Goal: Task Accomplishment & Management: Complete application form

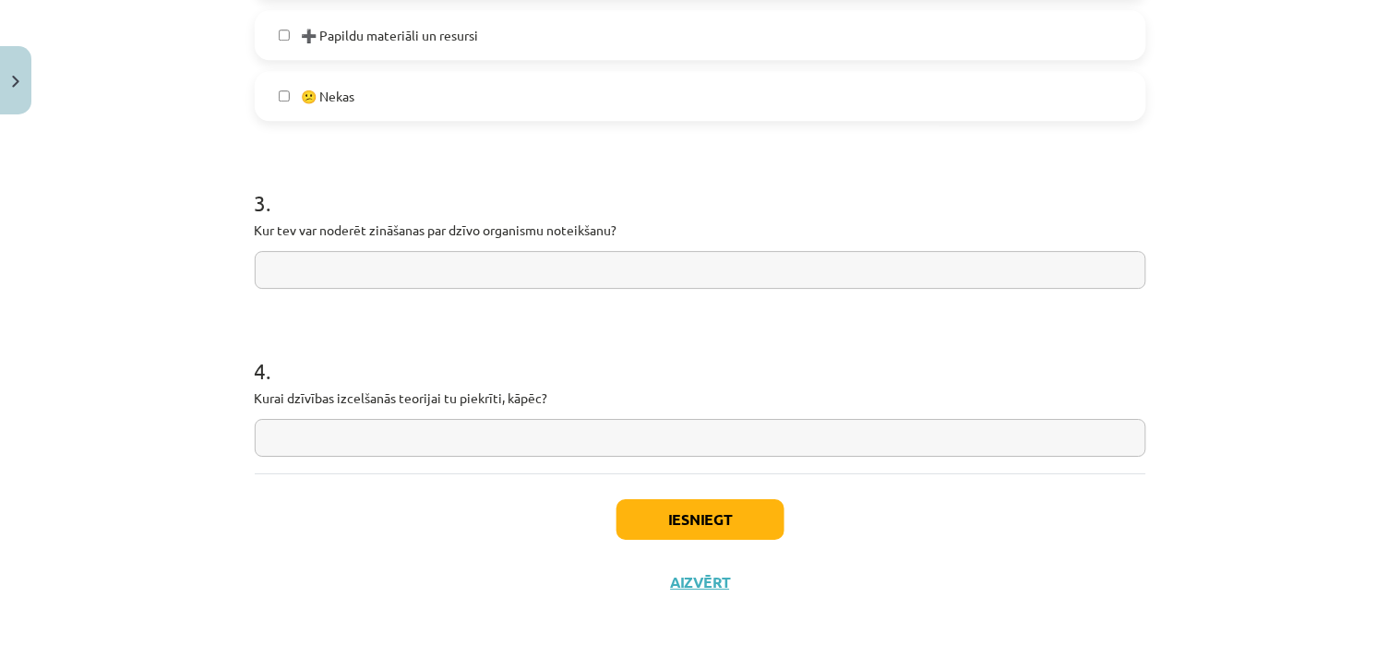
scroll to position [1333, 0]
drag, startPoint x: 365, startPoint y: 270, endPoint x: 339, endPoint y: 352, distance: 85.3
click at [365, 270] on input "text" at bounding box center [701, 268] width 892 height 38
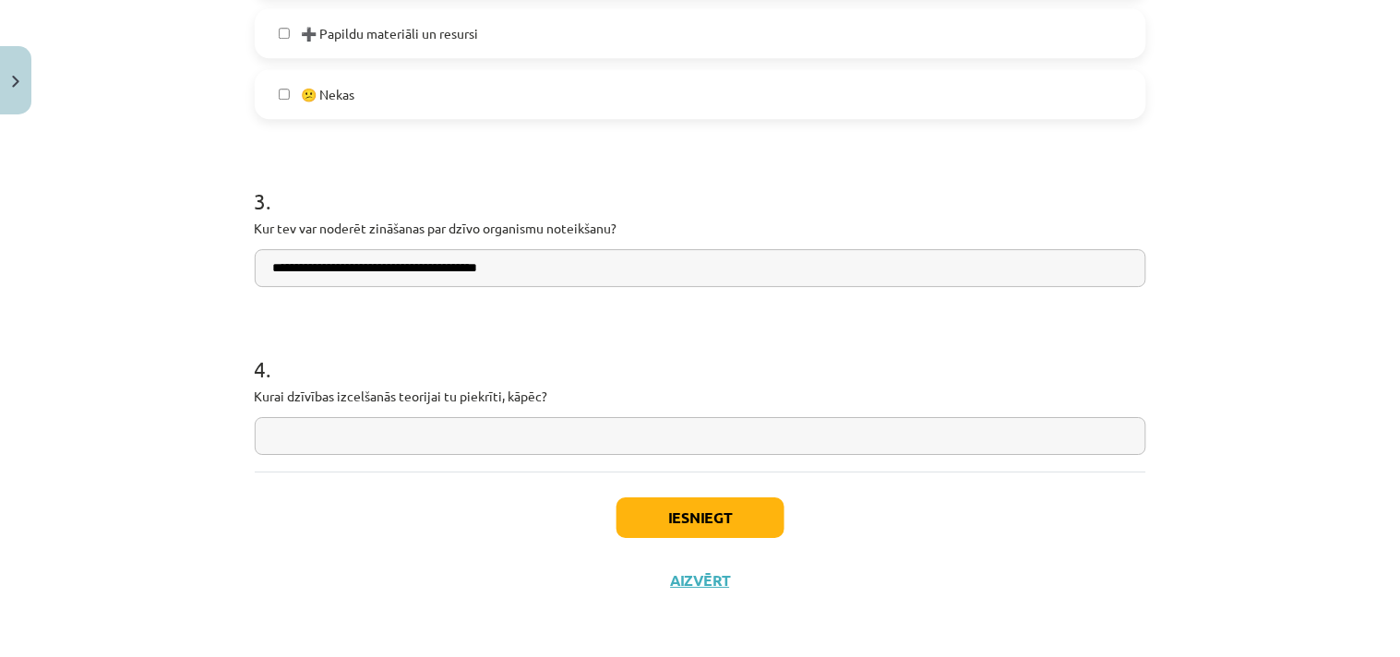
click at [532, 266] on input "**********" at bounding box center [701, 268] width 892 height 38
click at [363, 438] on input "text" at bounding box center [701, 436] width 892 height 38
click at [399, 266] on input "**********" at bounding box center [701, 268] width 892 height 38
type input "**********"
click at [286, 423] on input "text" at bounding box center [701, 436] width 892 height 38
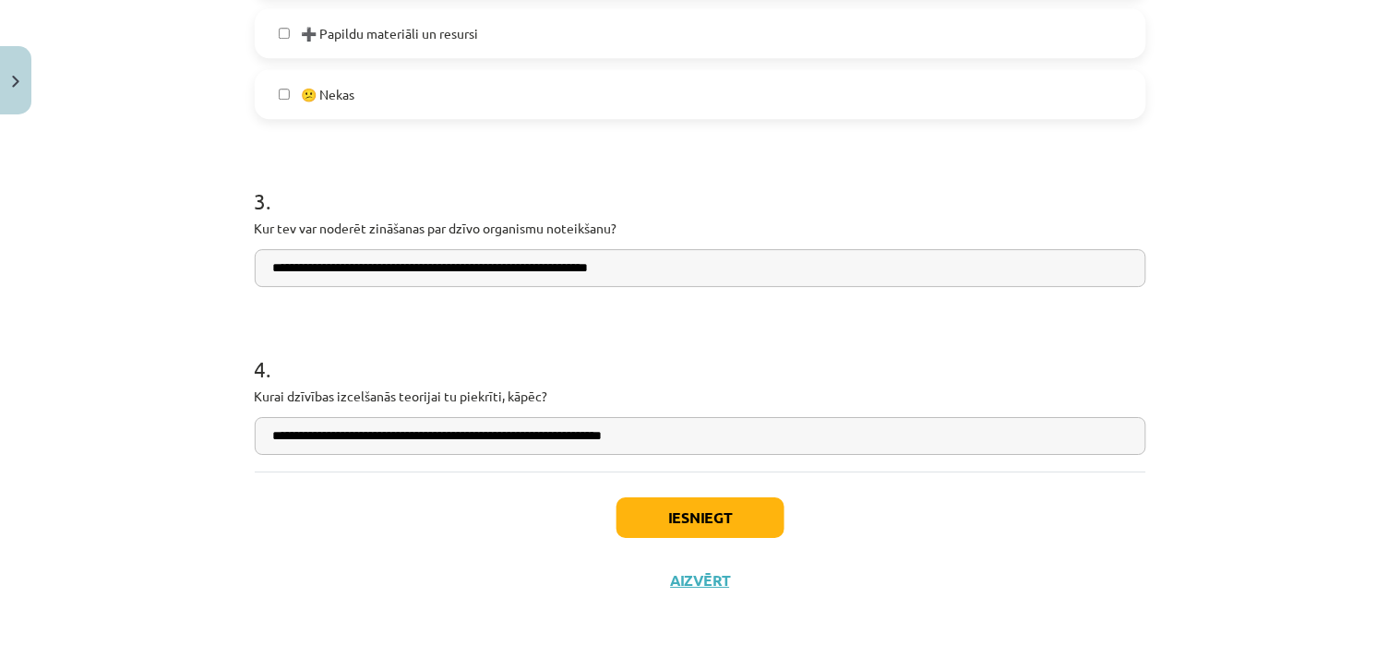
click at [615, 436] on input "**********" at bounding box center [701, 436] width 892 height 38
click at [693, 425] on input "**********" at bounding box center [701, 436] width 892 height 38
type input "**********"
click at [703, 503] on button "Iesniegt" at bounding box center [701, 518] width 168 height 41
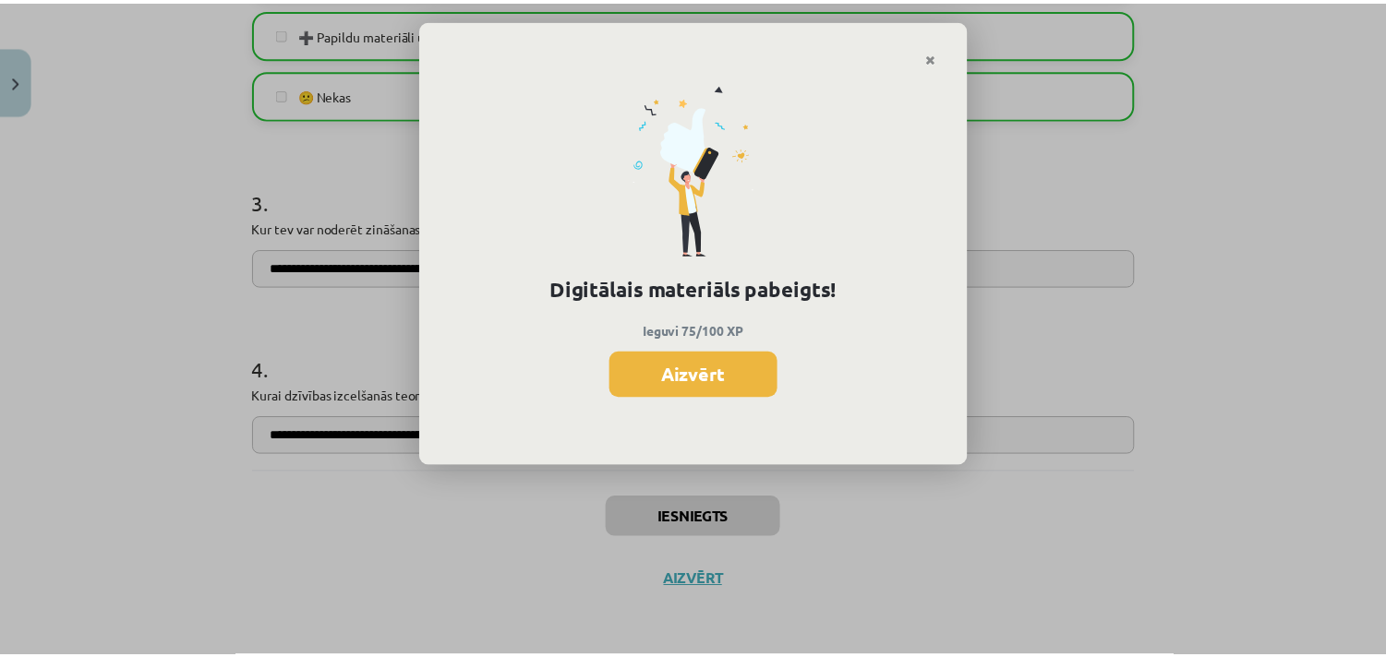
scroll to position [982, 0]
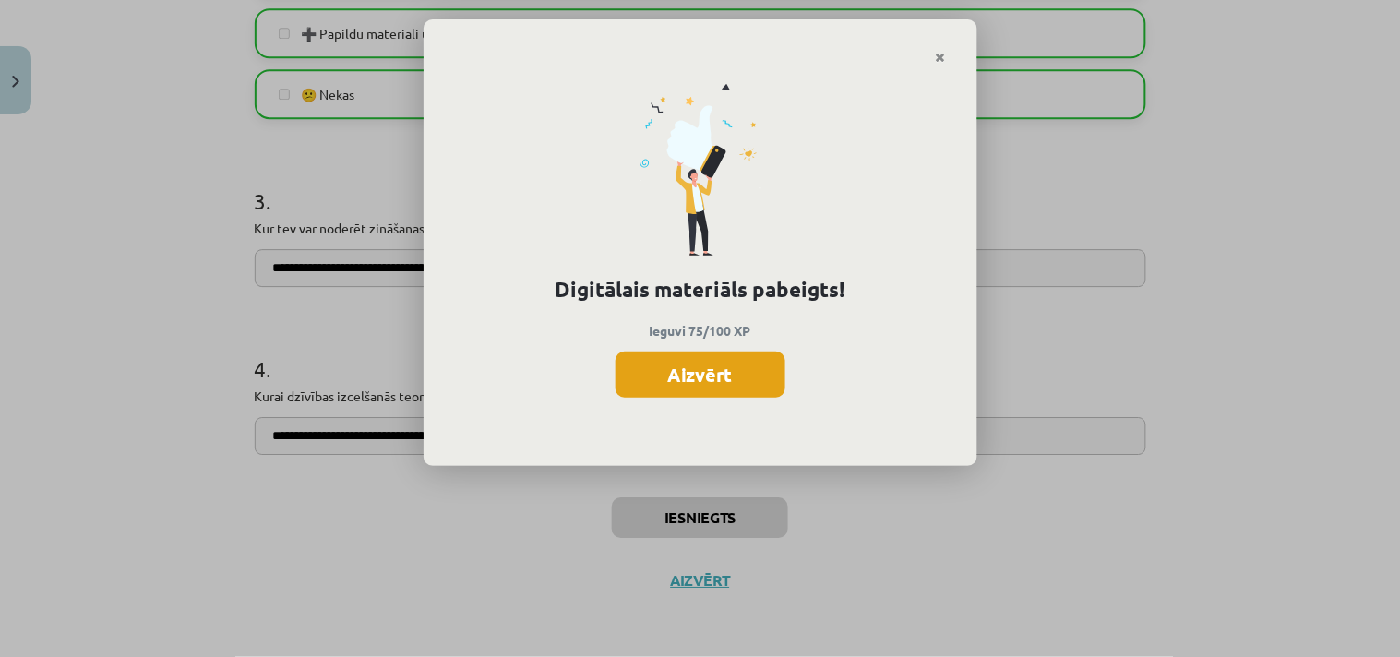
click at [729, 372] on button "Aizvērt" at bounding box center [701, 375] width 170 height 46
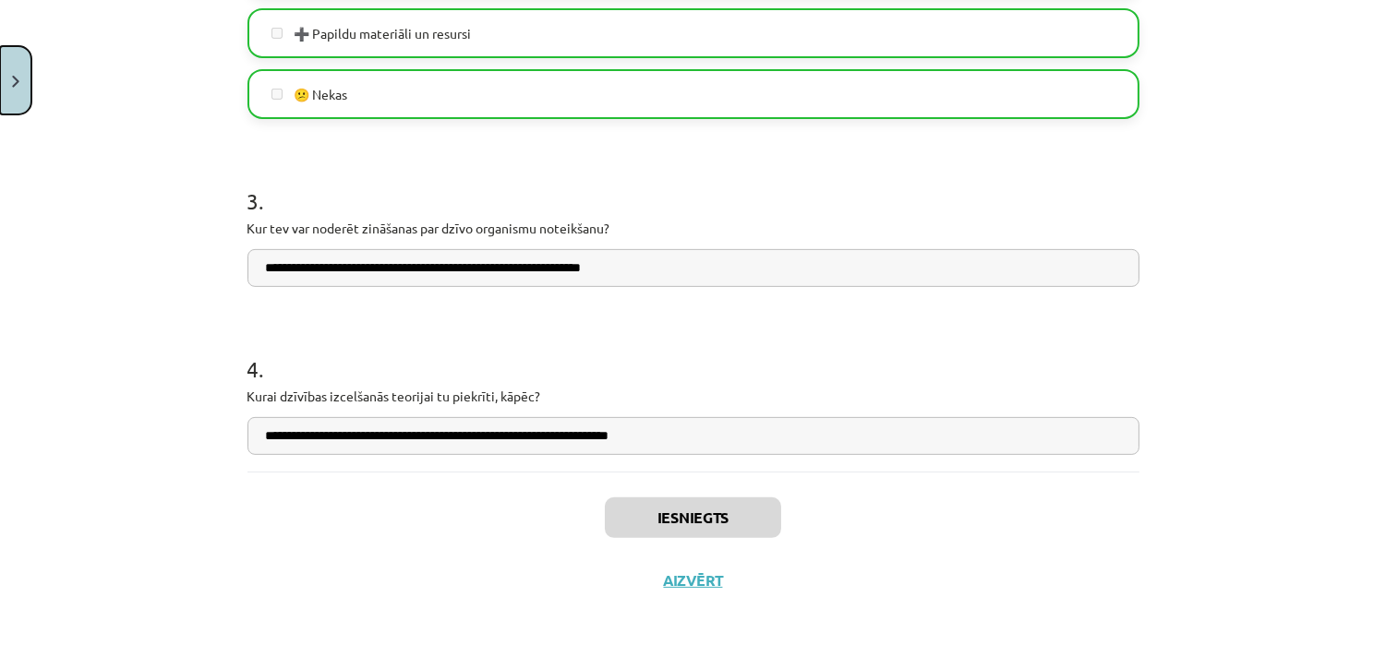
click at [21, 76] on button "Close" at bounding box center [15, 80] width 31 height 68
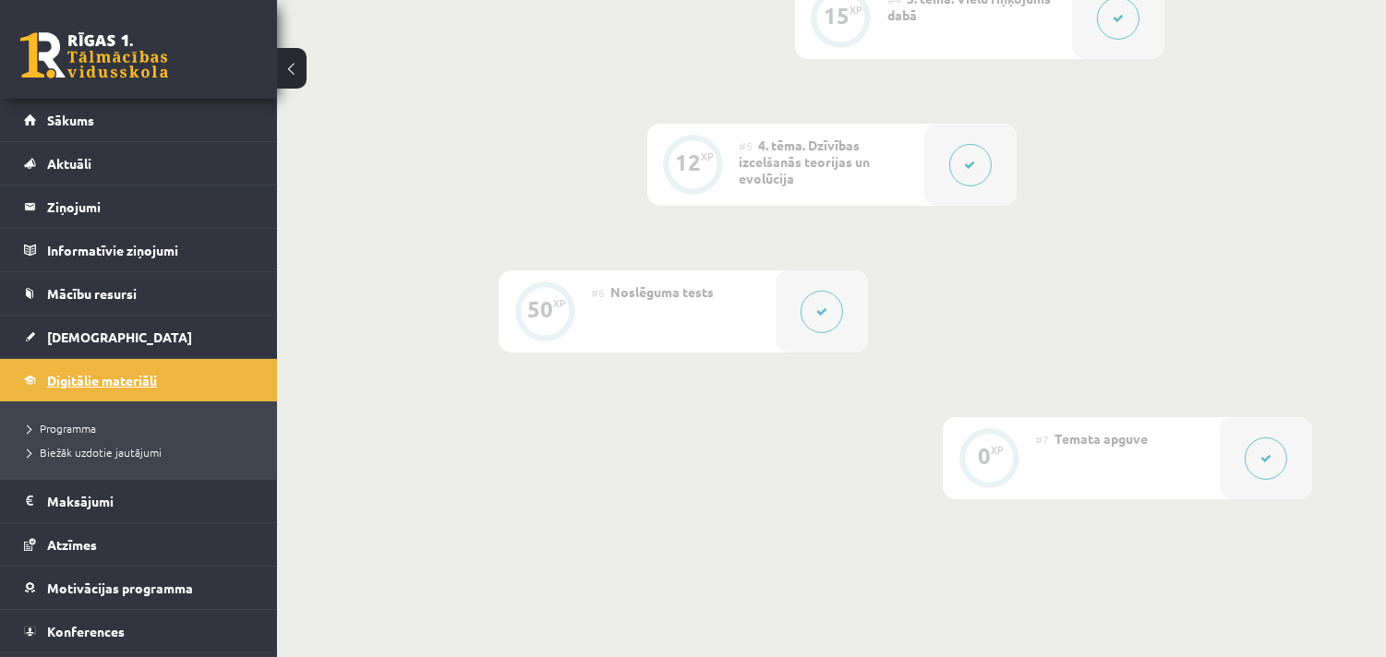
click at [108, 376] on span "Digitālie materiāli" at bounding box center [102, 380] width 110 height 17
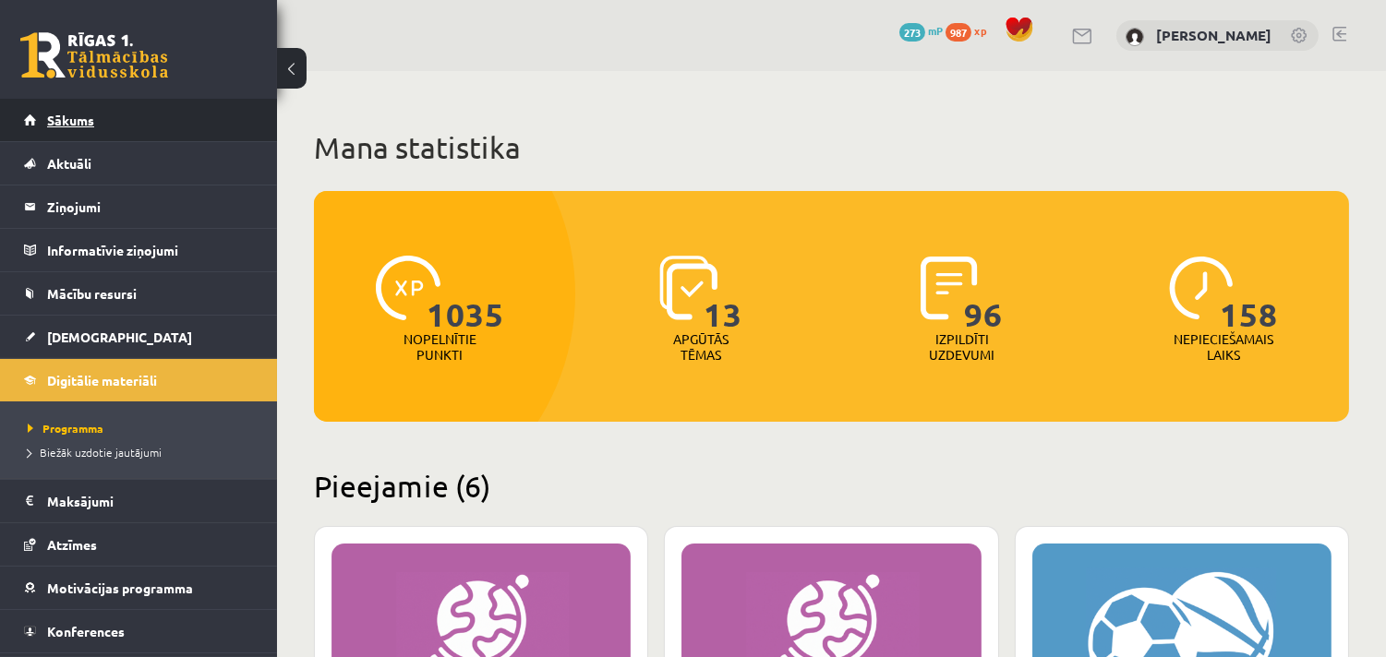
click at [67, 103] on link "Sākums" at bounding box center [139, 120] width 230 height 42
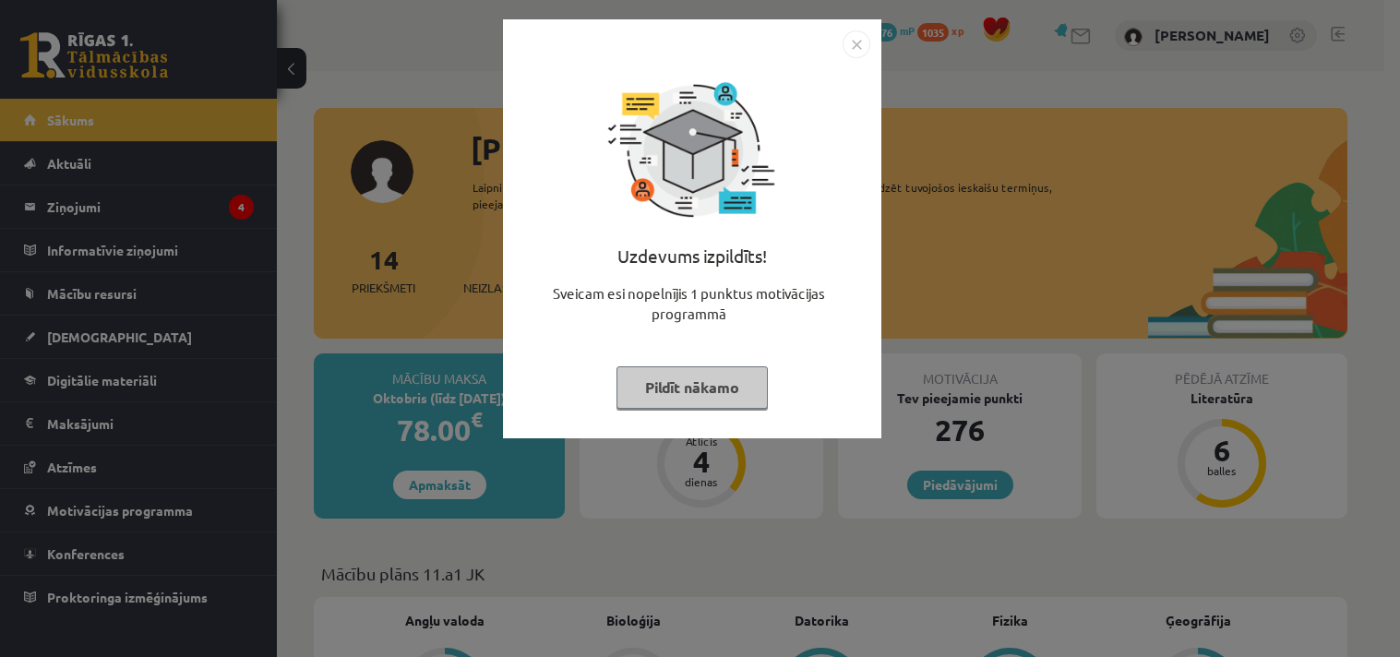
click at [722, 381] on button "Pildīt nākamo" at bounding box center [692, 388] width 151 height 42
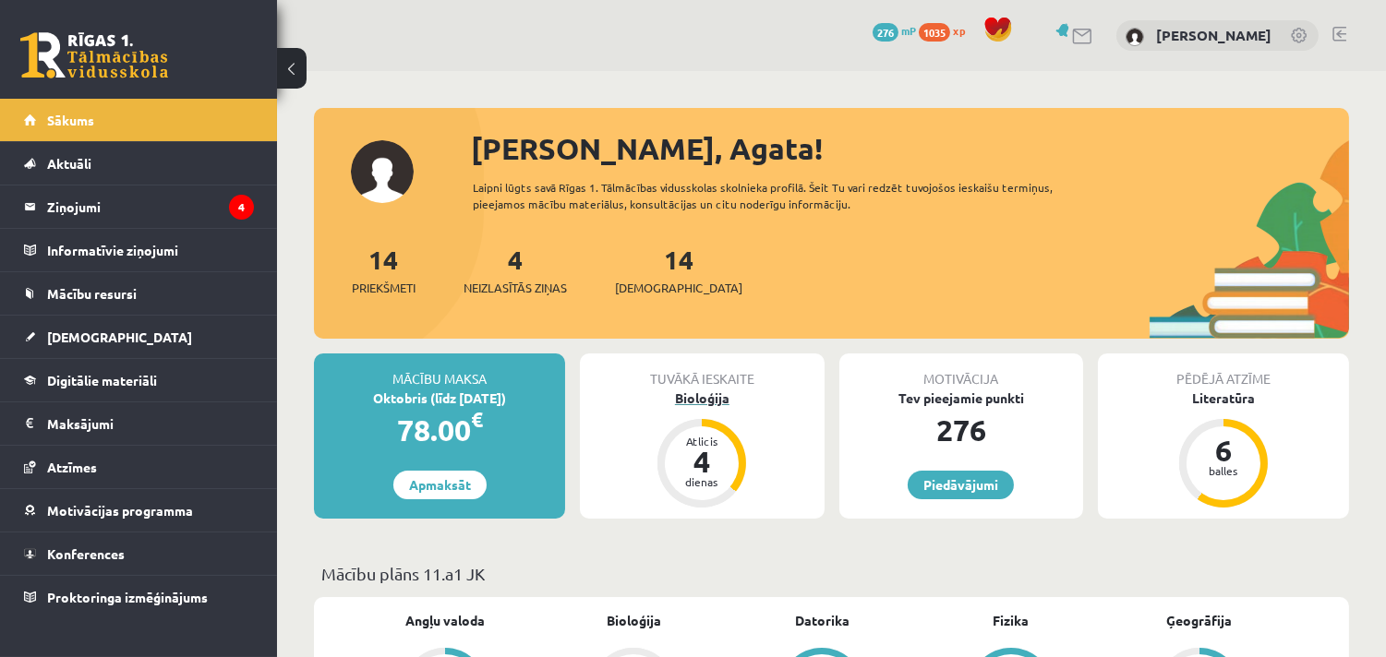
click at [704, 399] on div "Bioloģija" at bounding box center [702, 398] width 244 height 19
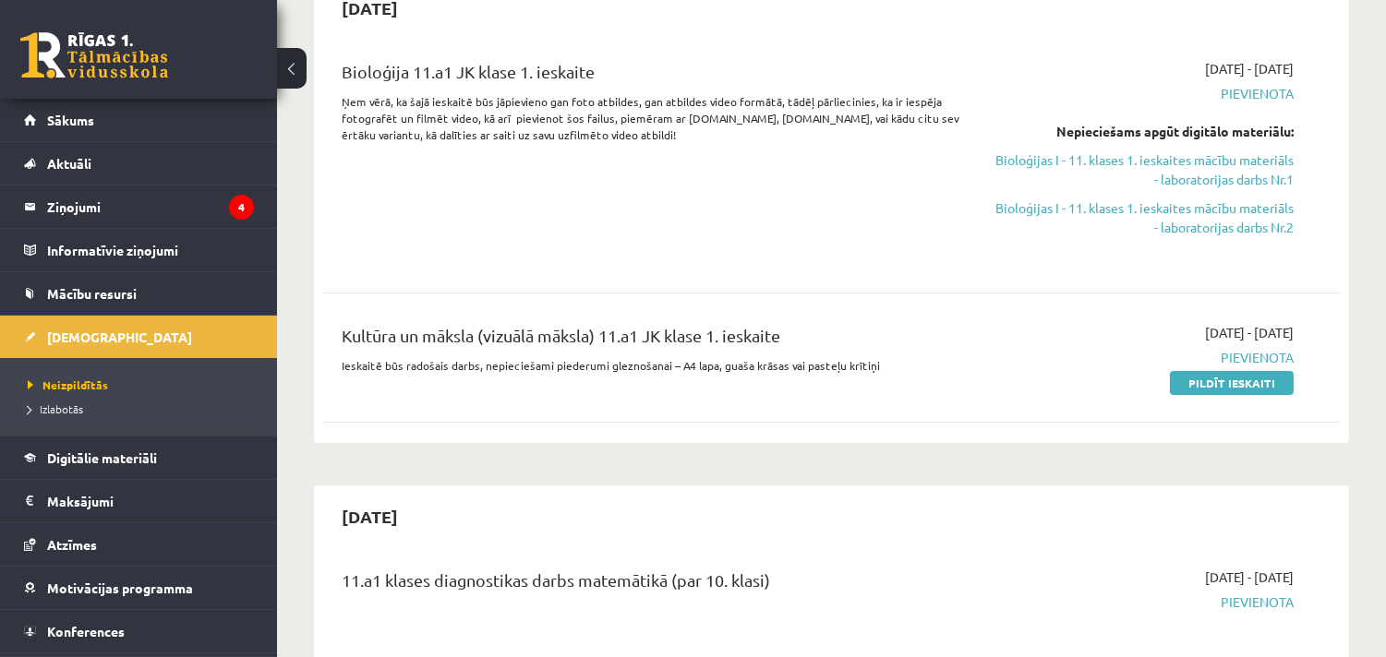
scroll to position [102, 0]
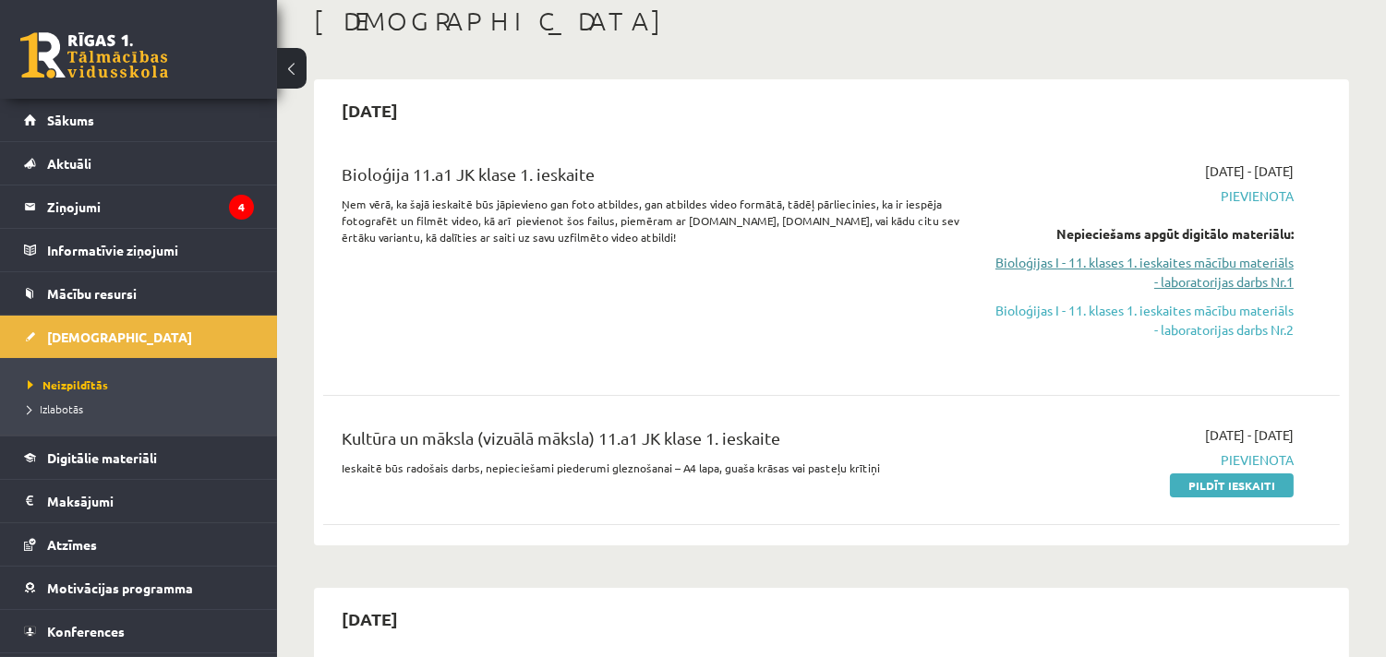
click at [1129, 281] on link "Bioloģijas I - 11. klases 1. ieskaites mācību materiāls - laboratorijas darbs N…" at bounding box center [1143, 272] width 299 height 39
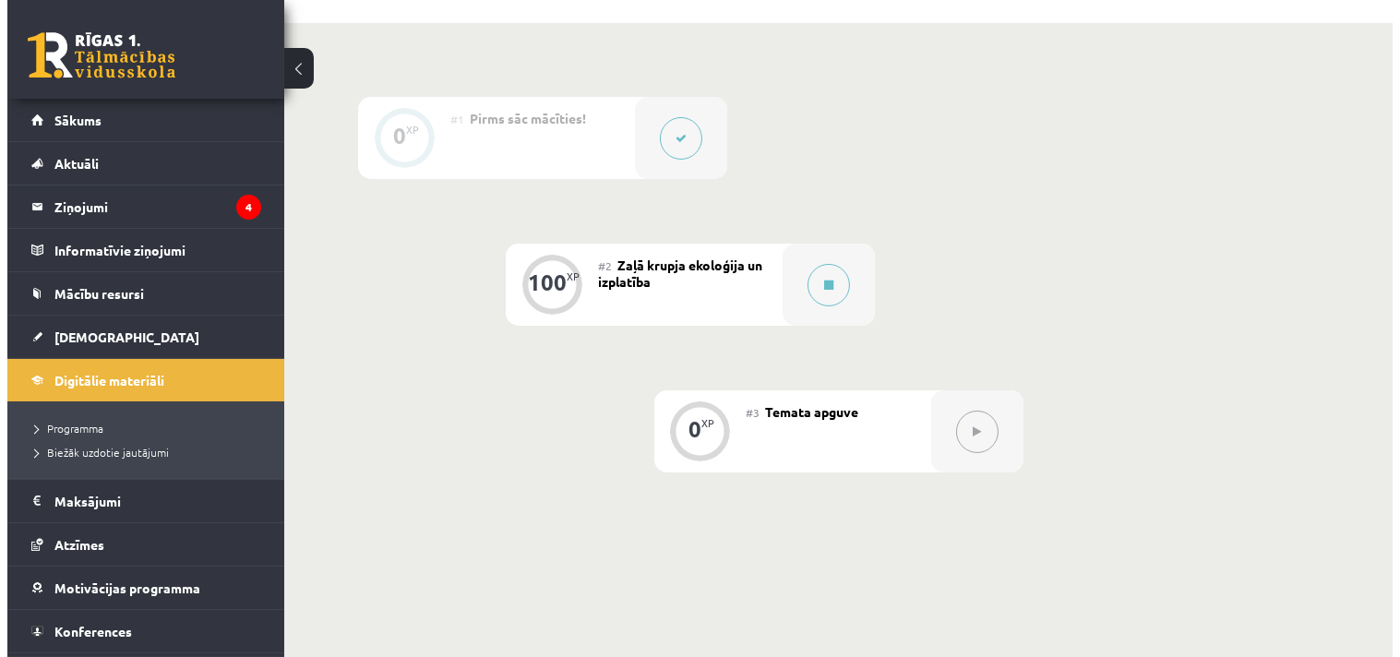
scroll to position [559, 0]
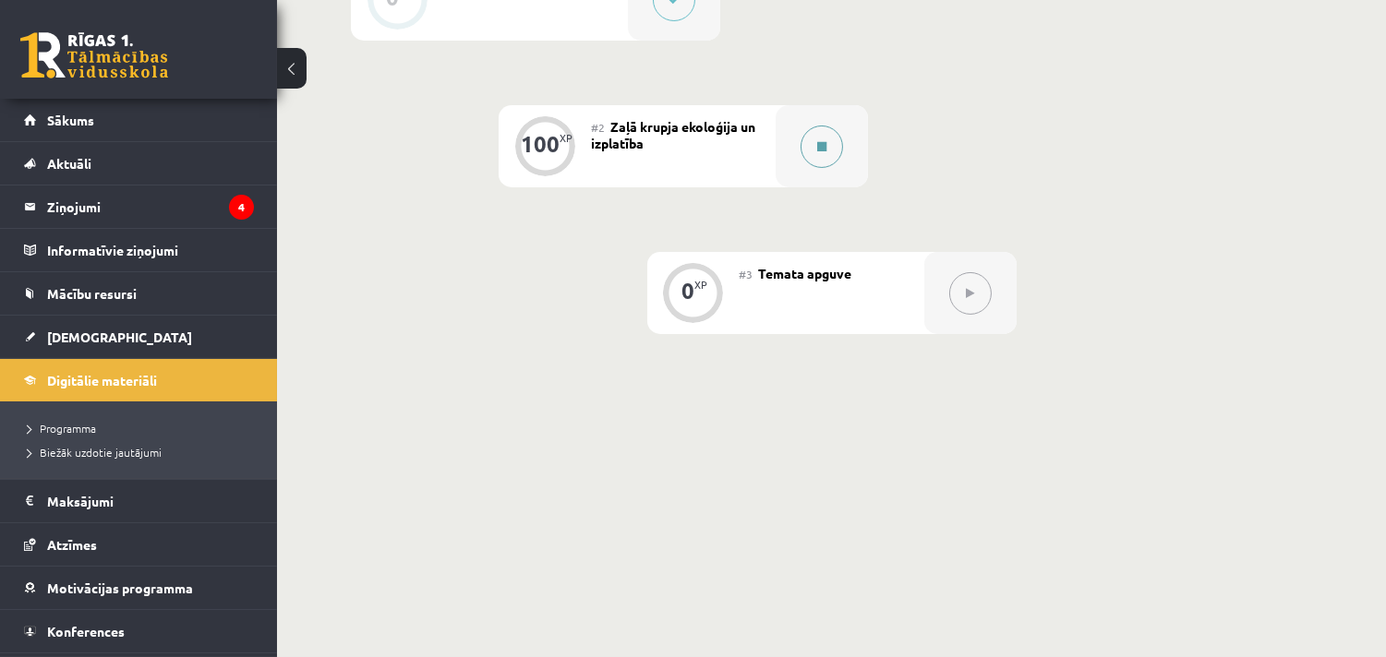
click at [832, 141] on button at bounding box center [821, 147] width 42 height 42
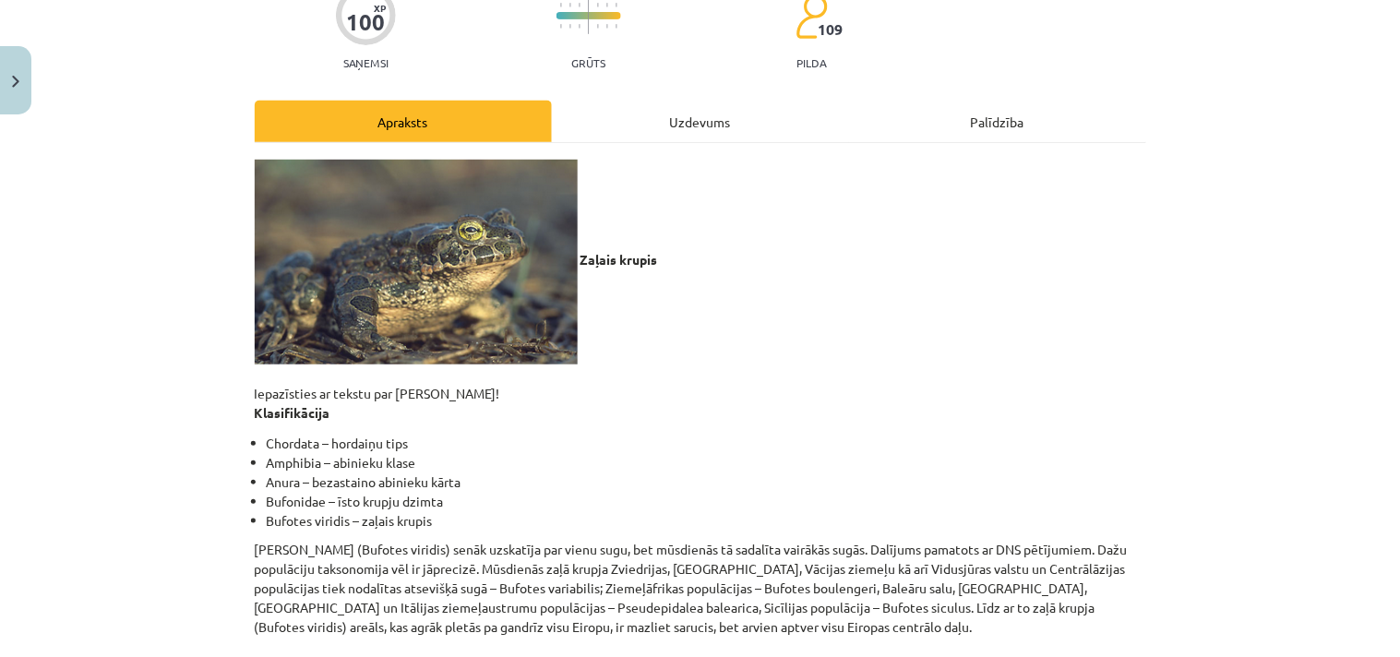
scroll to position [0, 0]
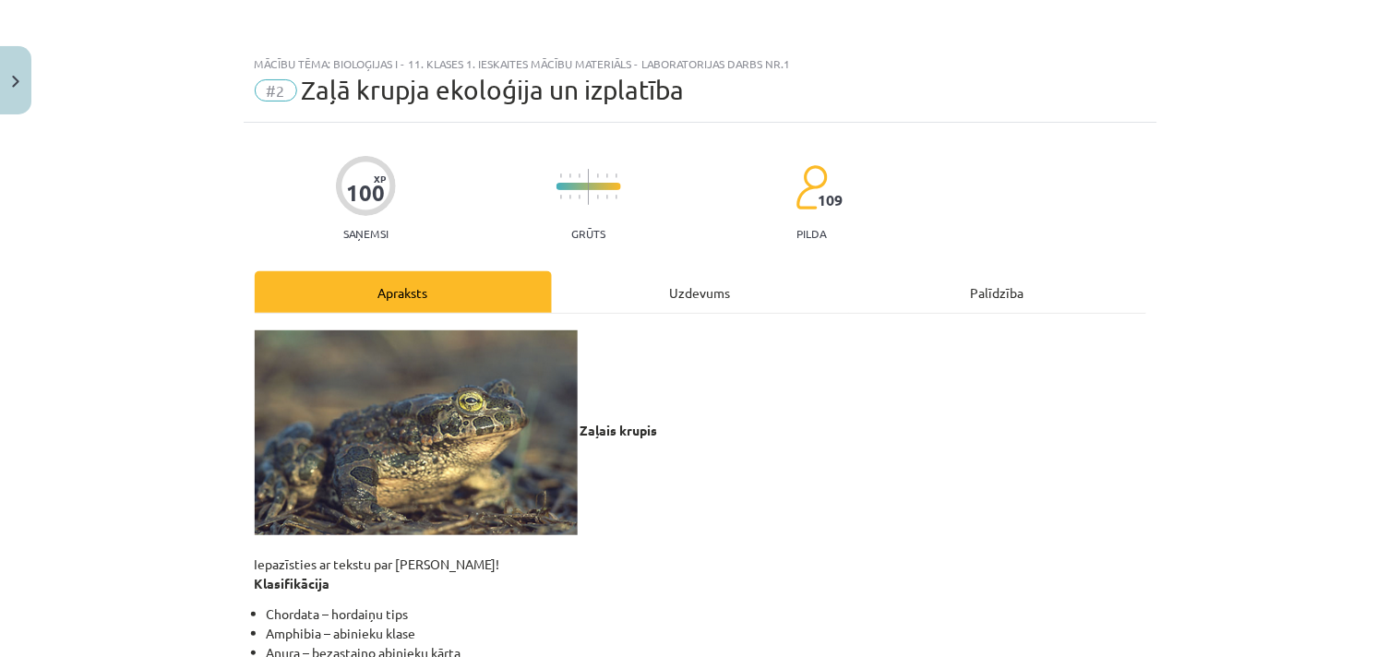
click at [685, 296] on div "Uzdevums" at bounding box center [700, 292] width 297 height 42
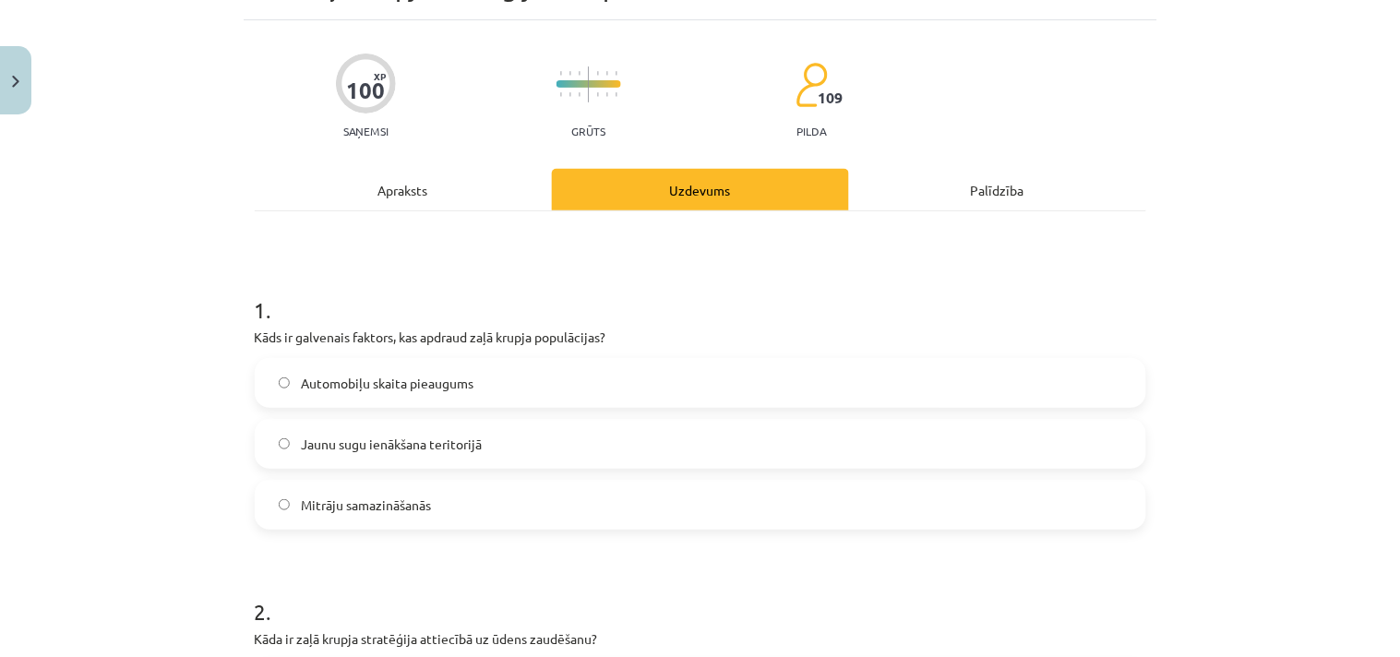
scroll to position [559, 0]
click at [475, 192] on div "Apraksts" at bounding box center [403, 190] width 297 height 42
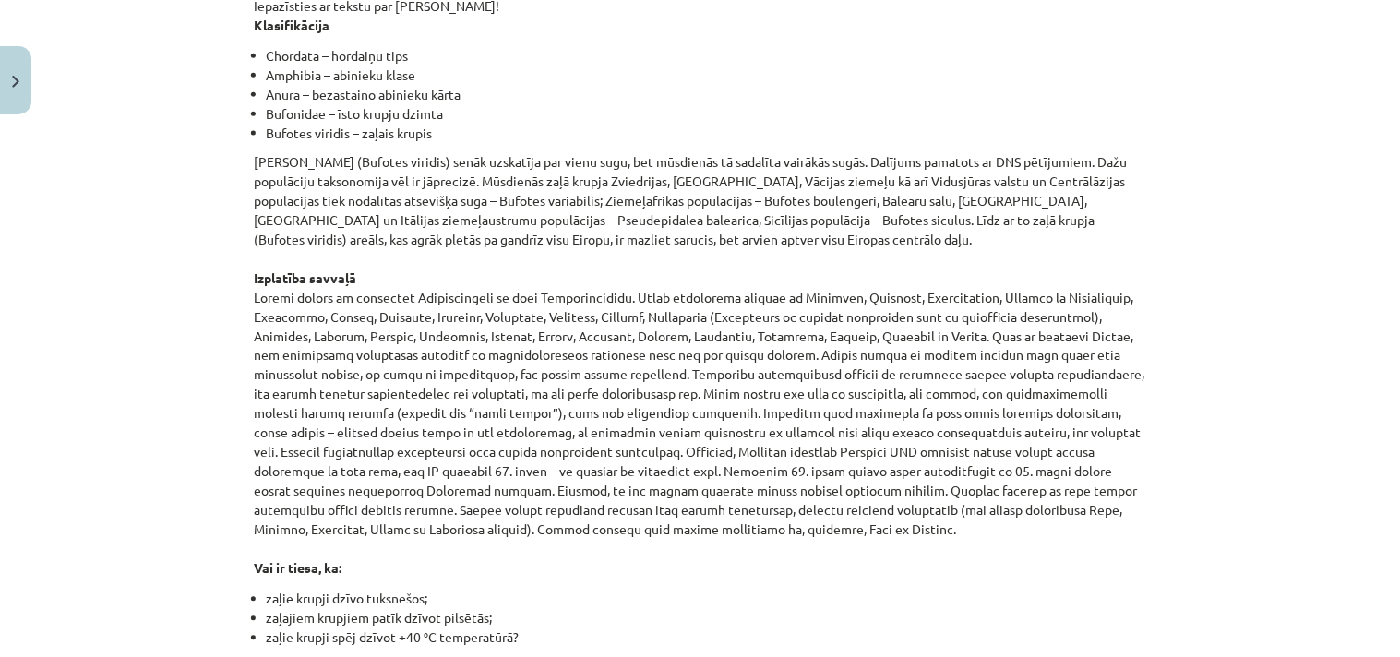
click at [573, 262] on p "Zaļo krupi (Bufotes viridis) senāk uzskatīja par vienu sugu, bet mūsdienās tā s…" at bounding box center [701, 365] width 892 height 427
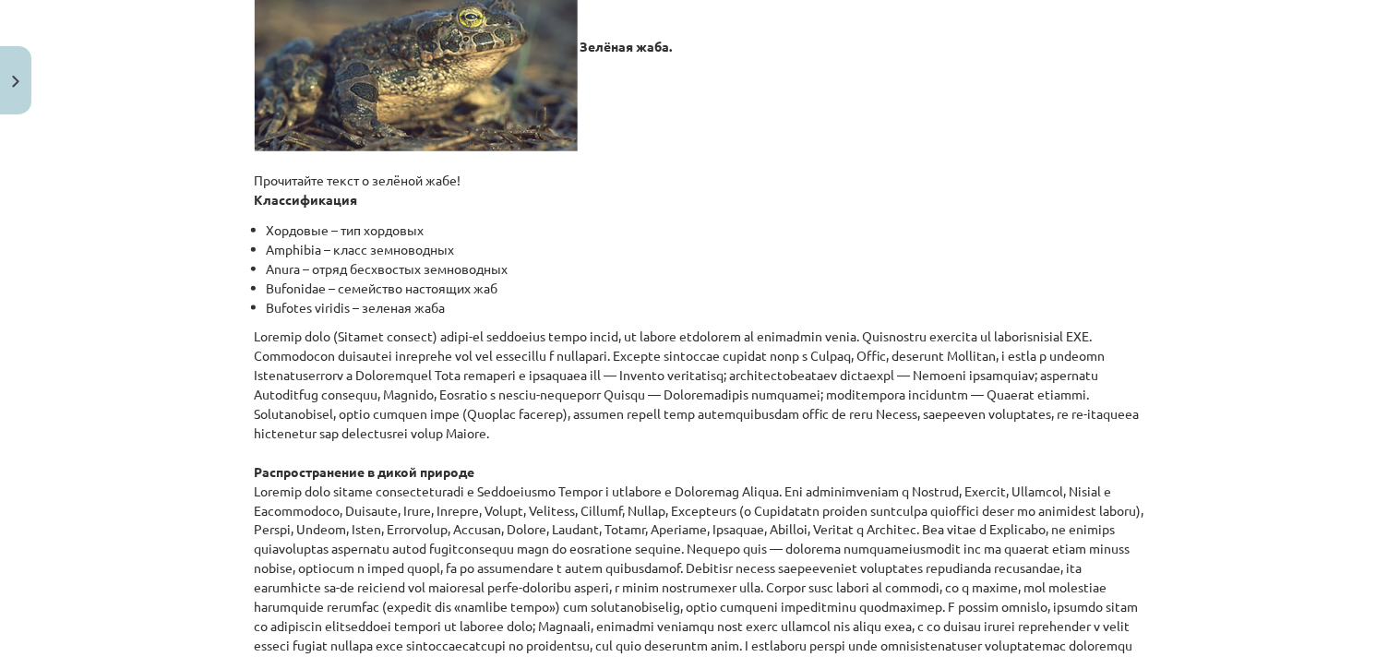
scroll to position [0, 0]
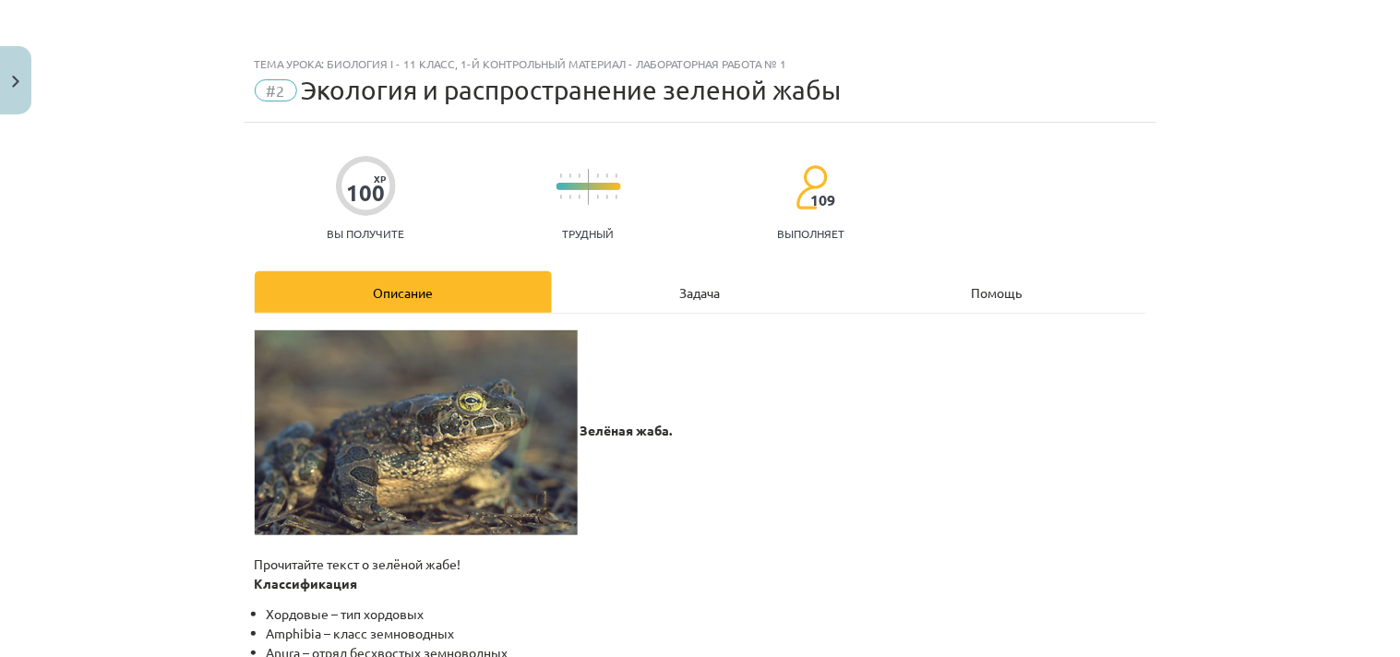
click at [615, 272] on div "Задача" at bounding box center [700, 292] width 297 height 42
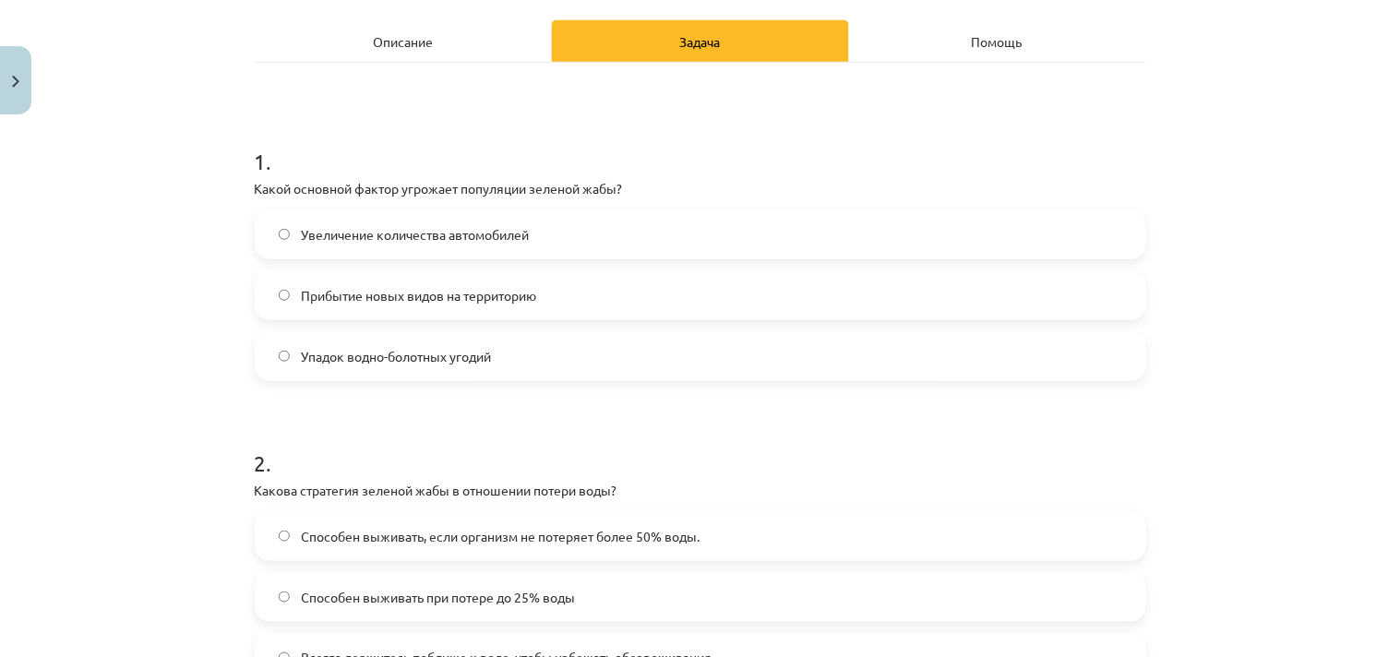
scroll to position [558, 0]
click at [524, 232] on label "Automobiļu skaita pieaugums" at bounding box center [701, 234] width 888 height 46
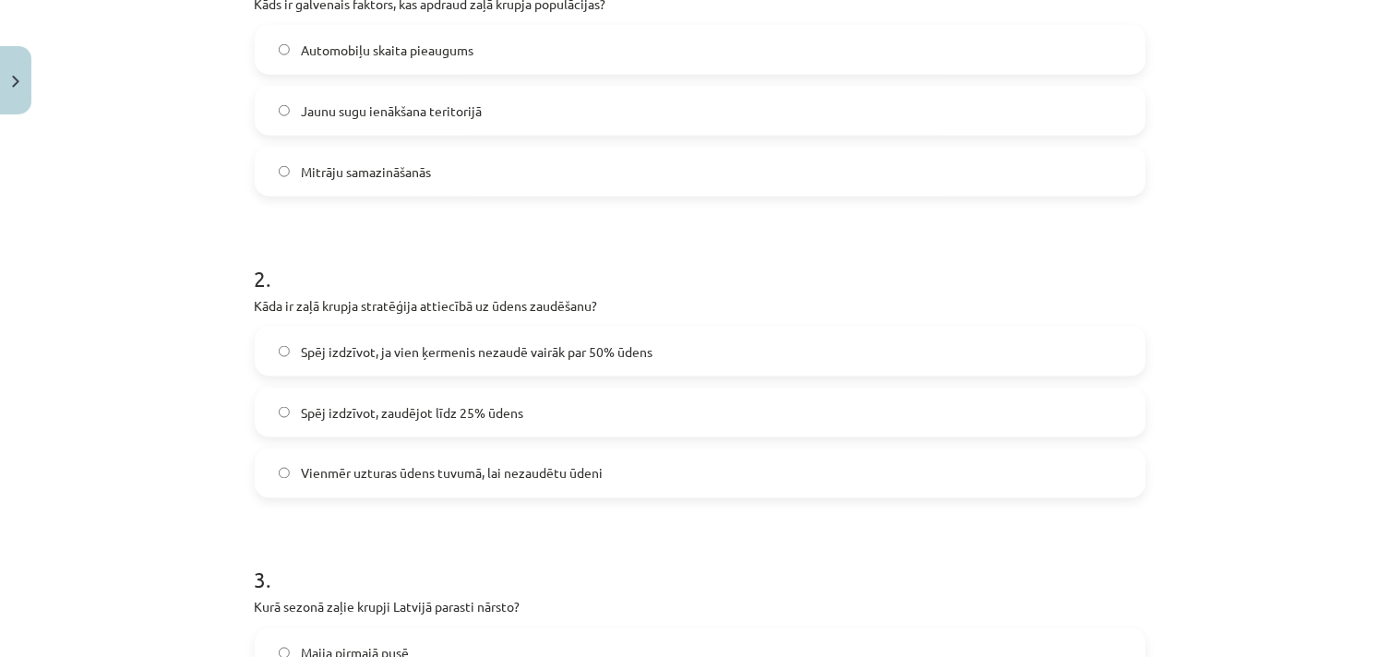
scroll to position [456, 0]
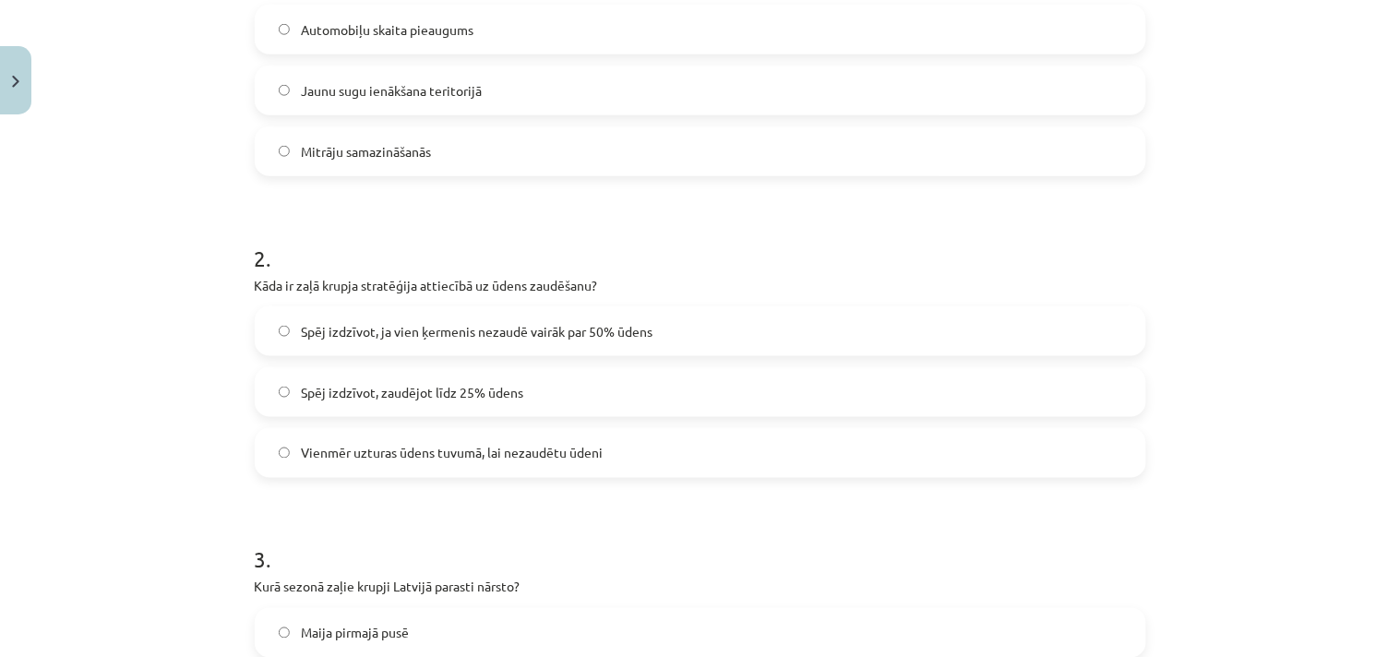
click at [492, 318] on label "Spēj izdzīvot, ja vien ķermenis nezaudē vairāk par 50% ūdens" at bounding box center [701, 331] width 888 height 46
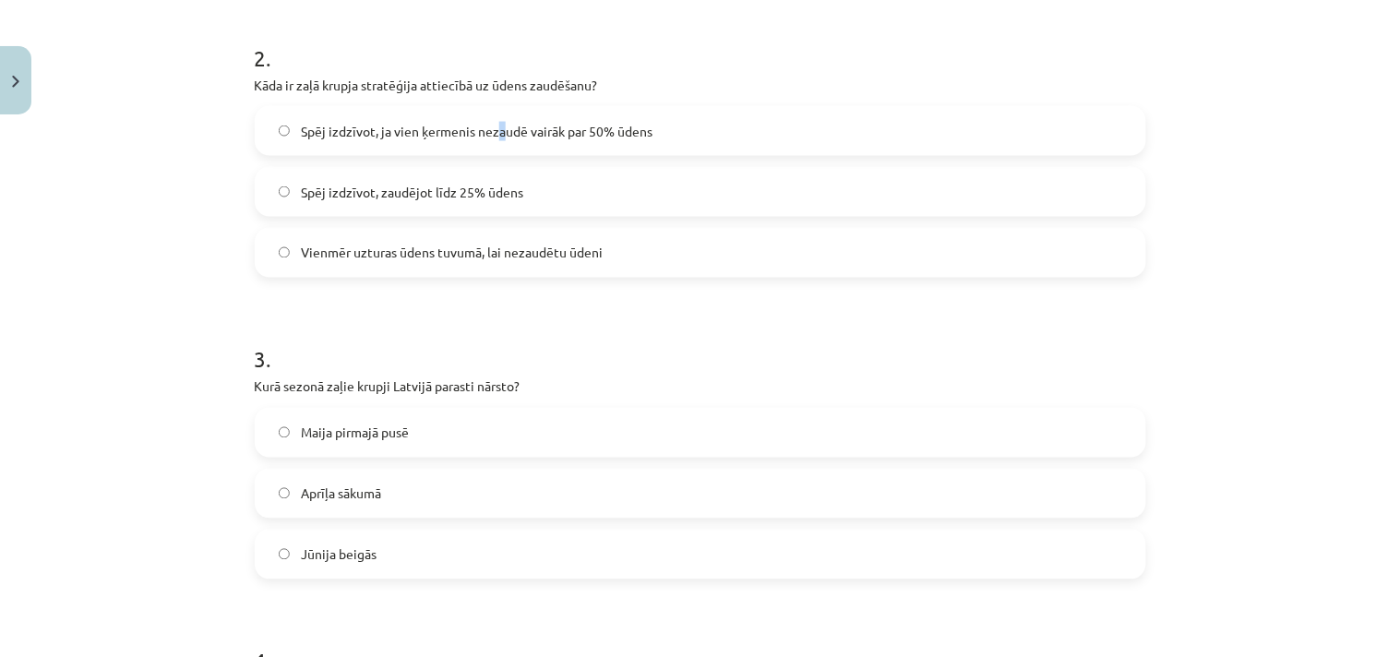
scroll to position [559, 0]
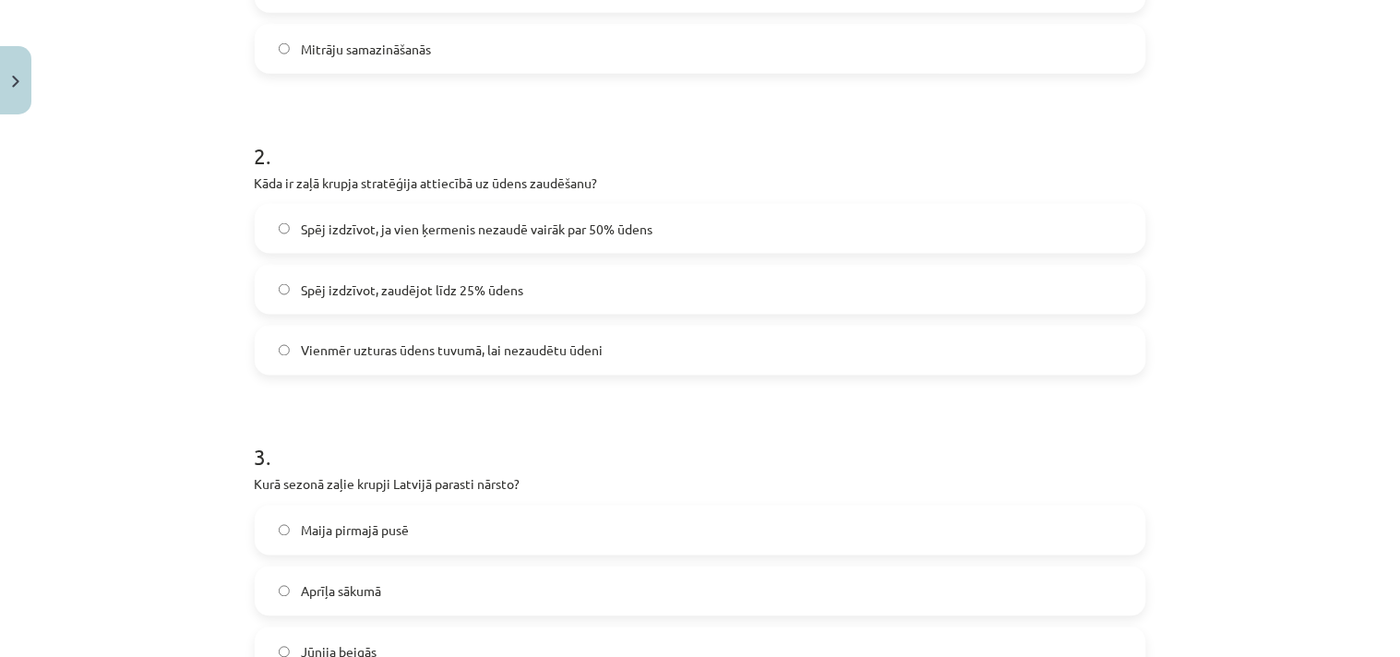
click at [517, 234] on span "Spēj izdzīvot, ja vien ķermenis nezaudē vairāk par 50% ūdens" at bounding box center [477, 229] width 352 height 19
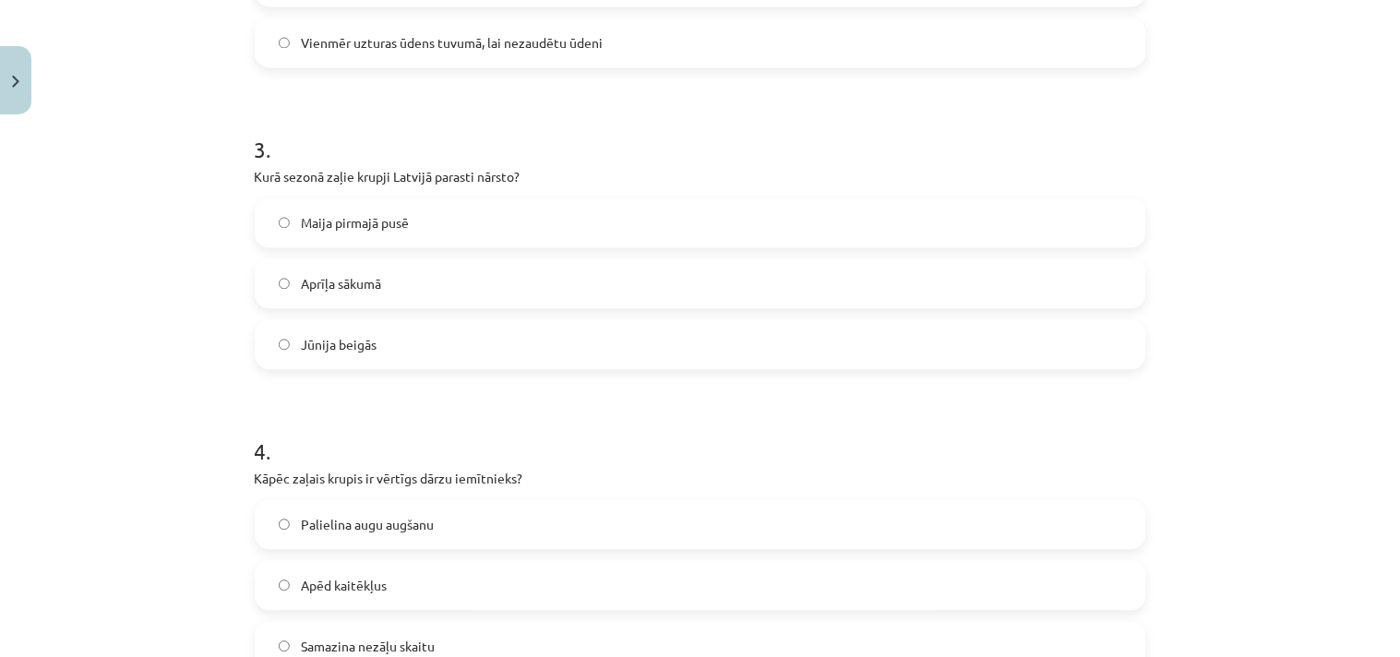
drag, startPoint x: 484, startPoint y: 222, endPoint x: 372, endPoint y: 236, distance: 112.6
click at [422, 226] on label "Maija pirmajā pusē" at bounding box center [701, 223] width 888 height 46
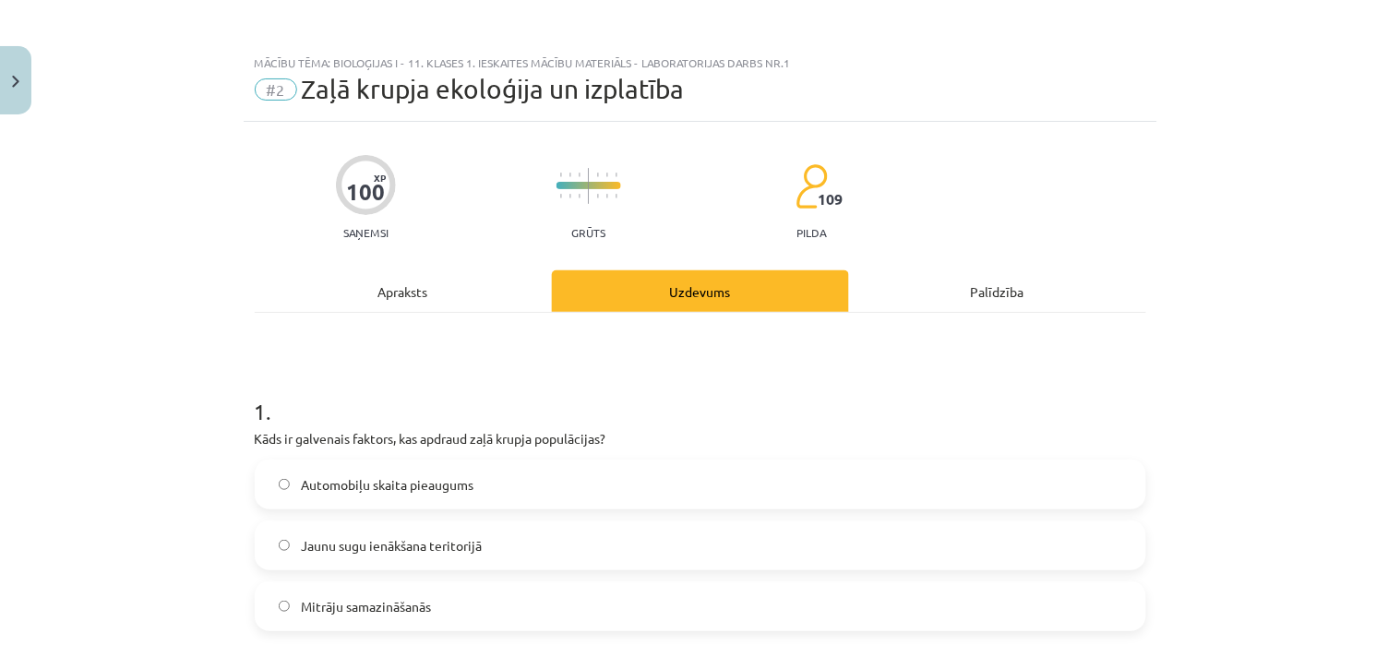
scroll to position [0, 0]
click at [455, 294] on div "Apraksts" at bounding box center [403, 292] width 297 height 42
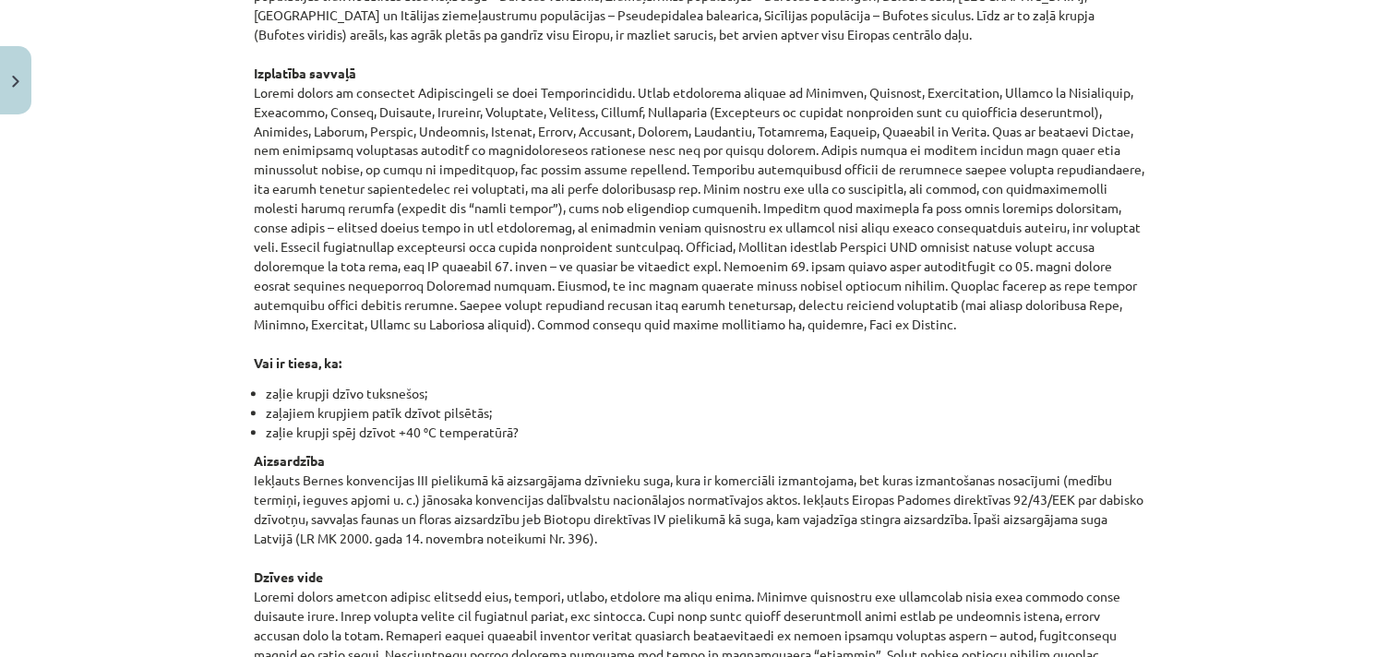
scroll to position [149, 0]
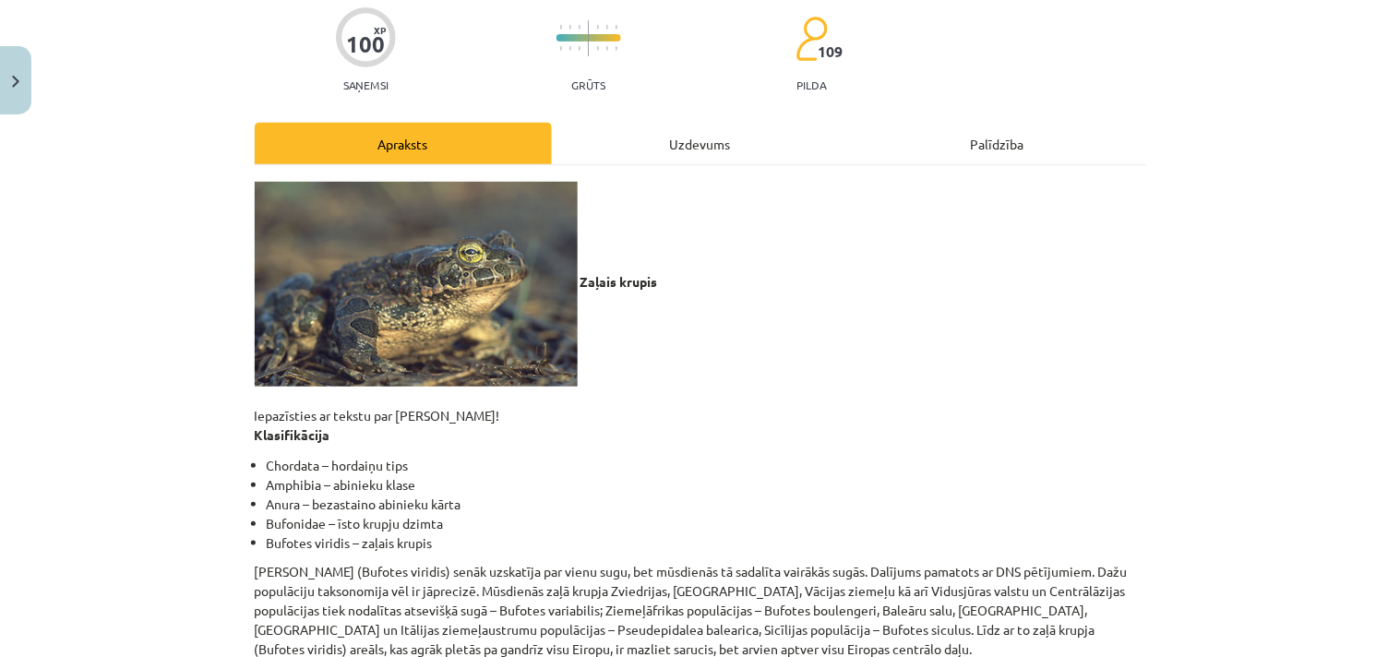
click at [724, 153] on div "Uzdevums" at bounding box center [700, 144] width 297 height 42
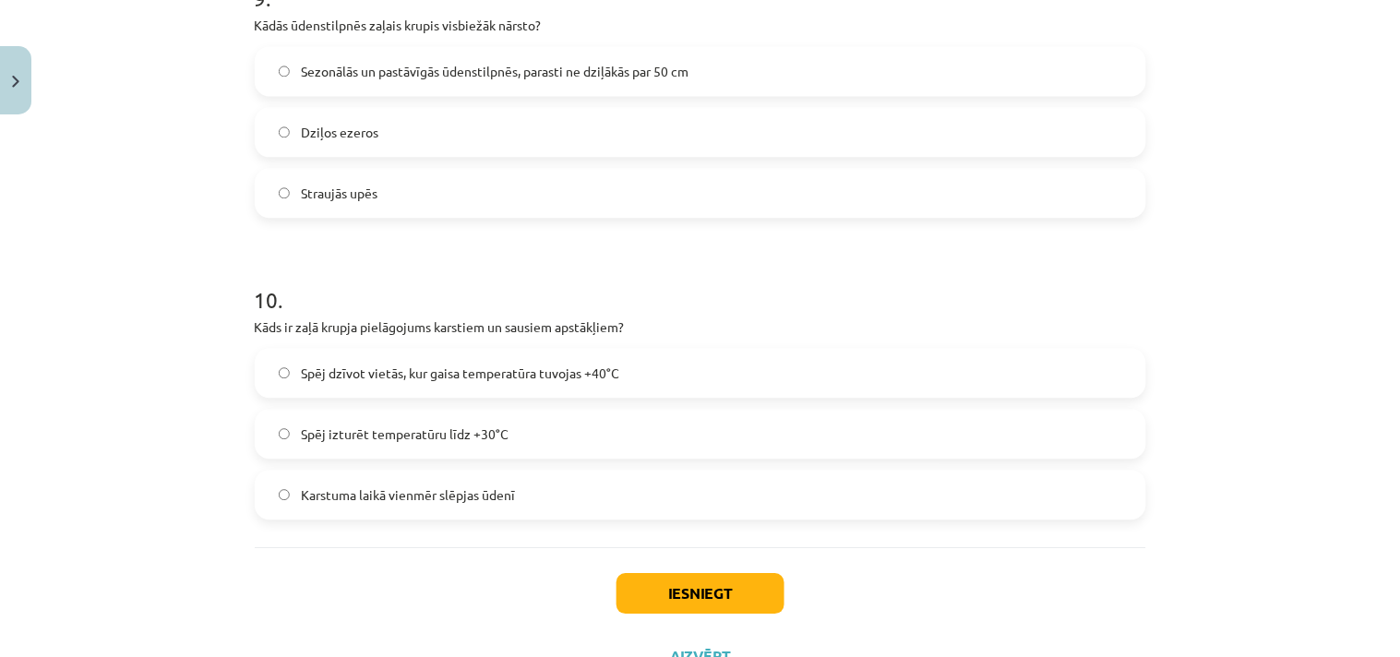
scroll to position [2905, 0]
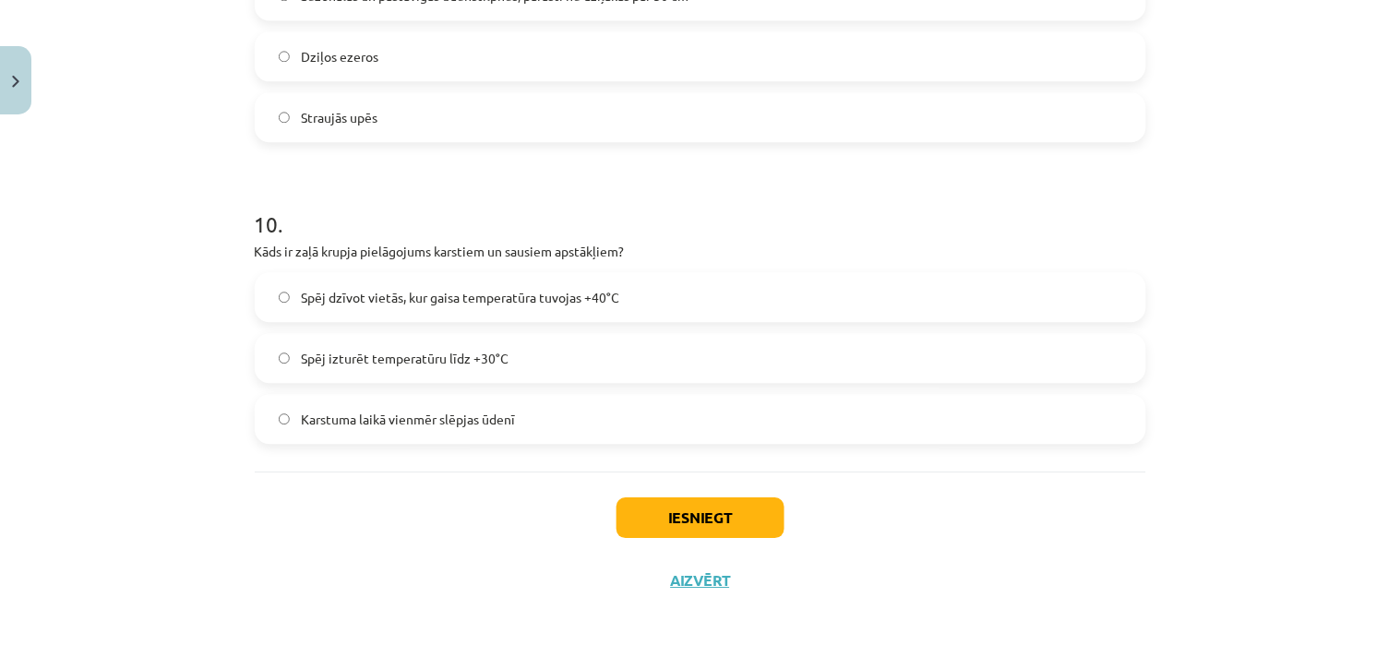
drag, startPoint x: 619, startPoint y: 291, endPoint x: 631, endPoint y: 282, distance: 15.4
click at [624, 289] on label "Spēj dzīvot vietās, kur gaisa temperatūra tuvojas +40°C" at bounding box center [701, 297] width 888 height 46
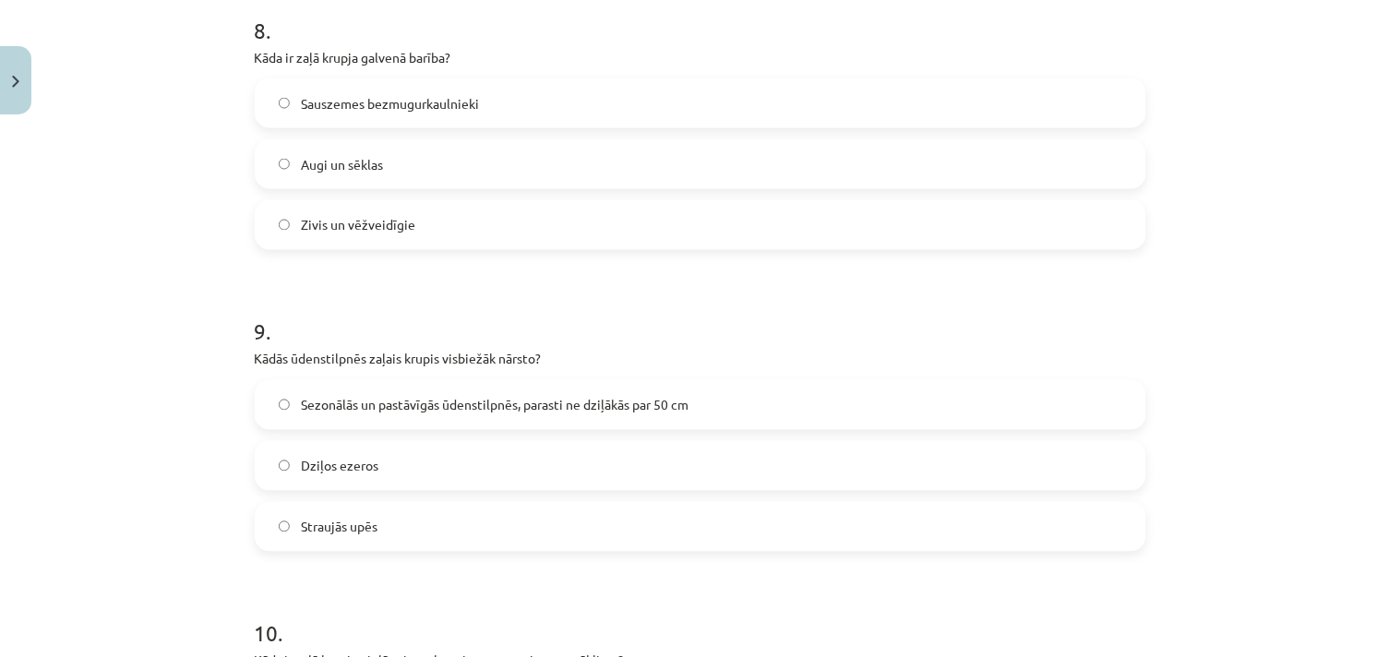
scroll to position [558, 0]
drag, startPoint x: 415, startPoint y: 111, endPoint x: 417, endPoint y: 98, distance: 13.1
click at [416, 111] on span "Sauszemes bezmugurkaulnieki" at bounding box center [390, 103] width 178 height 19
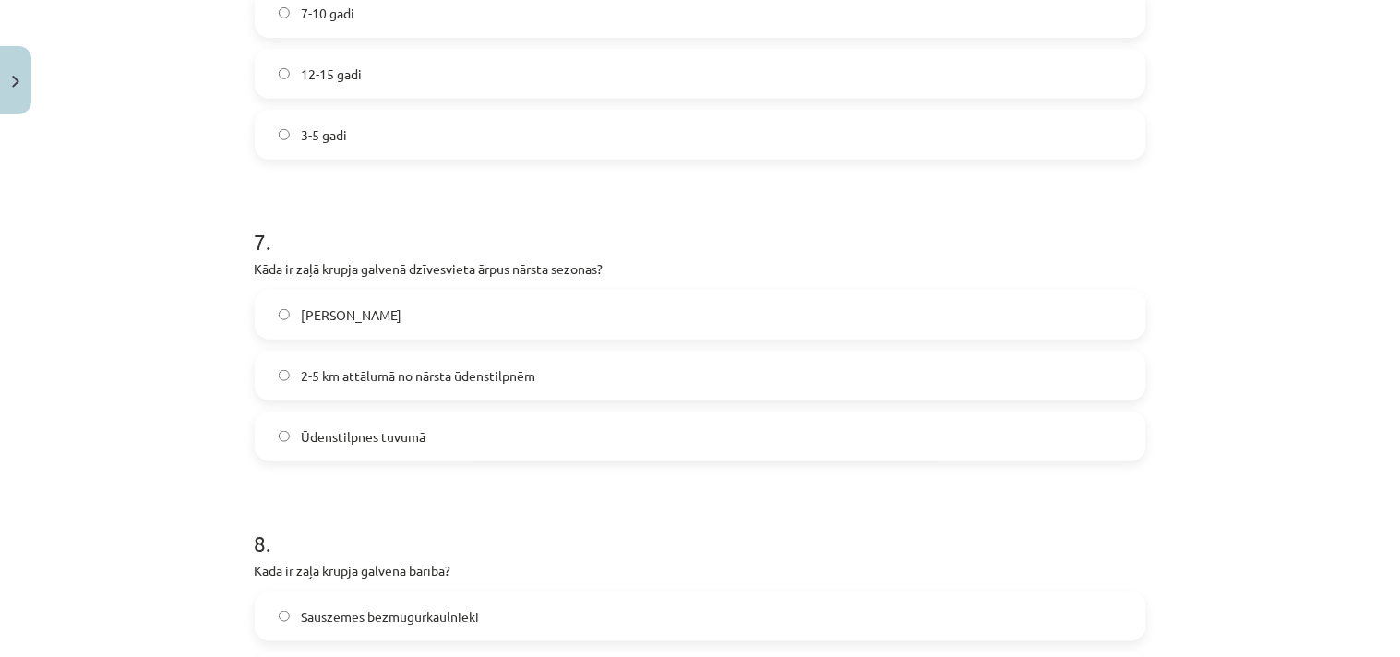
drag, startPoint x: 1230, startPoint y: 316, endPoint x: 1212, endPoint y: 310, distance: 18.4
click at [1229, 315] on div "Mācību tēma: Bioloģijas i - 11. klases 1. ieskaites mācību materiāls - laborato…" at bounding box center [700, 328] width 1400 height 657
click at [565, 375] on label "2-5 km attālumā no nārsta ūdenstilpnēm" at bounding box center [701, 376] width 888 height 46
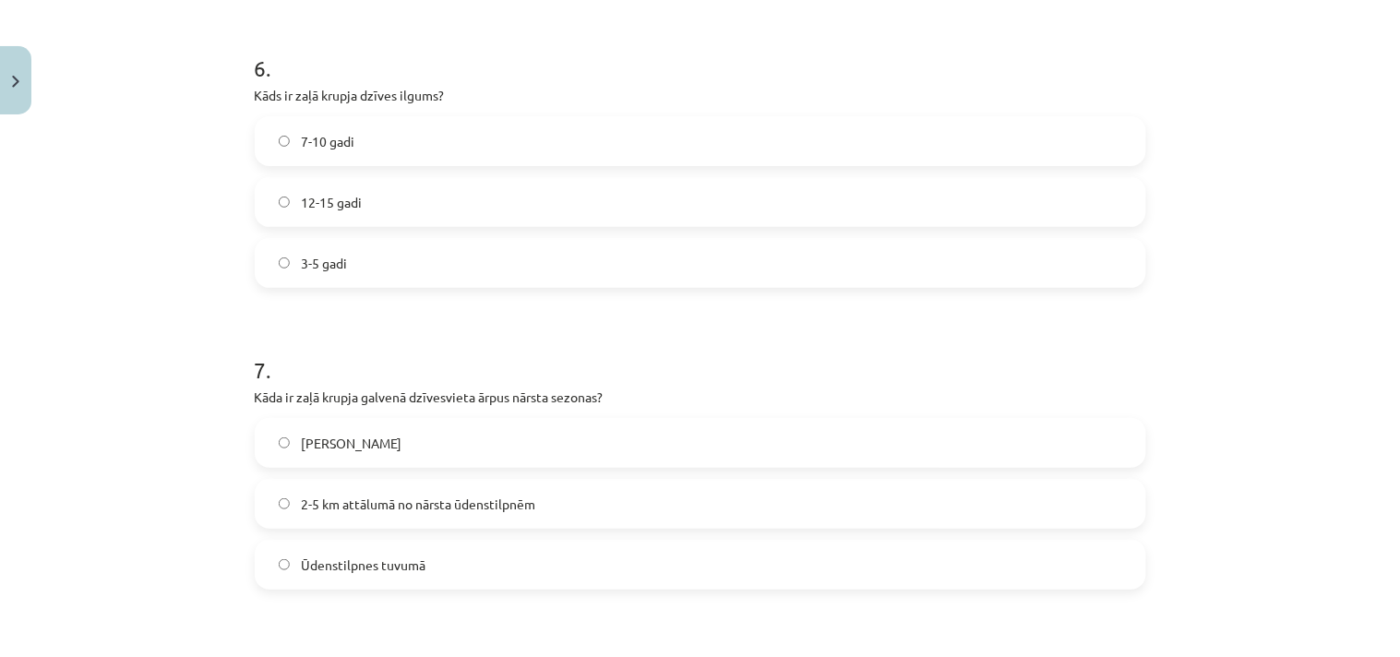
scroll to position [1675, 0]
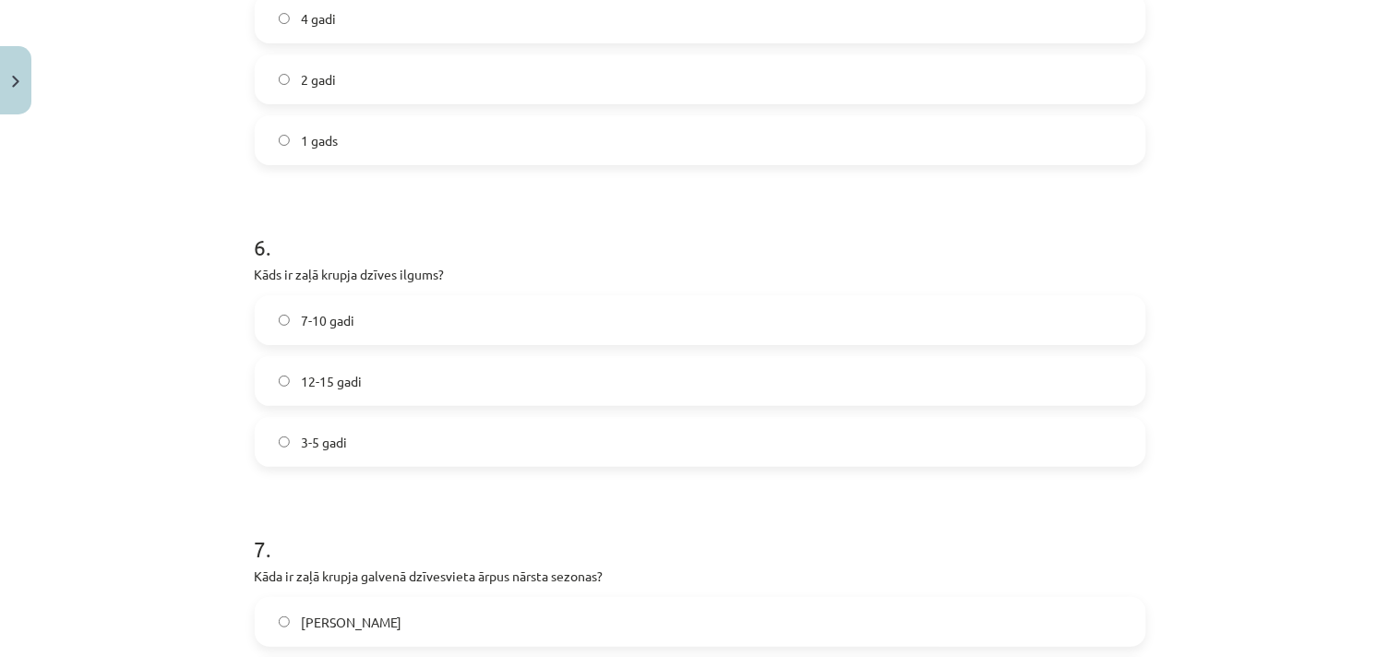
click at [462, 310] on label "7-10 gadi" at bounding box center [701, 320] width 888 height 46
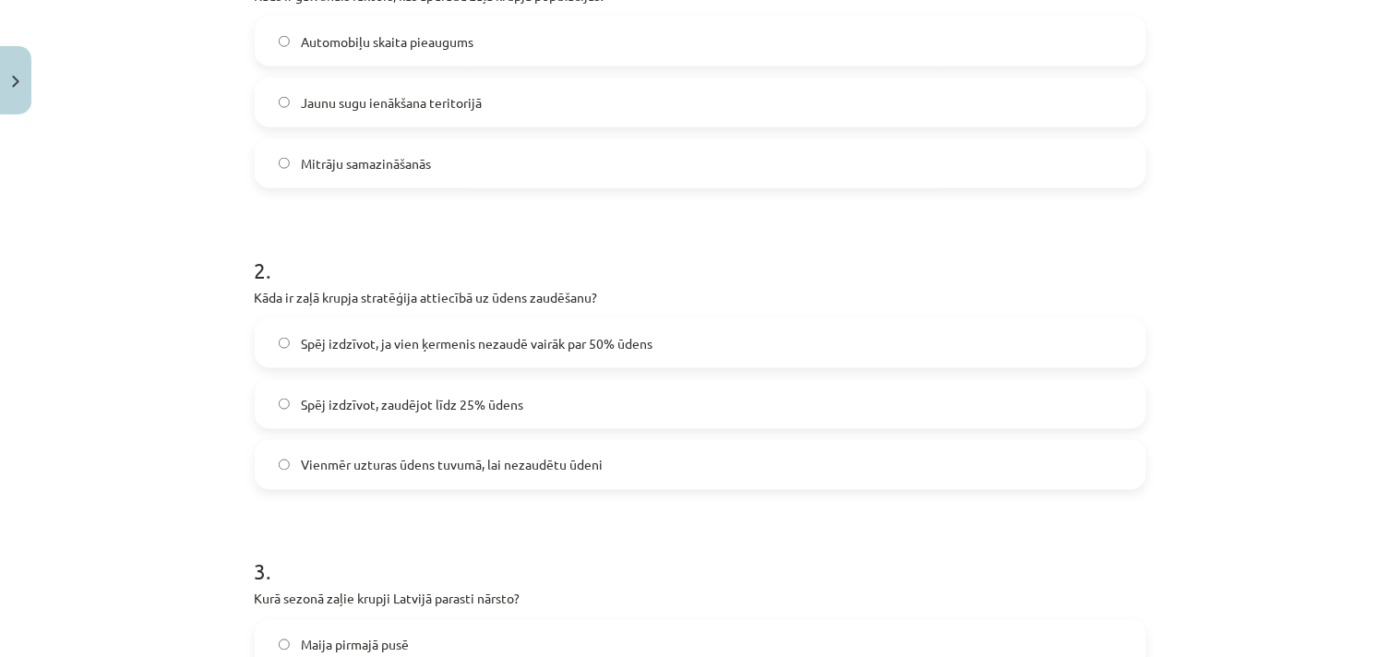
scroll to position [0, 0]
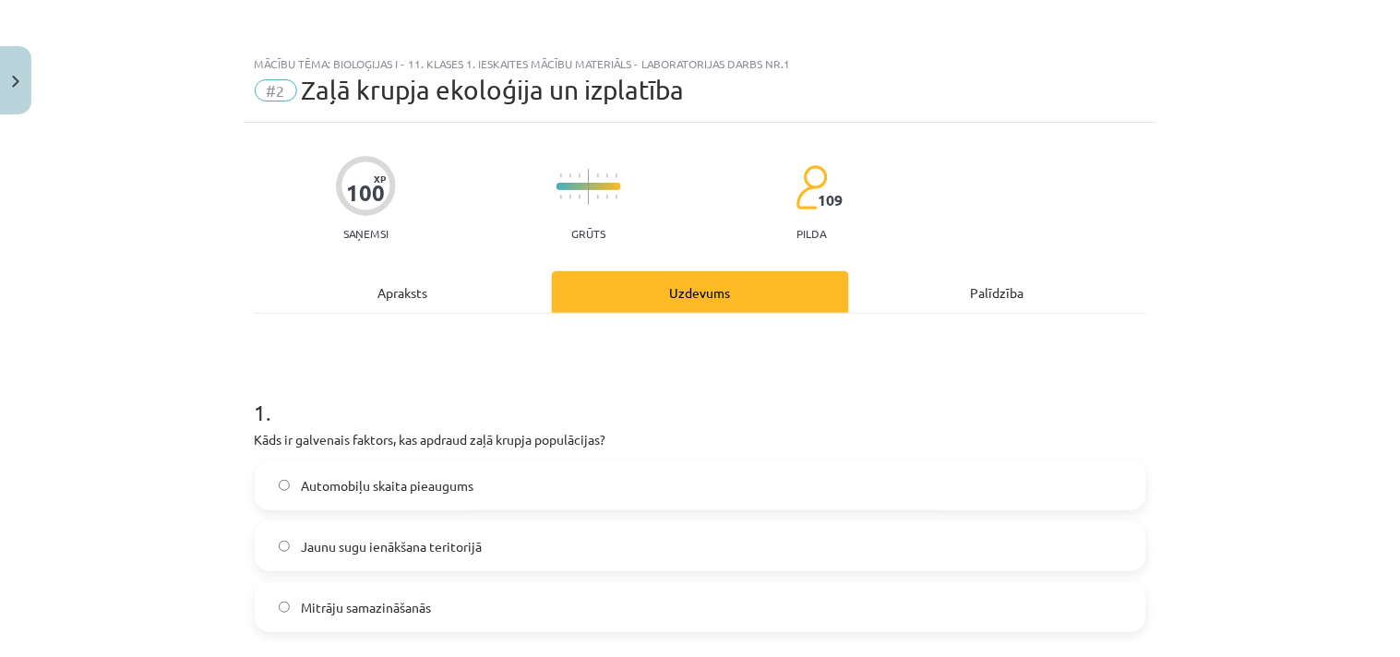
click at [453, 284] on div "Apraksts" at bounding box center [403, 292] width 297 height 42
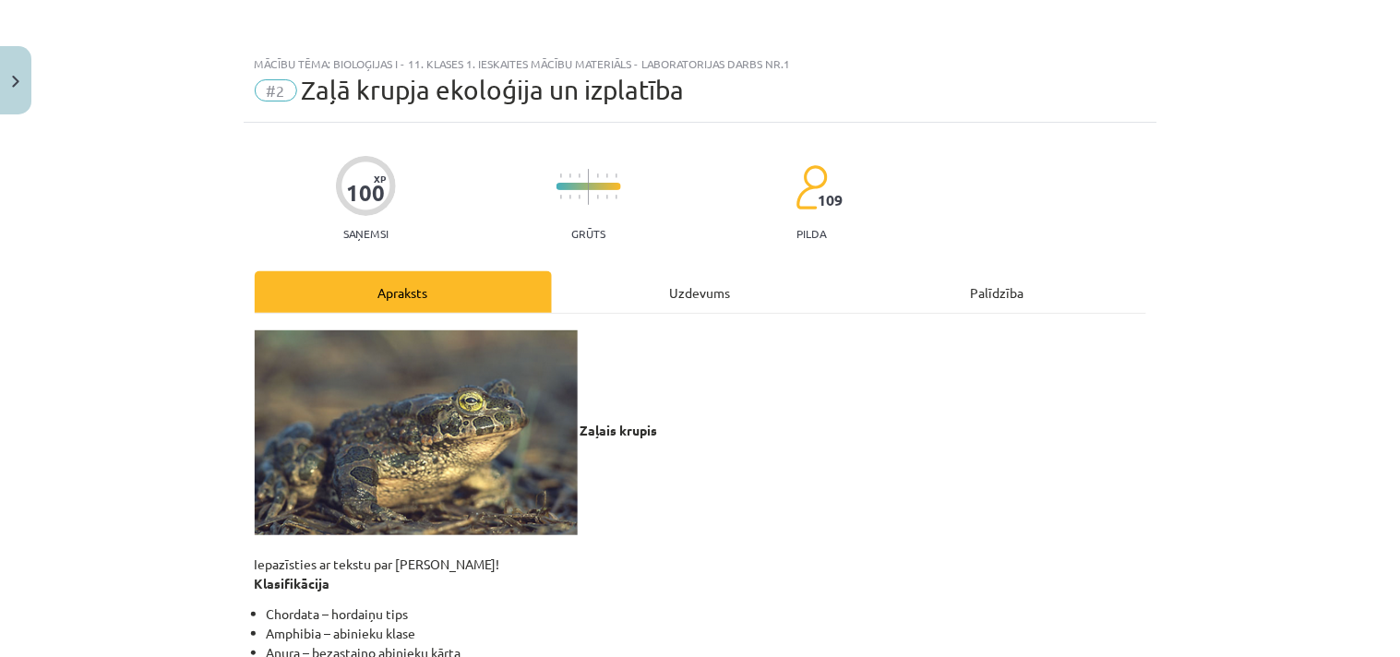
click at [688, 300] on div "Uzdevums" at bounding box center [700, 292] width 297 height 42
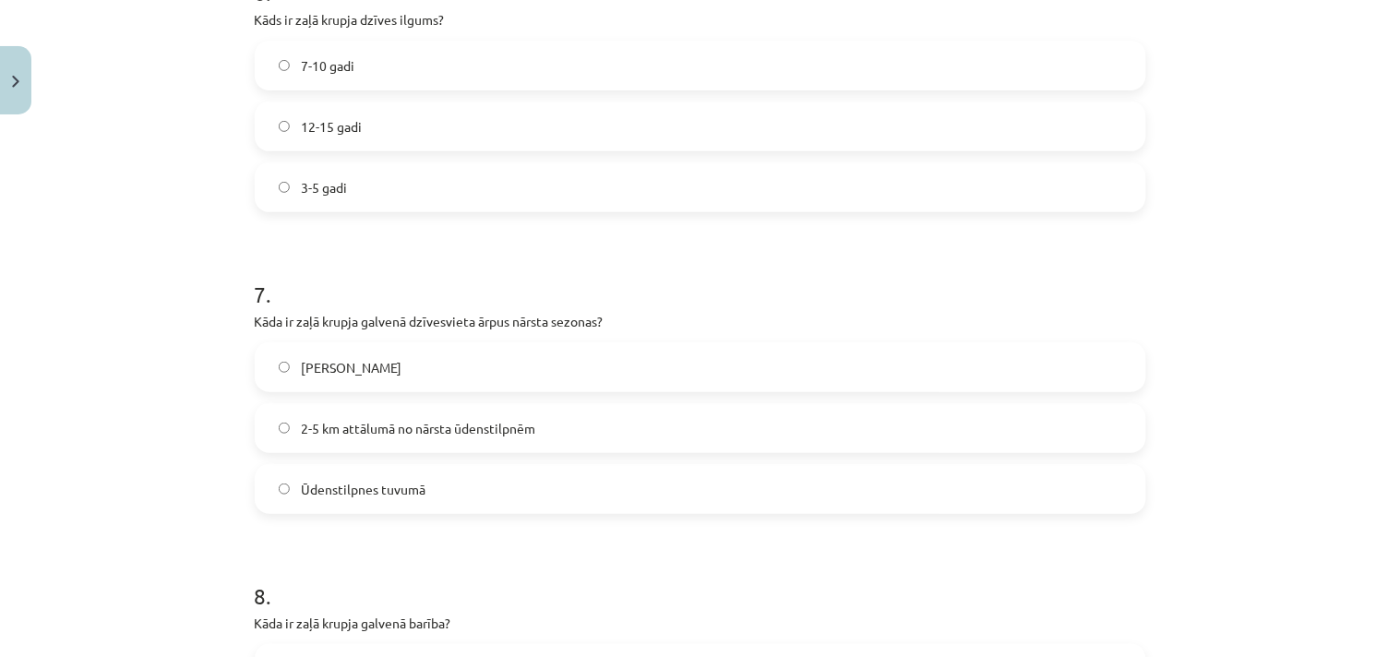
scroll to position [2097, 0]
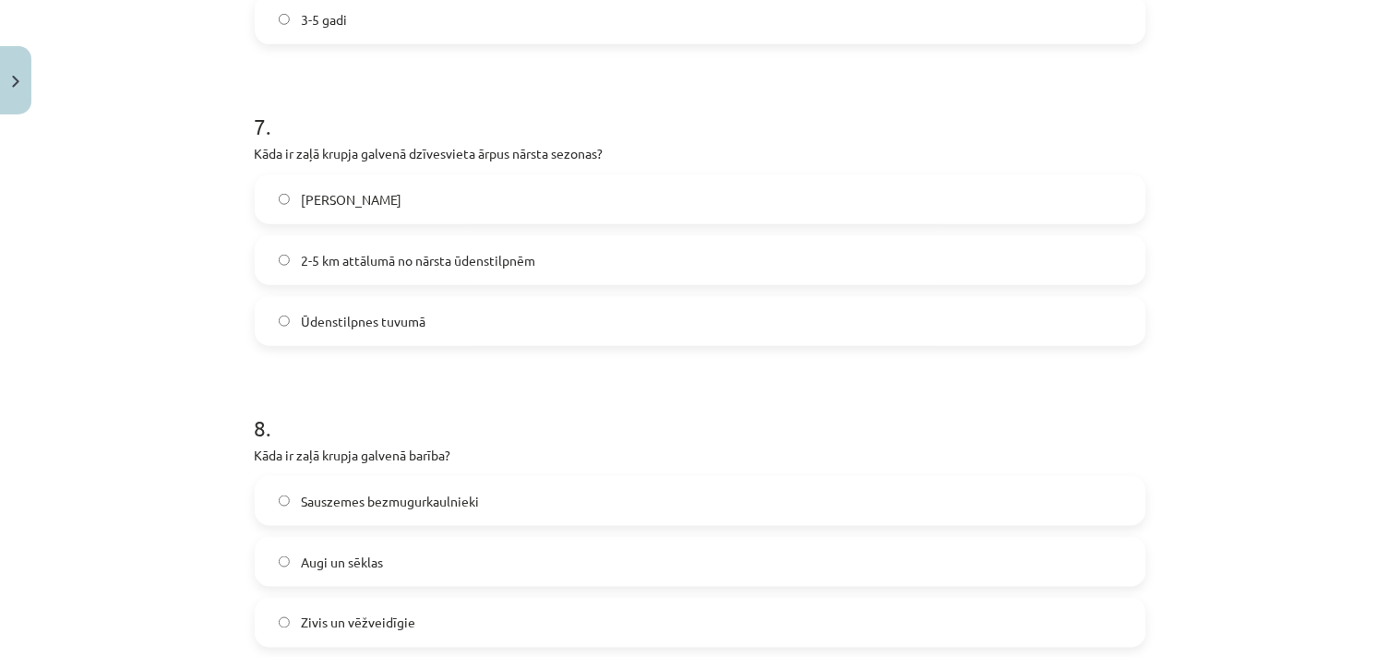
click at [478, 192] on label "Meža biezoknī" at bounding box center [701, 199] width 888 height 46
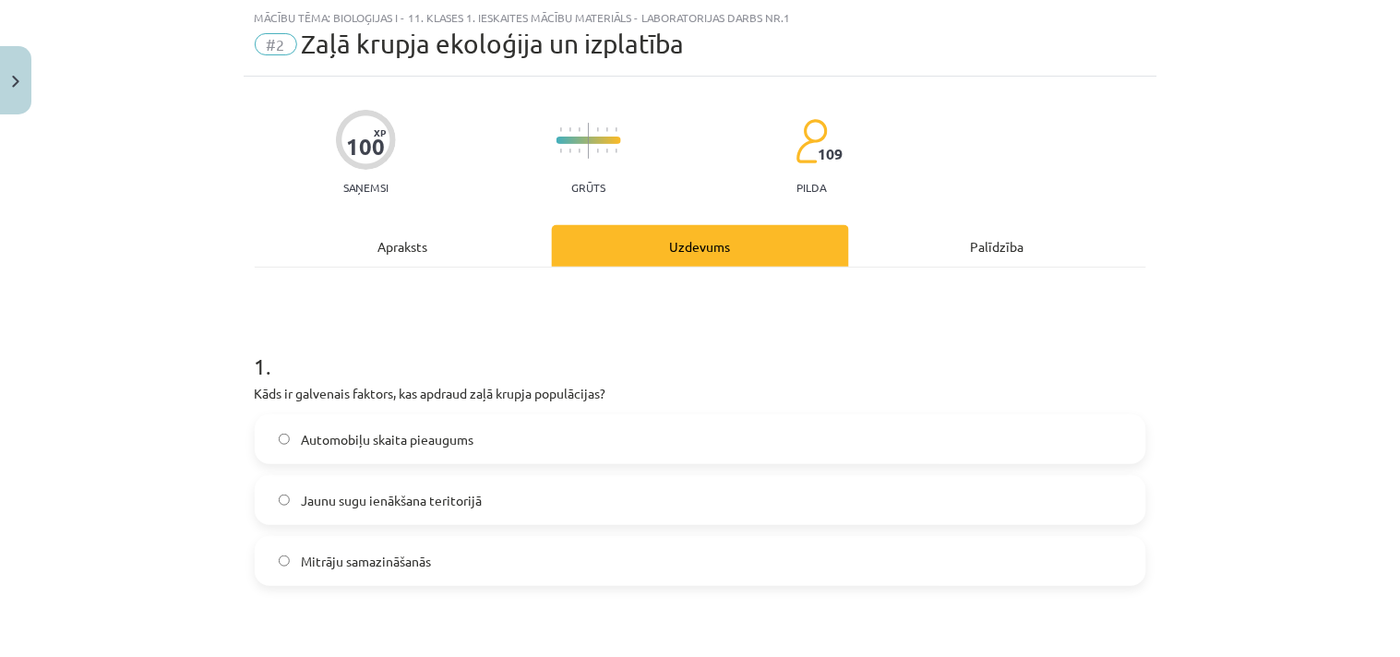
click at [468, 244] on div "Apraksts" at bounding box center [403, 246] width 297 height 42
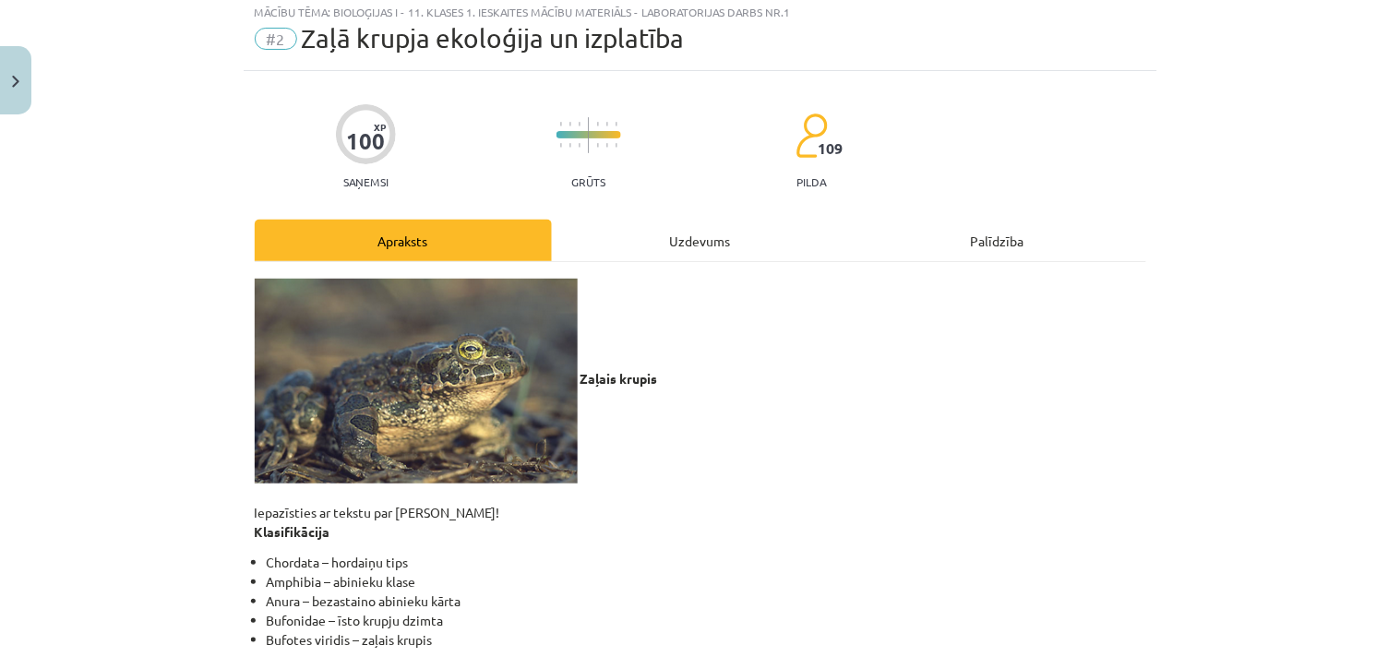
scroll to position [46, 0]
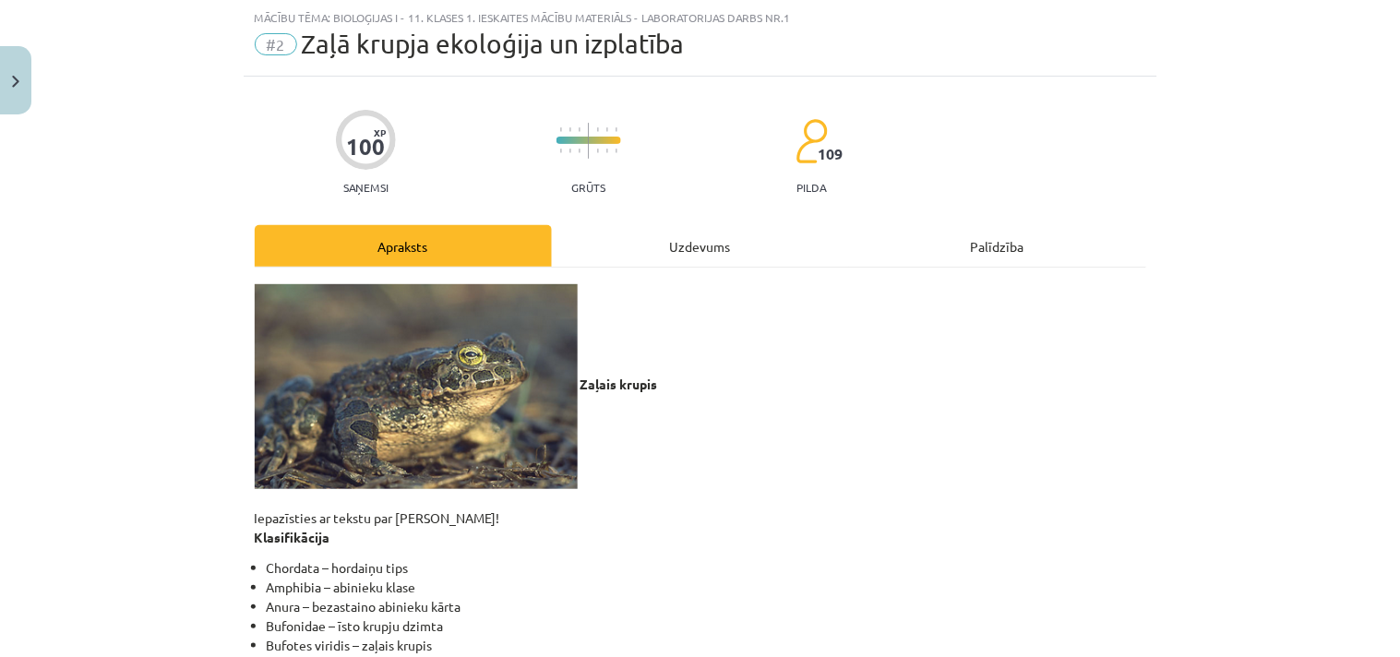
click at [683, 245] on div "Uzdevums" at bounding box center [700, 246] width 297 height 42
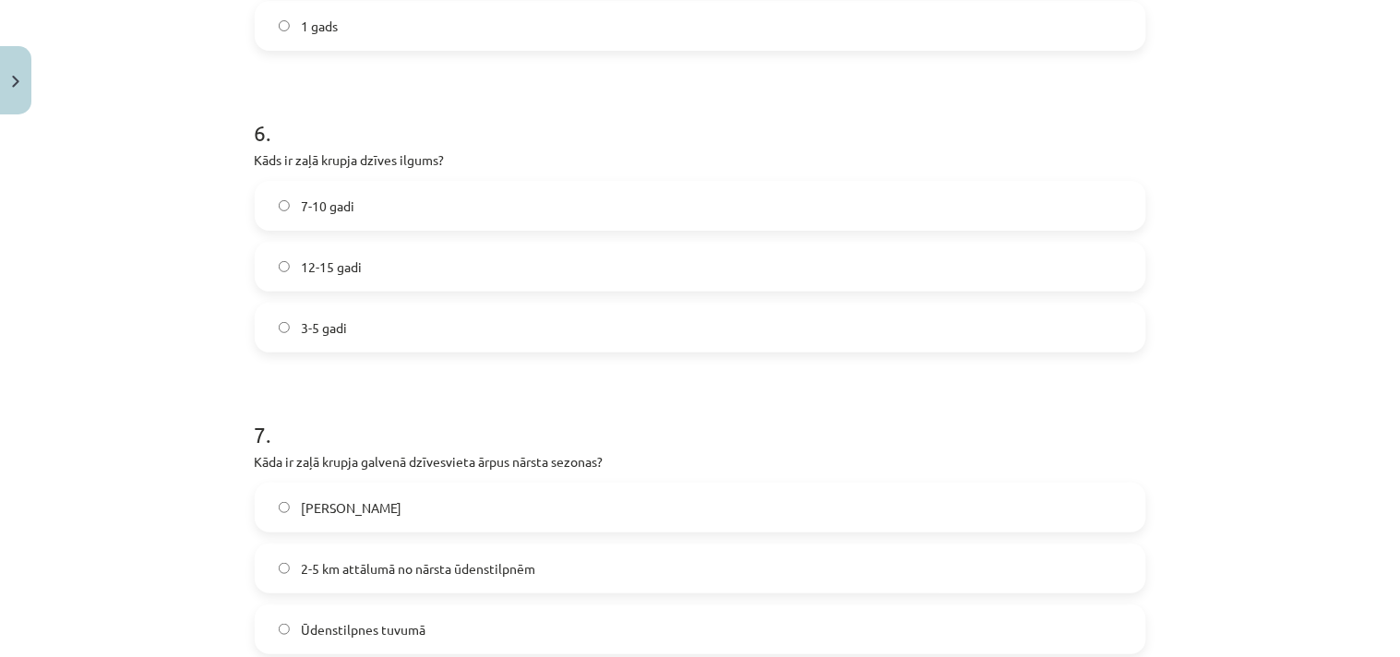
scroll to position [1893, 0]
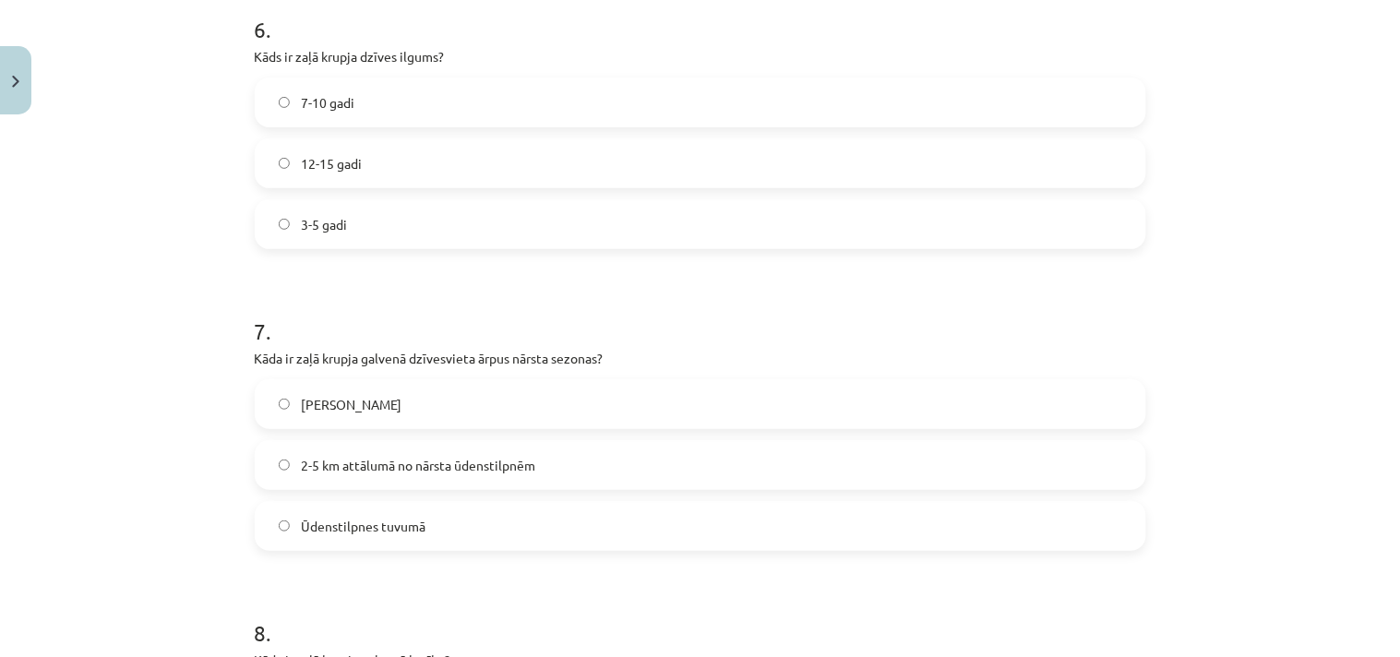
click at [476, 459] on span "2-5 km attālumā no nārsta ūdenstilpnēm" at bounding box center [418, 465] width 234 height 19
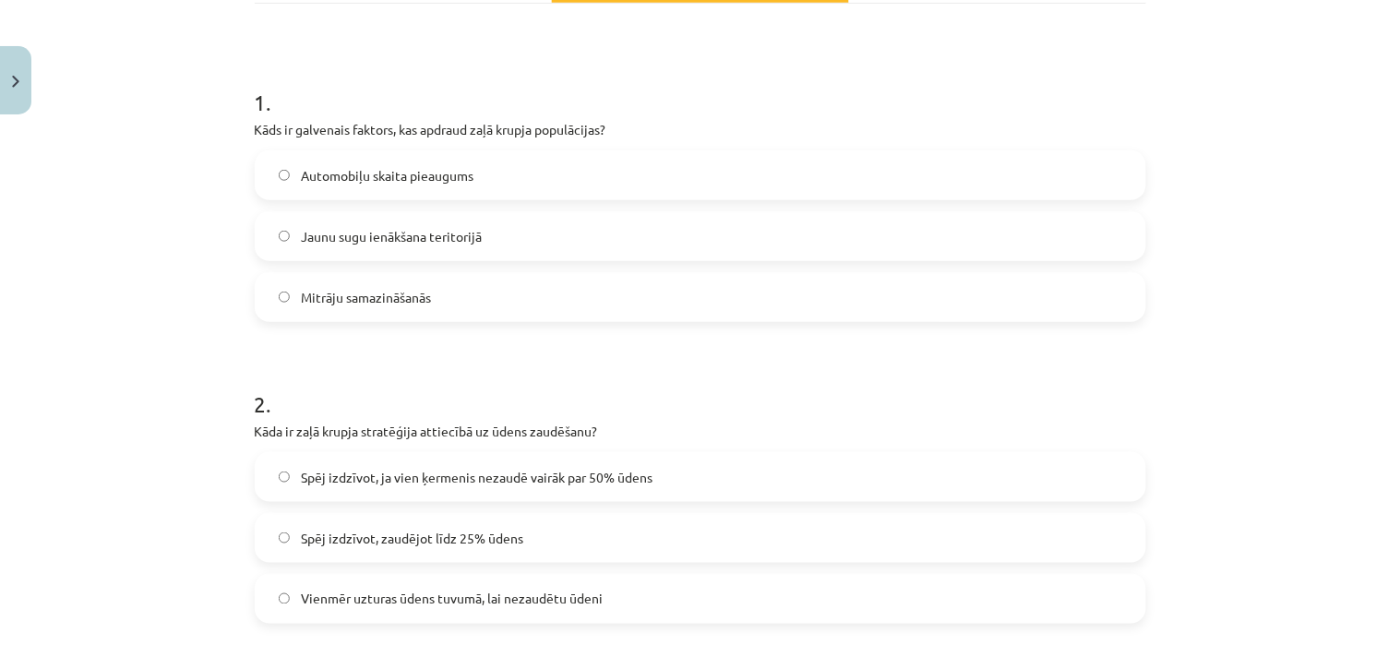
scroll to position [251, 0]
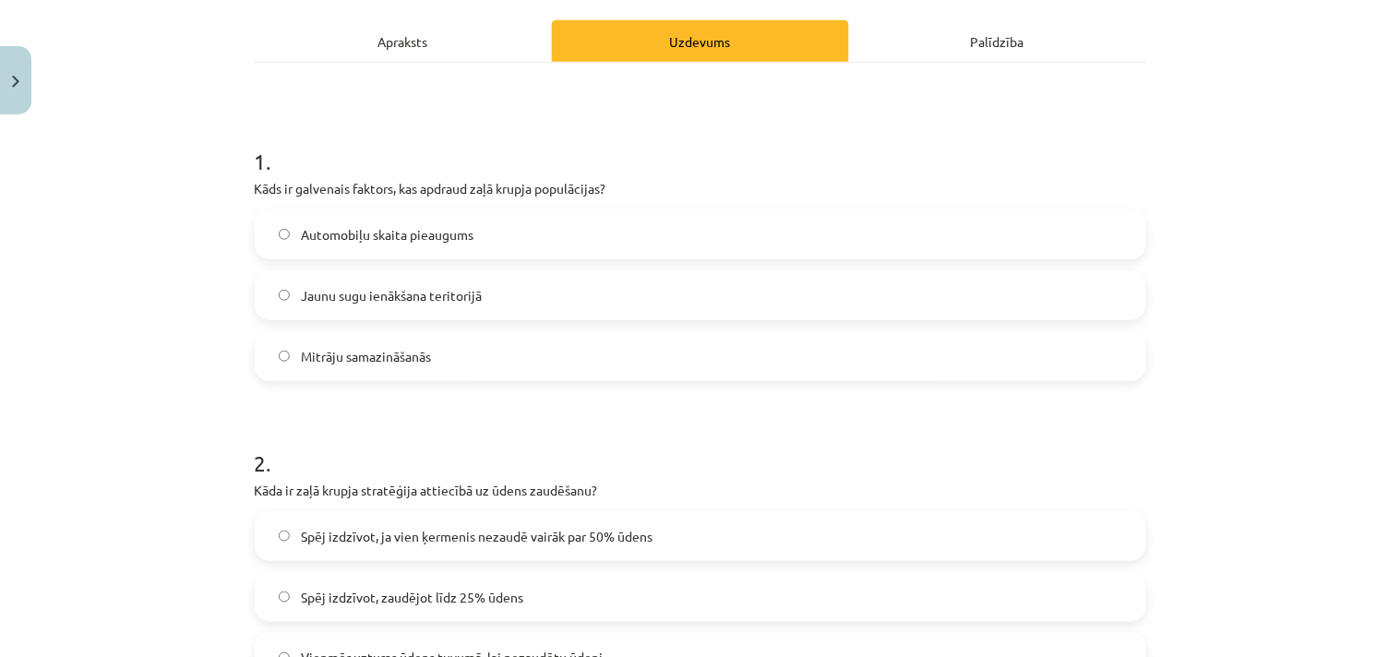
click at [464, 48] on div "Apraksts" at bounding box center [403, 41] width 297 height 42
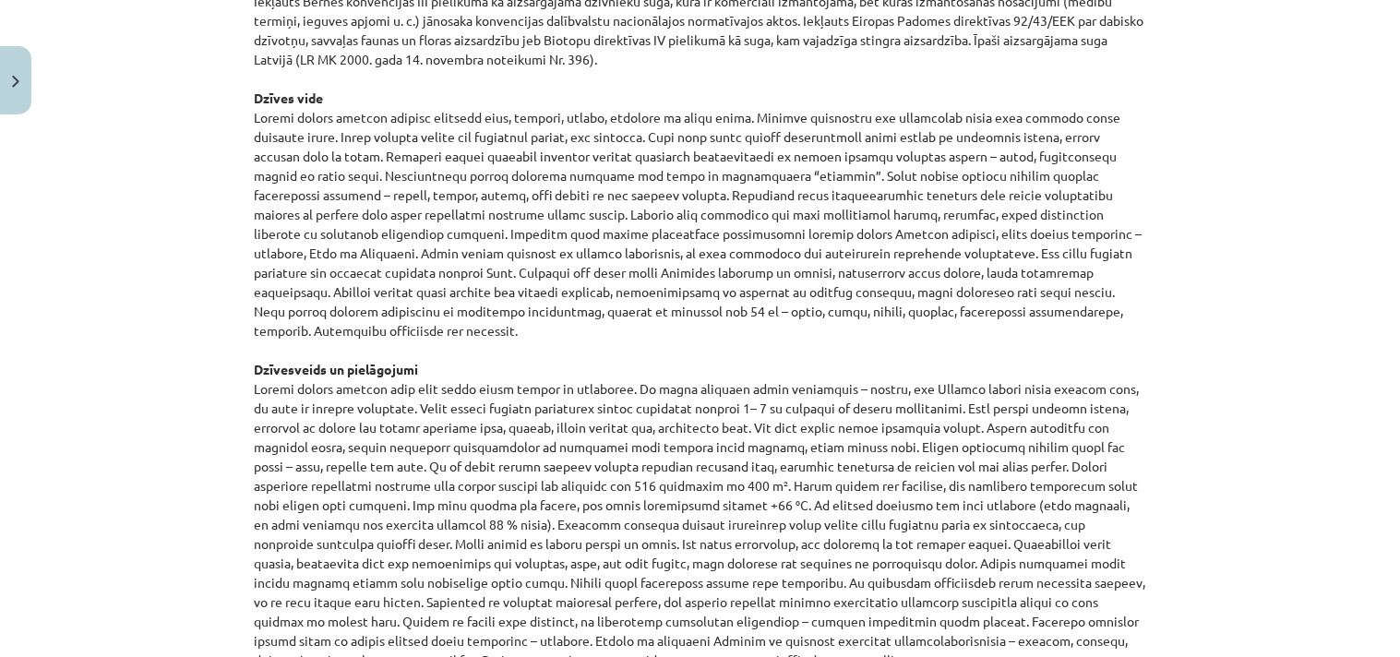
scroll to position [1072, 0]
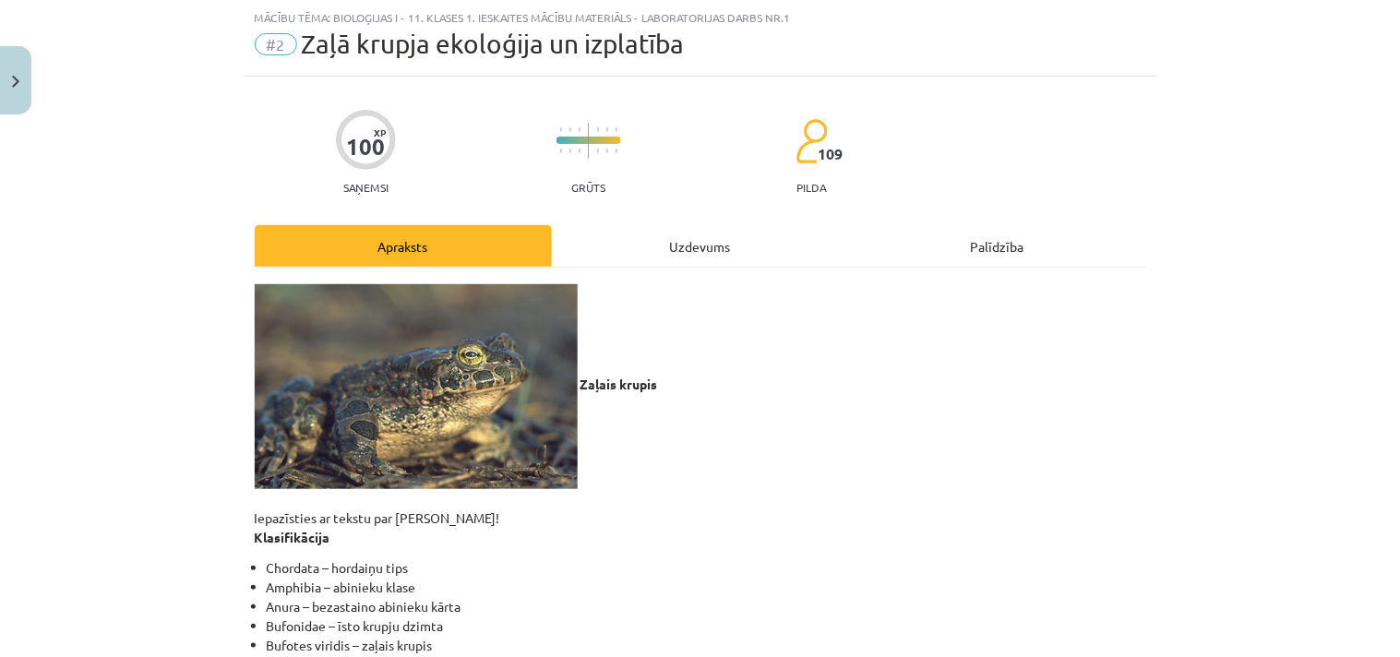
click at [694, 237] on div "Uzdevums" at bounding box center [700, 246] width 297 height 42
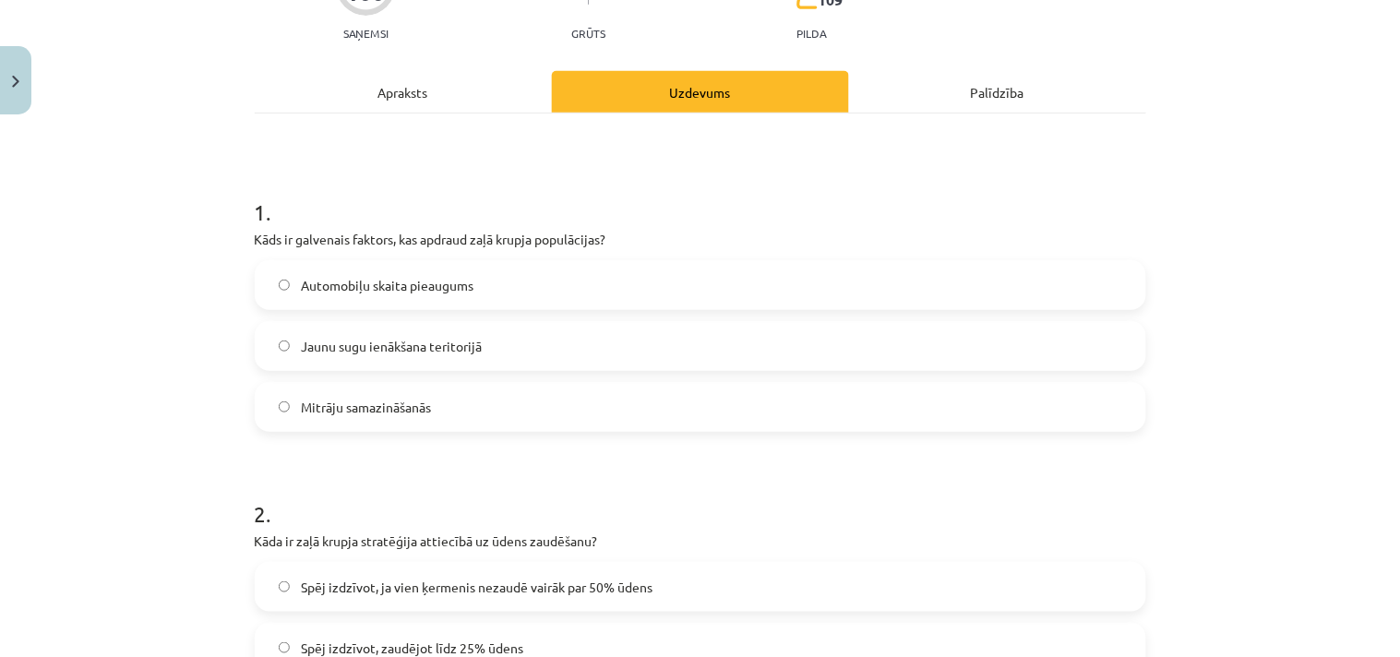
scroll to position [0, 0]
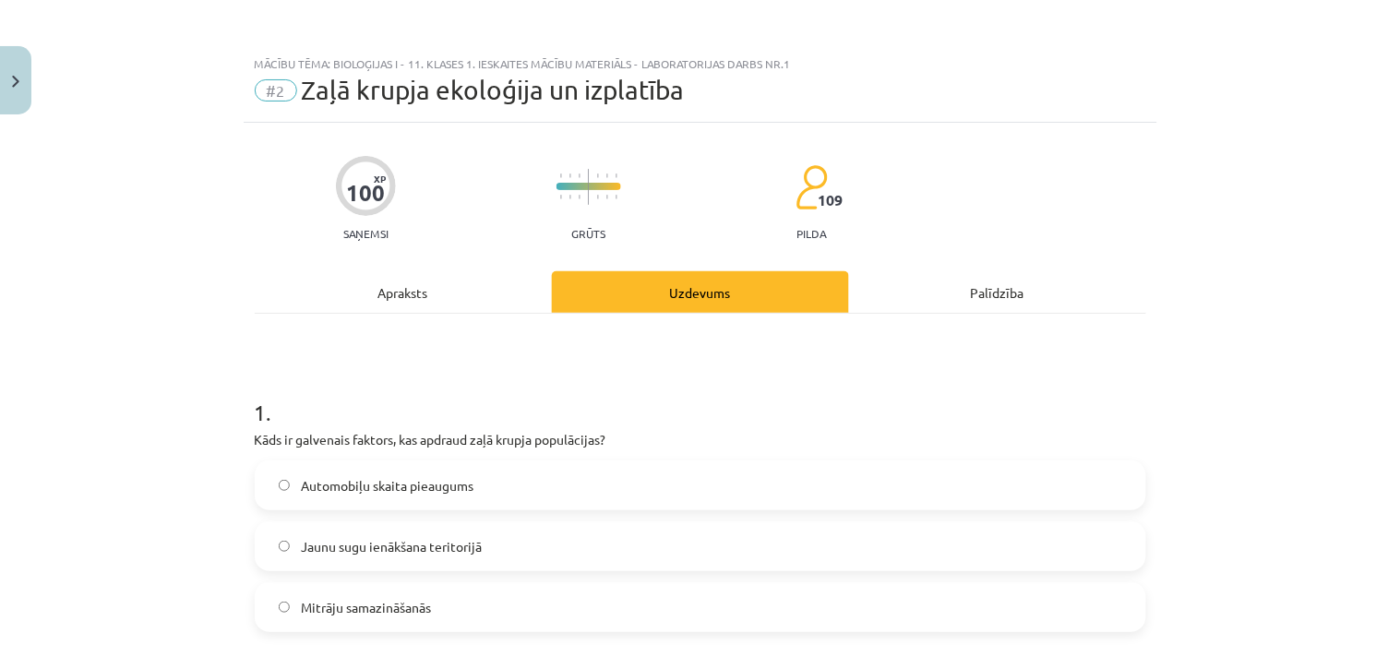
click at [468, 297] on div "Apraksts" at bounding box center [403, 292] width 297 height 42
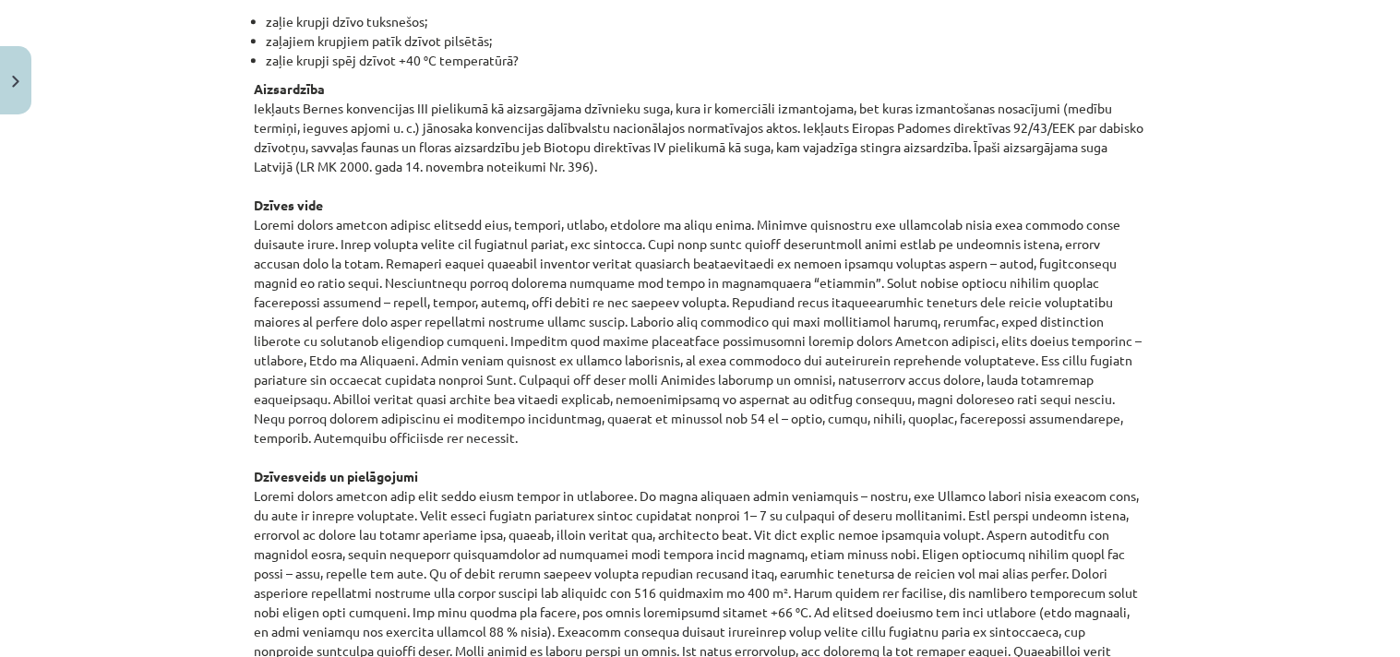
scroll to position [1096, 0]
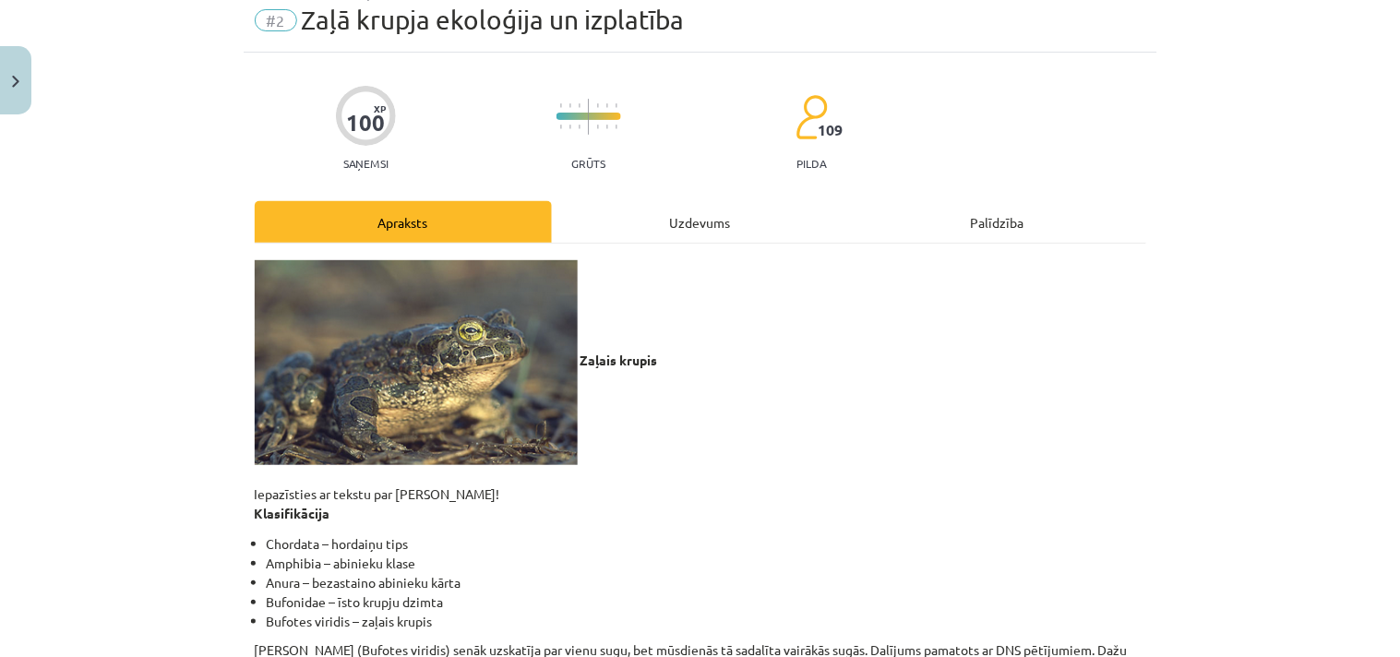
click at [745, 225] on div "Uzdevums" at bounding box center [700, 222] width 297 height 42
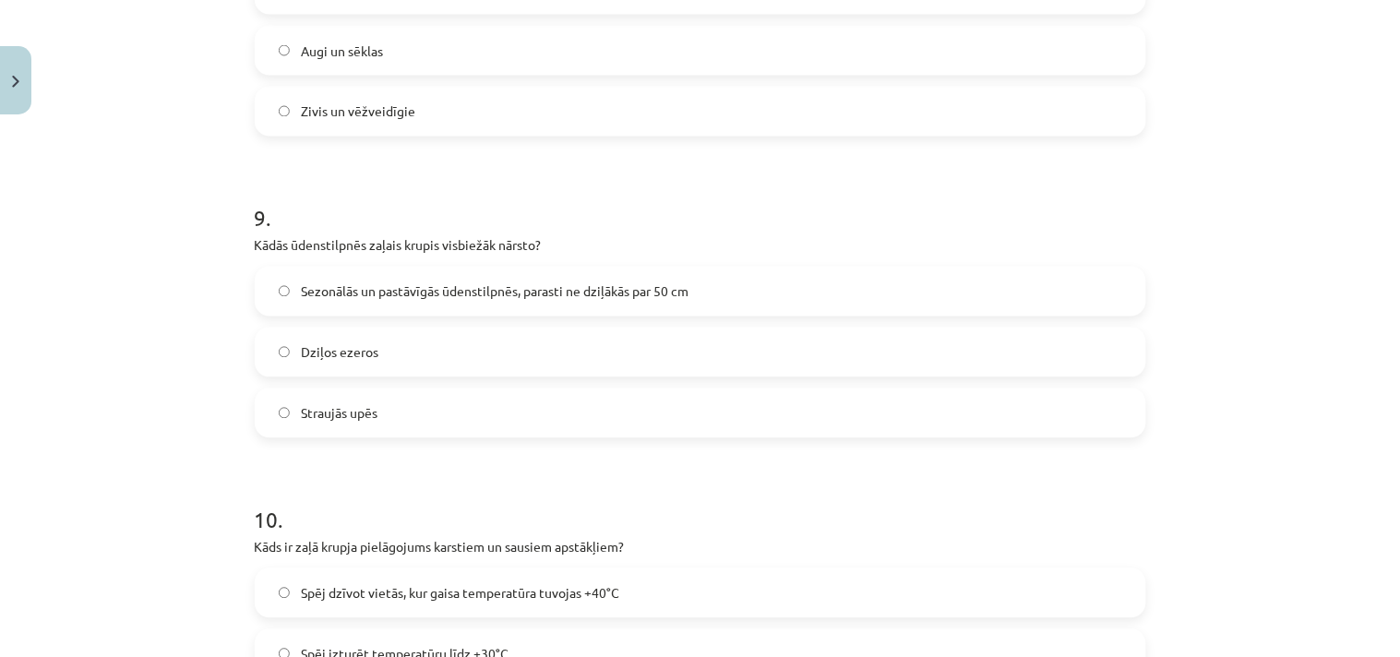
scroll to position [2610, 0]
click at [744, 272] on label "Sezonālās un pastāvīgās ūdenstilpnēs, parasti ne dziļākās par 50 cm" at bounding box center [701, 291] width 888 height 46
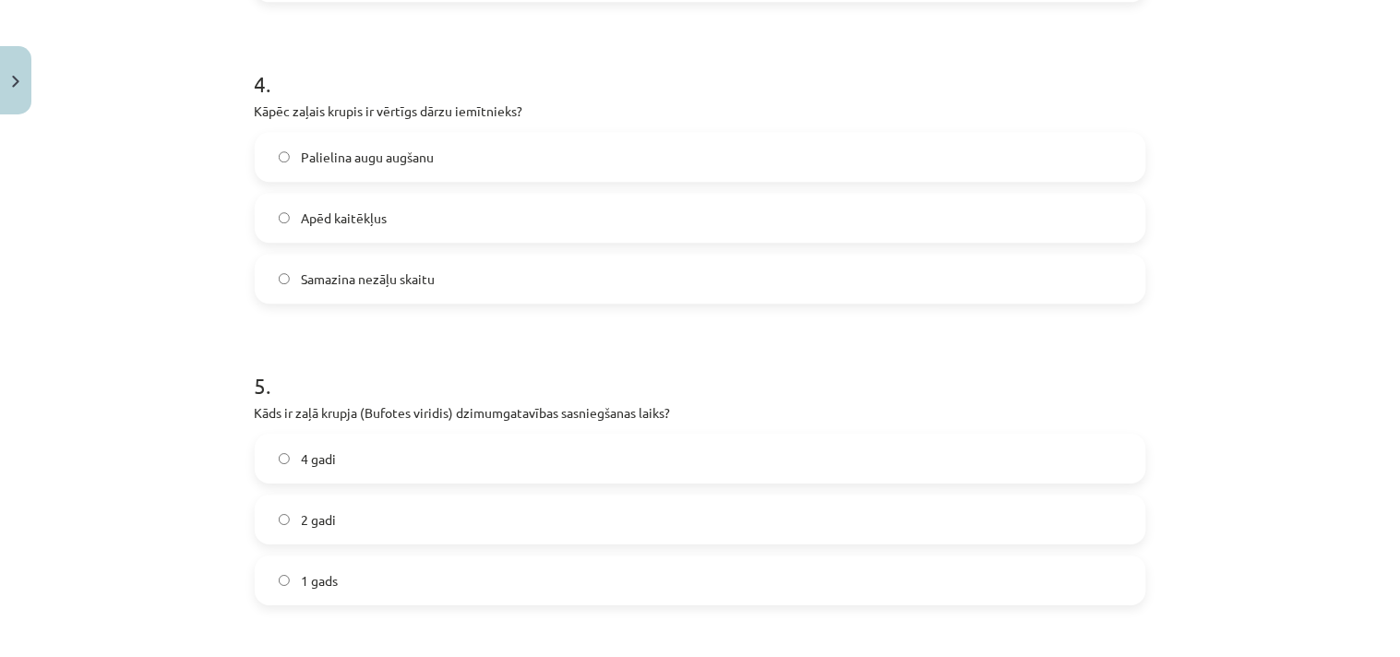
scroll to position [1231, 0]
click at [1201, 142] on div "Mācību tēma: Bioloģijas i - 11. klases 1. ieskaites mācību materiāls - laborato…" at bounding box center [700, 328] width 1400 height 657
click at [1202, 145] on div "Mācību tēma: Bioloģijas i - 11. klases 1. ieskaites mācību materiāls - laborato…" at bounding box center [700, 328] width 1400 height 657
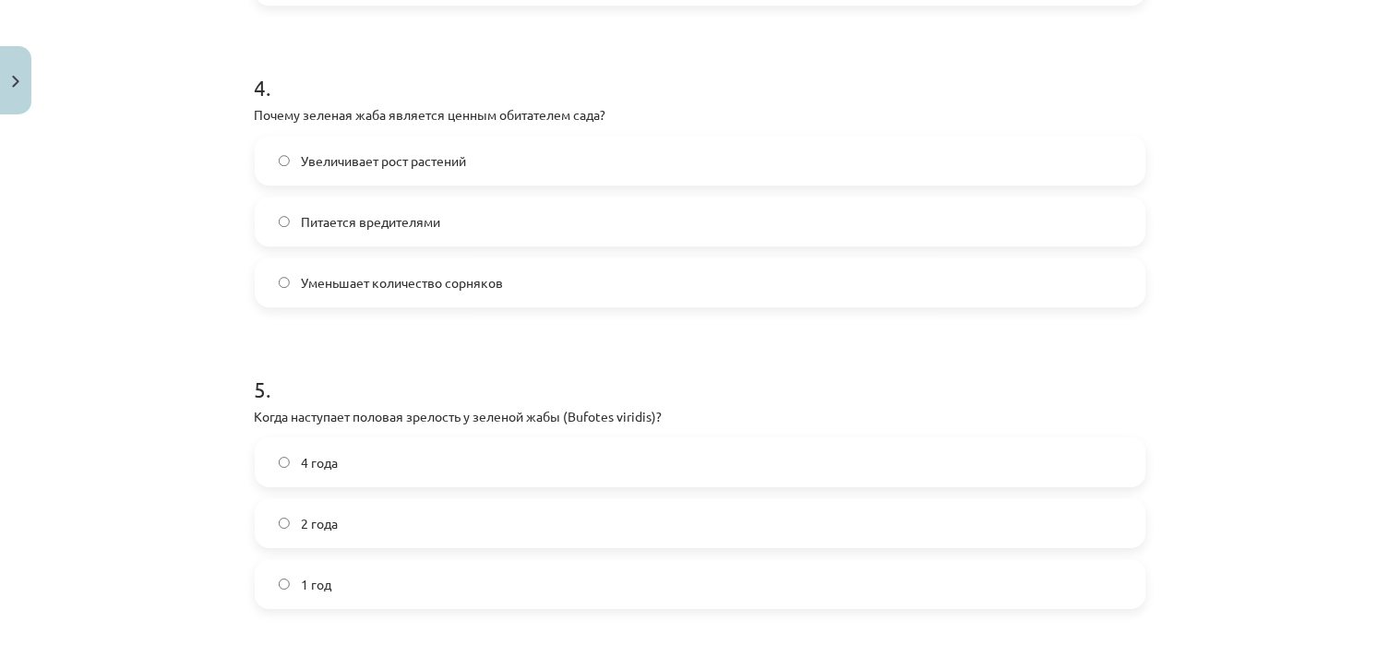
scroll to position [583, 0]
drag, startPoint x: 729, startPoint y: 208, endPoint x: 727, endPoint y: 157, distance: 50.8
click at [729, 208] on label "Питается вредителями" at bounding box center [701, 221] width 888 height 46
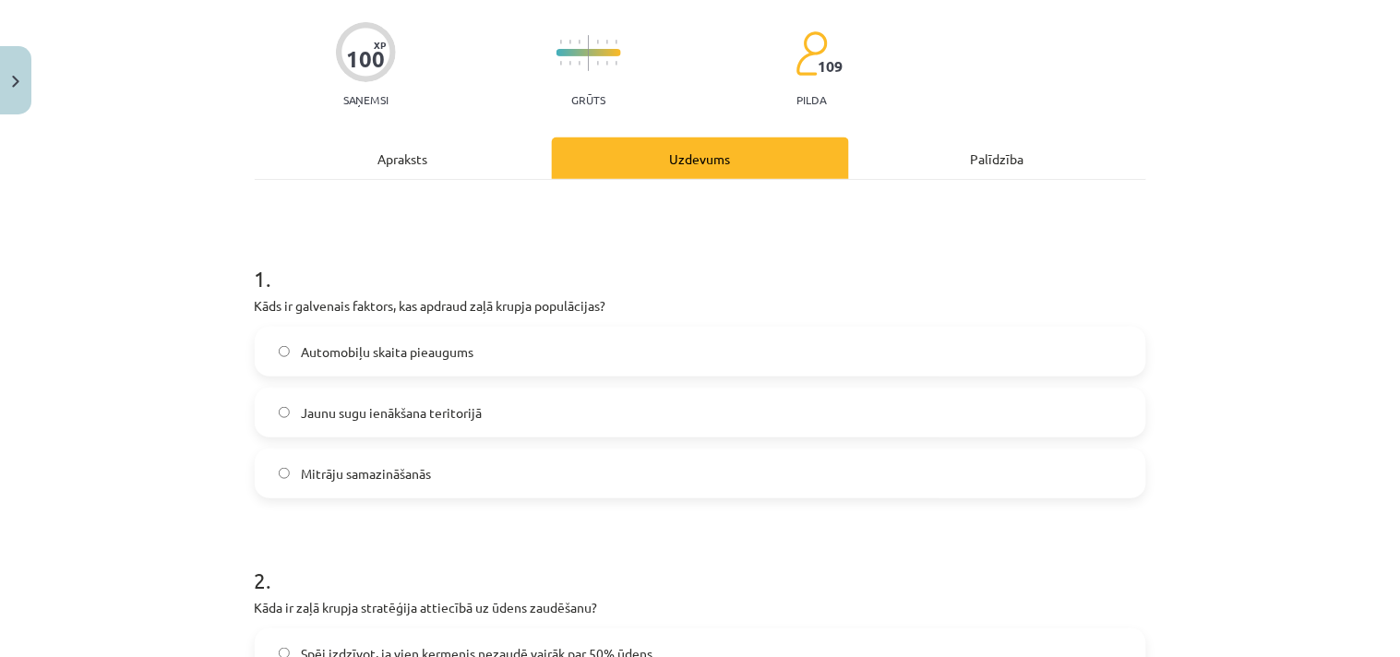
scroll to position [0, 0]
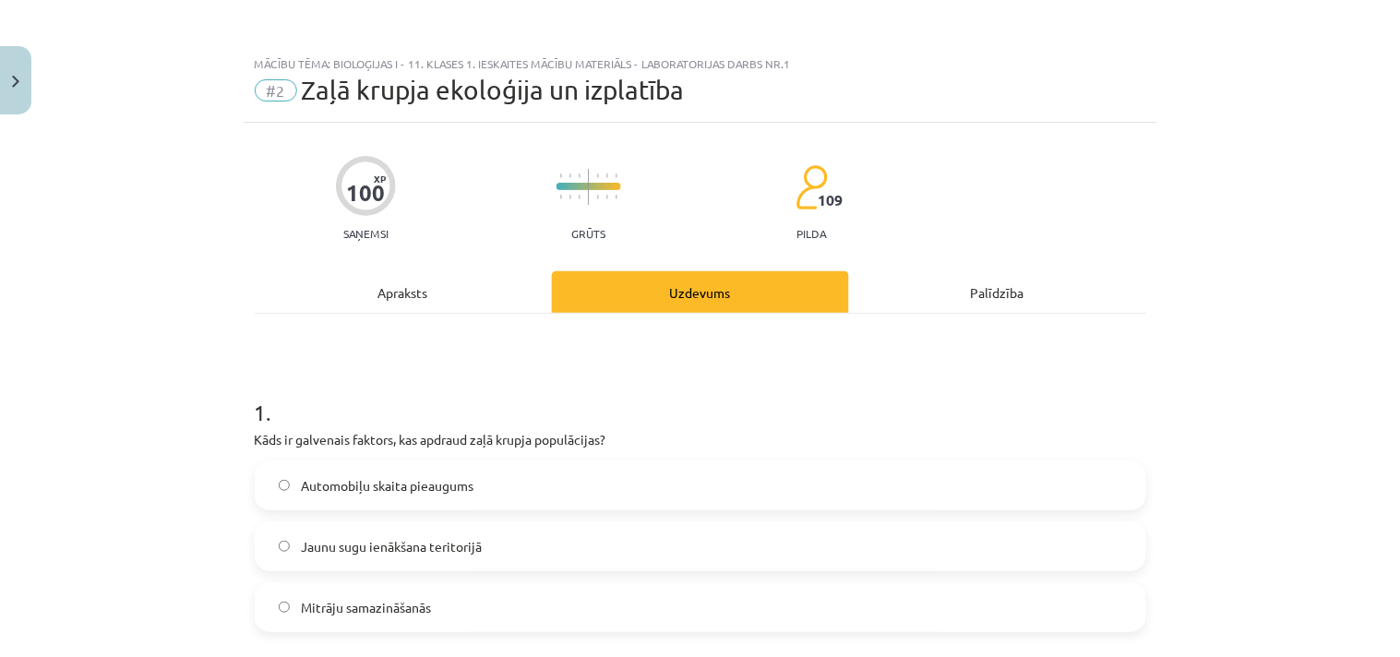
drag, startPoint x: 434, startPoint y: 299, endPoint x: 429, endPoint y: 278, distance: 21.7
click at [431, 286] on div "Apraksts" at bounding box center [403, 292] width 297 height 42
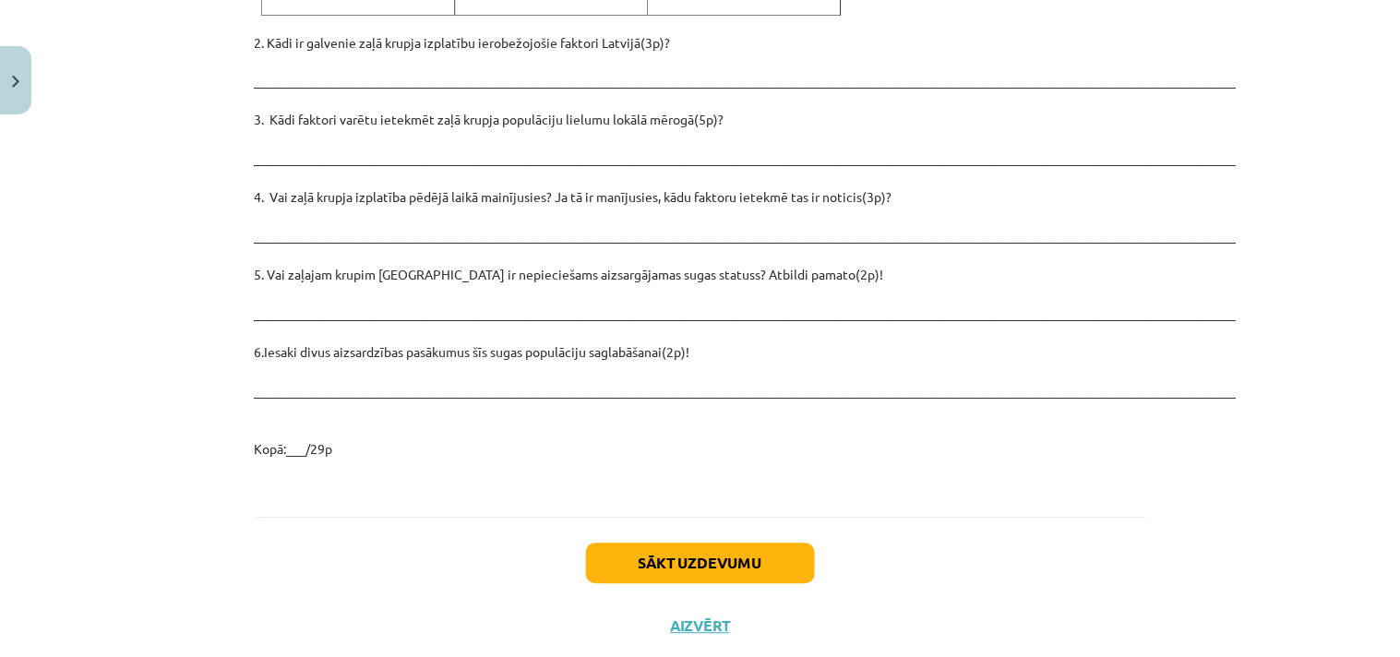
scroll to position [2642, 0]
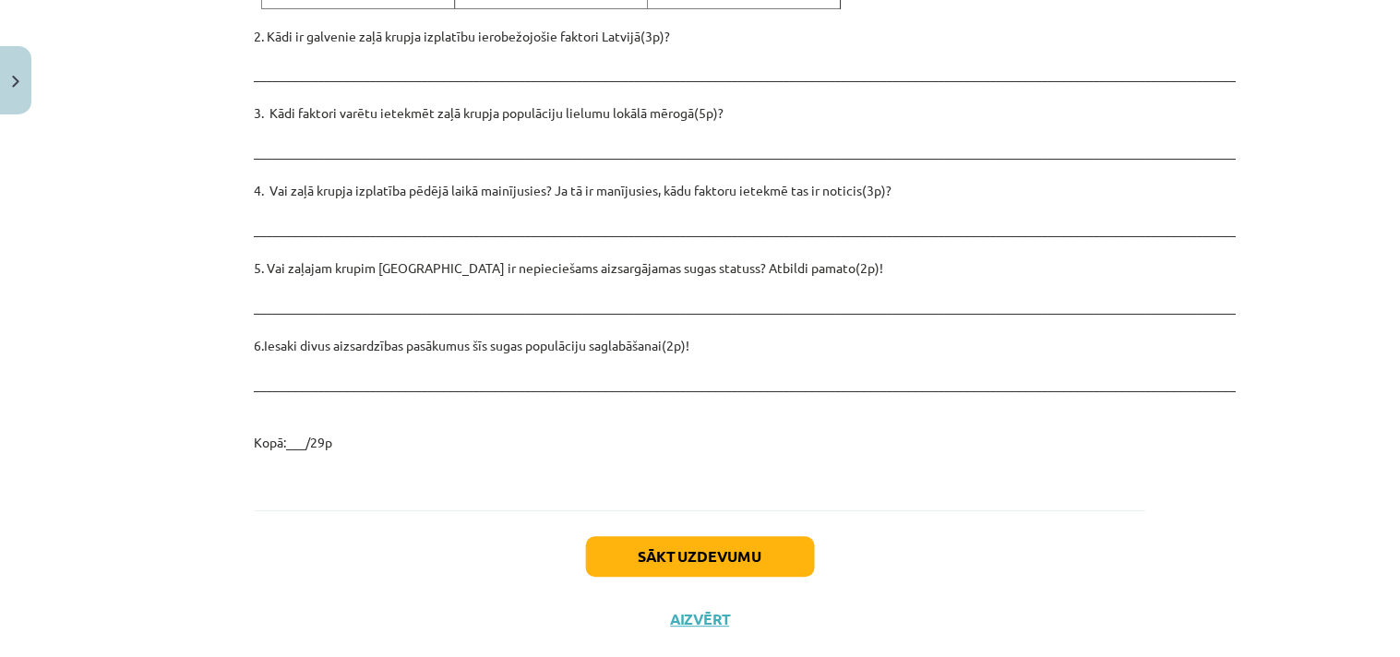
click at [296, 349] on p "2. Kādi ir galvenie zaļā krupja izplatību ierobežojošie faktori Latvijā(3p)? __…" at bounding box center [701, 240] width 892 height 427
click at [336, 375] on p "2. Kādi ir galvenie zaļā krupja izplatību ierobežojošie faktori Latvijā(3p)? __…" at bounding box center [701, 240] width 892 height 427
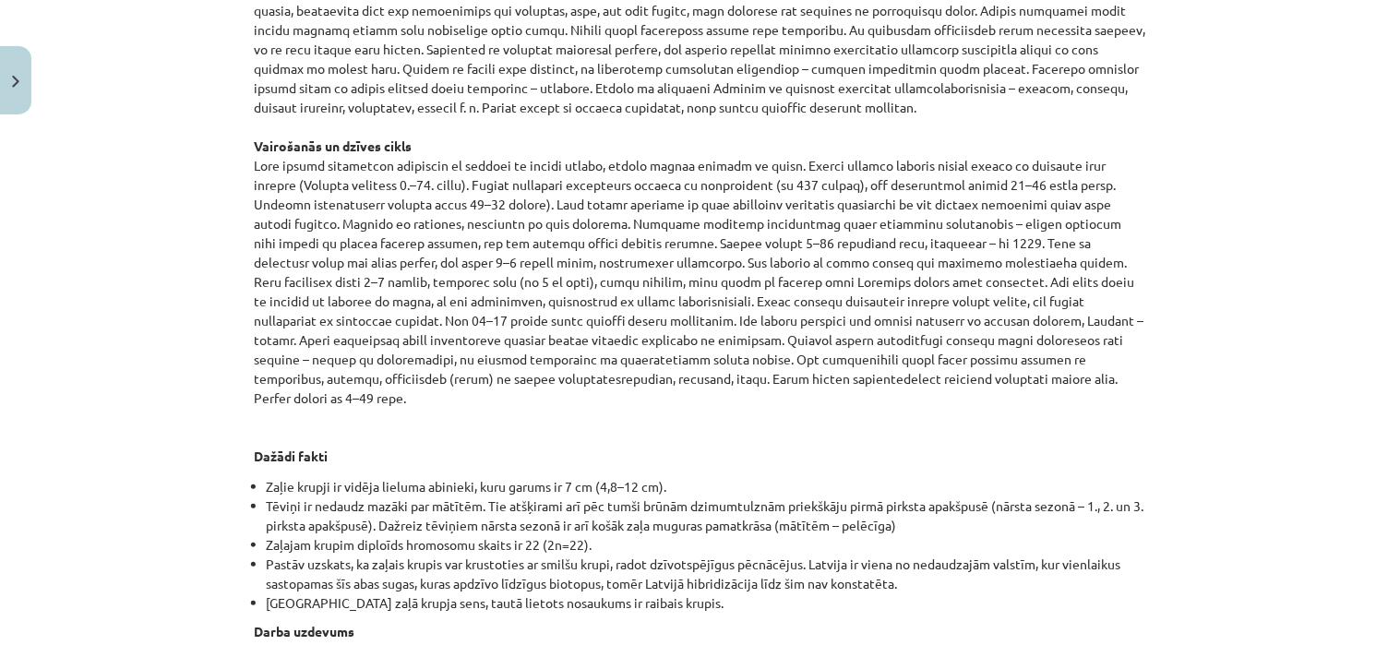
scroll to position [1719, 0]
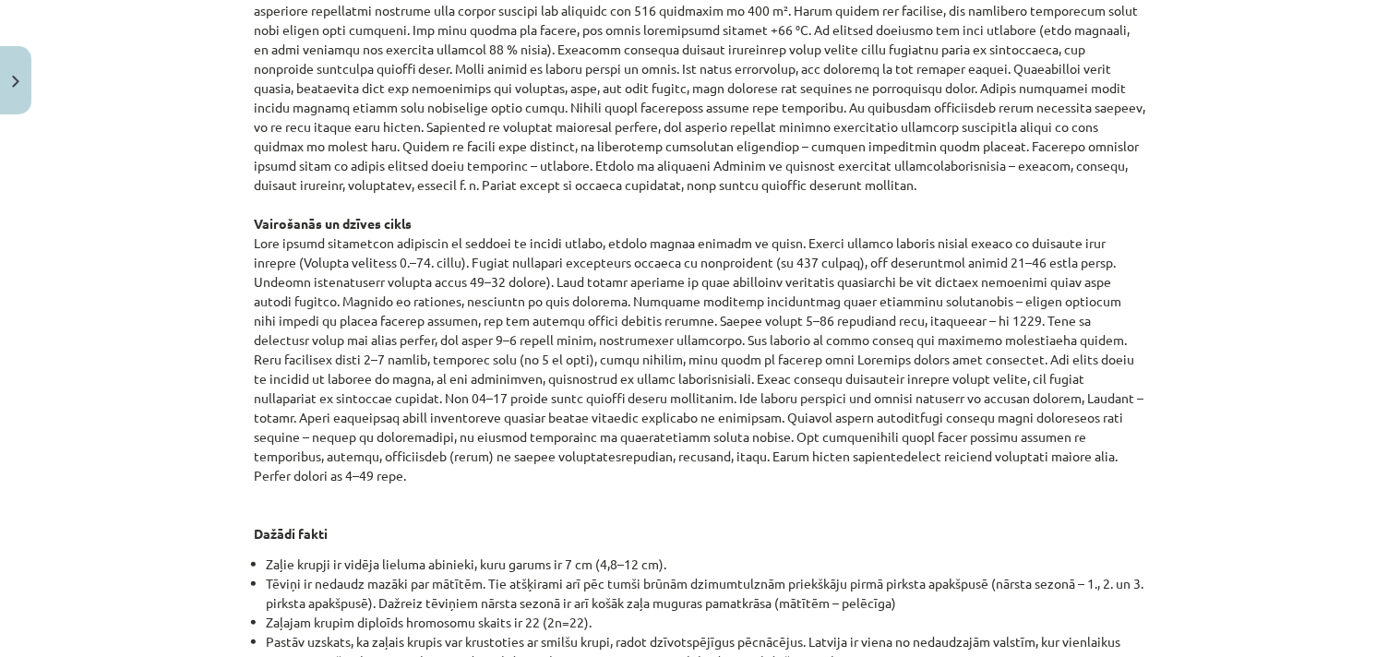
click at [836, 521] on div "Zaļais krupis Iepazīsties ar tekstu par zaļo krupi! Klasifikācija Chordata – ho…" at bounding box center [701, 9] width 892 height 2795
click at [741, 439] on p "Aizsardzība Iekļauts Bernes konvencijas III pielikumā kā aizsargājama dzīvnieku…" at bounding box center [701, 20] width 892 height 1047
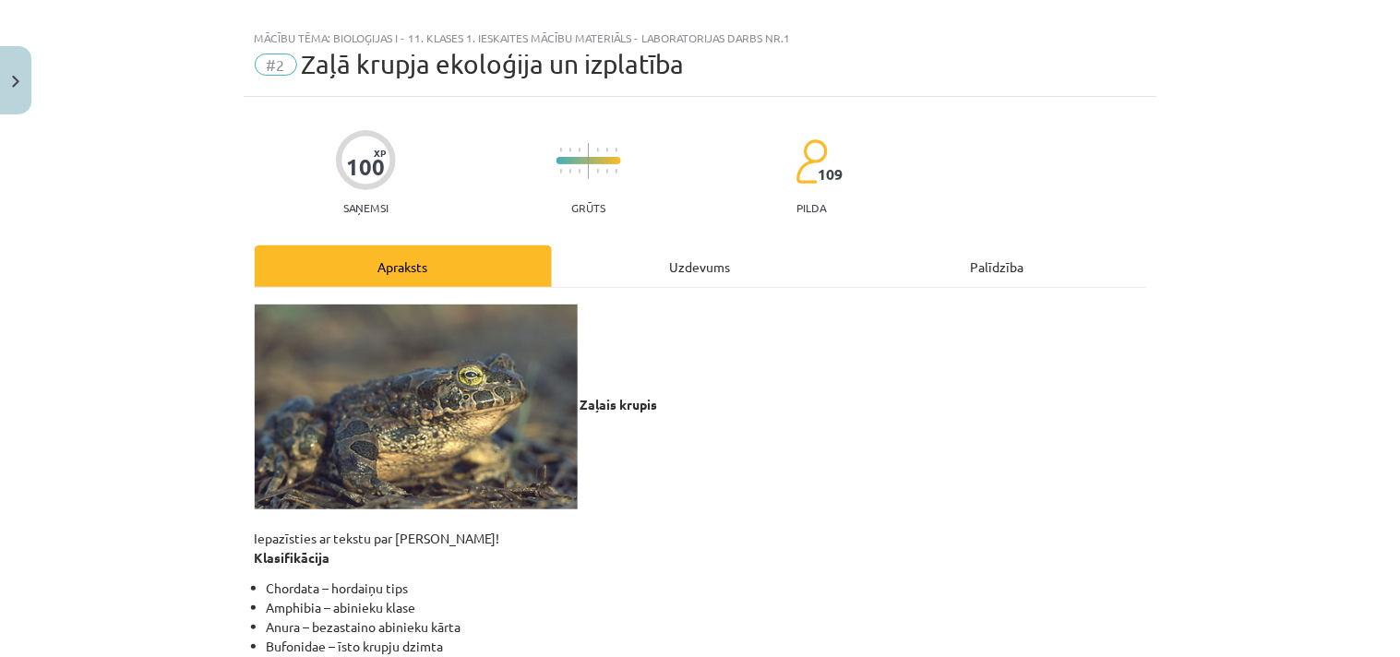
scroll to position [0, 0]
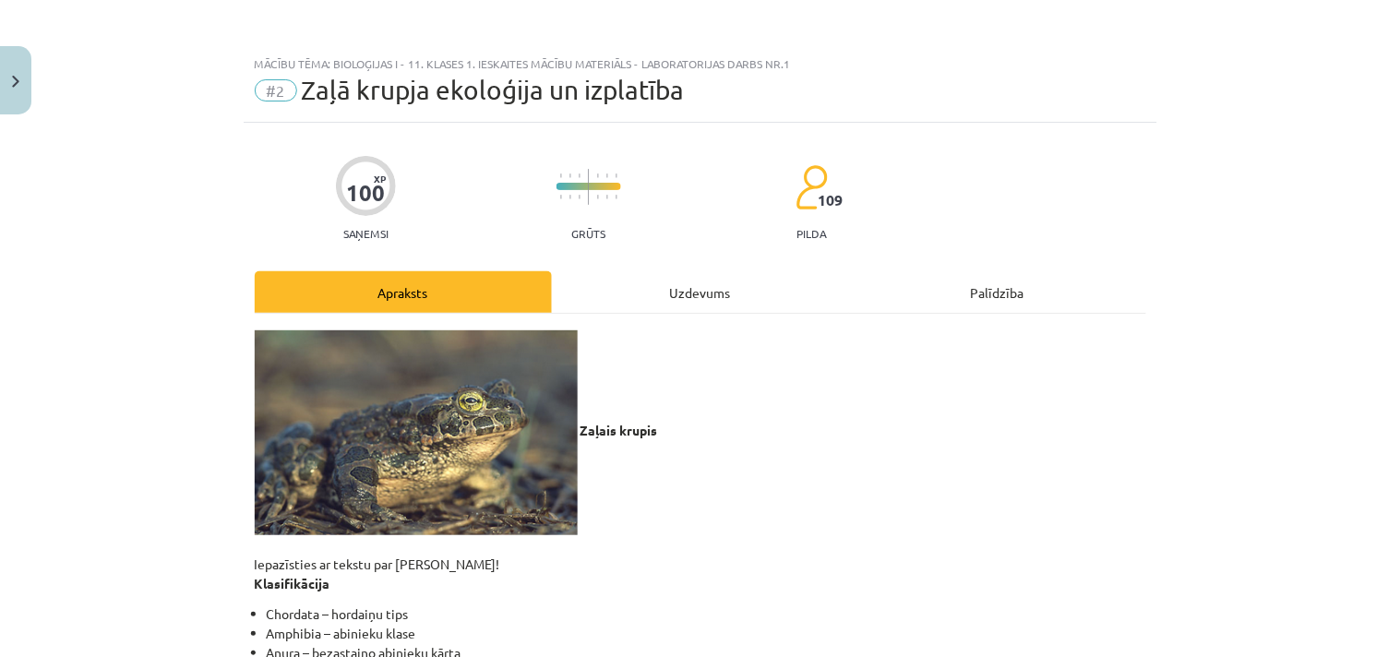
click at [669, 284] on div "Uzdevums" at bounding box center [700, 292] width 297 height 42
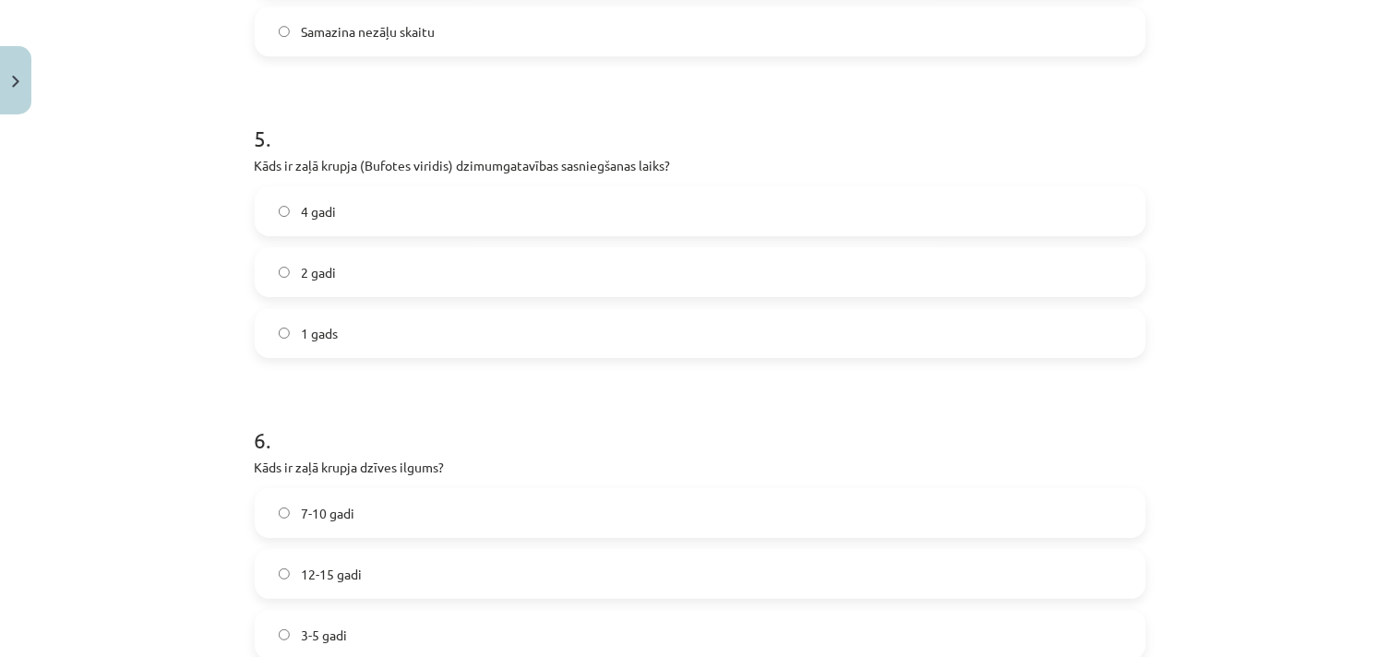
scroll to position [558, 0]
drag, startPoint x: 1244, startPoint y: 365, endPoint x: 1224, endPoint y: 342, distance: 30.7
click at [1244, 365] on div "Mācību tēma: Bioloģijas i - 11. klases 1. ieskaites mācību materiāls - laborato…" at bounding box center [700, 328] width 1400 height 657
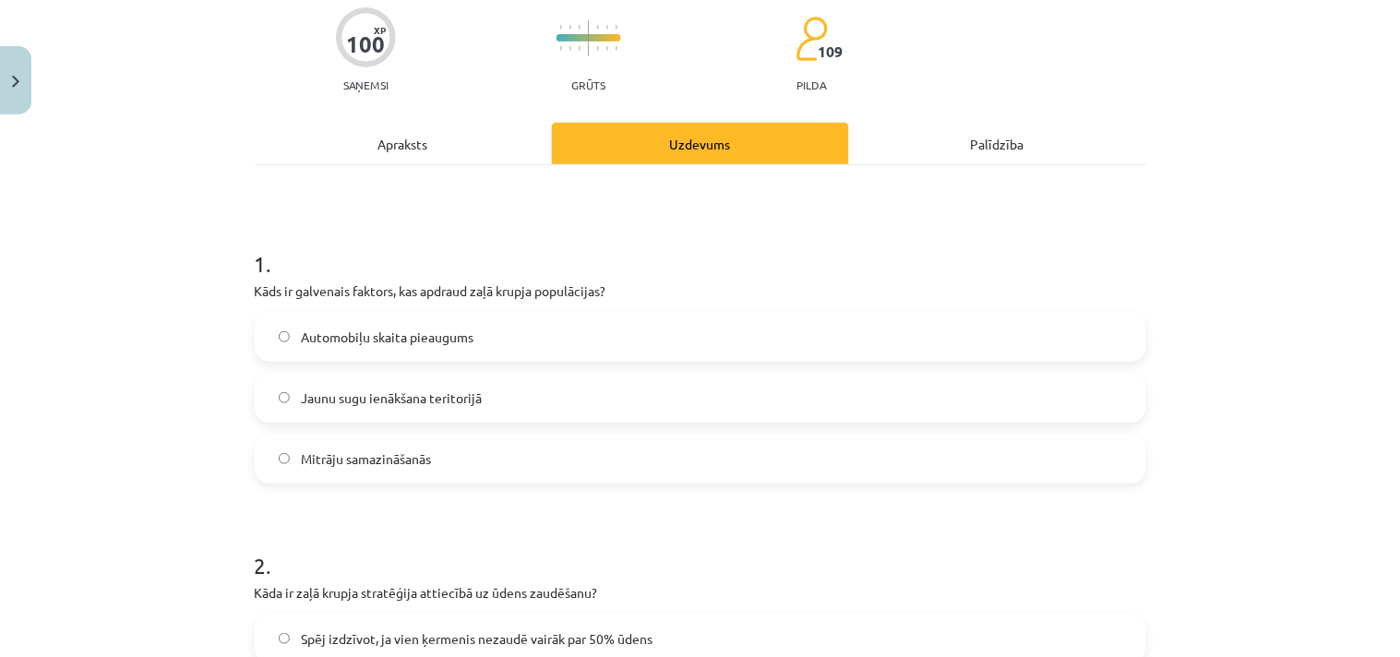
click at [384, 141] on div "Apraksts" at bounding box center [403, 144] width 297 height 42
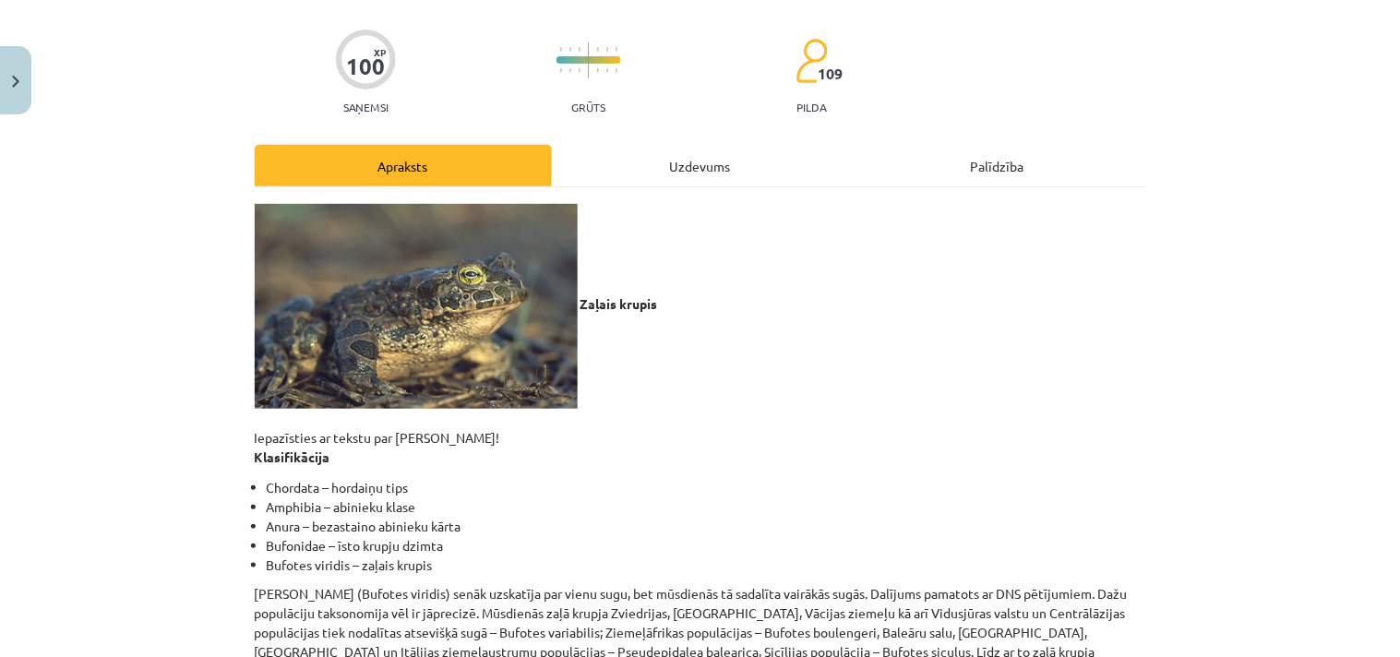
scroll to position [0, 0]
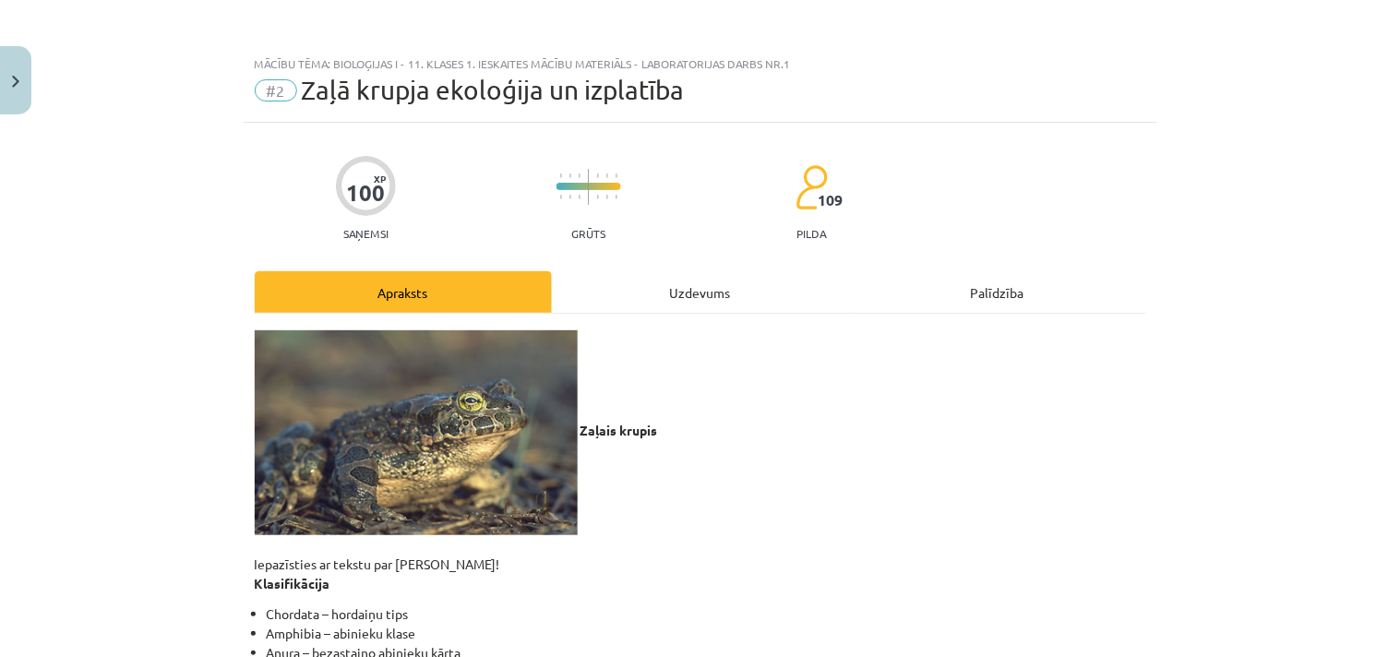
click at [665, 278] on div "Uzdevums" at bounding box center [700, 292] width 297 height 42
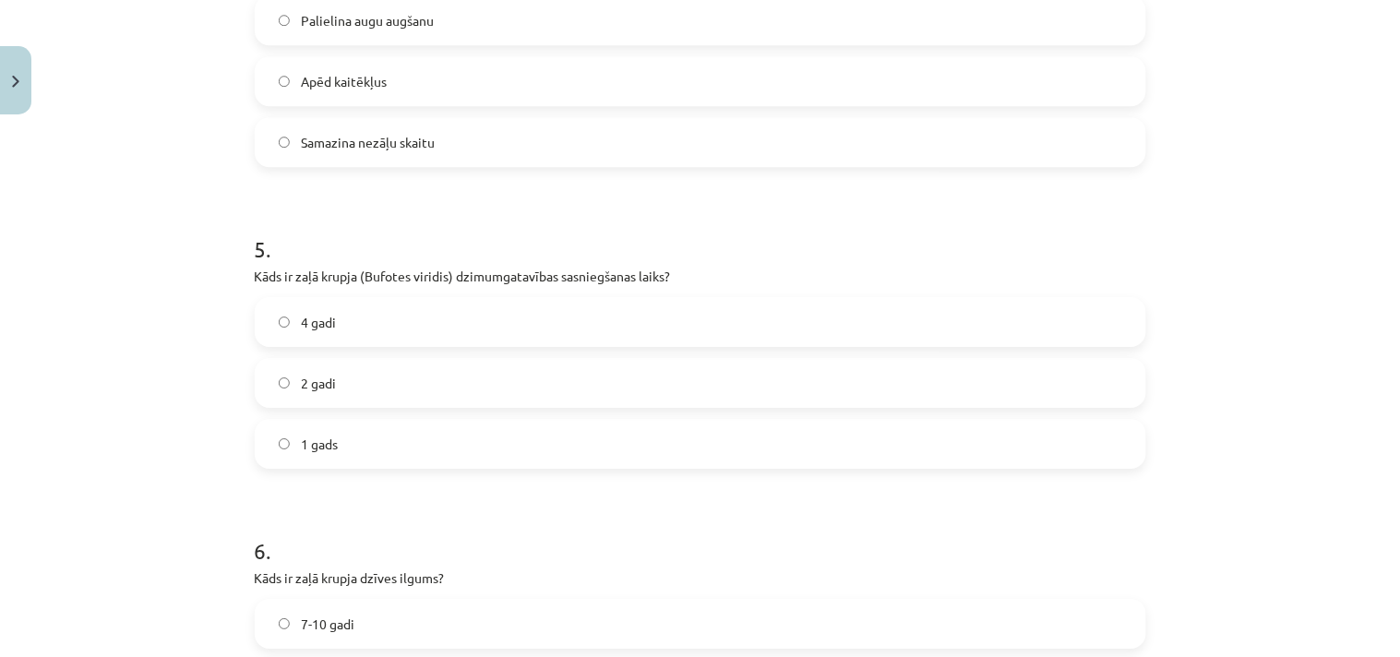
scroll to position [1379, 0]
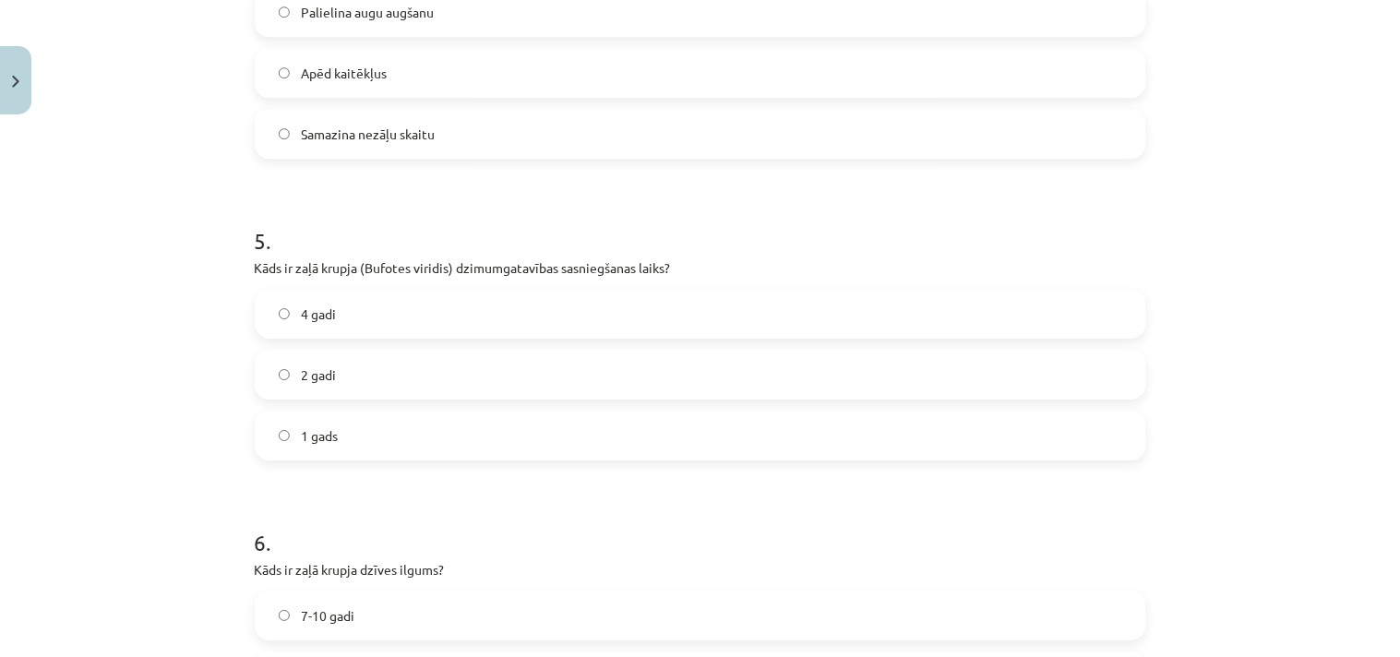
click at [477, 296] on label "4 gadi" at bounding box center [701, 314] width 888 height 46
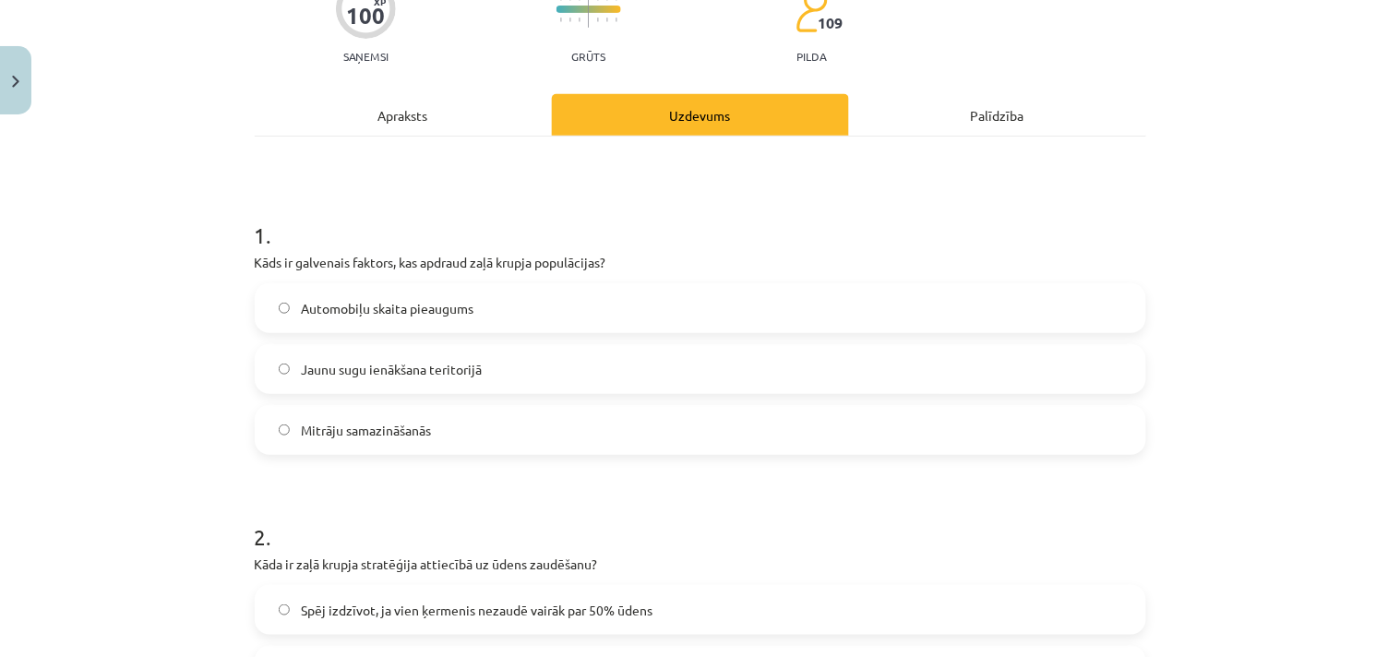
scroll to position [0, 0]
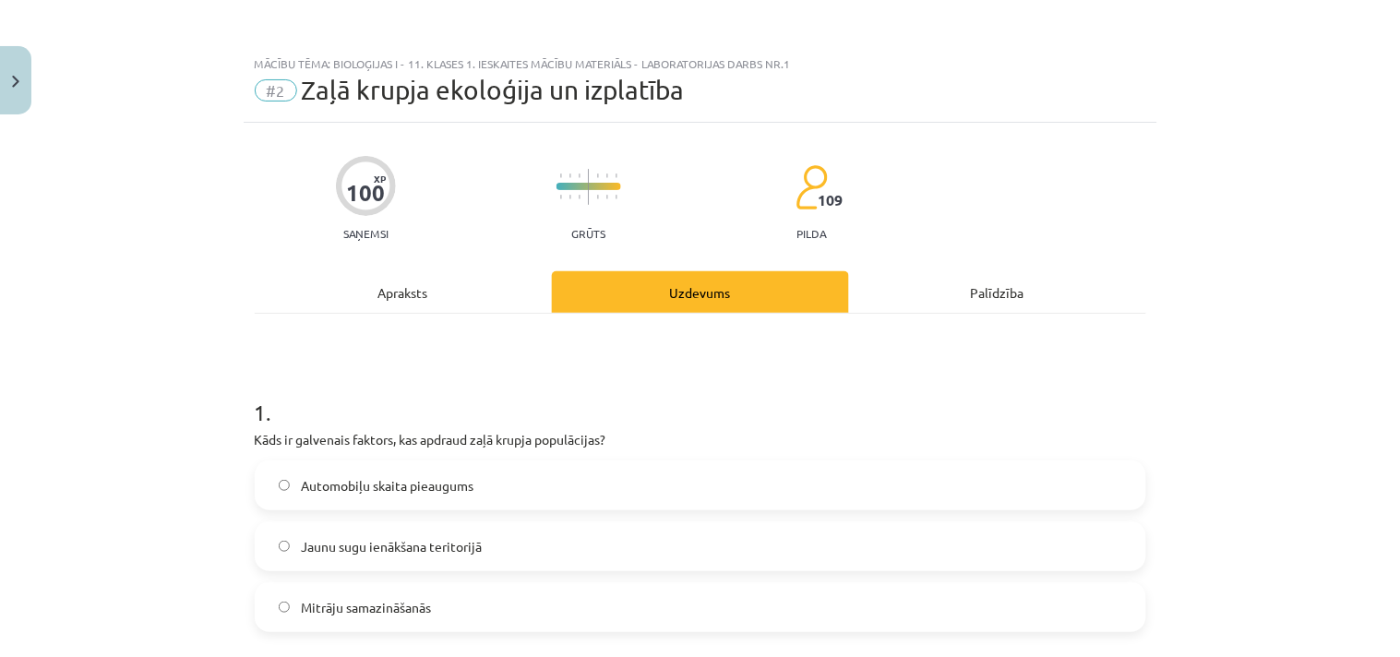
click at [367, 275] on div "Apraksts" at bounding box center [403, 292] width 297 height 42
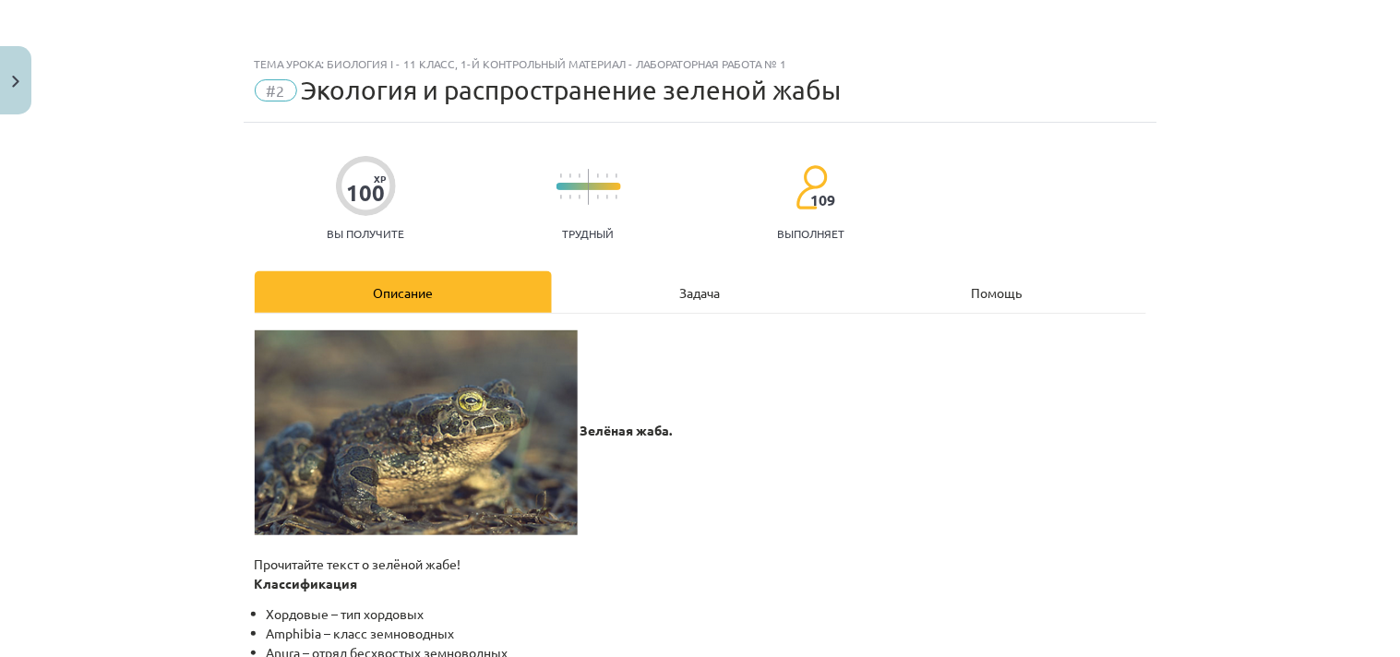
click at [655, 287] on div "Задача" at bounding box center [700, 292] width 297 height 42
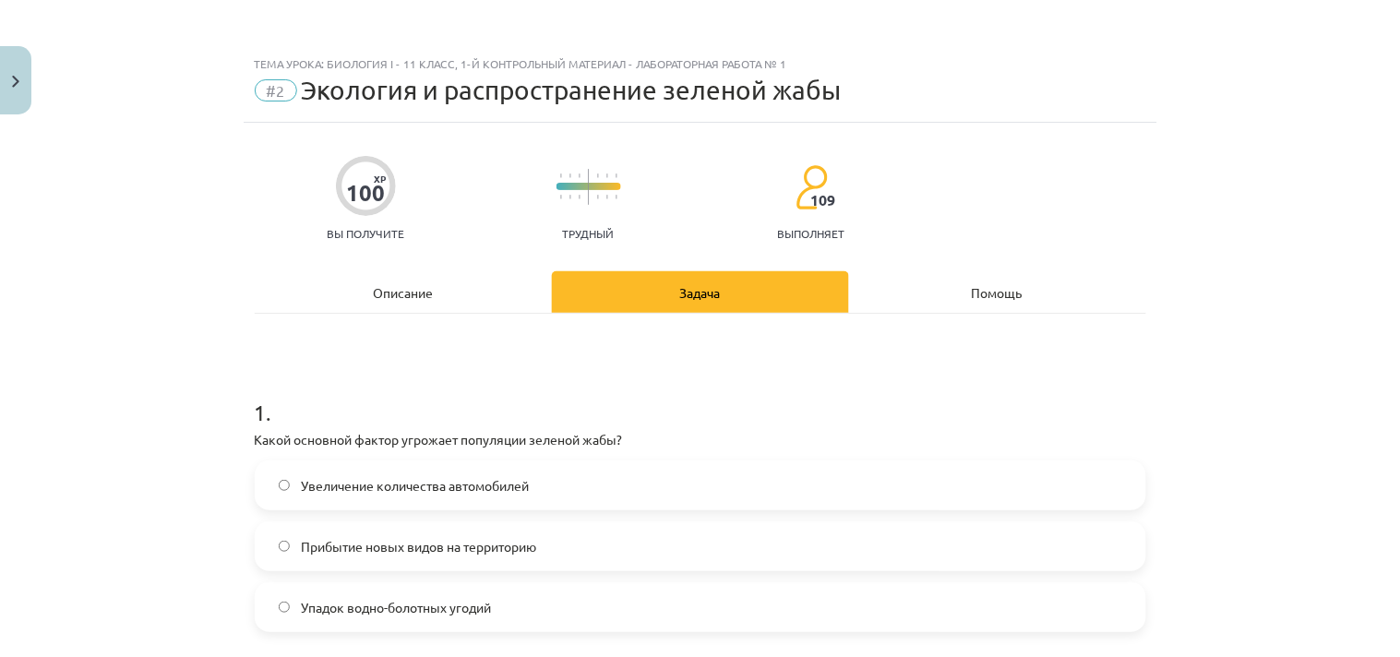
click at [373, 287] on font "Описание" at bounding box center [403, 292] width 60 height 17
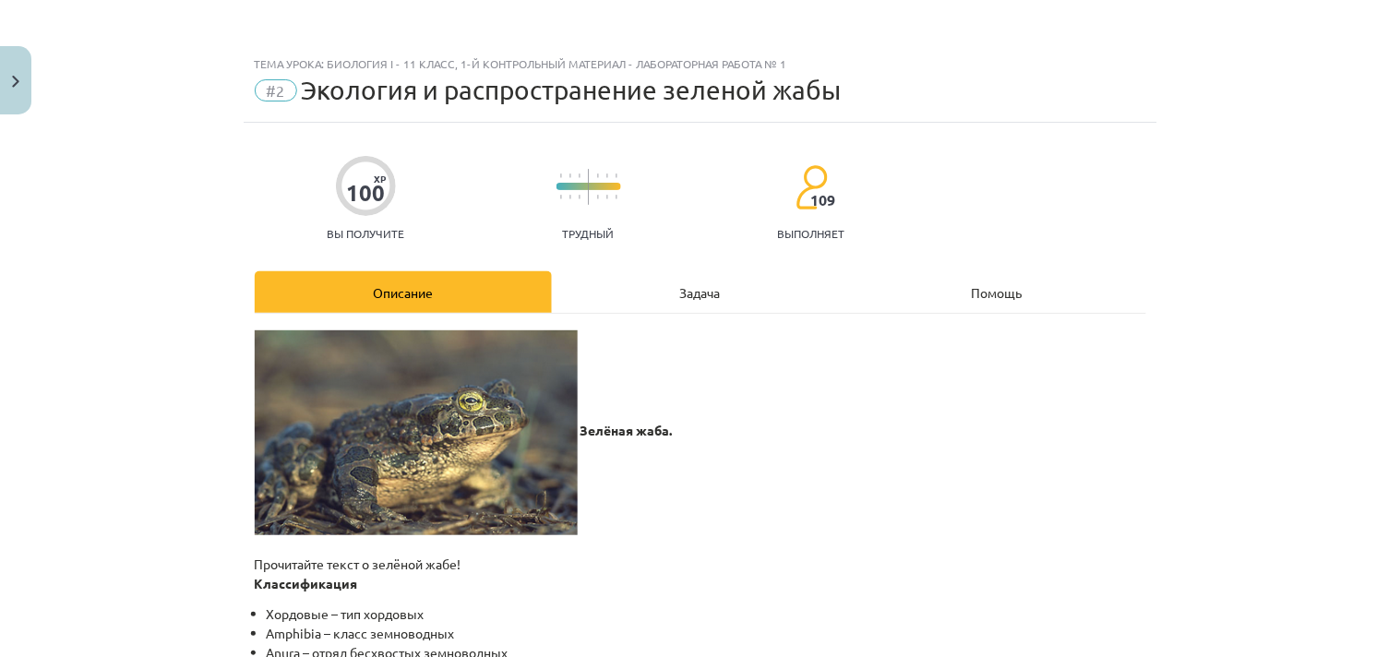
click at [684, 296] on font "Задача" at bounding box center [700, 292] width 41 height 17
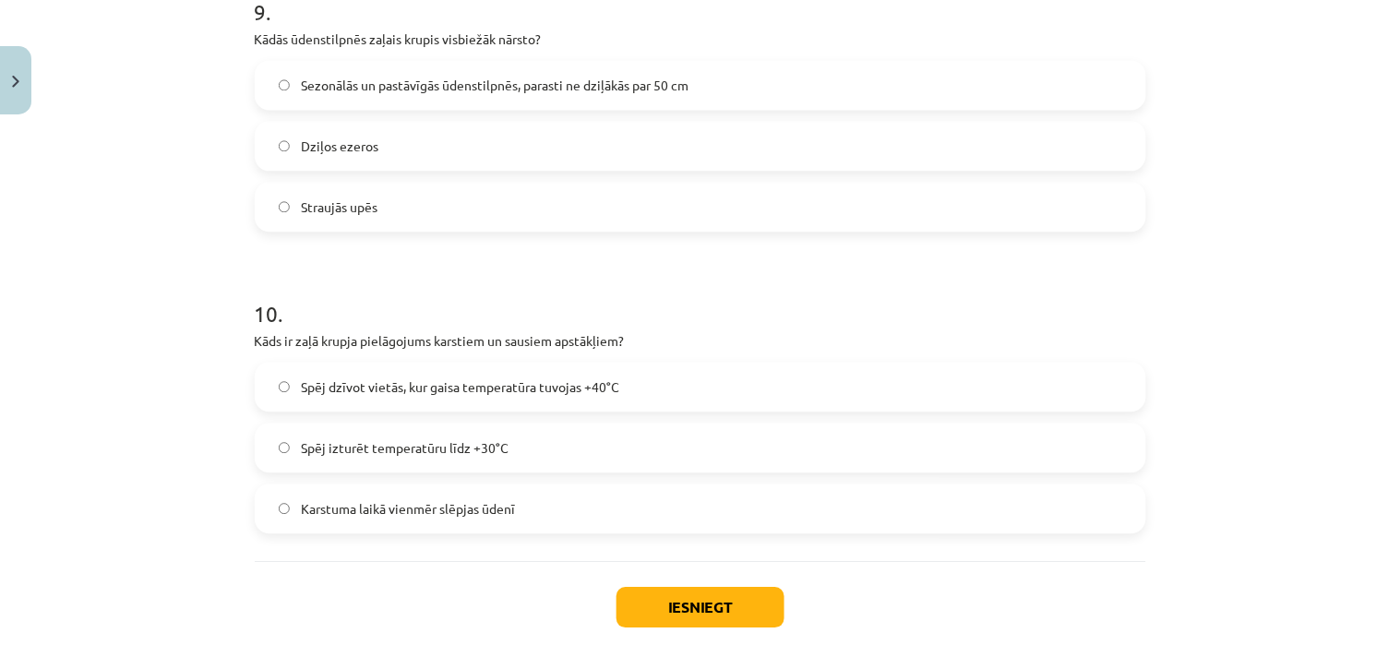
scroll to position [558, 0]
click at [708, 593] on button "Iesniegt" at bounding box center [701, 607] width 168 height 41
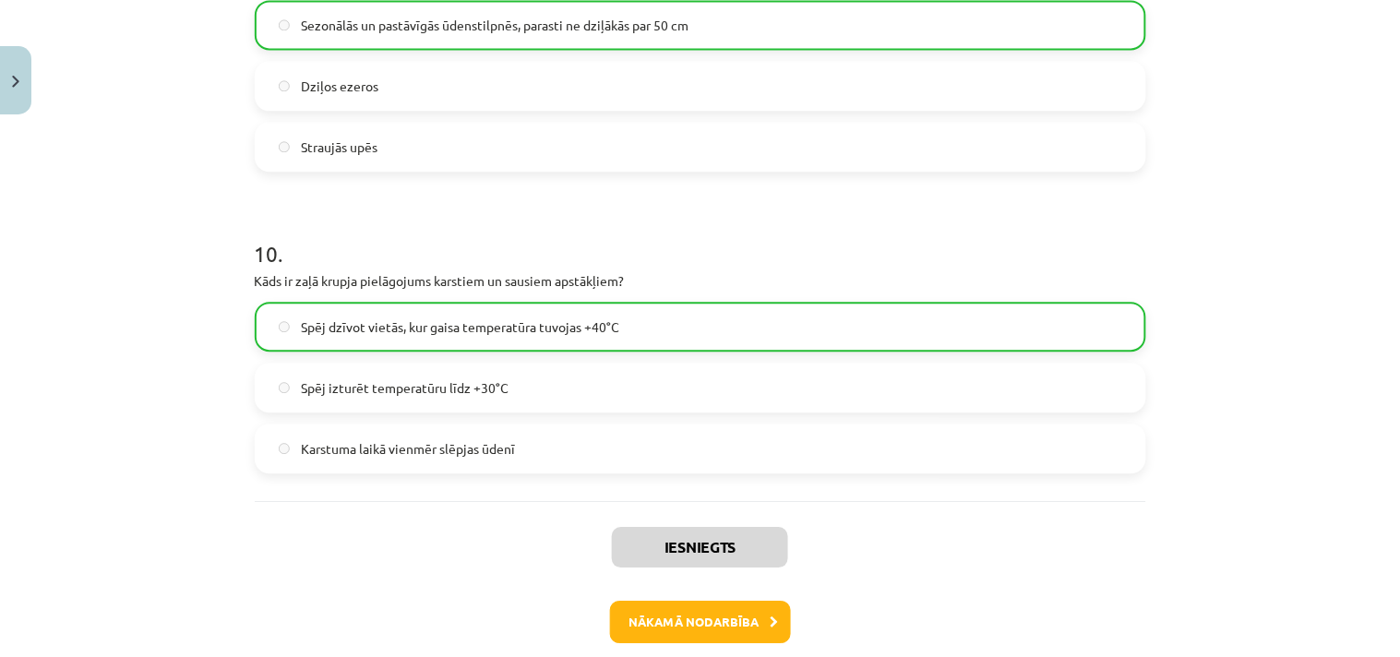
scroll to position [2964, 0]
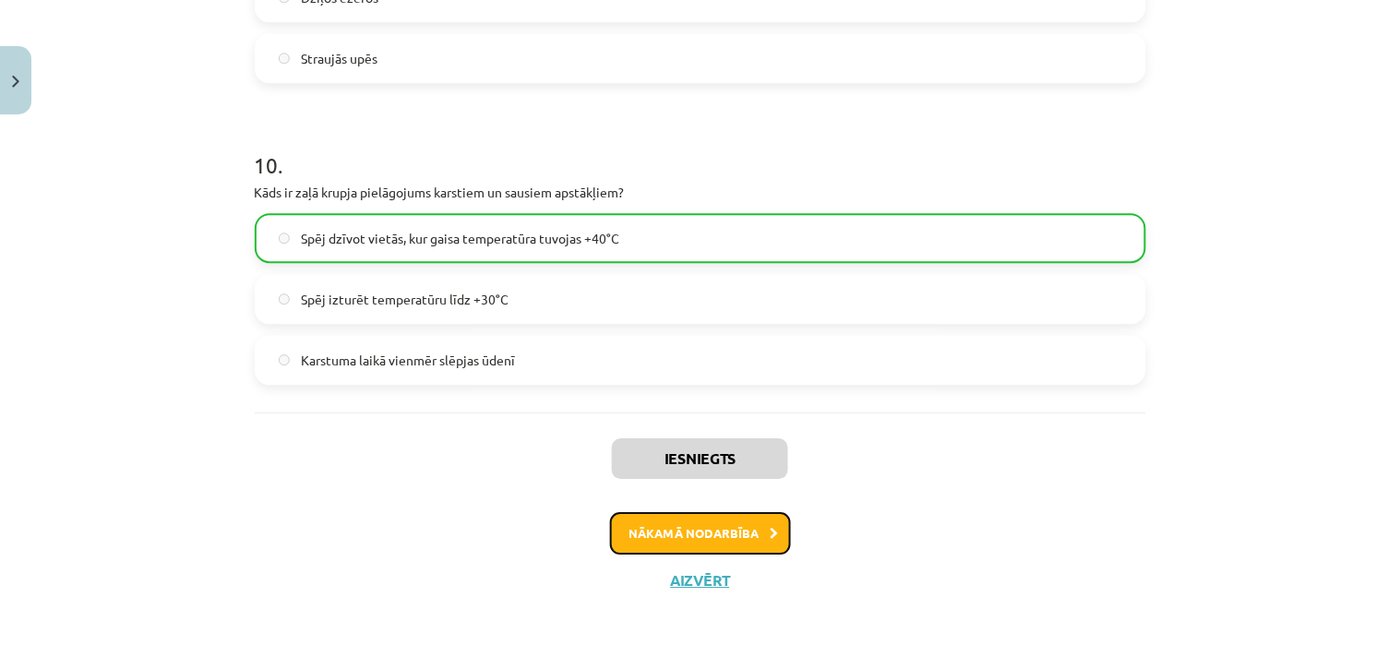
click at [688, 532] on button "Nākamā nodarbība" at bounding box center [700, 533] width 181 height 42
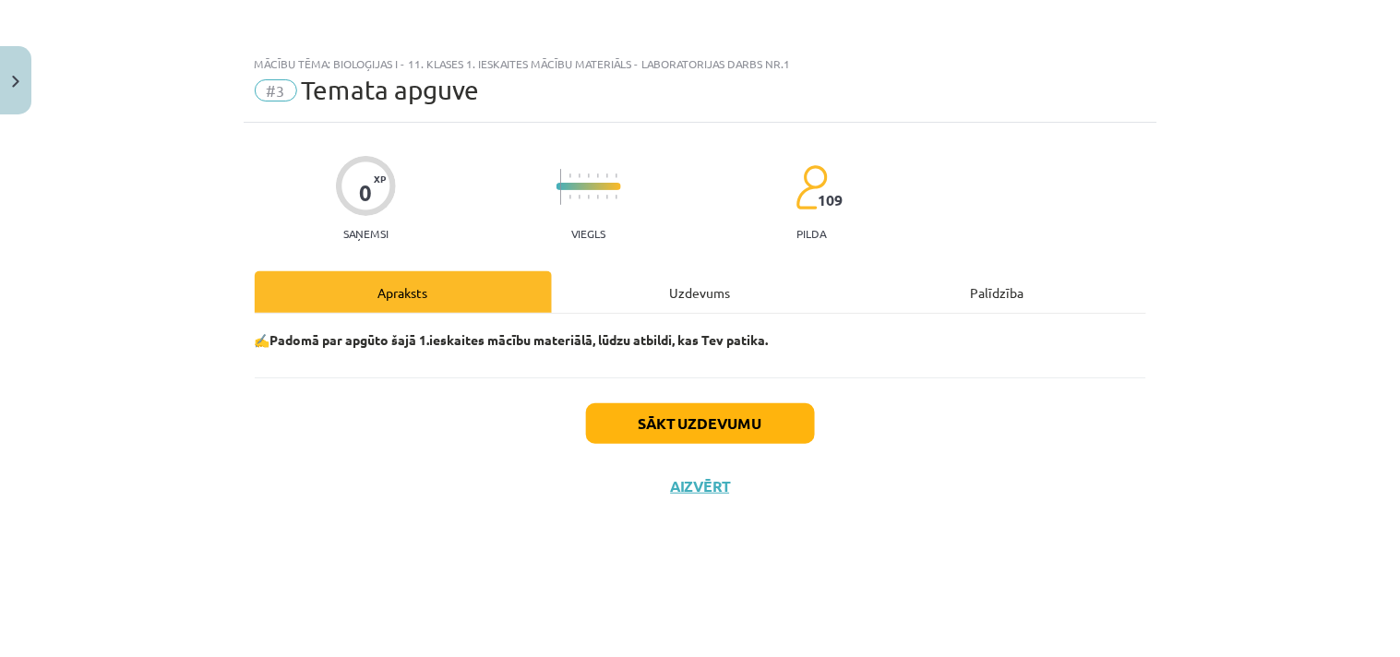
scroll to position [0, 0]
click at [674, 299] on div "Uzdevums" at bounding box center [700, 292] width 297 height 42
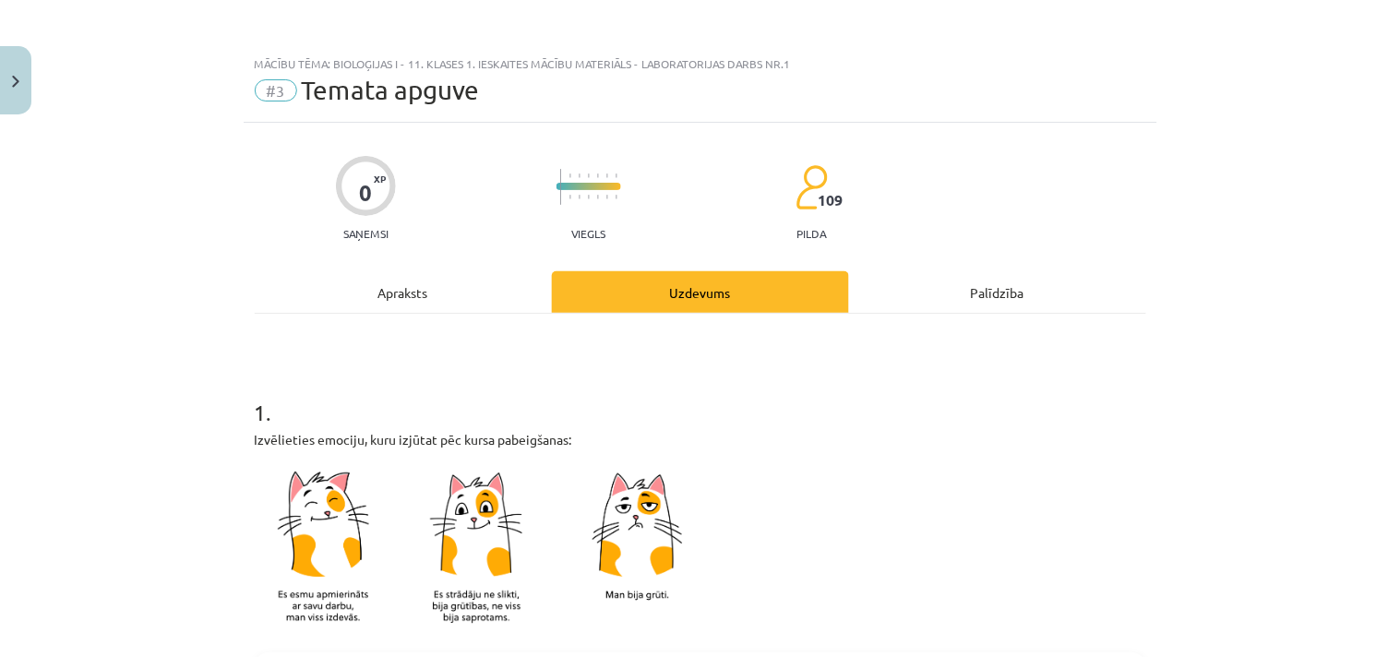
click at [681, 294] on div "Uzdevums" at bounding box center [700, 292] width 297 height 42
click at [685, 416] on h1 "1 ." at bounding box center [701, 395] width 892 height 57
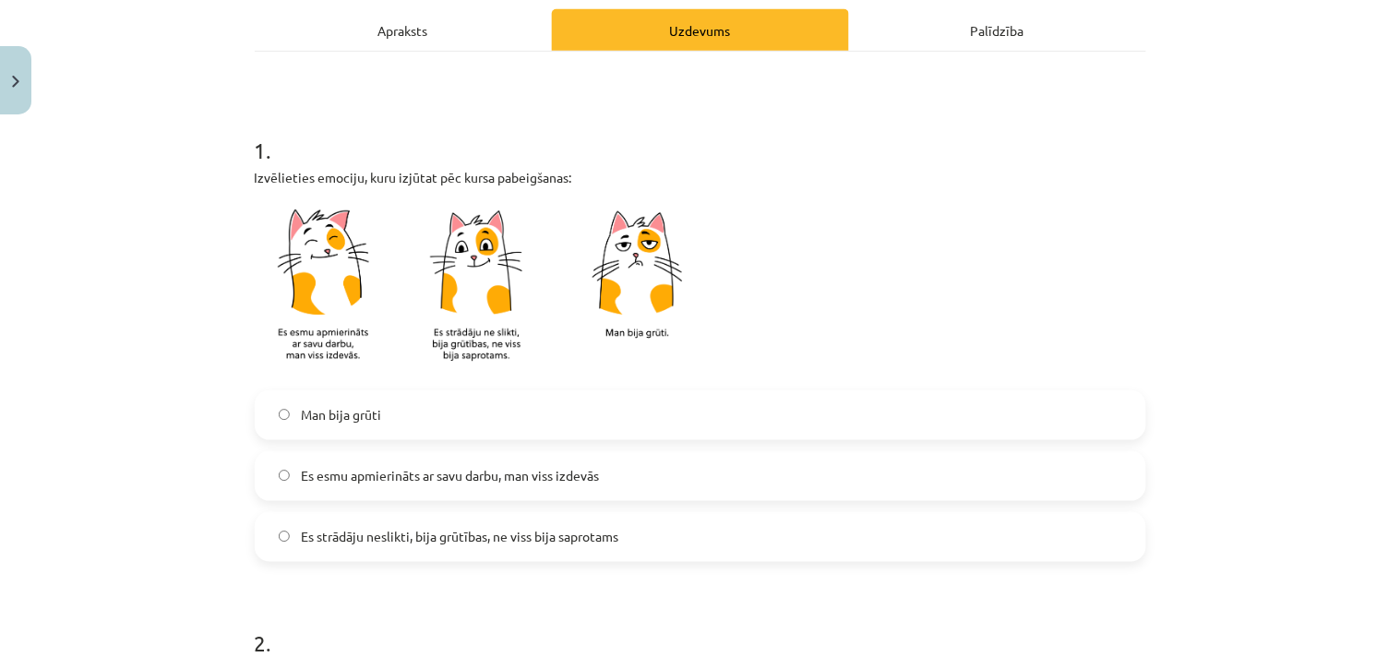
scroll to position [354, 0]
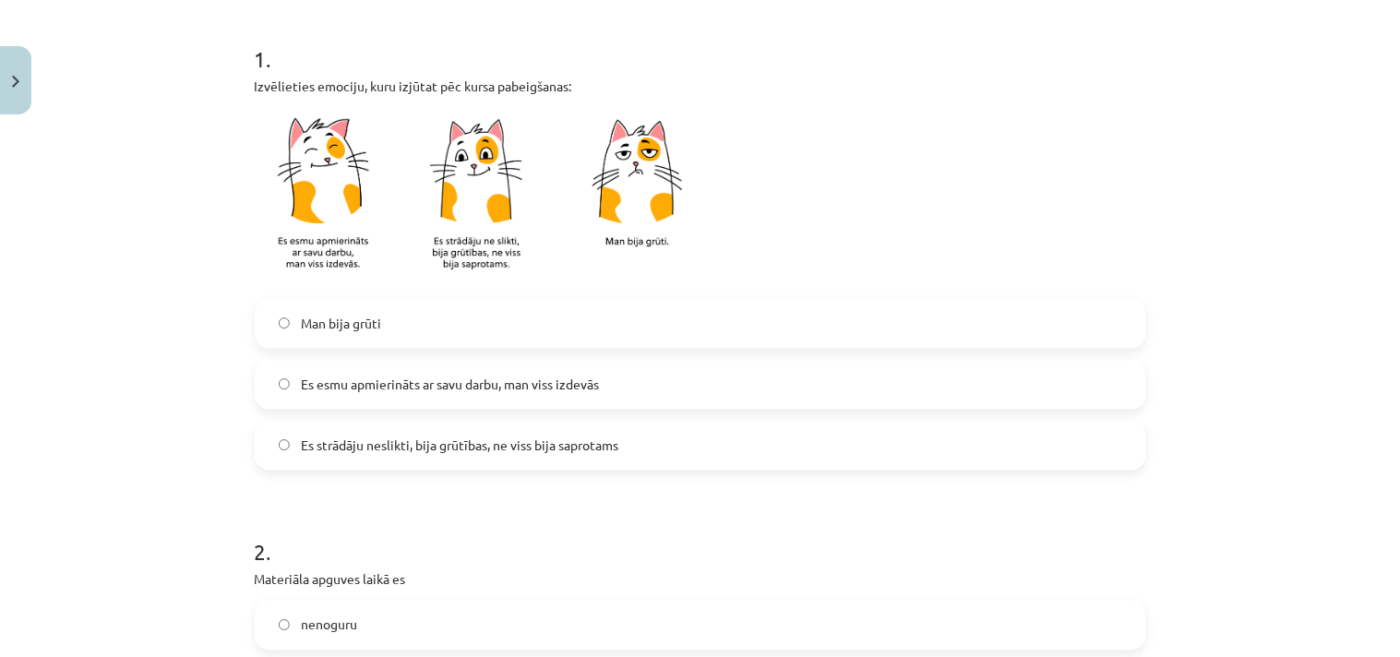
click at [541, 436] on span "Es strādāju neslikti, bija grūtības, ne viss bija saprotams" at bounding box center [460, 445] width 318 height 19
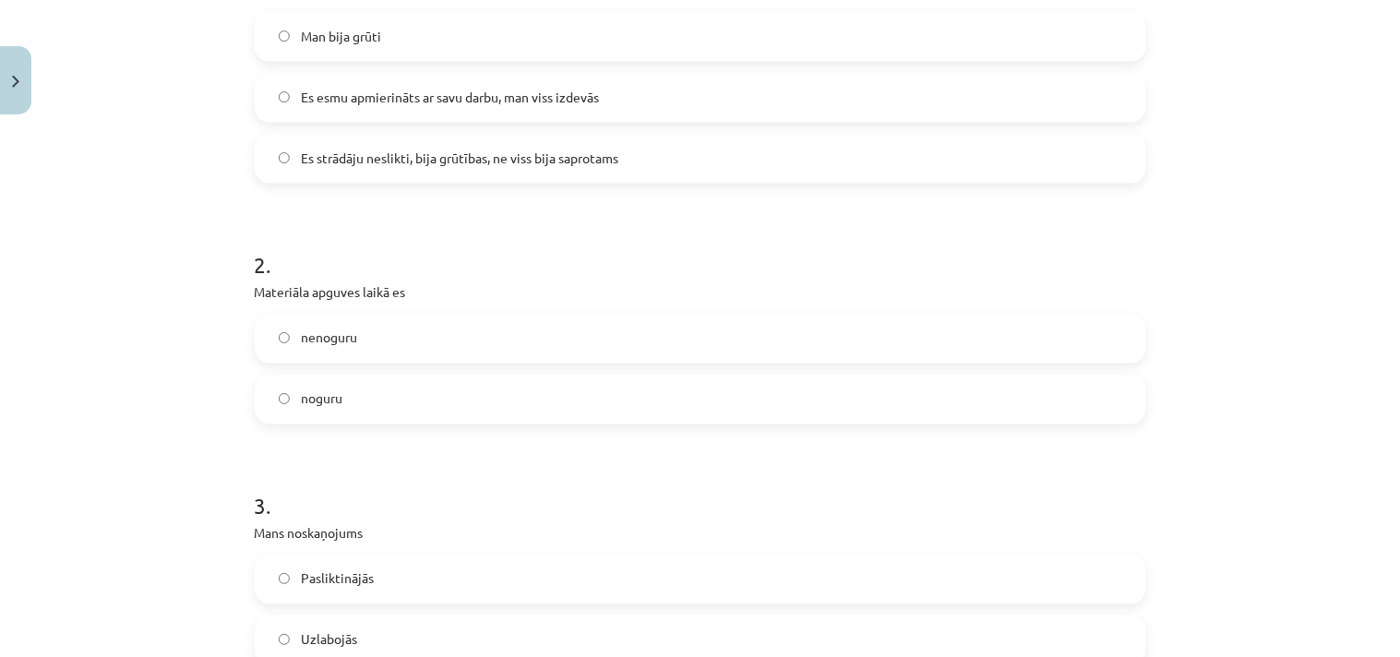
scroll to position [661, 0]
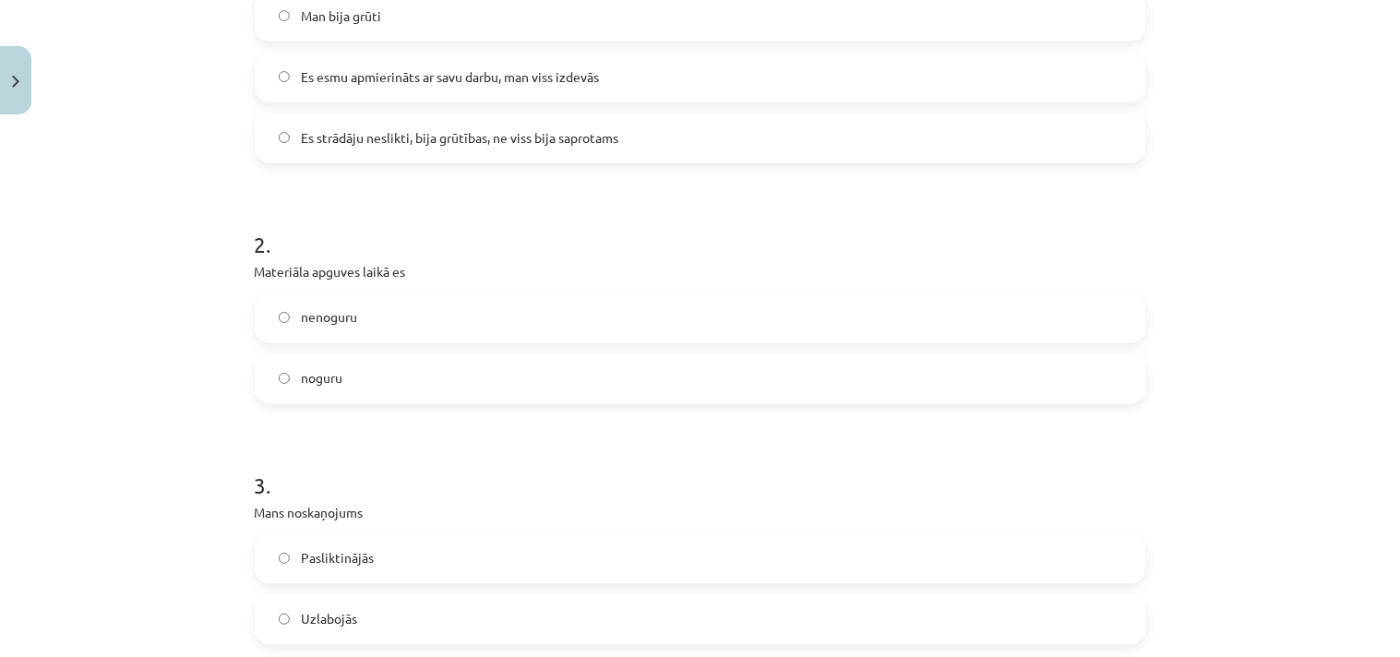
click at [537, 83] on span "Es esmu apmierināts ar savu darbu, man viss izdevās" at bounding box center [450, 76] width 298 height 19
click at [460, 295] on label "nenoguru" at bounding box center [701, 318] width 888 height 46
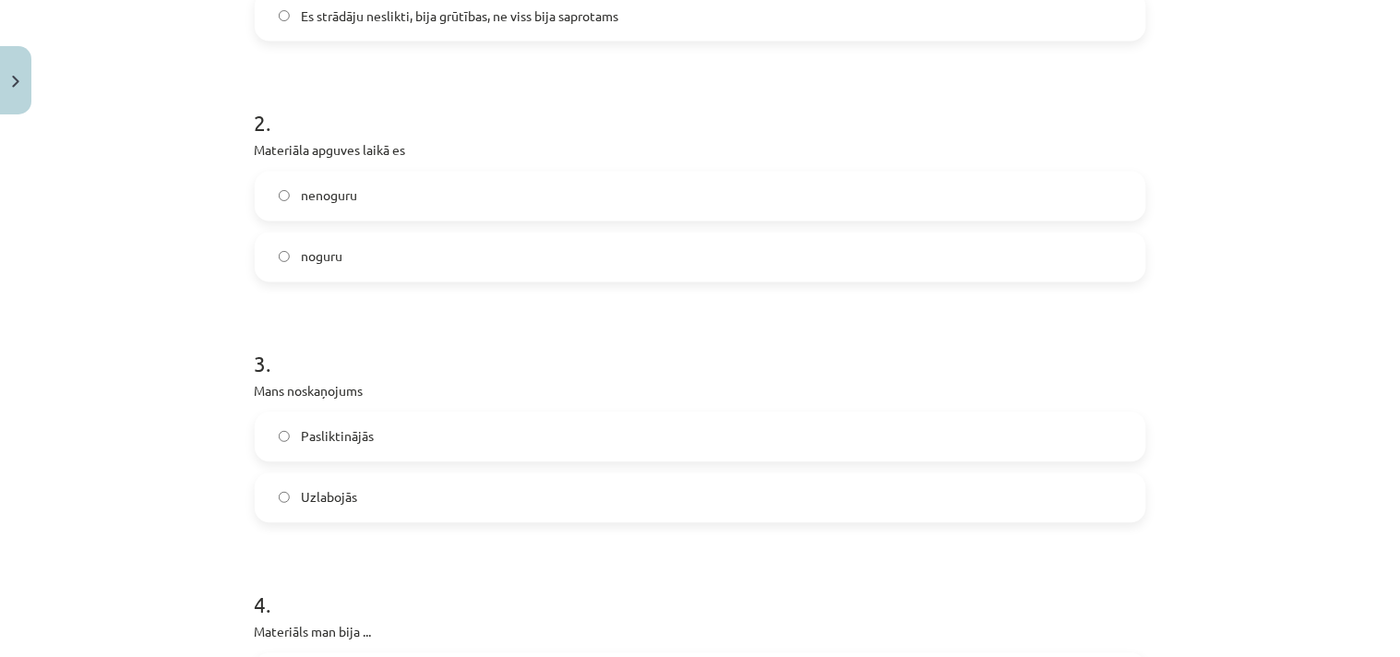
scroll to position [969, 0]
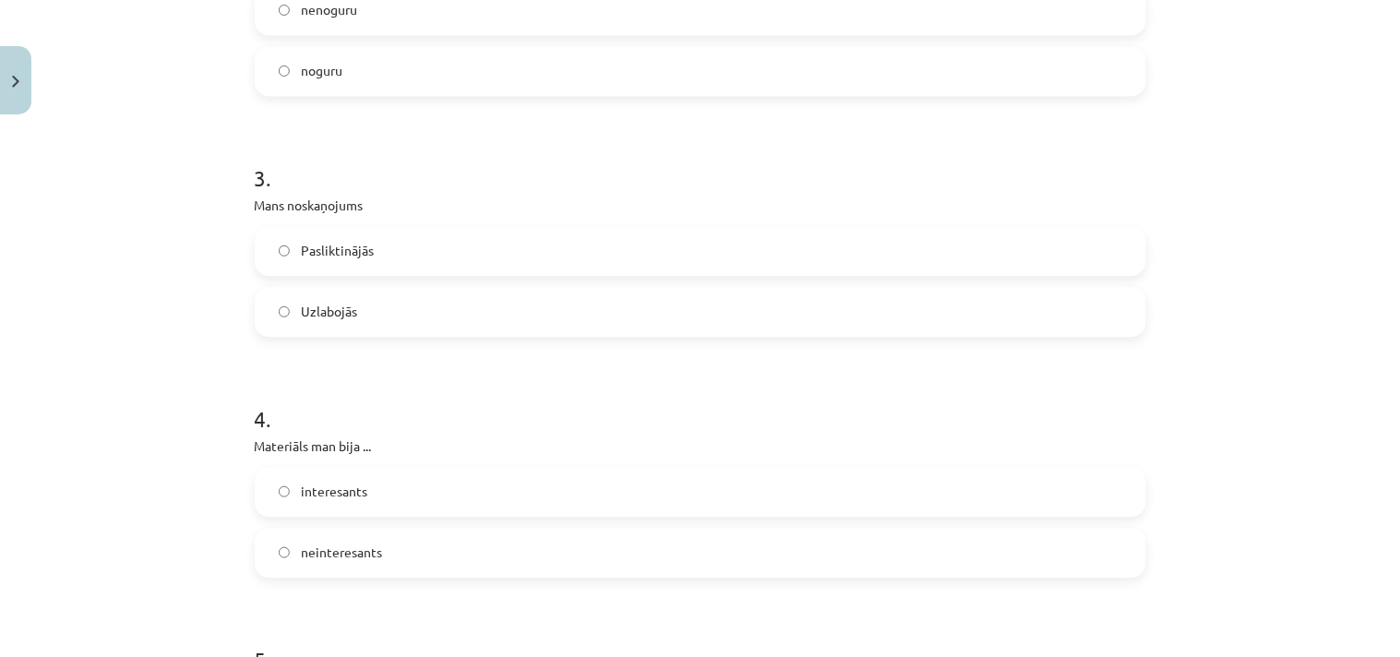
click at [428, 305] on label "Uzlabojās" at bounding box center [701, 312] width 888 height 46
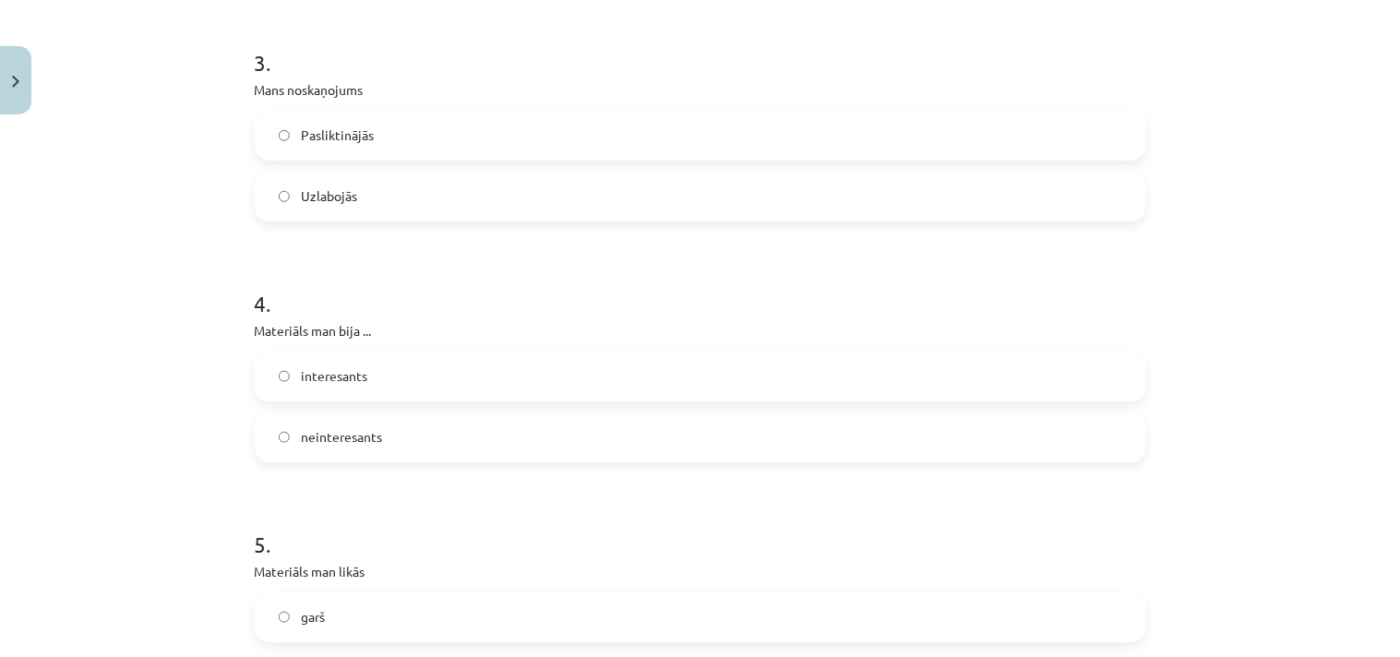
scroll to position [1277, 0]
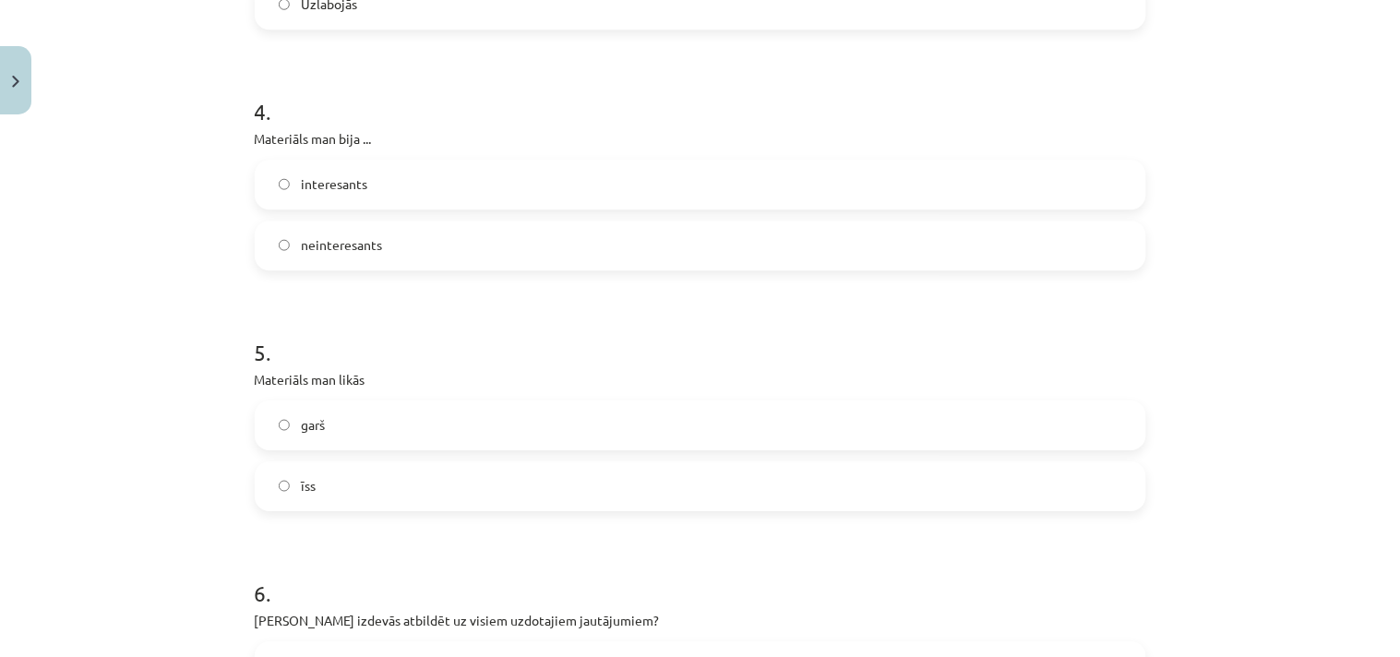
click at [376, 192] on label "interesants" at bounding box center [701, 185] width 888 height 46
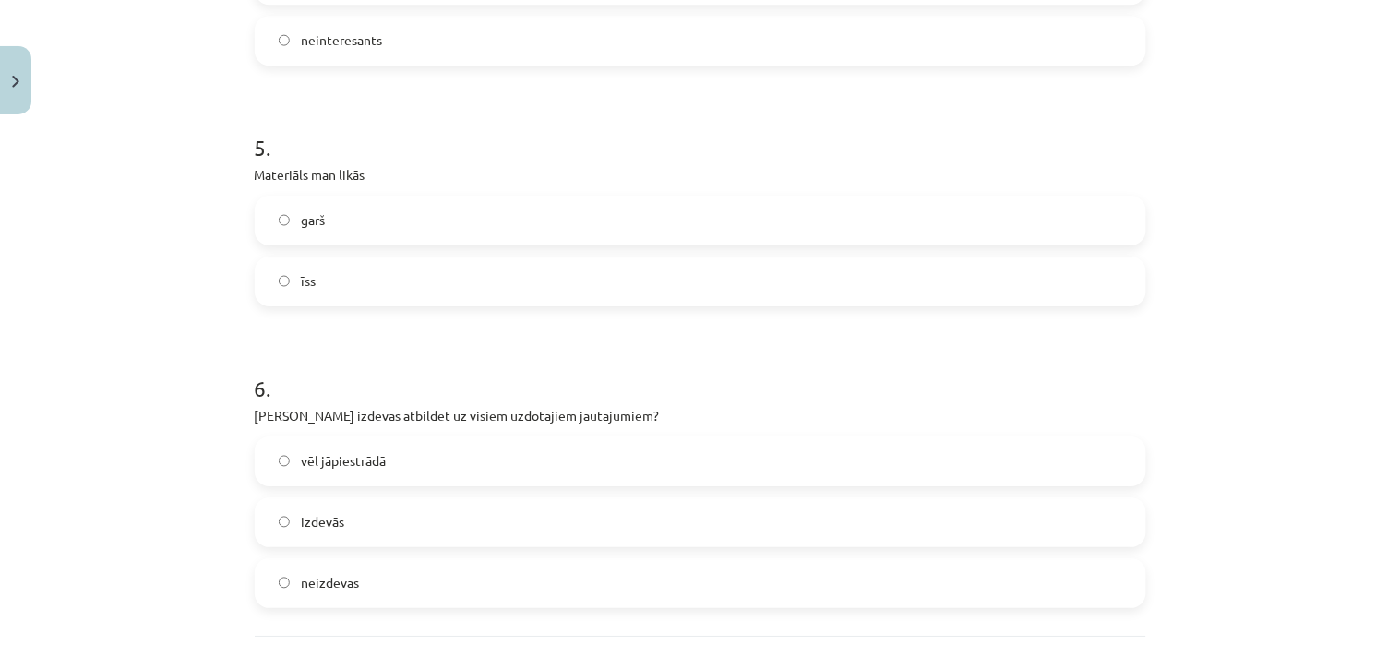
click at [381, 279] on label "īss" at bounding box center [701, 281] width 888 height 46
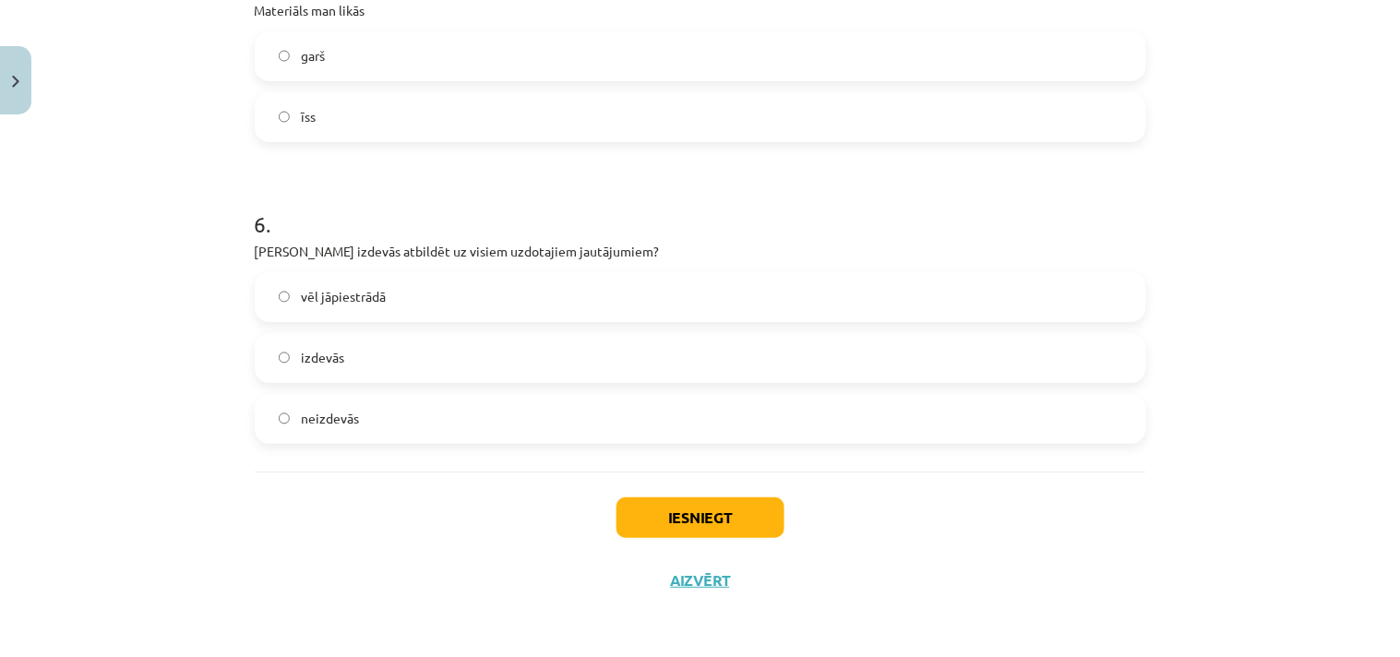
drag, startPoint x: 363, startPoint y: 349, endPoint x: 372, endPoint y: 351, distance: 9.4
click at [365, 349] on label "izdevās" at bounding box center [701, 358] width 888 height 46
click at [444, 289] on label "vēl jāpiestrādā" at bounding box center [701, 297] width 888 height 46
click at [661, 521] on button "Iesniegt" at bounding box center [701, 518] width 168 height 41
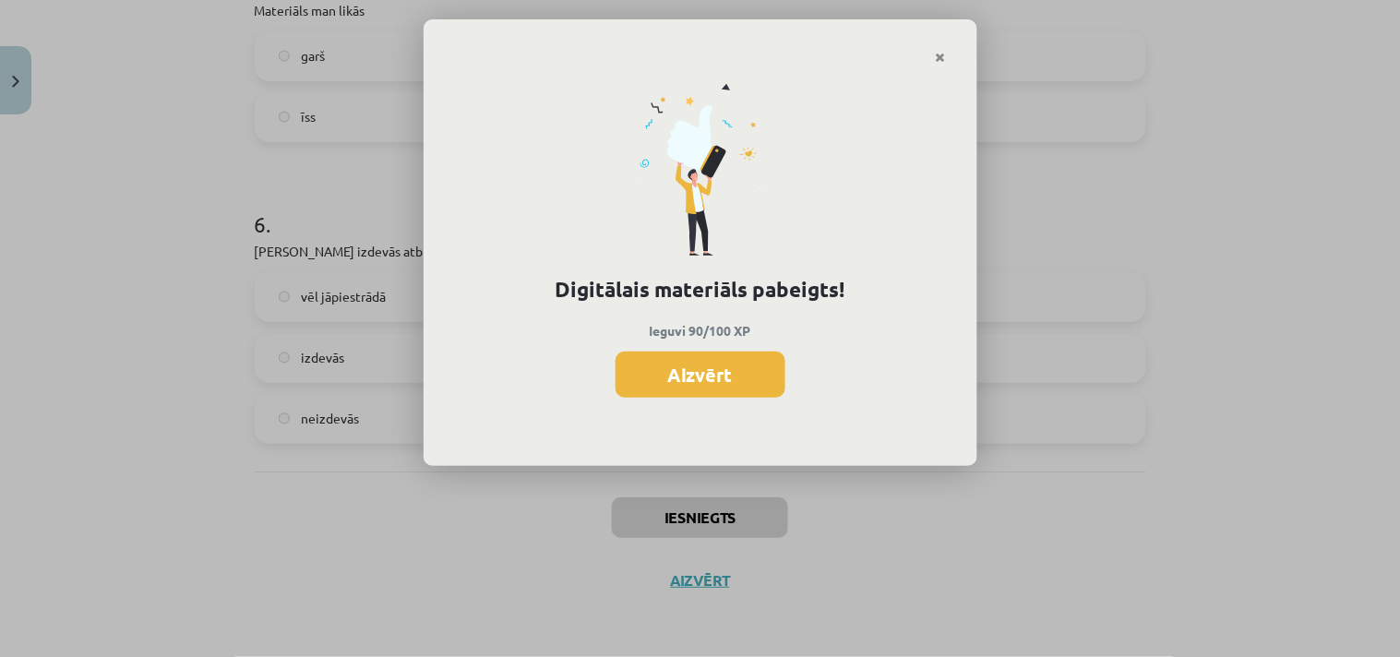
scroll to position [538, 0]
click at [711, 374] on button "Aizvērt" at bounding box center [701, 375] width 170 height 46
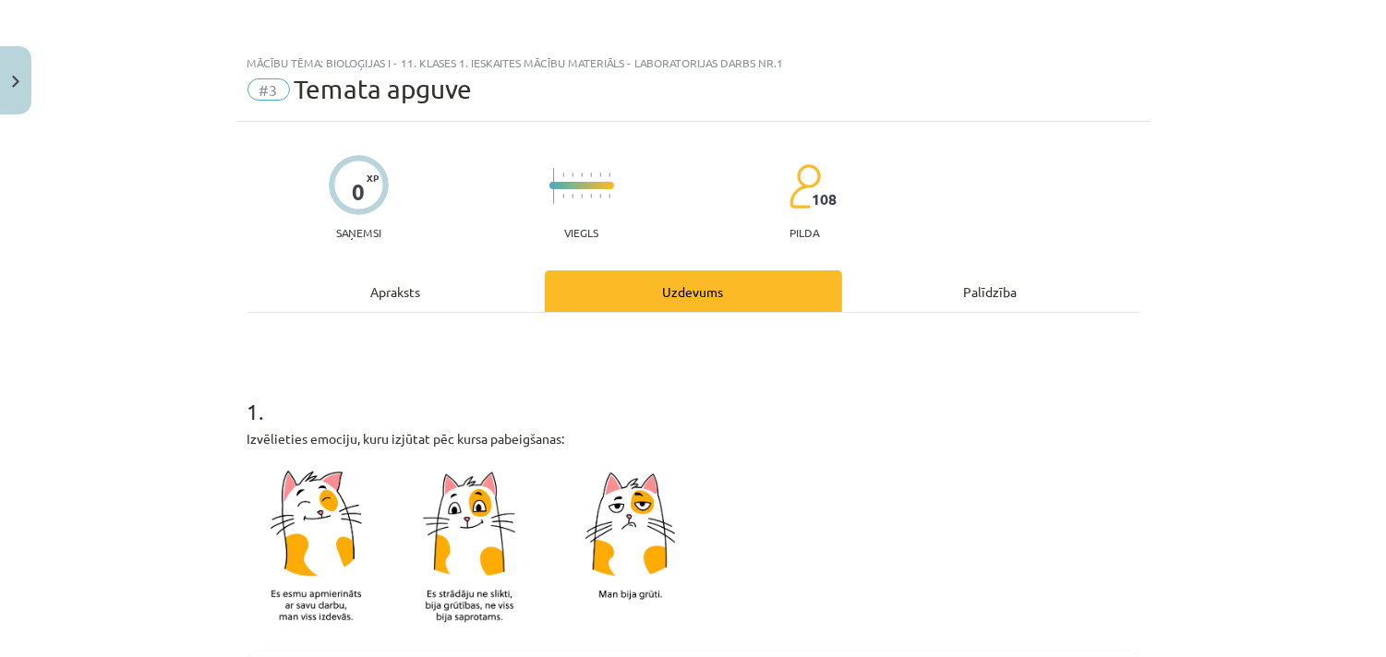
scroll to position [0, 0]
click at [16, 81] on img "Close" at bounding box center [15, 82] width 7 height 12
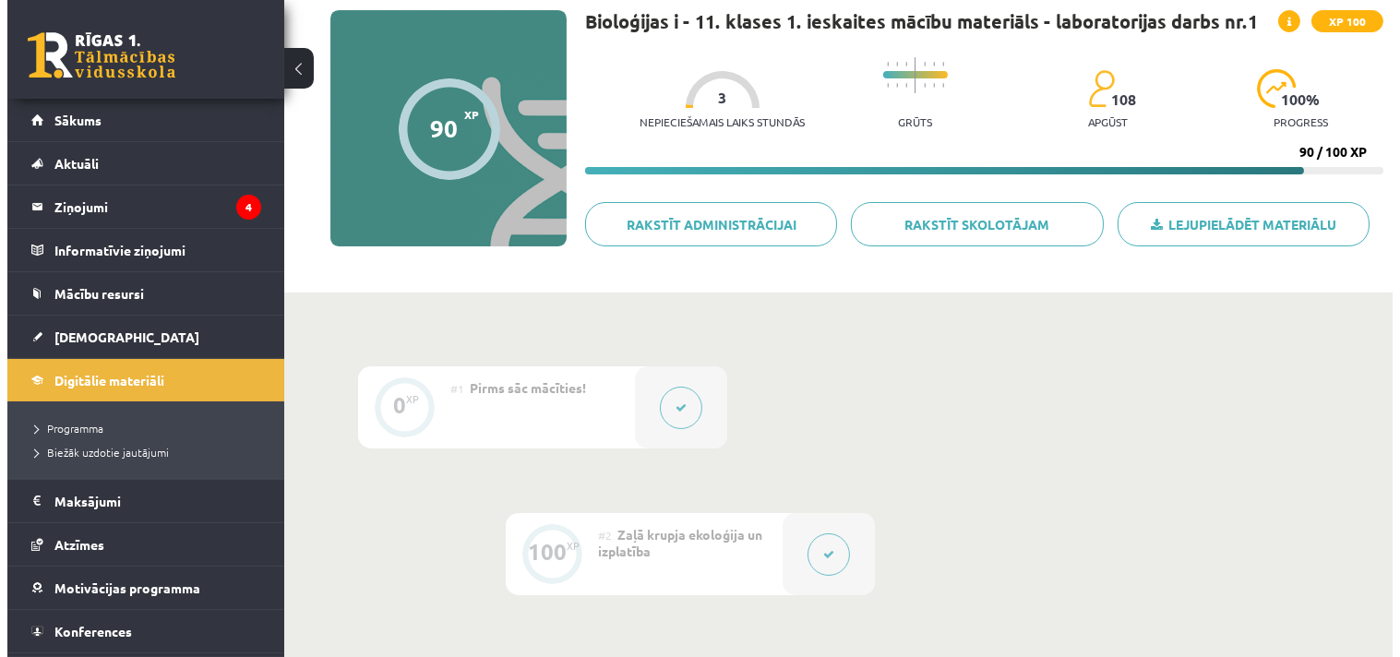
scroll to position [307, 0]
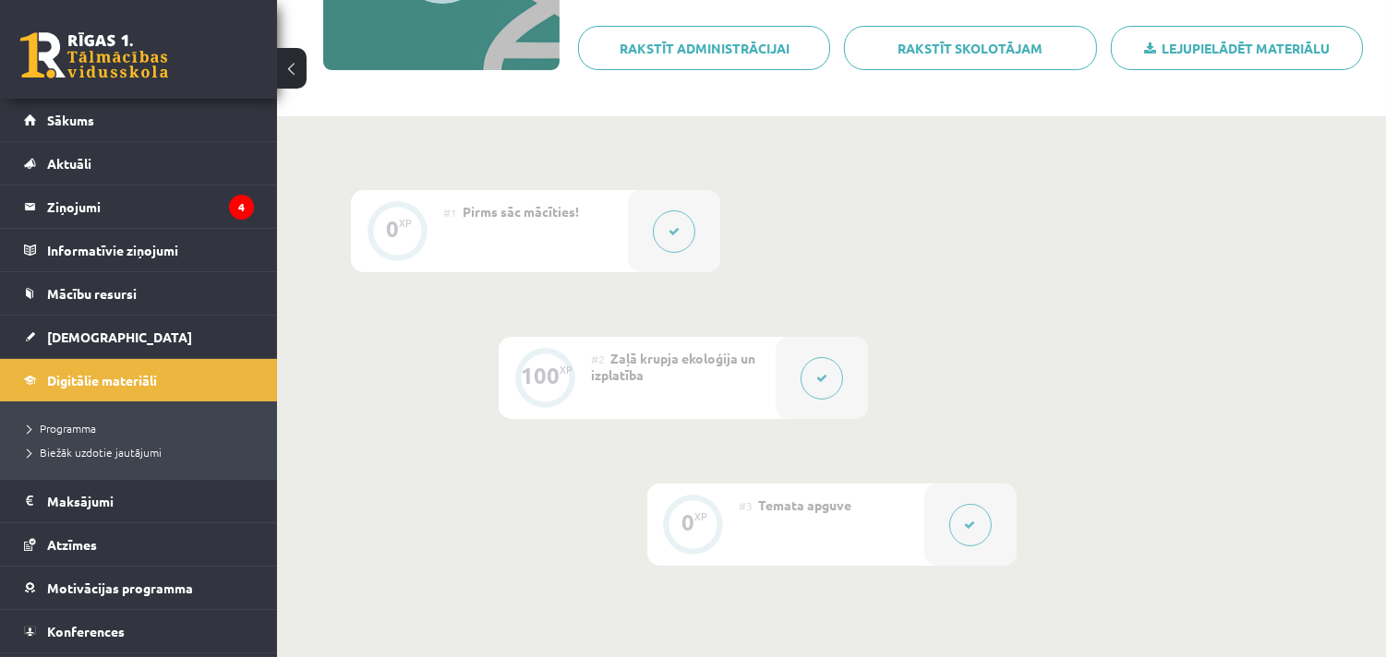
click at [807, 358] on div at bounding box center [821, 378] width 92 height 82
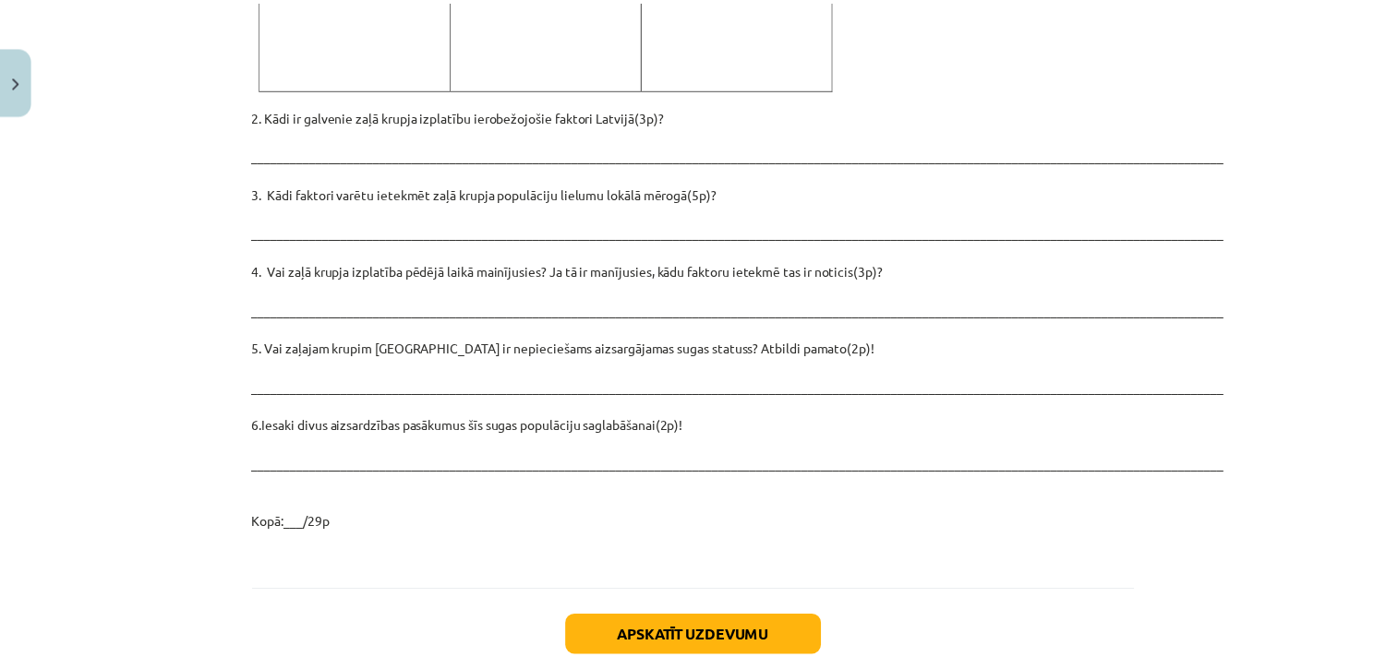
scroll to position [2291, 0]
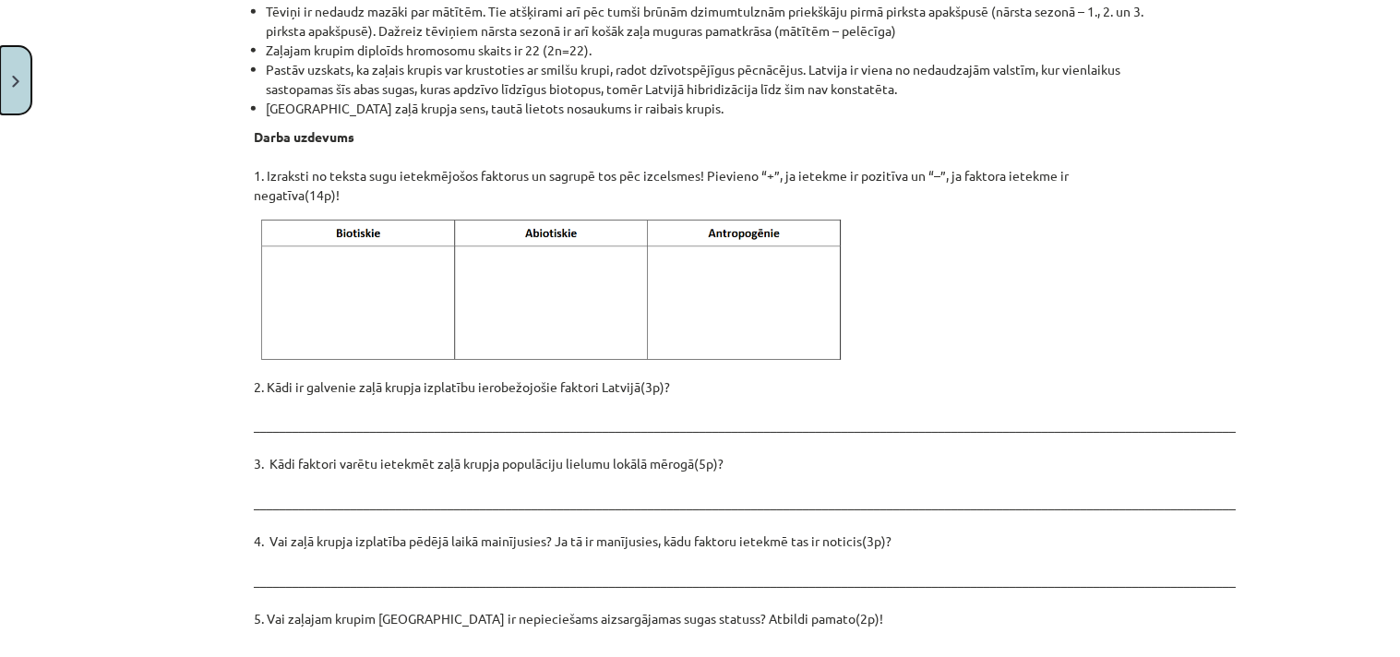
click at [0, 70] on button "Close" at bounding box center [15, 80] width 31 height 68
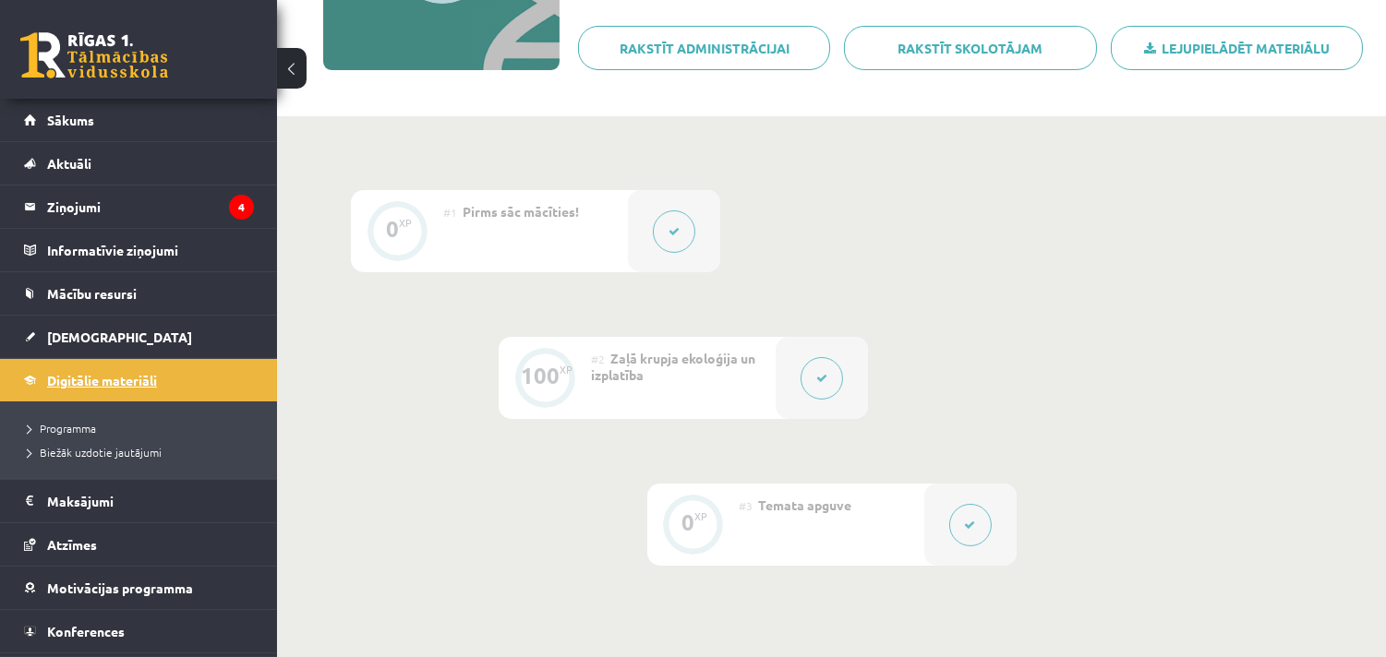
click at [194, 381] on link "Digitālie materiāli" at bounding box center [139, 380] width 230 height 42
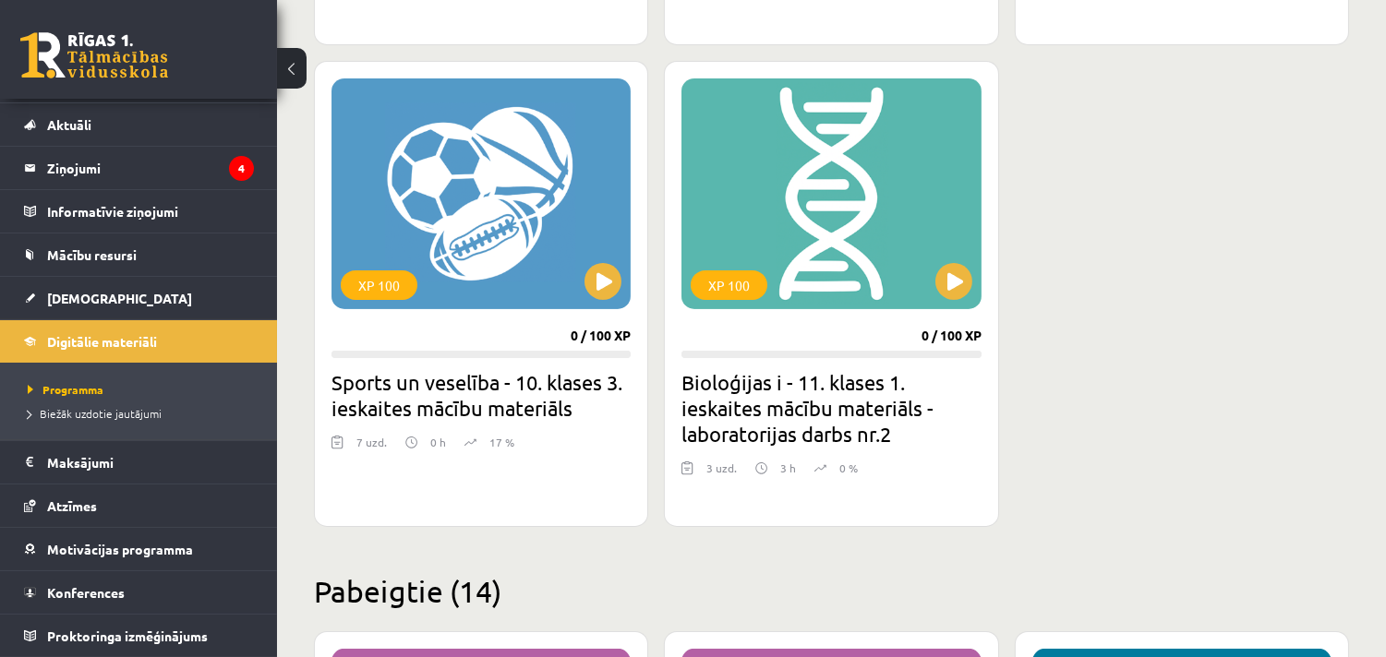
scroll to position [923, 0]
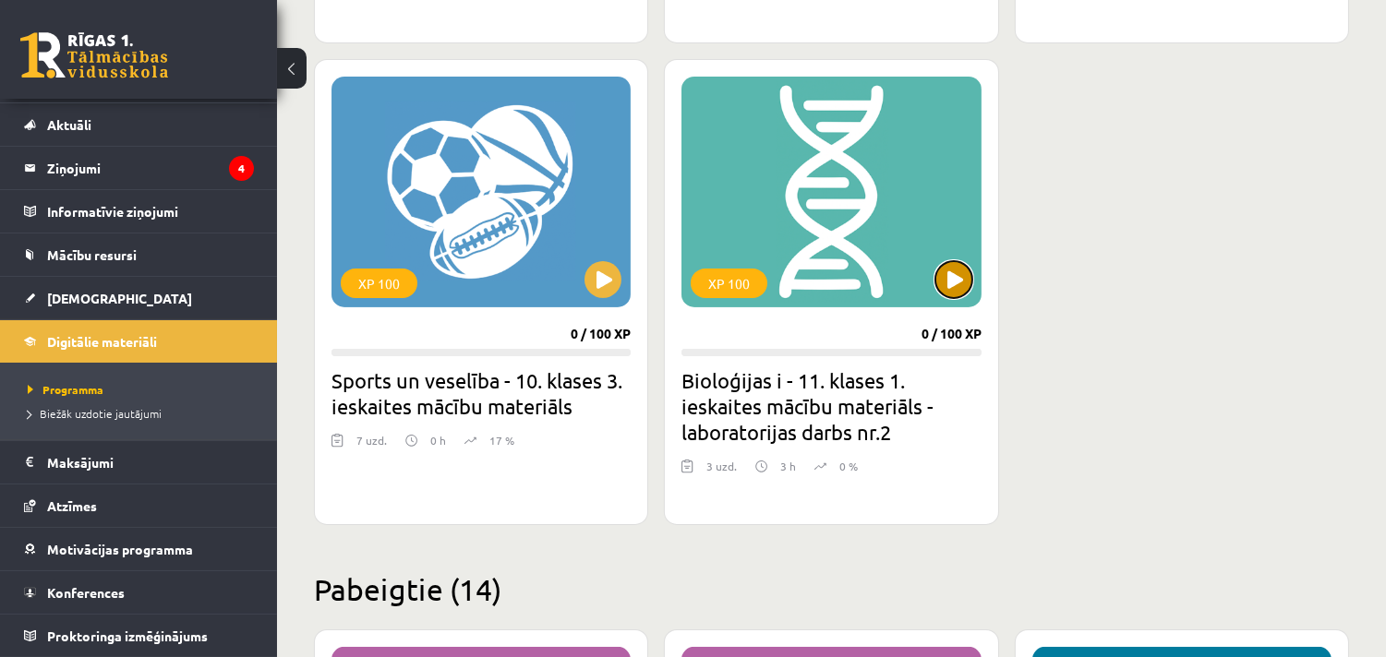
click at [943, 283] on button at bounding box center [953, 279] width 37 height 37
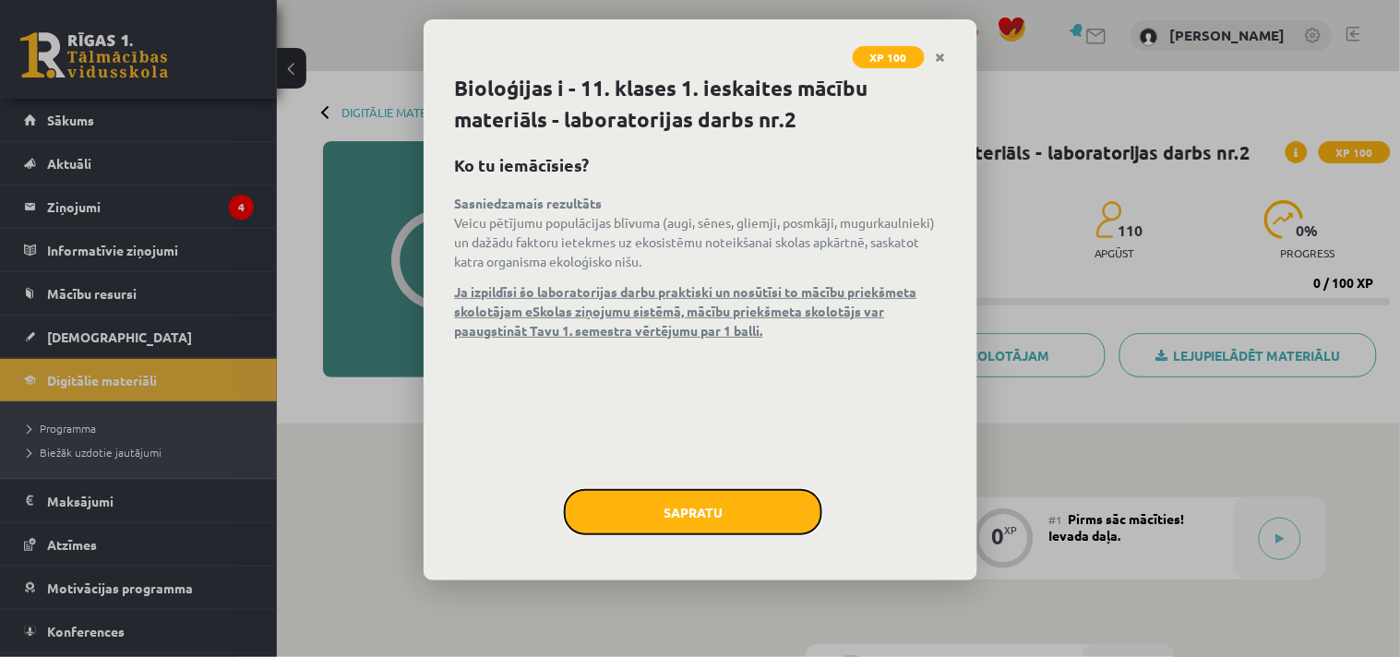
drag, startPoint x: 789, startPoint y: 522, endPoint x: 799, endPoint y: 497, distance: 26.6
click at [798, 522] on button "Sapratu" at bounding box center [693, 512] width 258 height 46
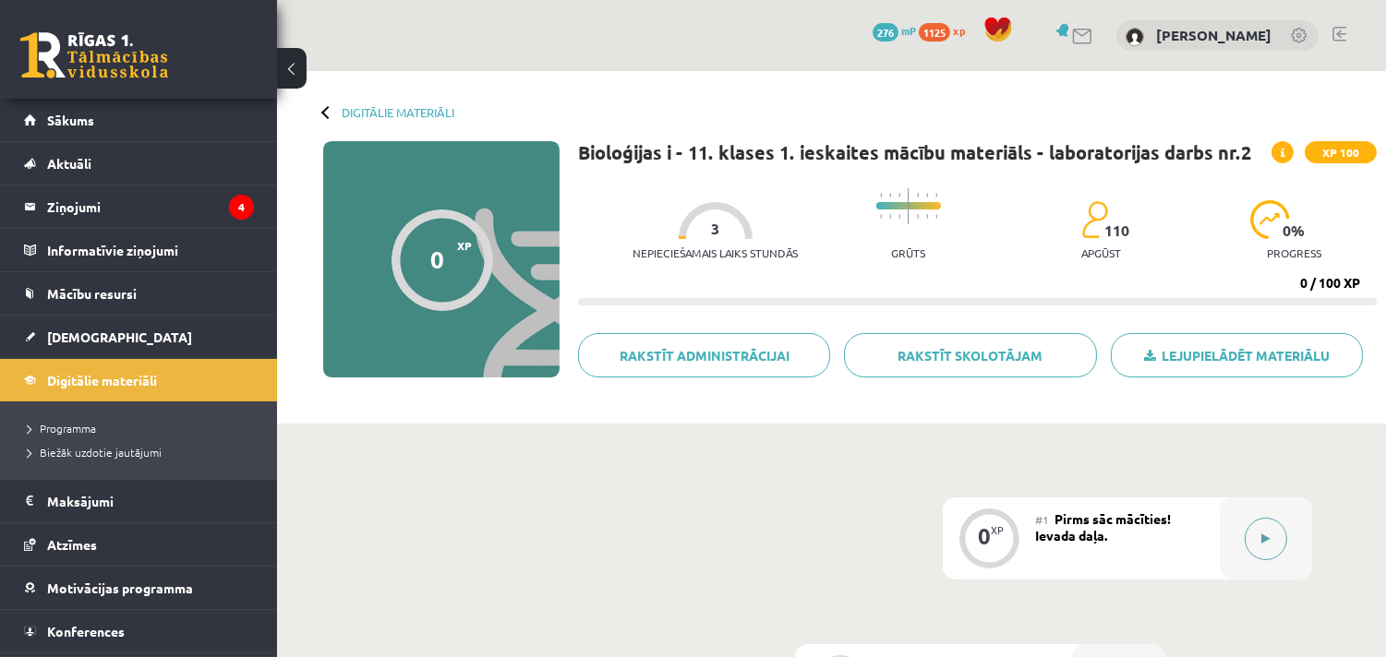
click at [1291, 542] on div at bounding box center [1266, 539] width 92 height 82
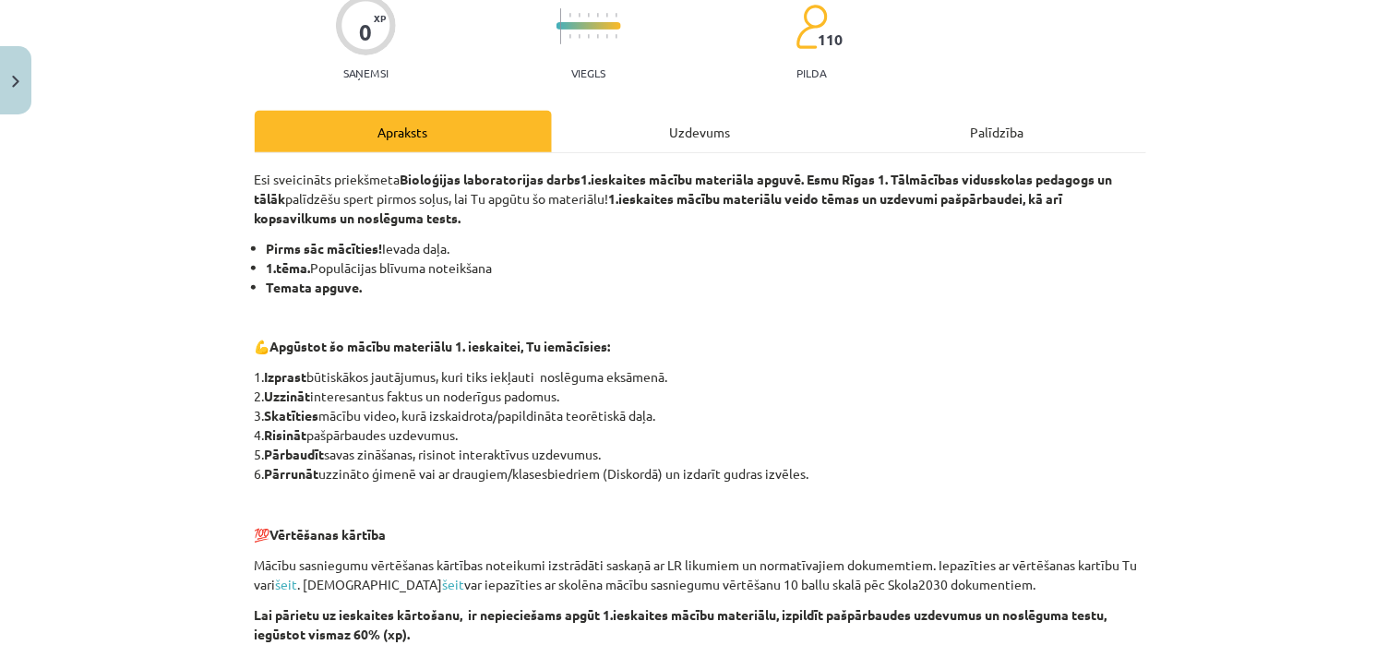
scroll to position [411, 0]
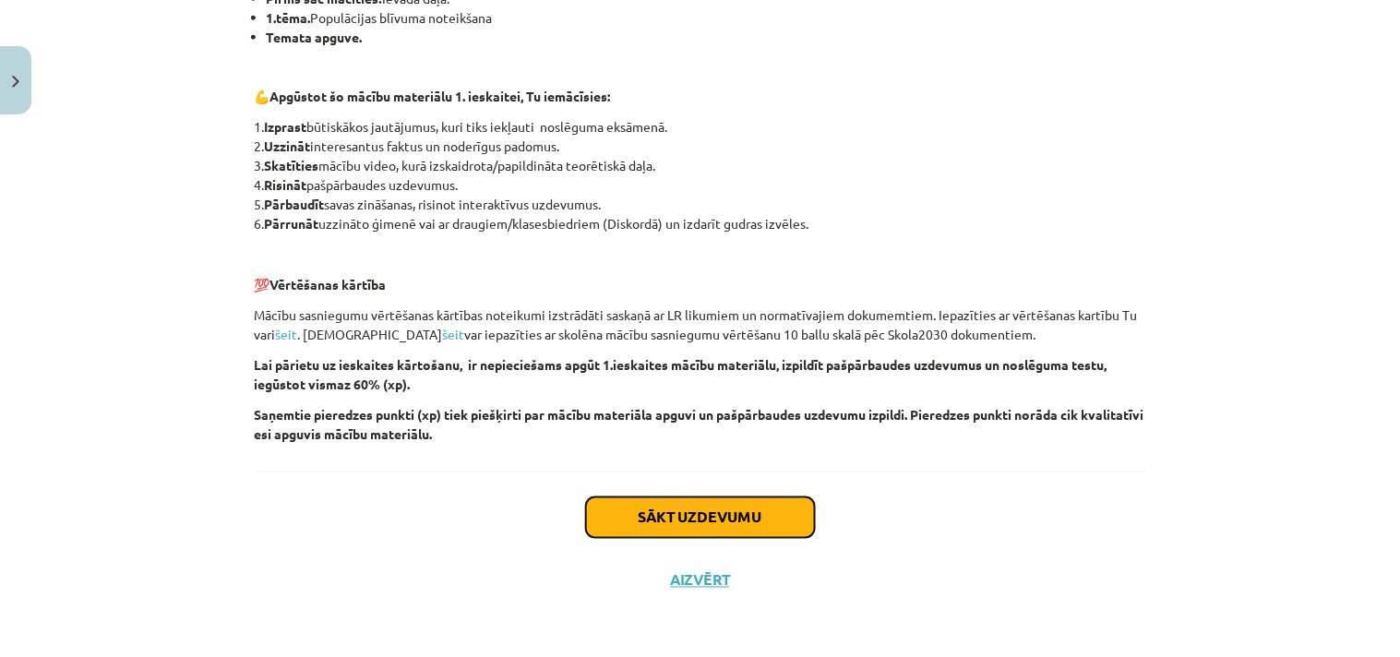
click at [741, 502] on button "Sākt uzdevumu" at bounding box center [700, 518] width 229 height 41
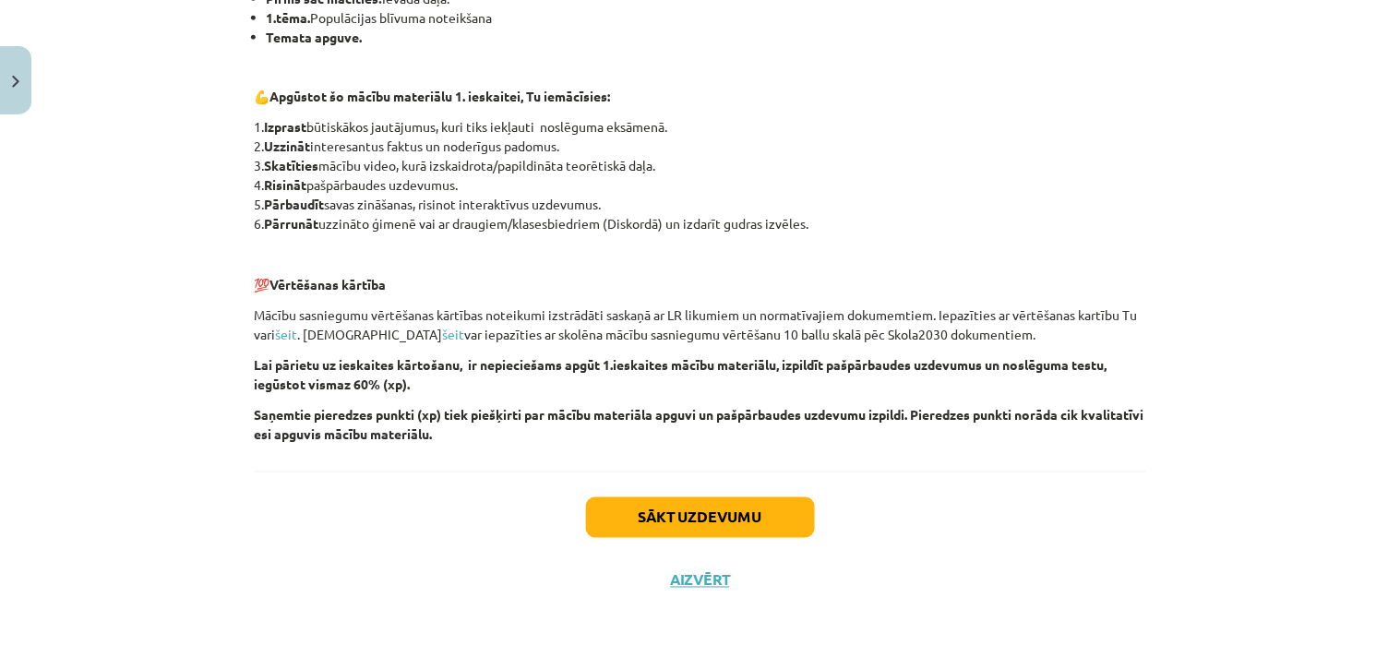
scroll to position [43, 0]
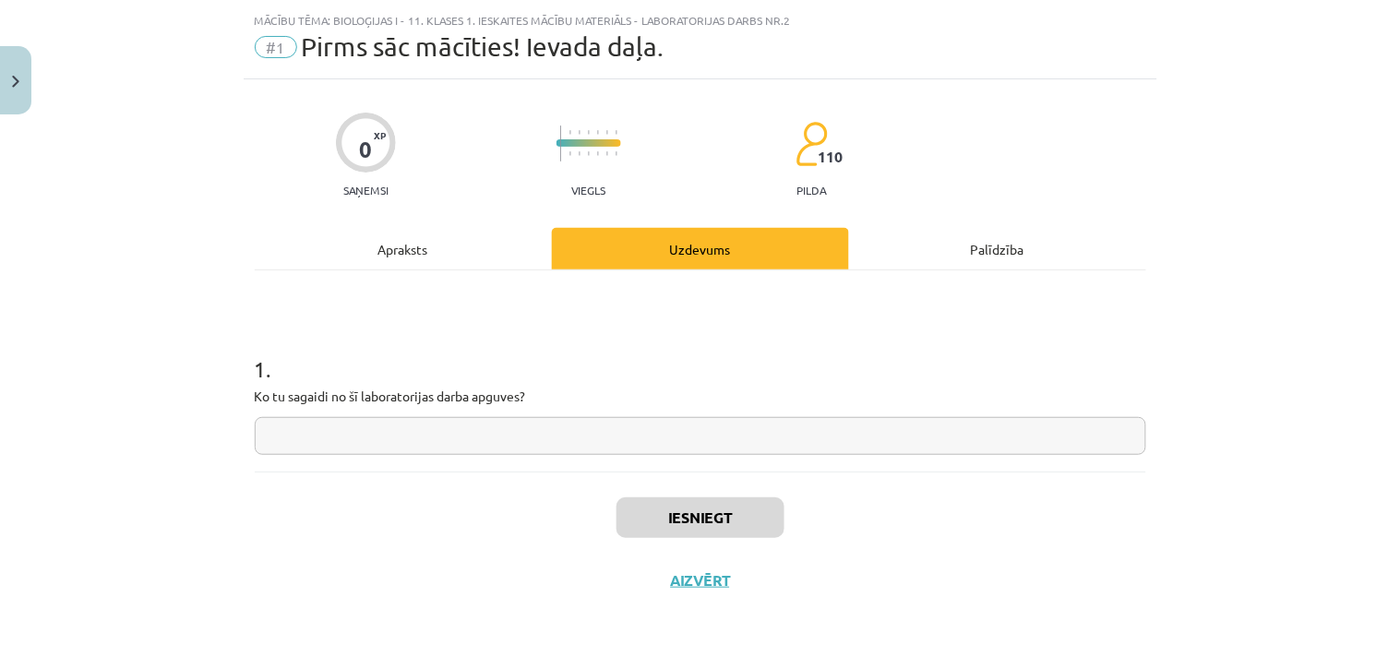
click at [606, 418] on input "text" at bounding box center [701, 436] width 892 height 38
type input "*"
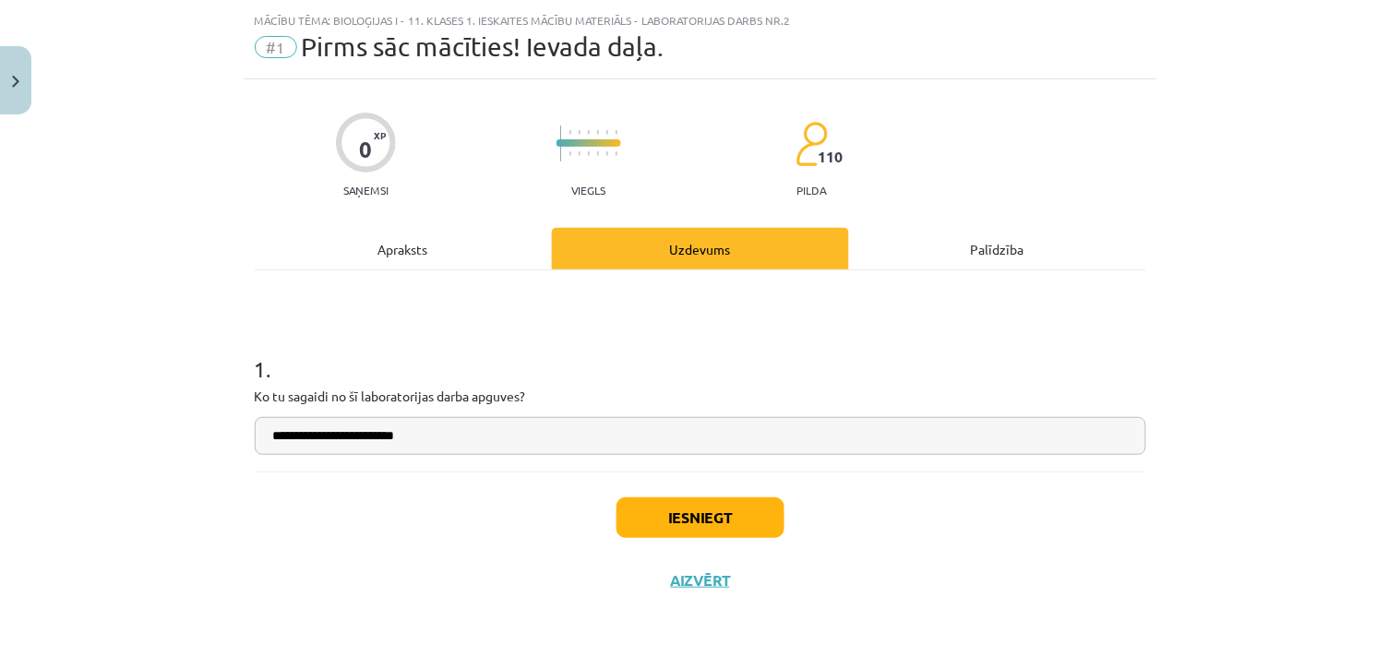
type input "**********"
click at [706, 503] on button "Iesniegt" at bounding box center [701, 518] width 168 height 41
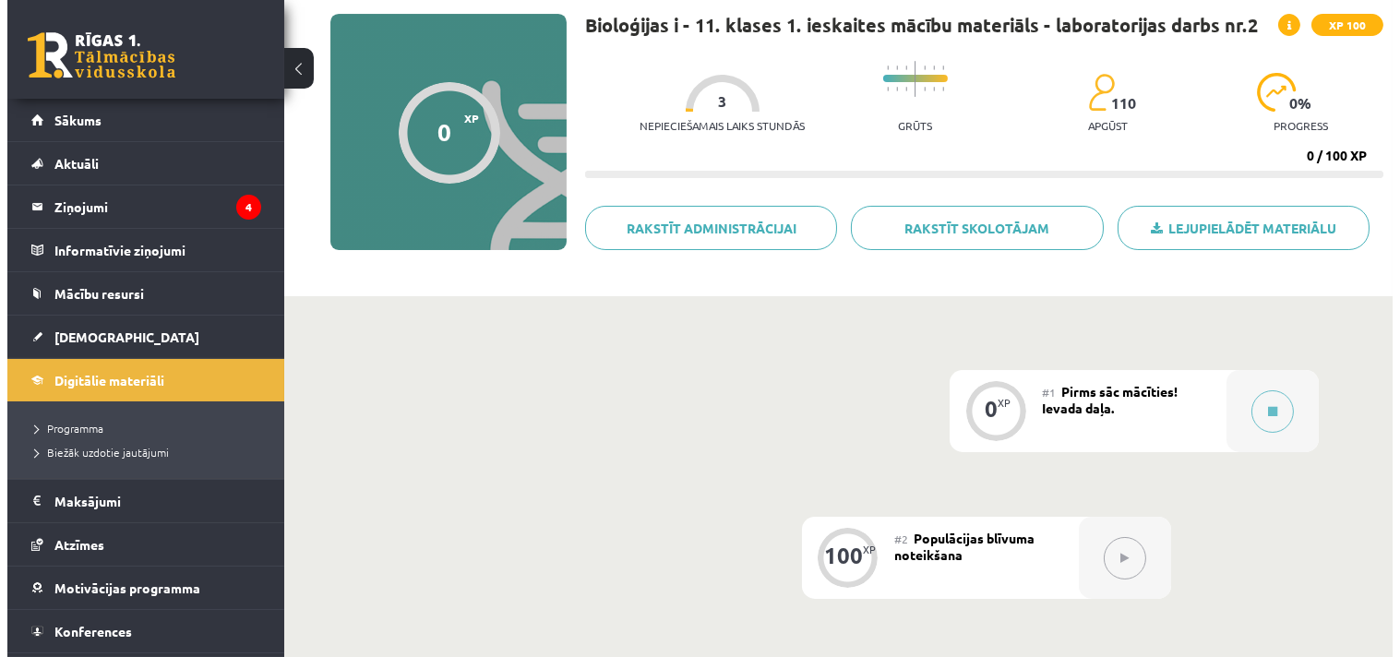
scroll to position [307, 0]
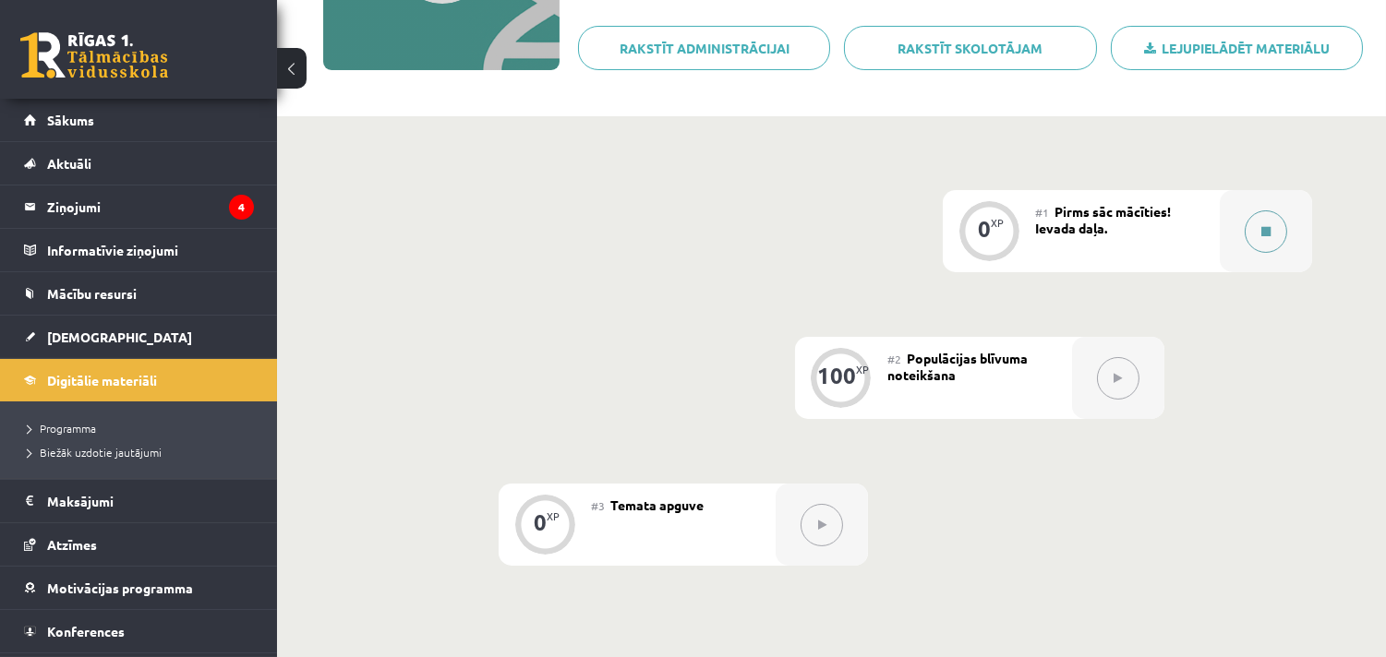
click at [1256, 229] on button at bounding box center [1265, 231] width 42 height 42
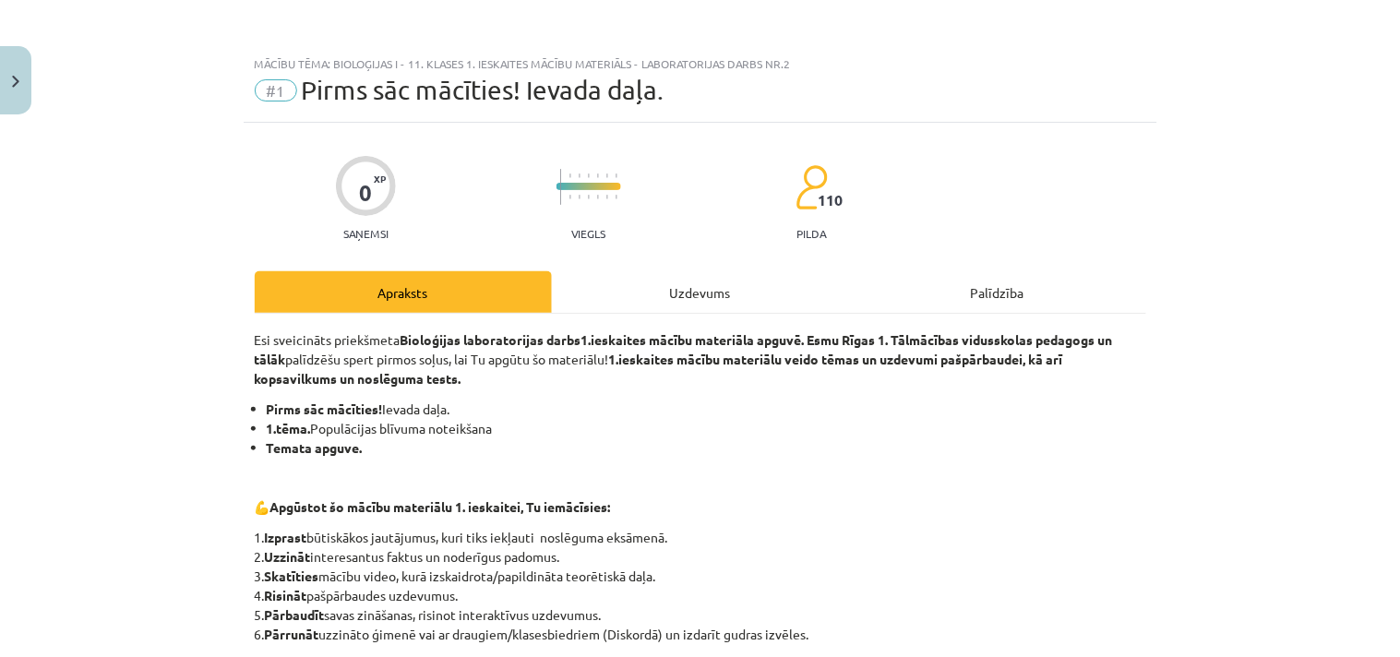
scroll to position [411, 0]
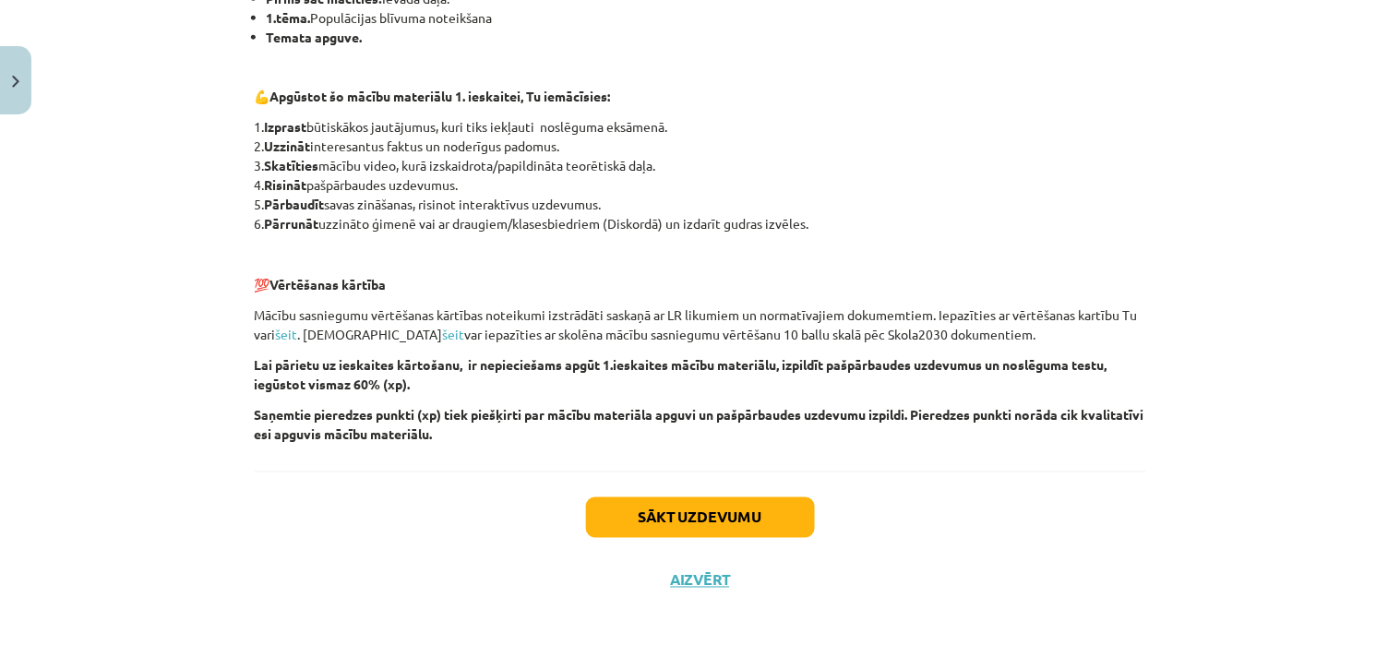
click at [686, 538] on div "Sākt uzdevumu Aizvērt" at bounding box center [701, 536] width 892 height 129
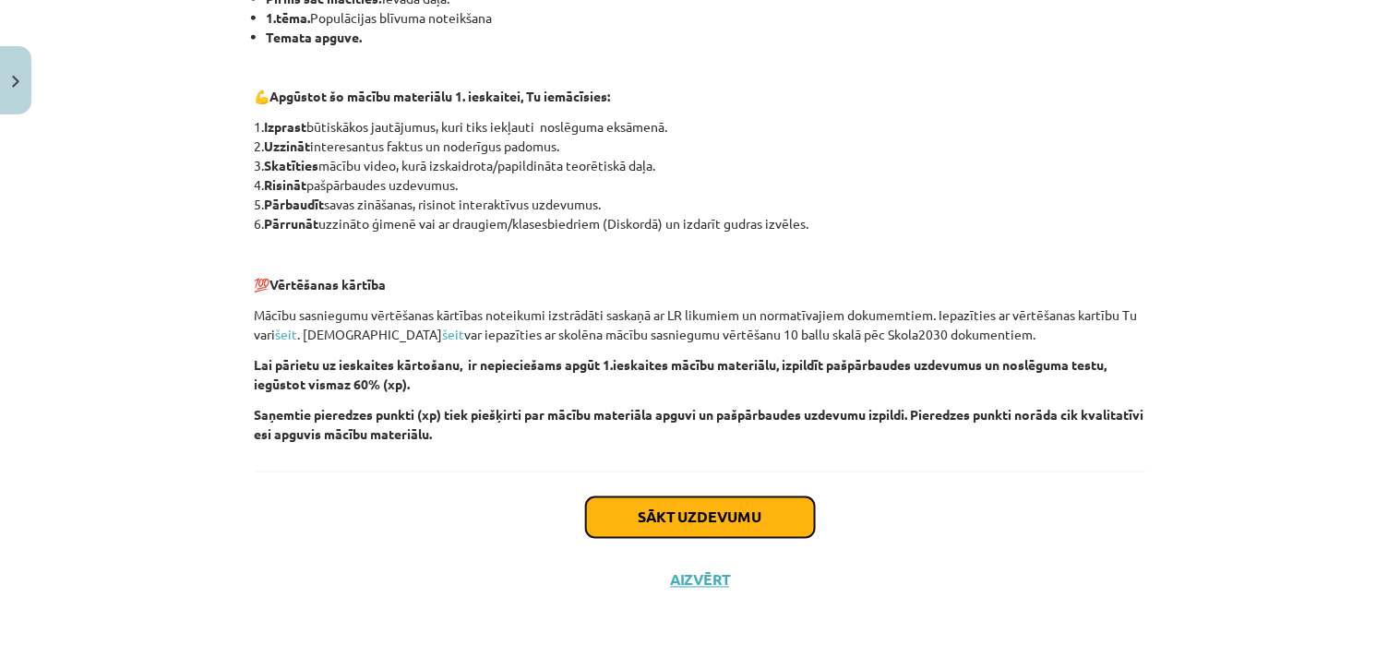
click at [684, 514] on button "Sākt uzdevumu" at bounding box center [700, 518] width 229 height 41
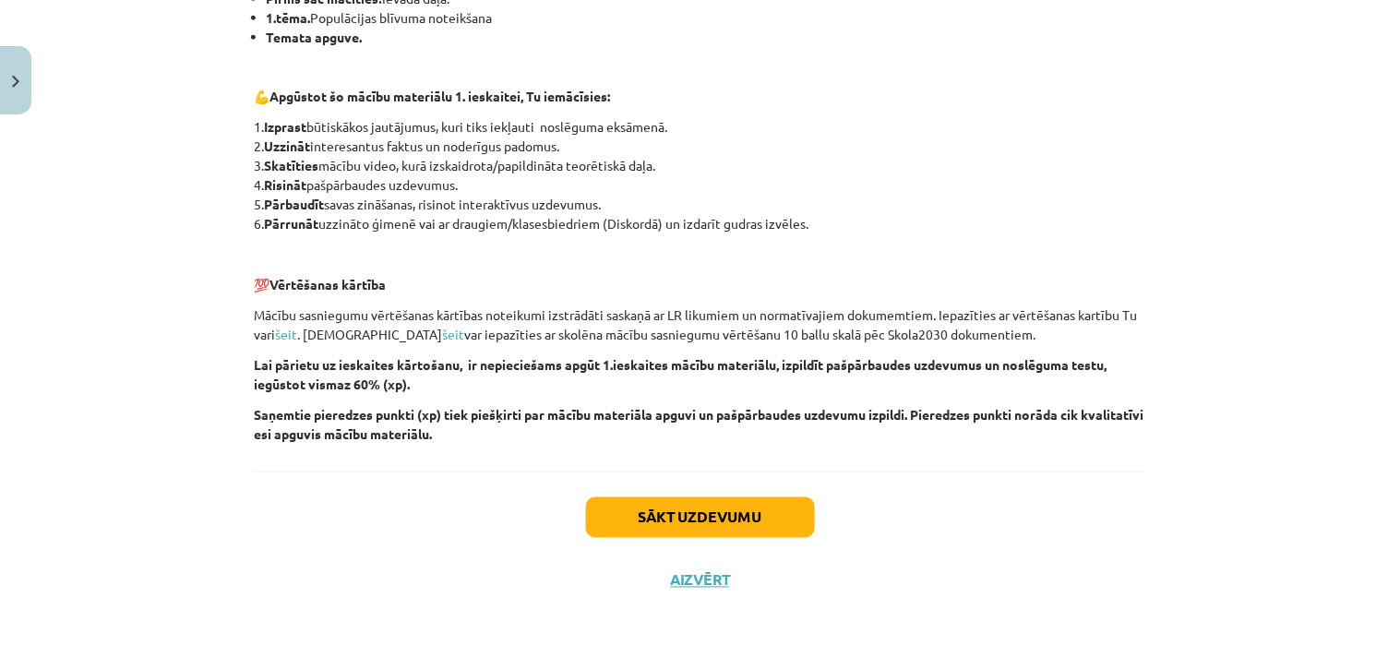
scroll to position [43, 0]
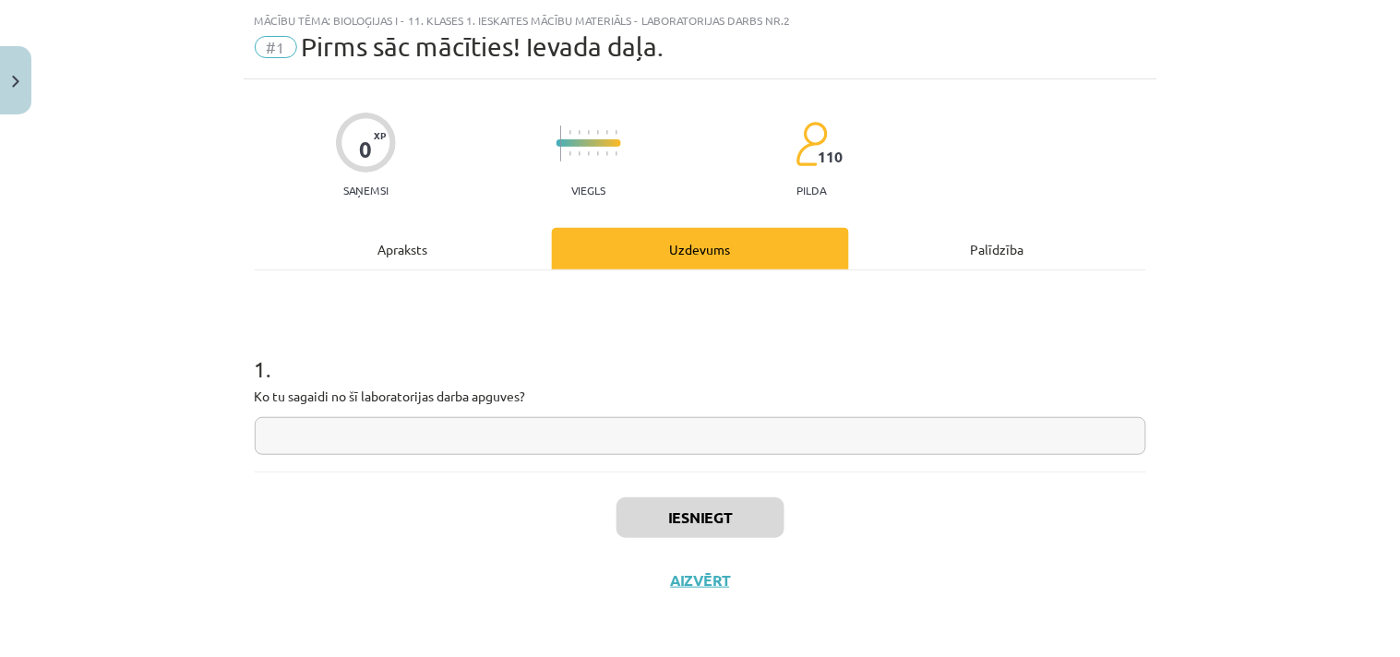
click at [626, 427] on input "text" at bounding box center [701, 436] width 892 height 38
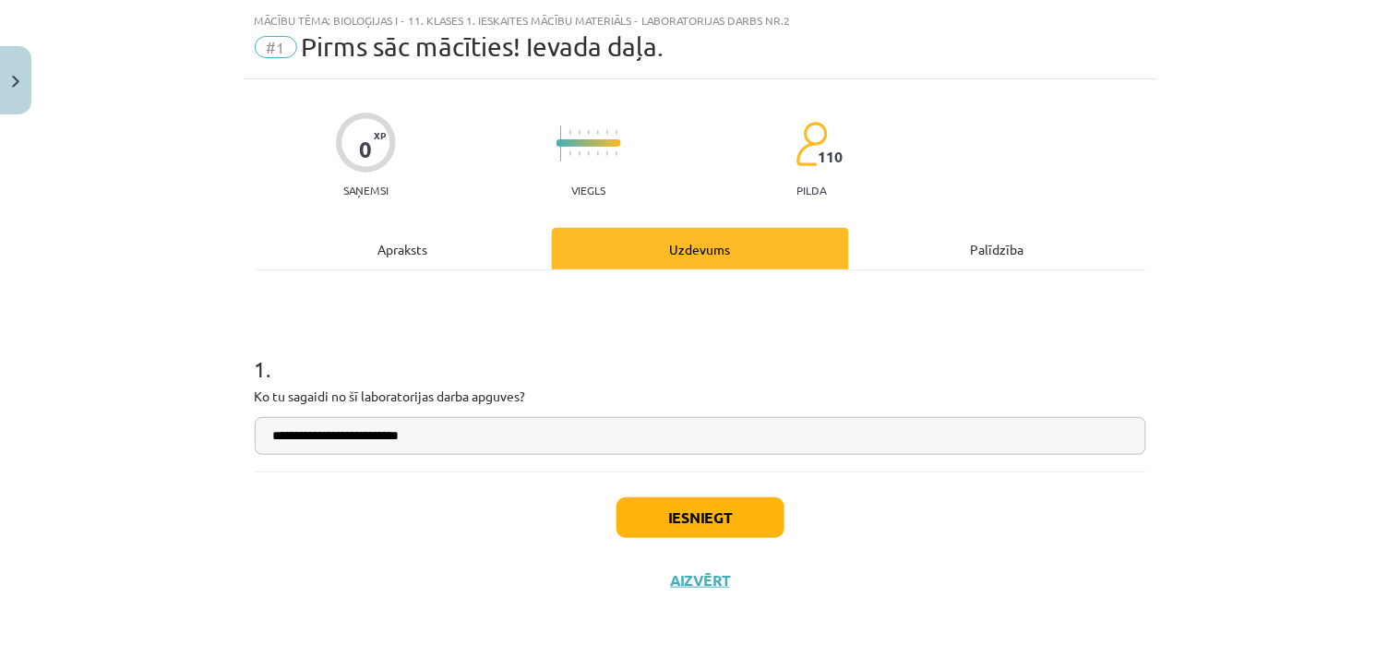
type input "**********"
click at [691, 502] on button "Iesniegt" at bounding box center [701, 518] width 168 height 41
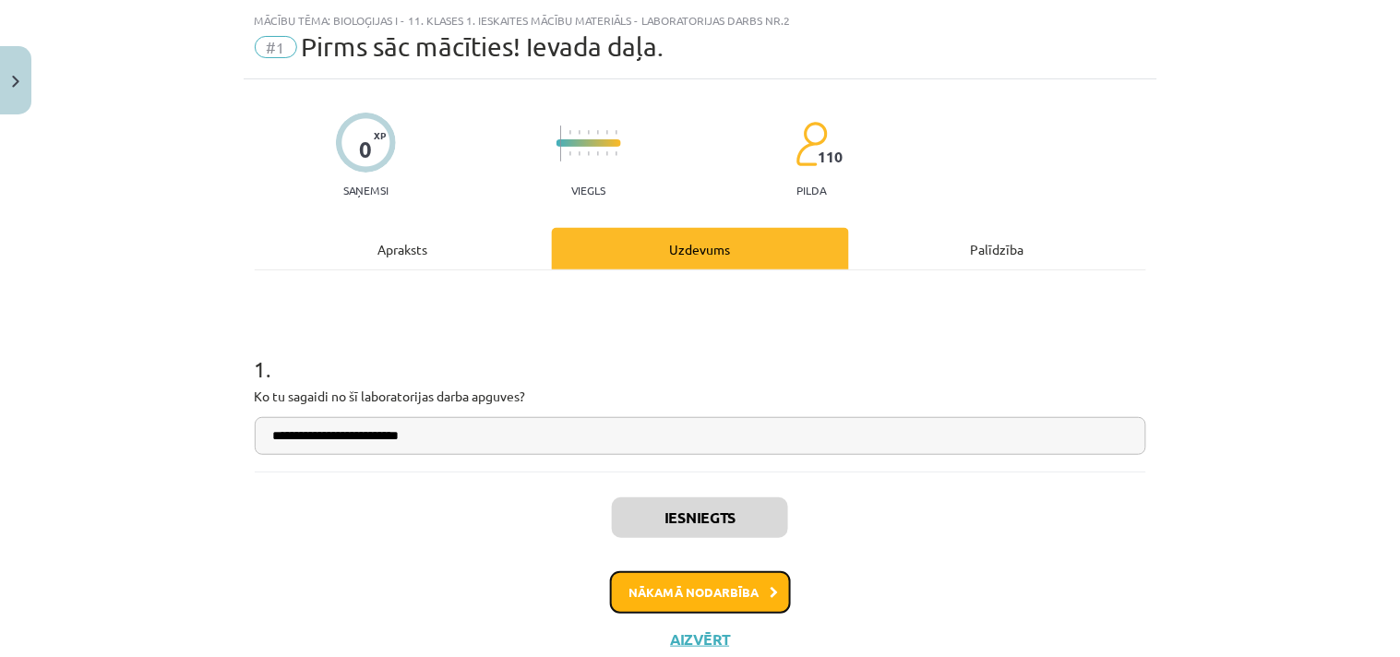
click at [708, 595] on button "Nākamā nodarbība" at bounding box center [700, 592] width 181 height 42
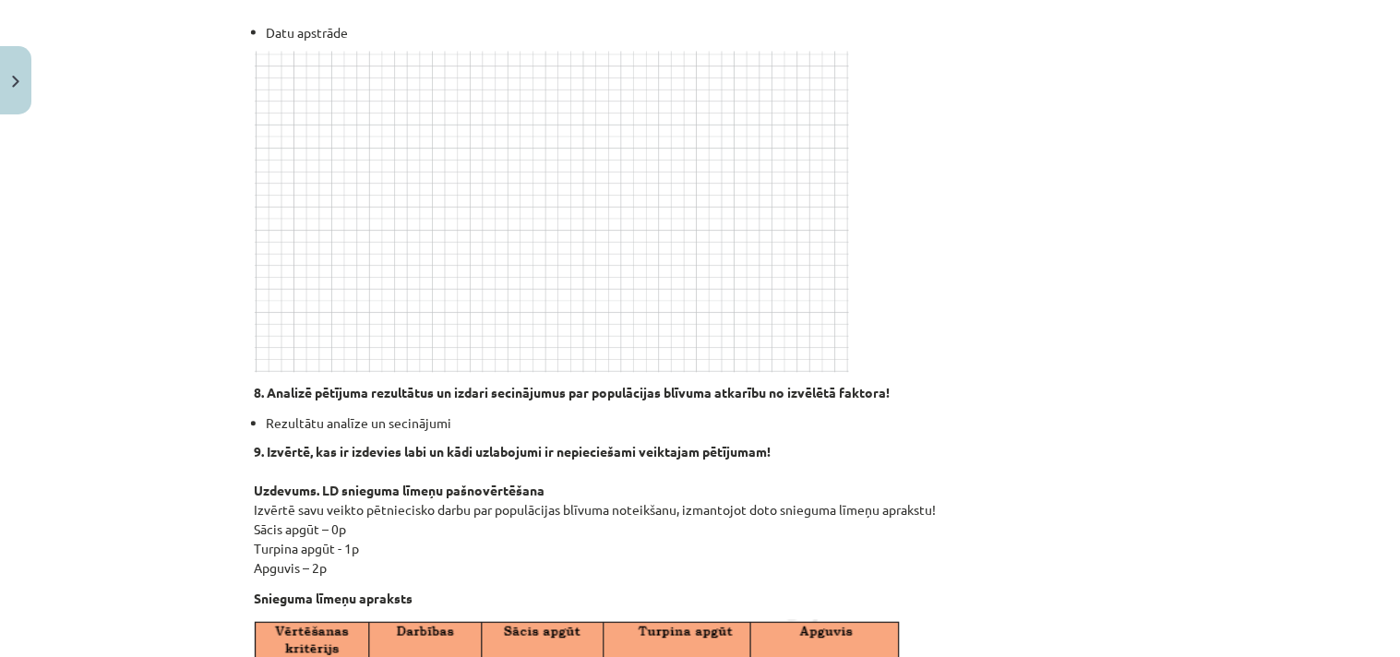
scroll to position [559, 0]
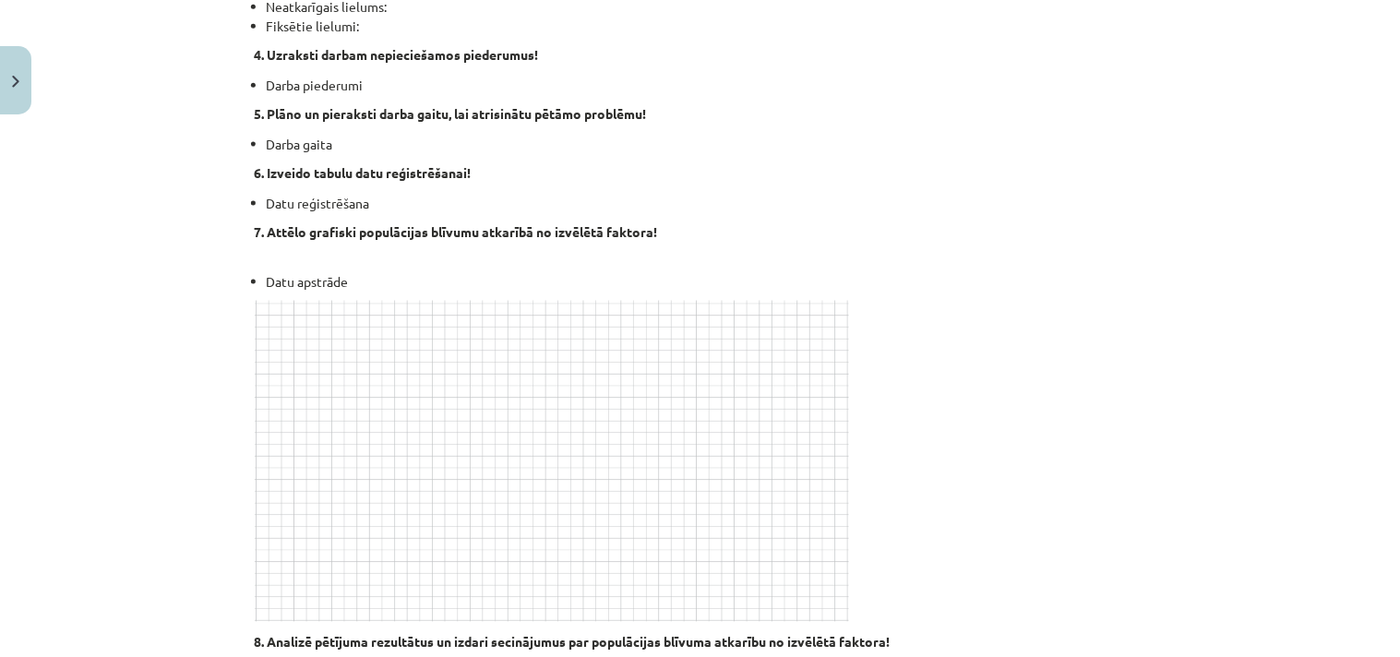
click at [308, 355] on img at bounding box center [552, 461] width 595 height 321
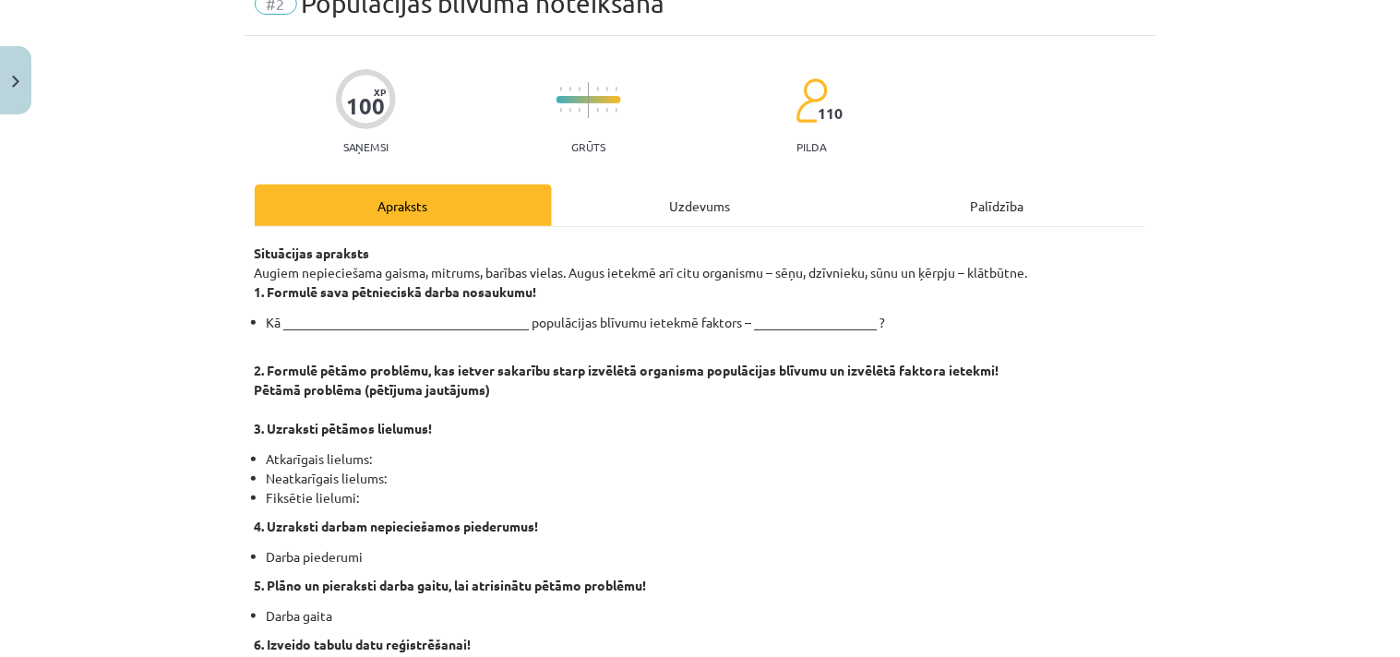
scroll to position [205, 0]
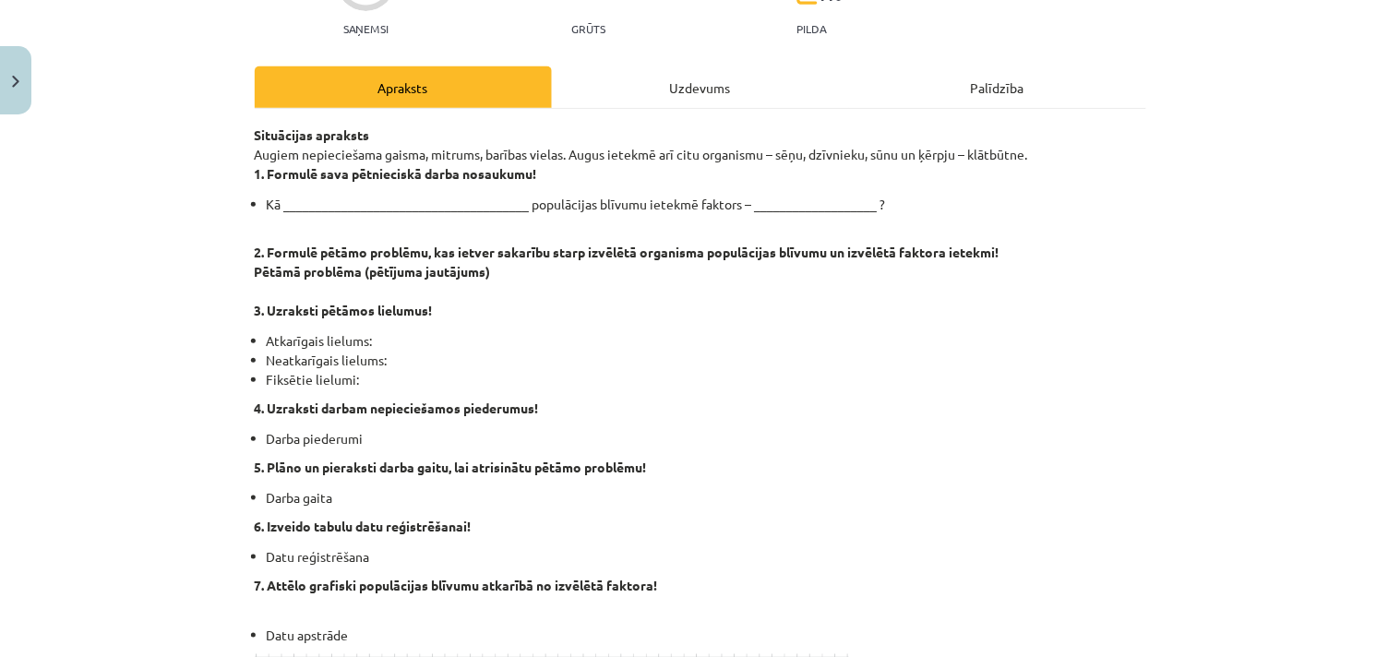
click at [633, 69] on div "Uzdevums" at bounding box center [700, 87] width 297 height 42
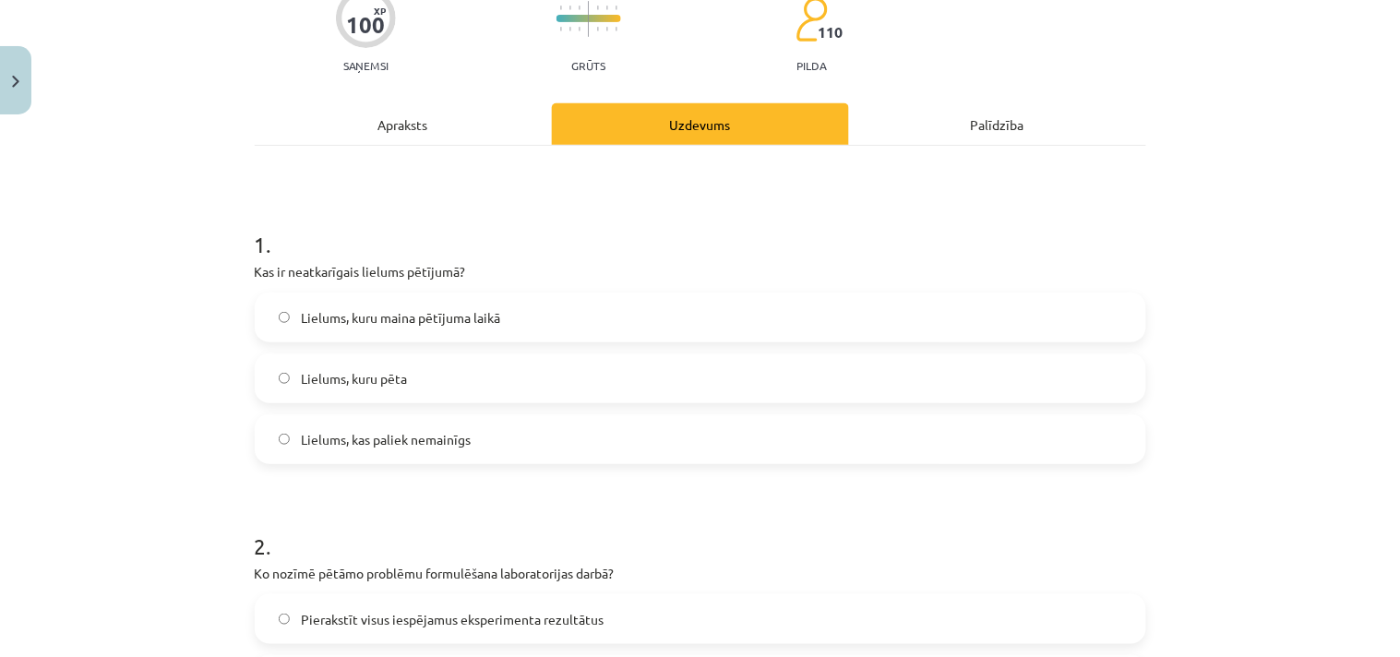
scroll to position [0, 0]
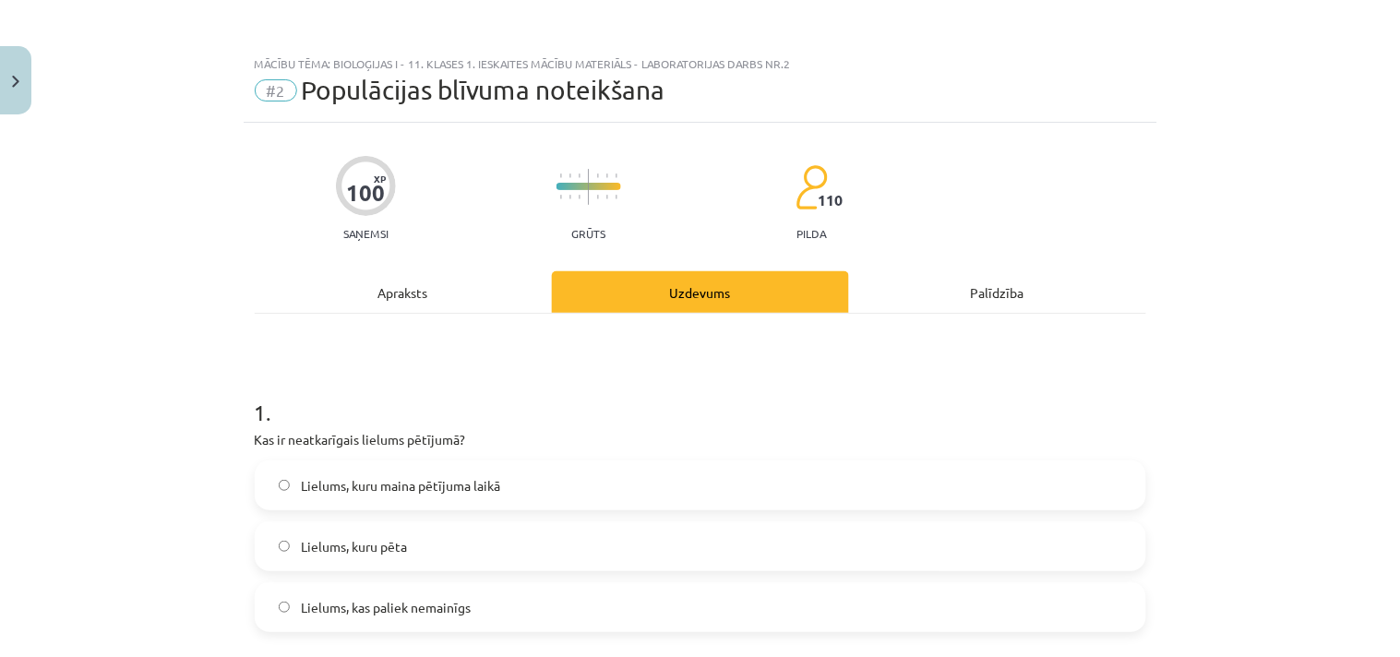
click at [416, 307] on div "Apraksts" at bounding box center [403, 292] width 297 height 42
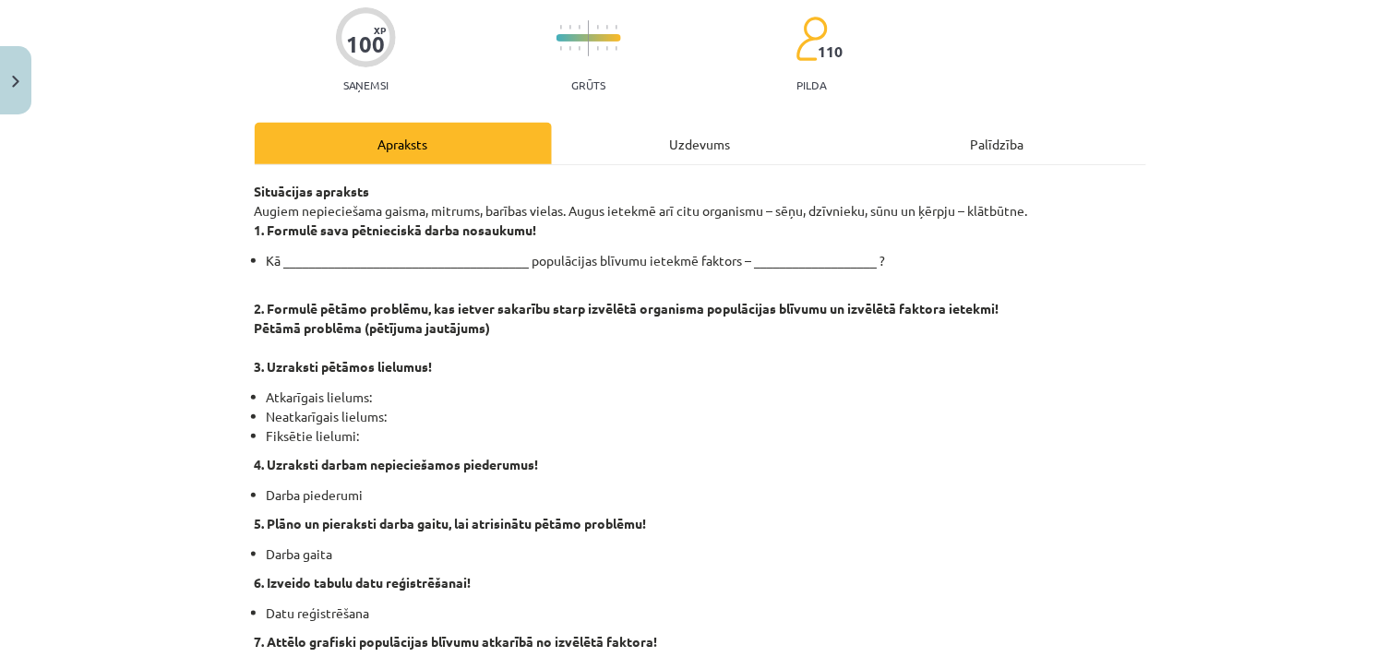
scroll to position [251, 0]
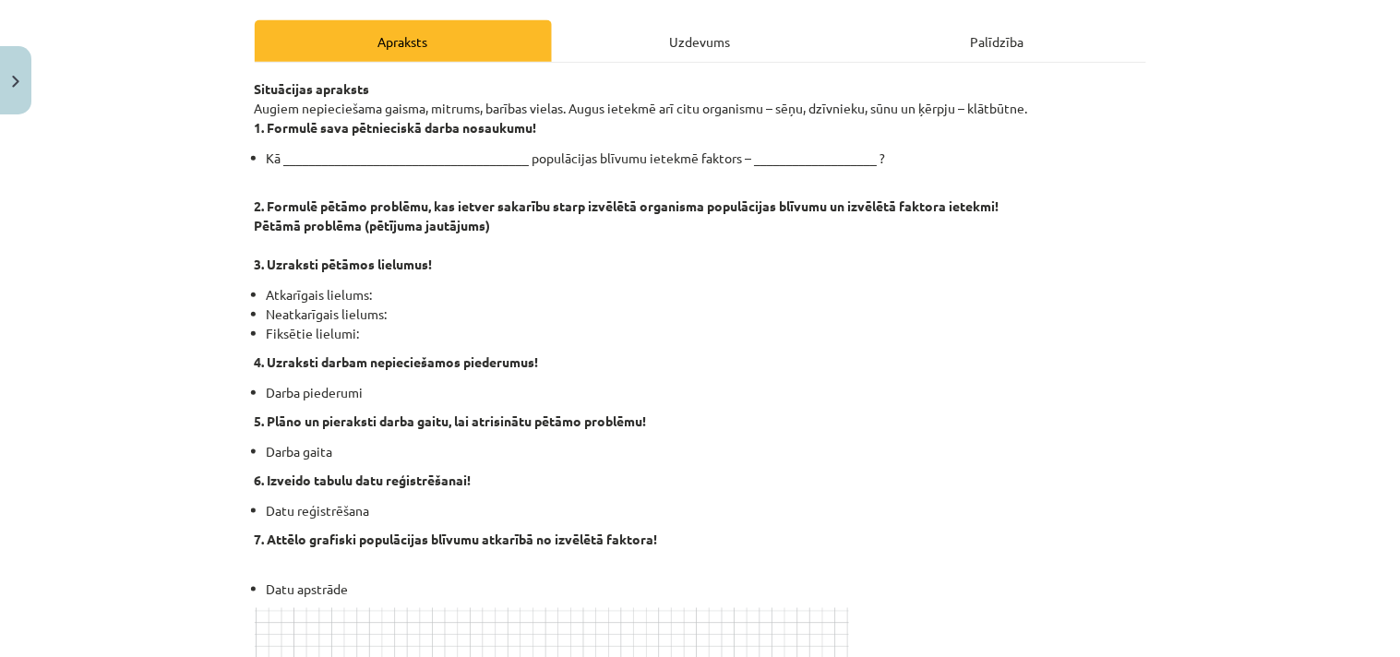
click at [980, 286] on li "Atkarīgais lielums:" at bounding box center [707, 294] width 880 height 19
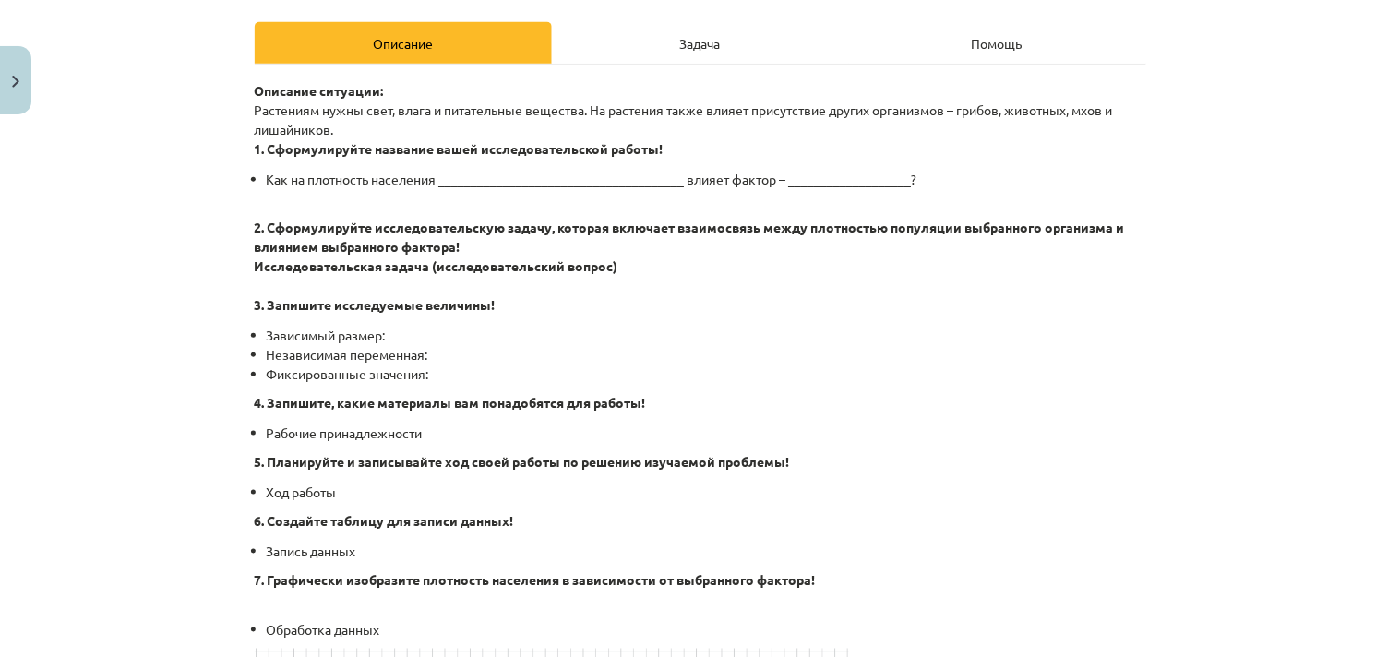
scroll to position [0, 0]
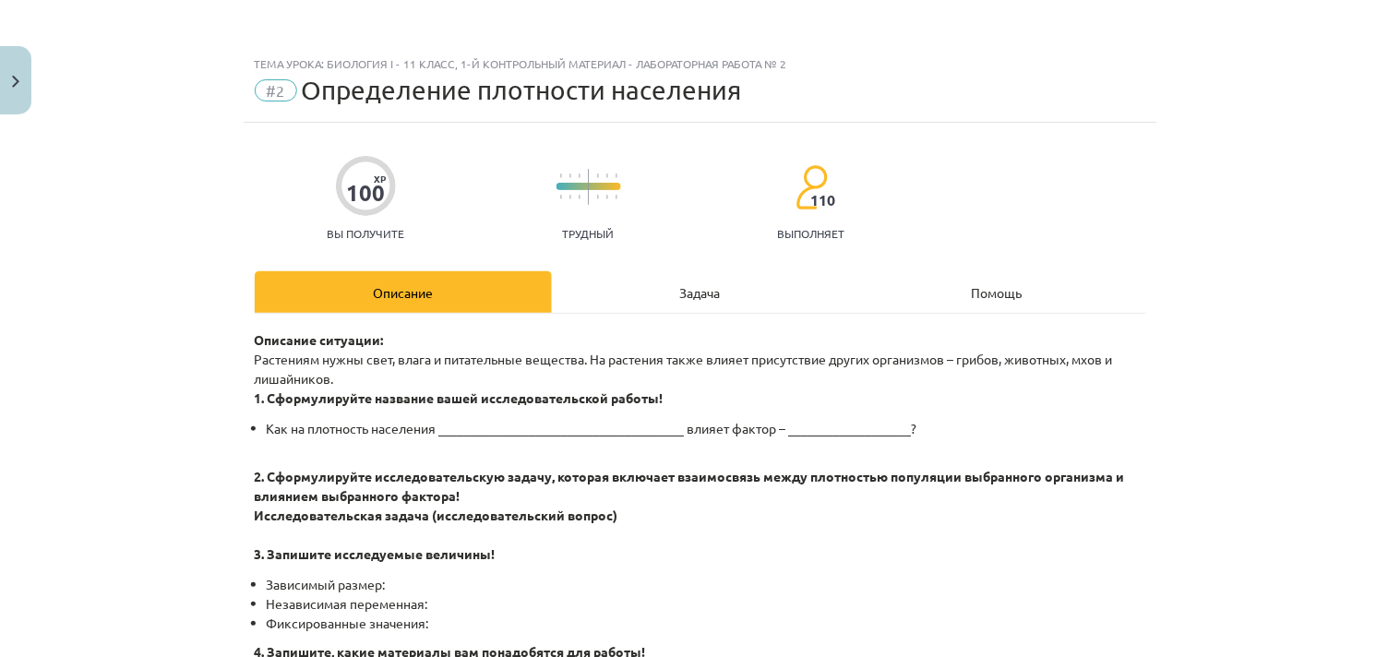
click at [688, 295] on font "Задача" at bounding box center [700, 292] width 41 height 17
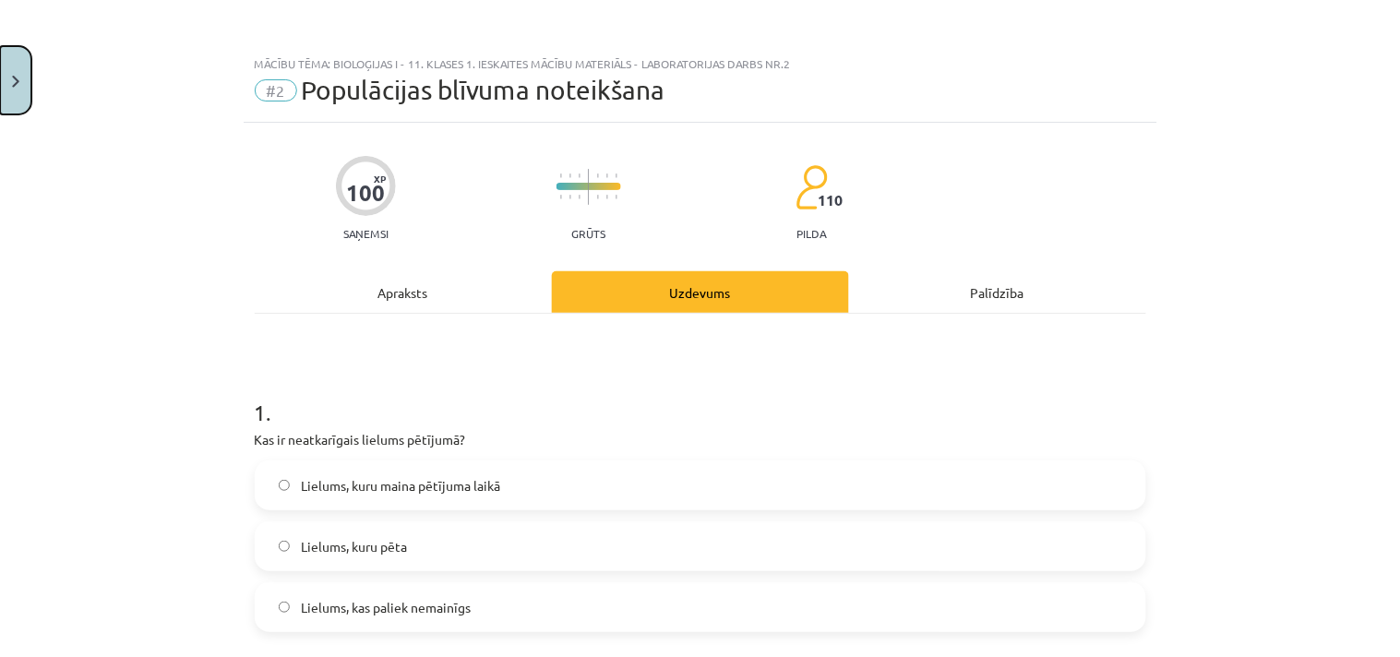
click at [35, 75] on div "Mācību tēma: Bioloģijas i - 11. klases 1. ieskaites mācību materiāls - laborato…" at bounding box center [700, 328] width 1400 height 657
click at [17, 67] on button "Close" at bounding box center [15, 80] width 31 height 68
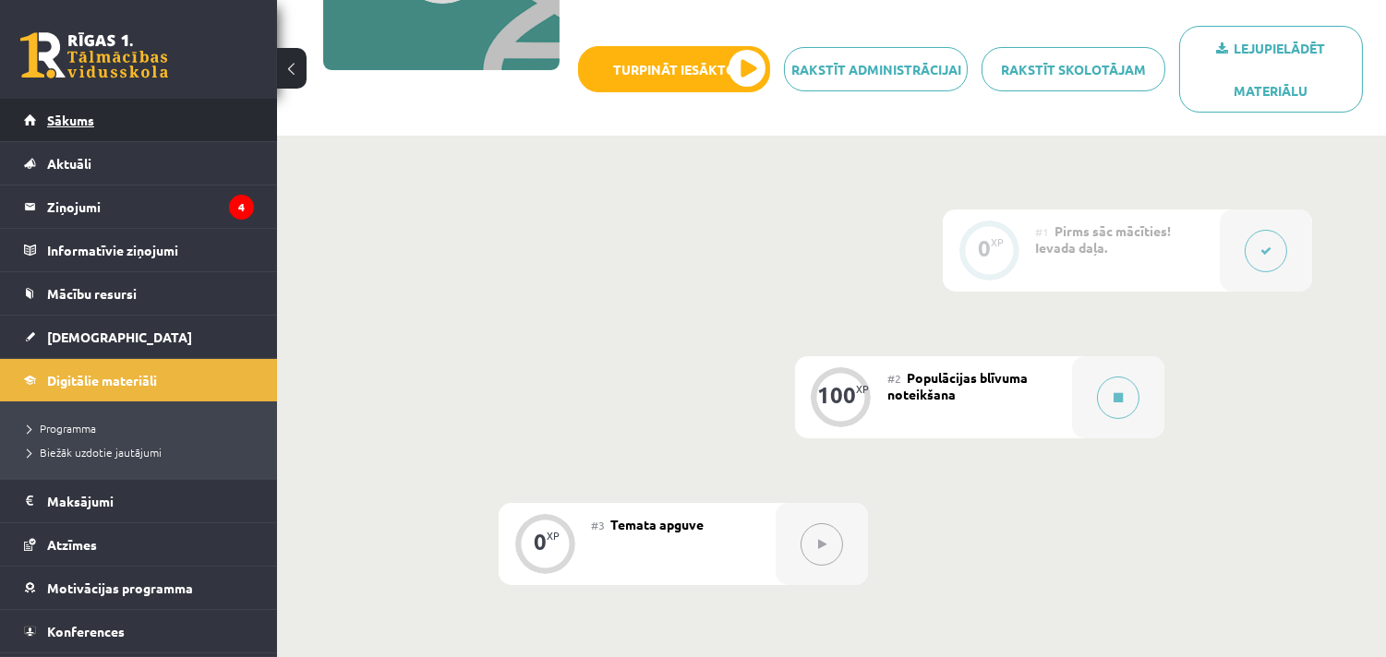
click at [85, 123] on span "Sākums" at bounding box center [70, 120] width 47 height 17
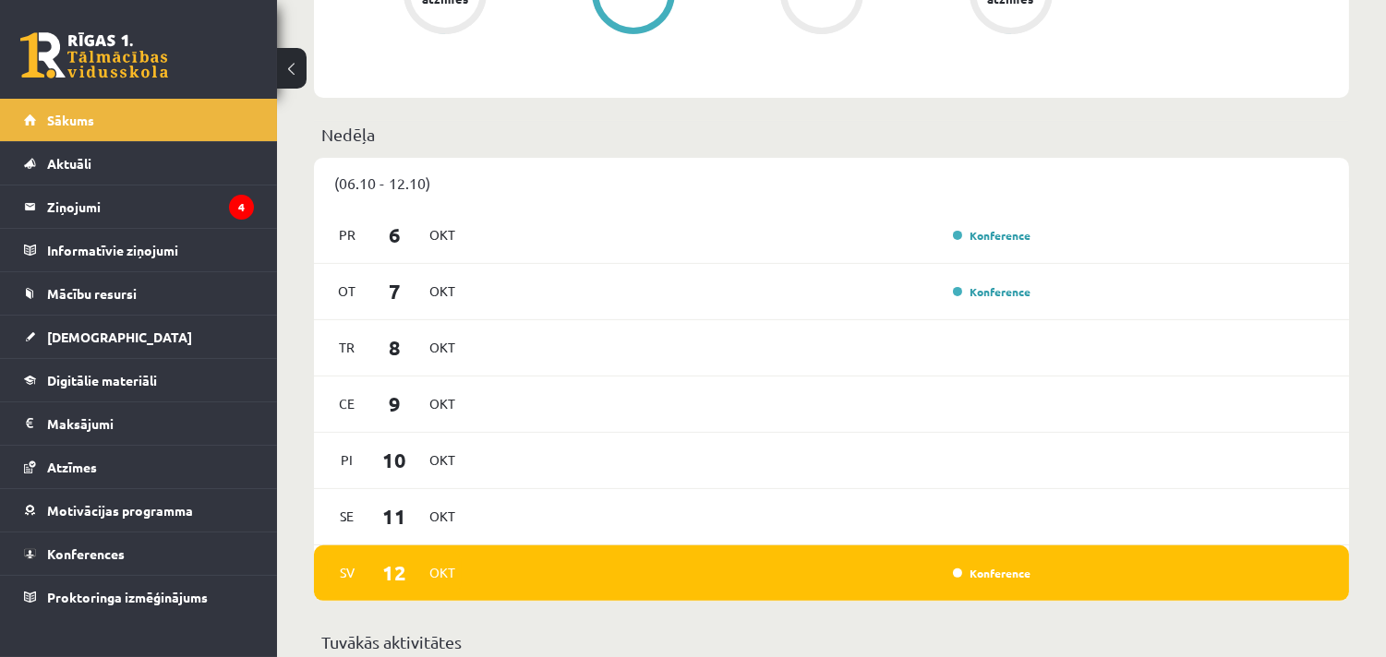
scroll to position [717, 0]
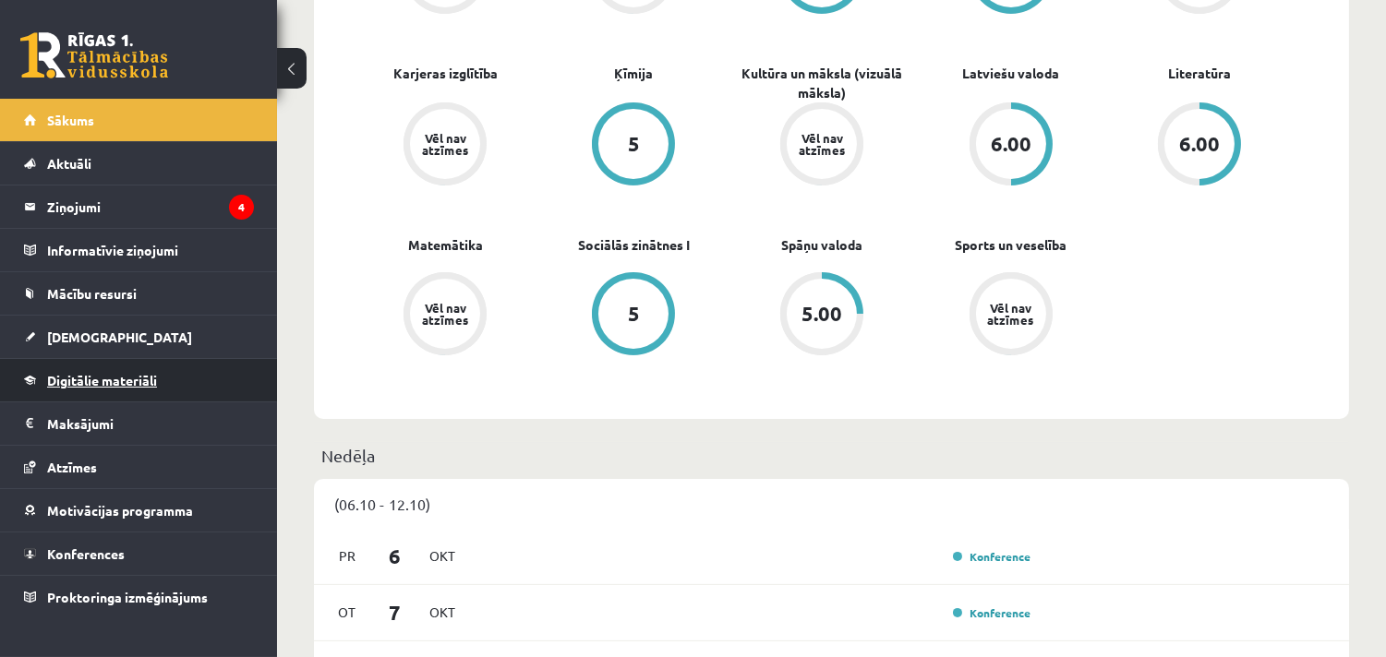
click at [74, 365] on link "Digitālie materiāli" at bounding box center [139, 380] width 230 height 42
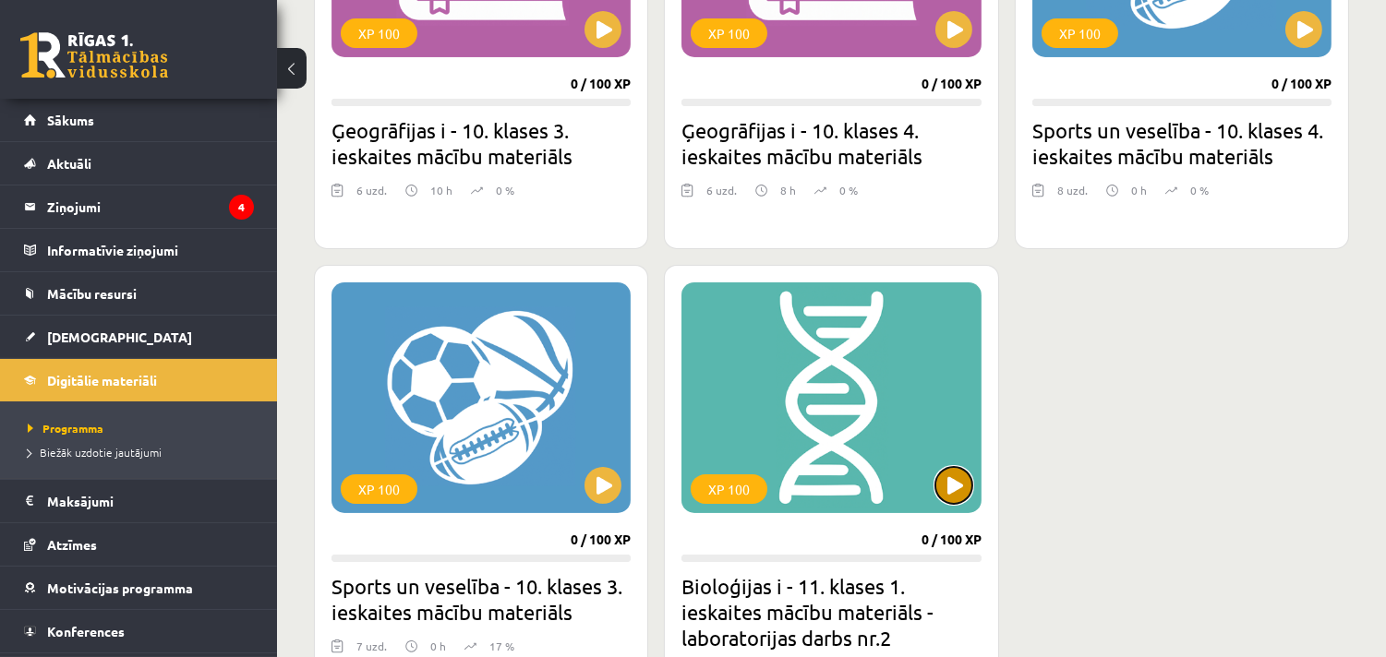
click at [953, 475] on button at bounding box center [953, 485] width 37 height 37
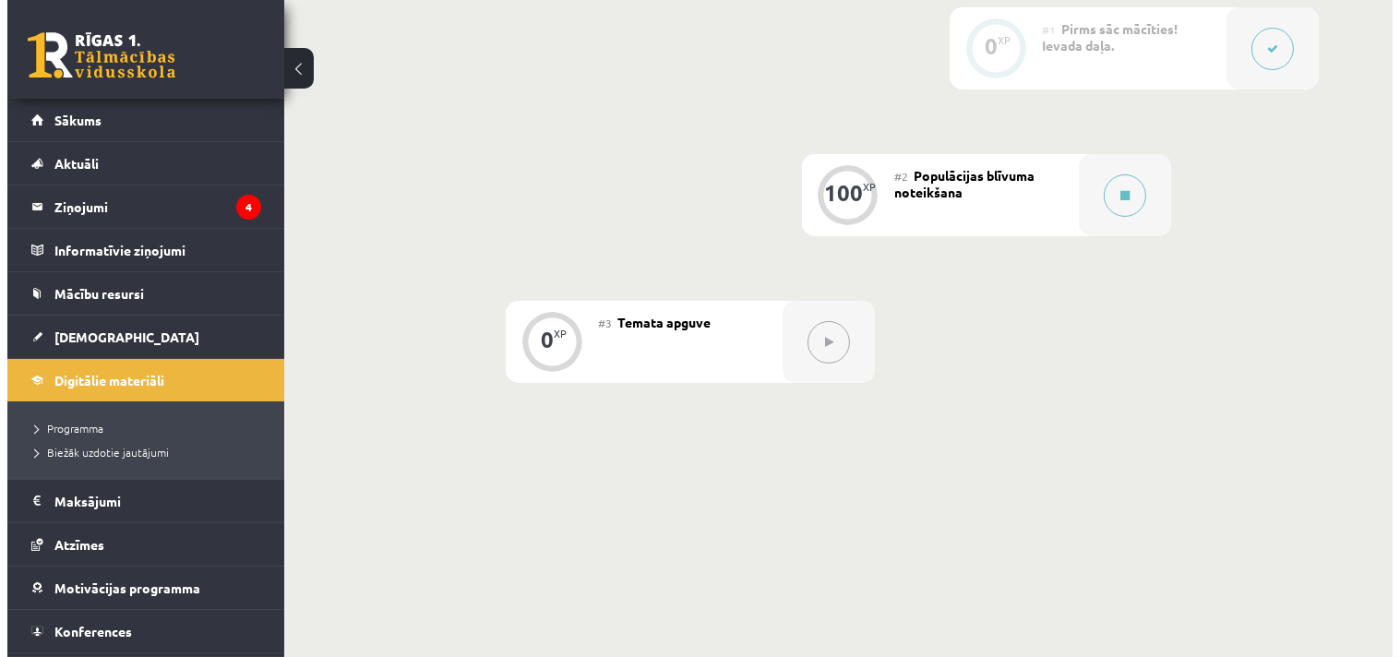
scroll to position [512, 0]
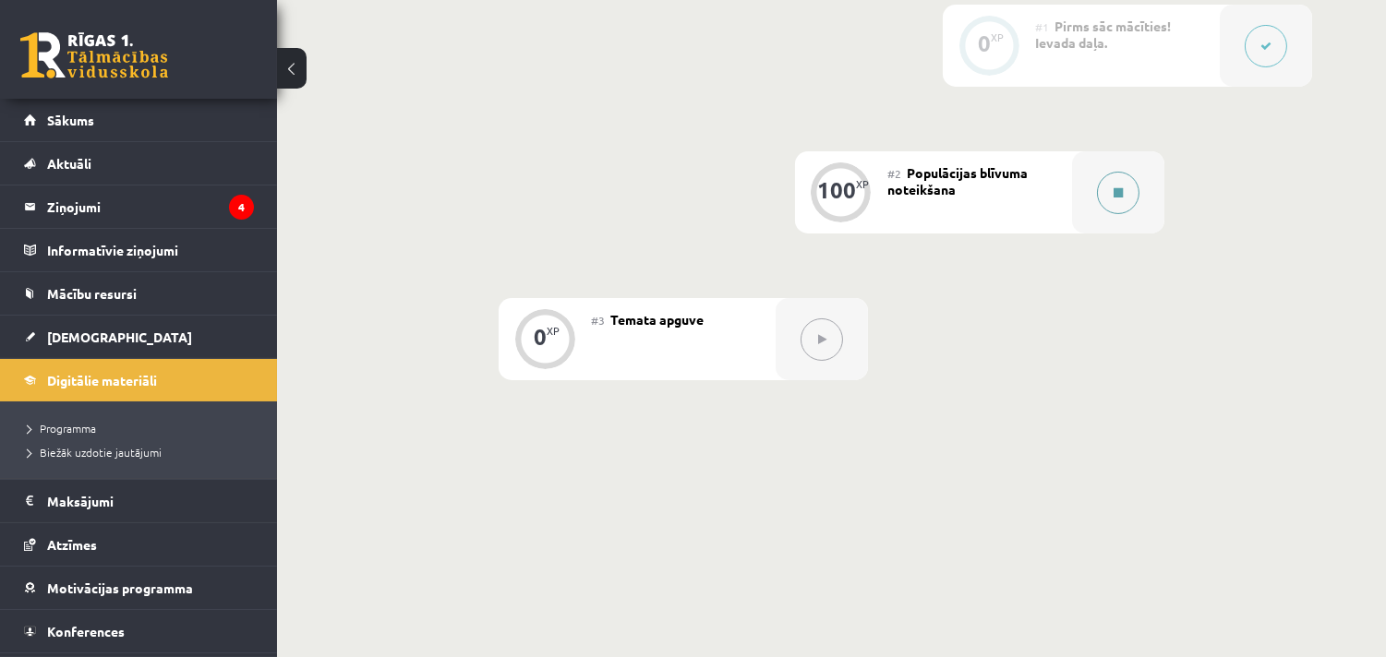
click at [1113, 187] on icon at bounding box center [1117, 192] width 9 height 11
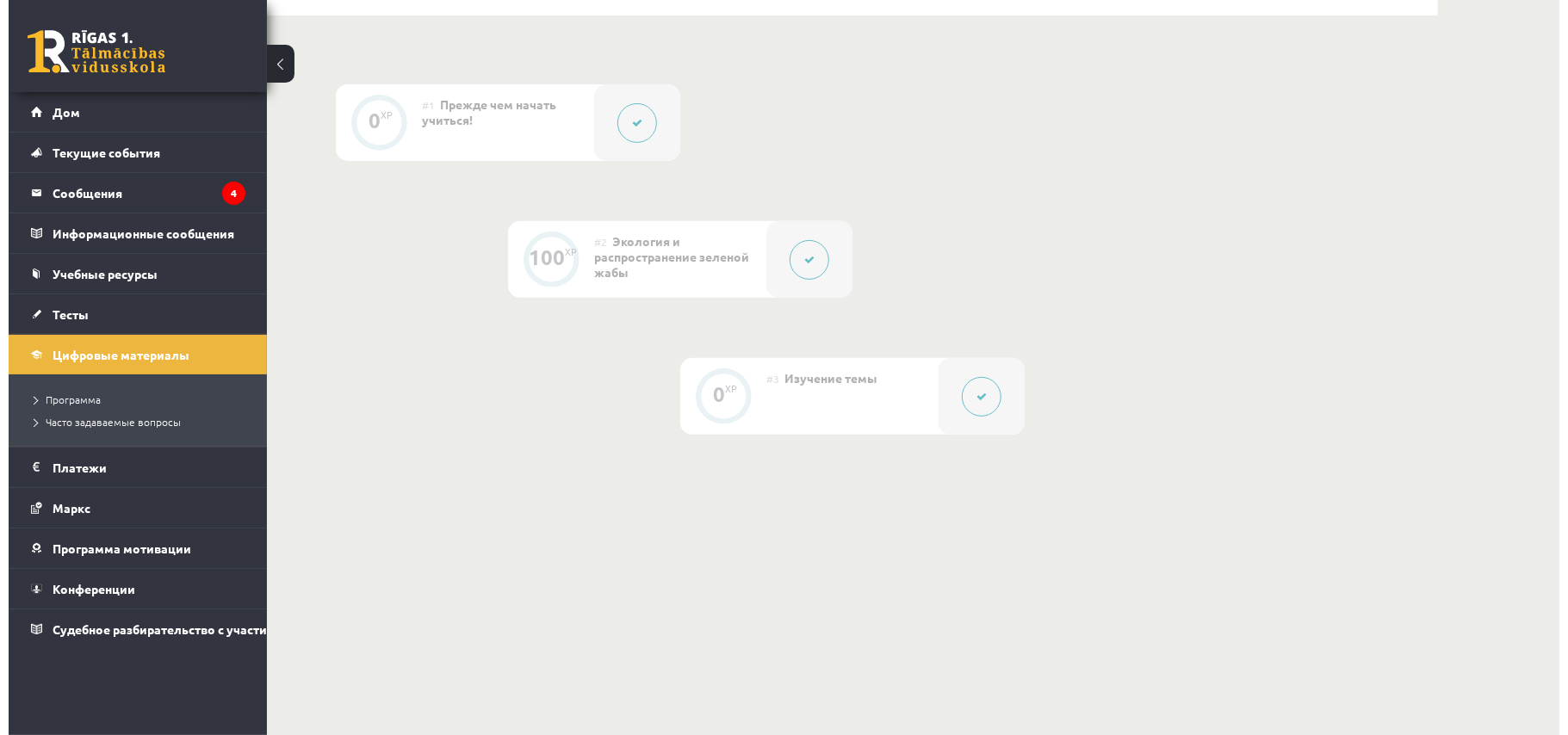
scroll to position [380, 0]
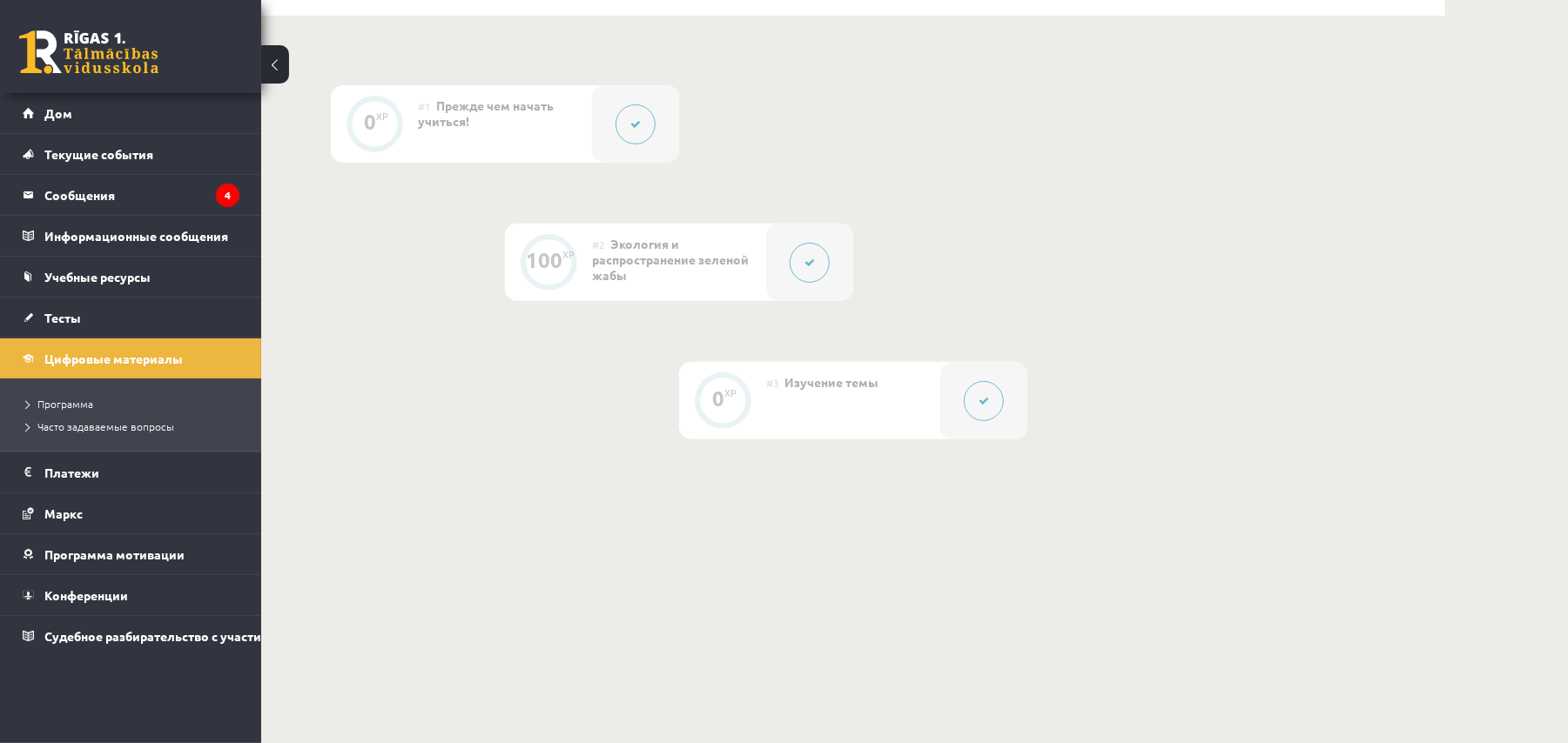
click at [801, 258] on button at bounding box center [809, 263] width 40 height 40
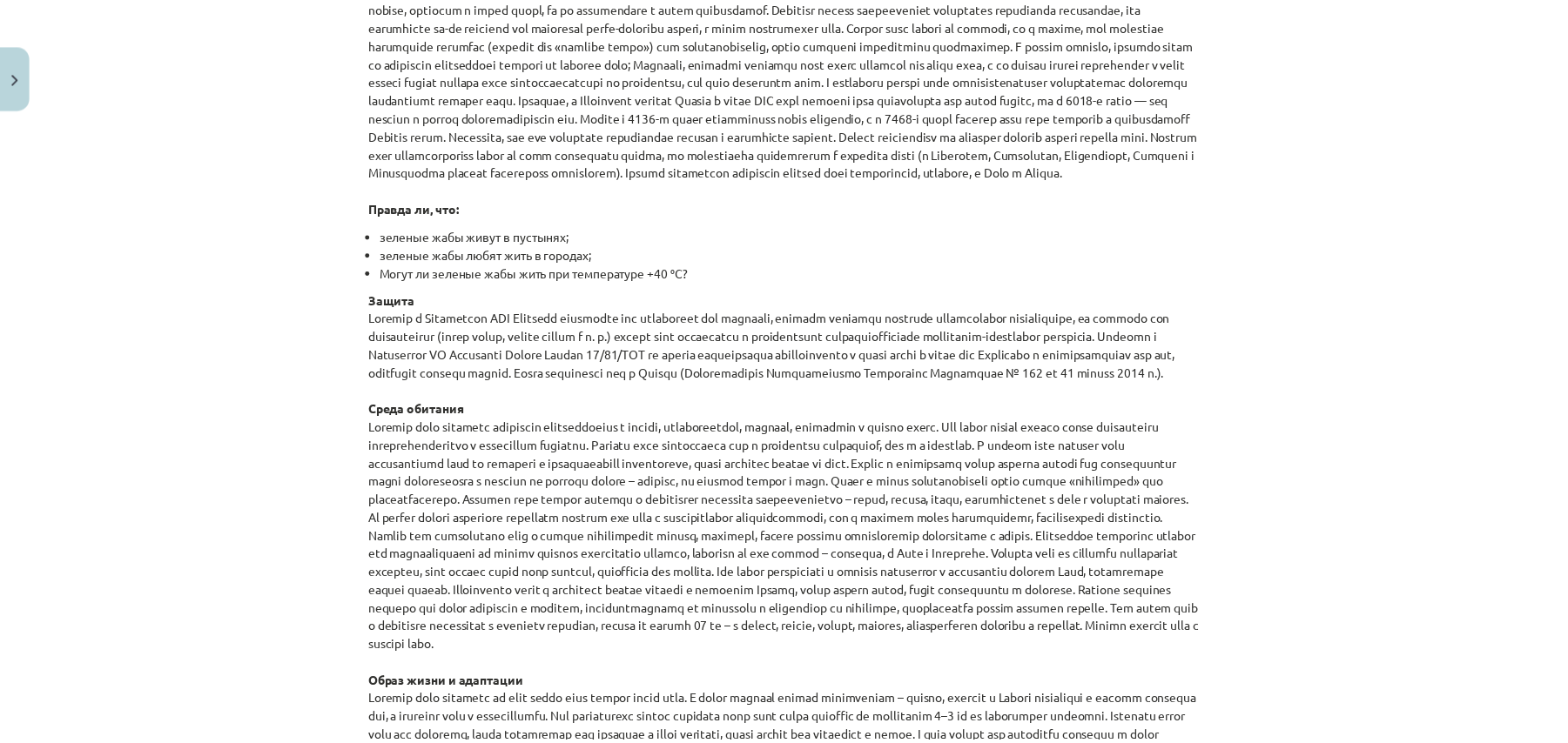
scroll to position [537, 0]
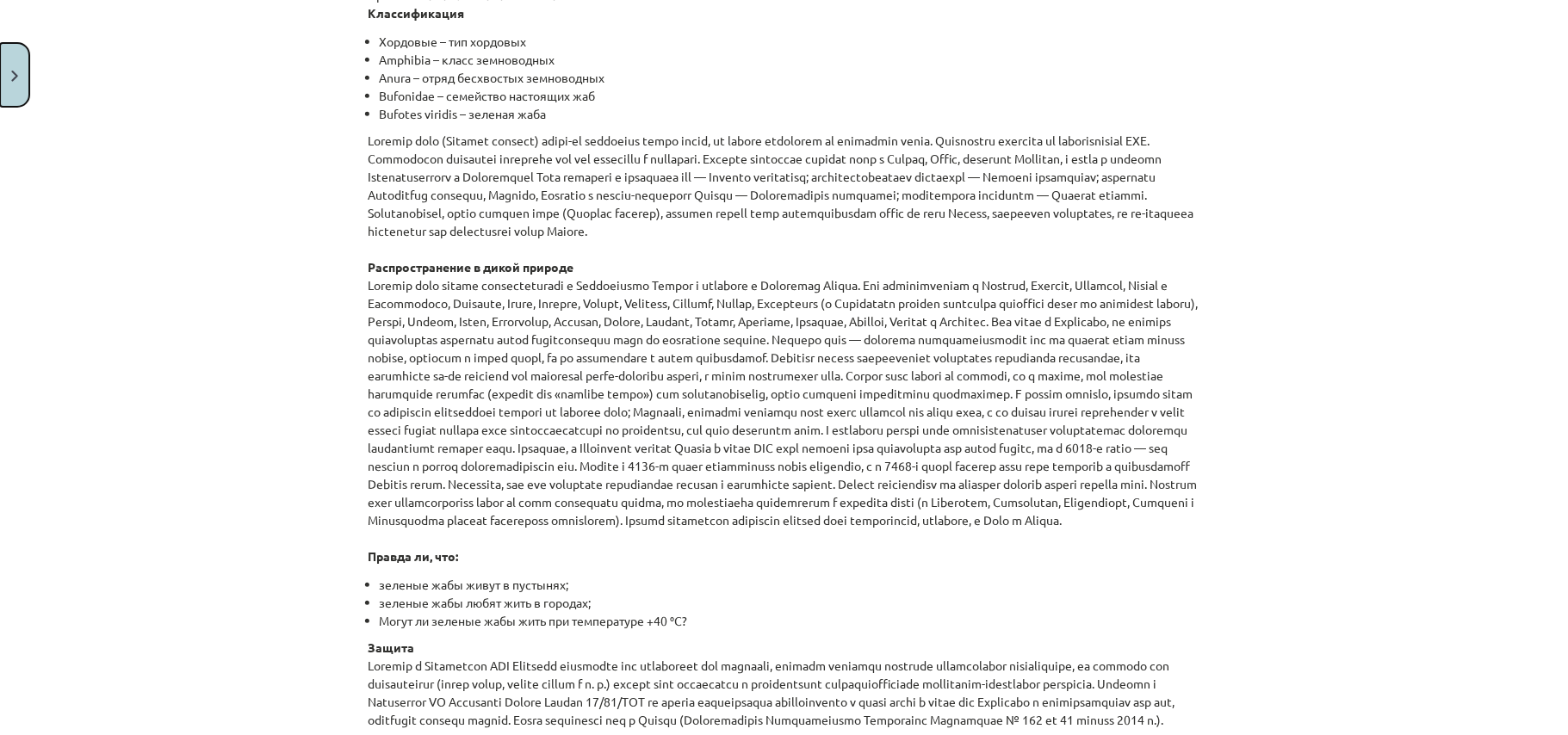
click at [7, 62] on button "Закрывать" at bounding box center [14, 75] width 29 height 63
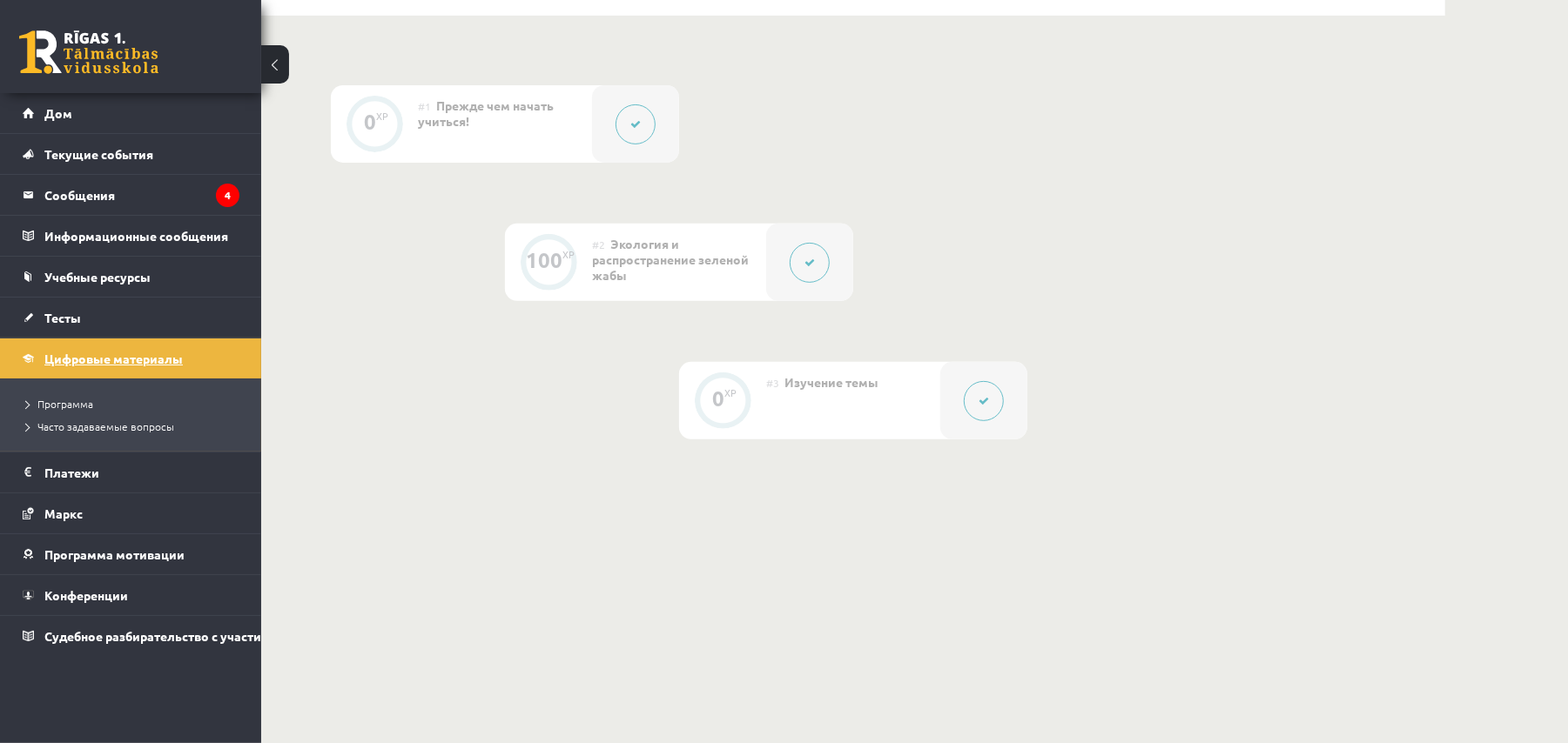
click at [148, 346] on link "Цифровые материалы" at bounding box center [131, 358] width 217 height 40
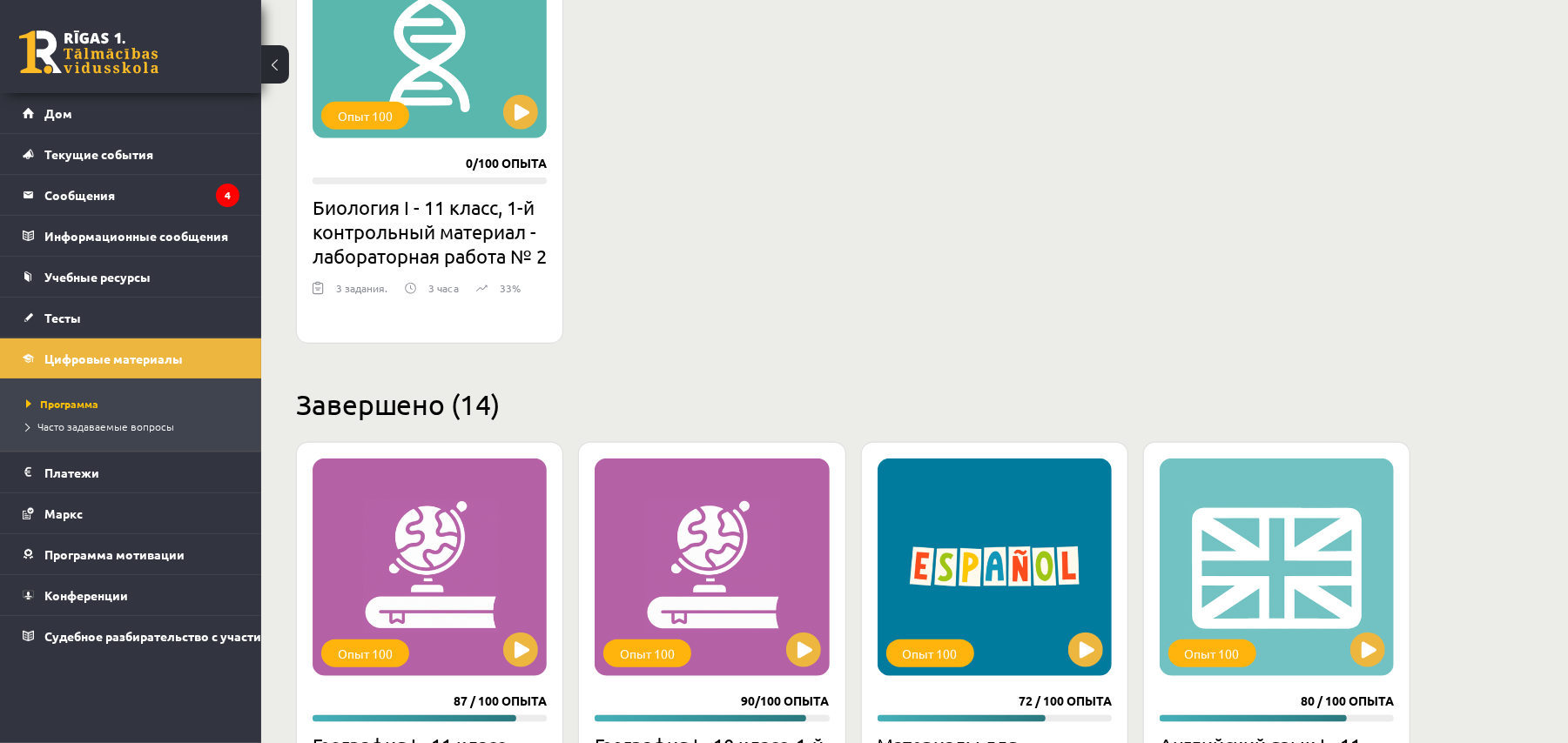
scroll to position [697, 0]
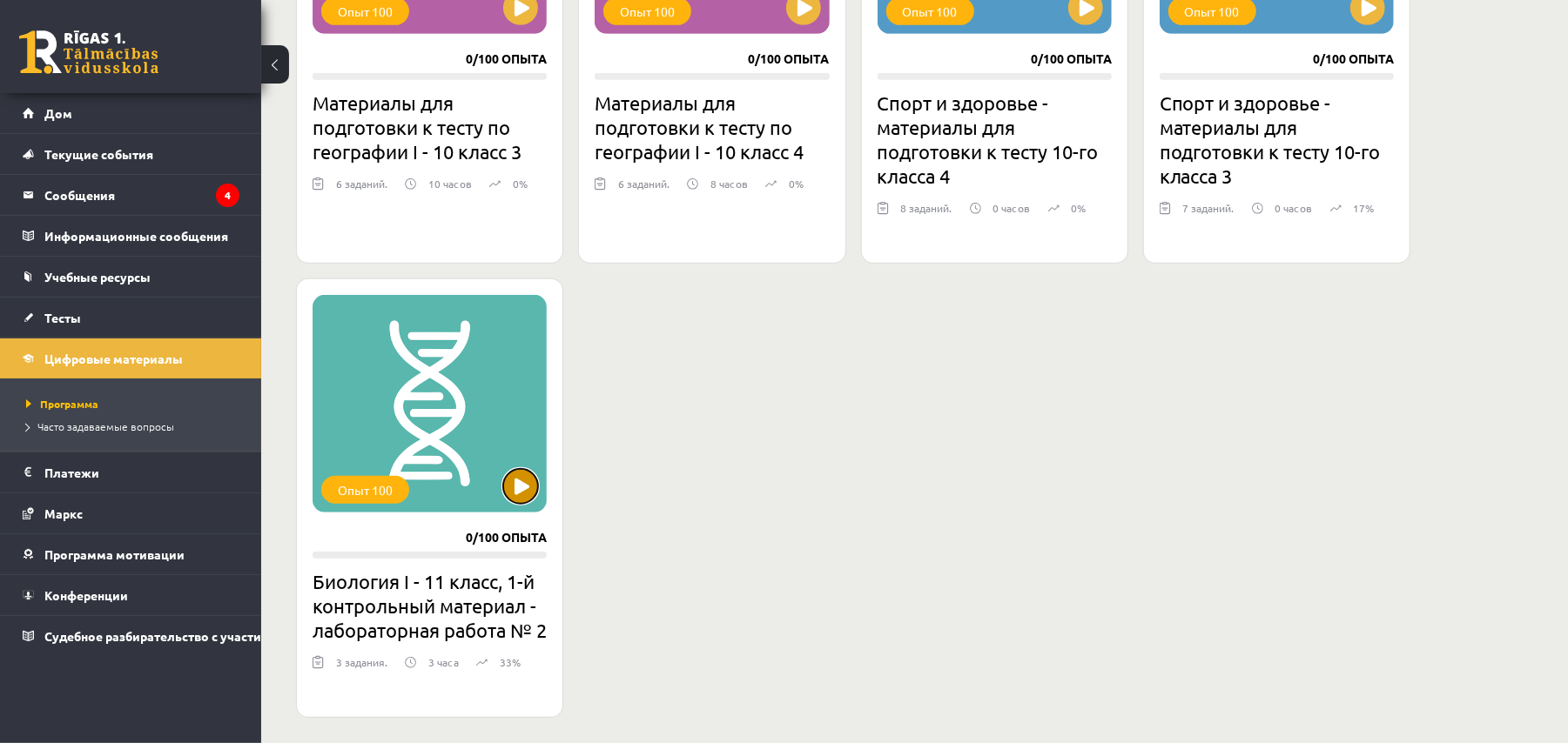
click at [506, 489] on button at bounding box center [520, 487] width 35 height 35
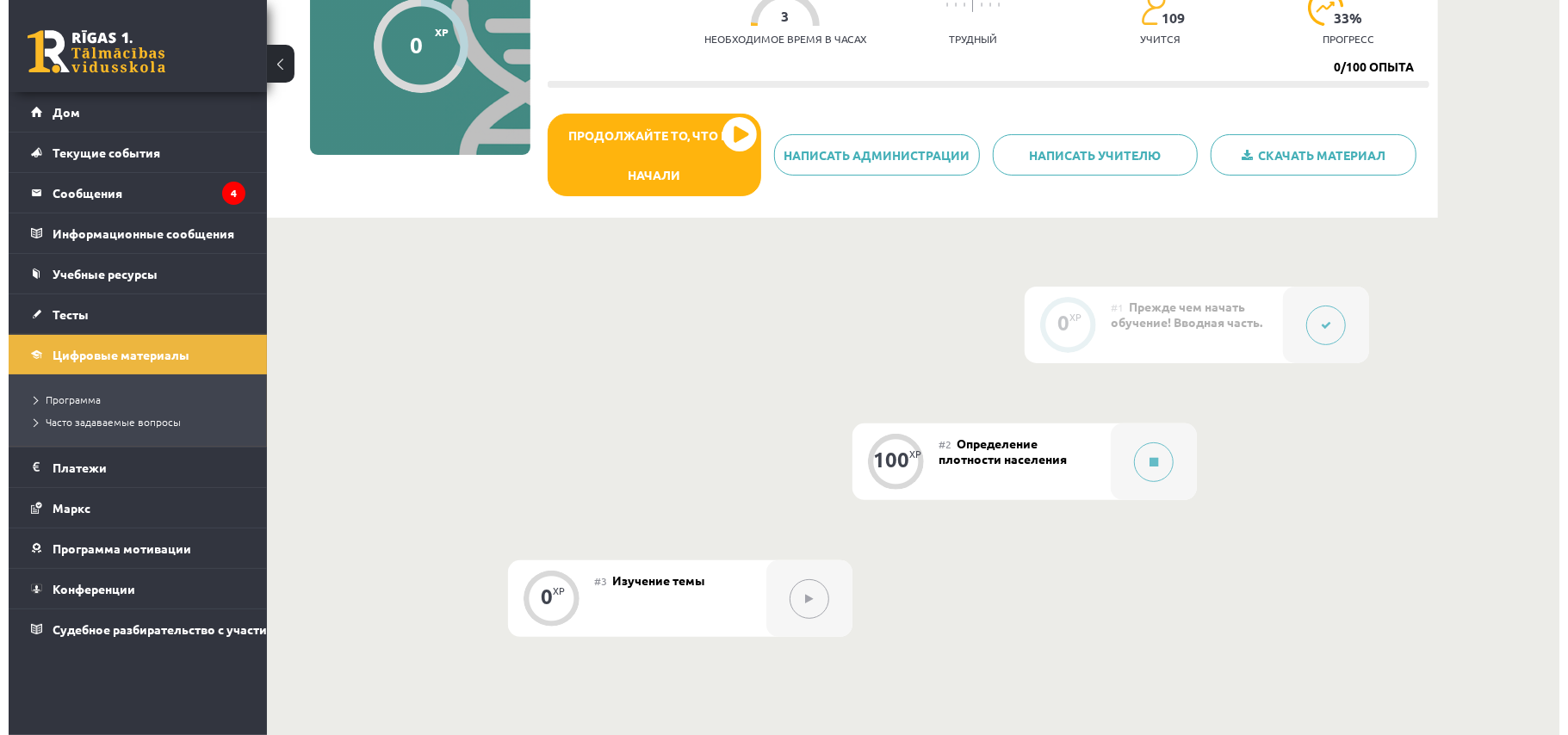
scroll to position [344, 0]
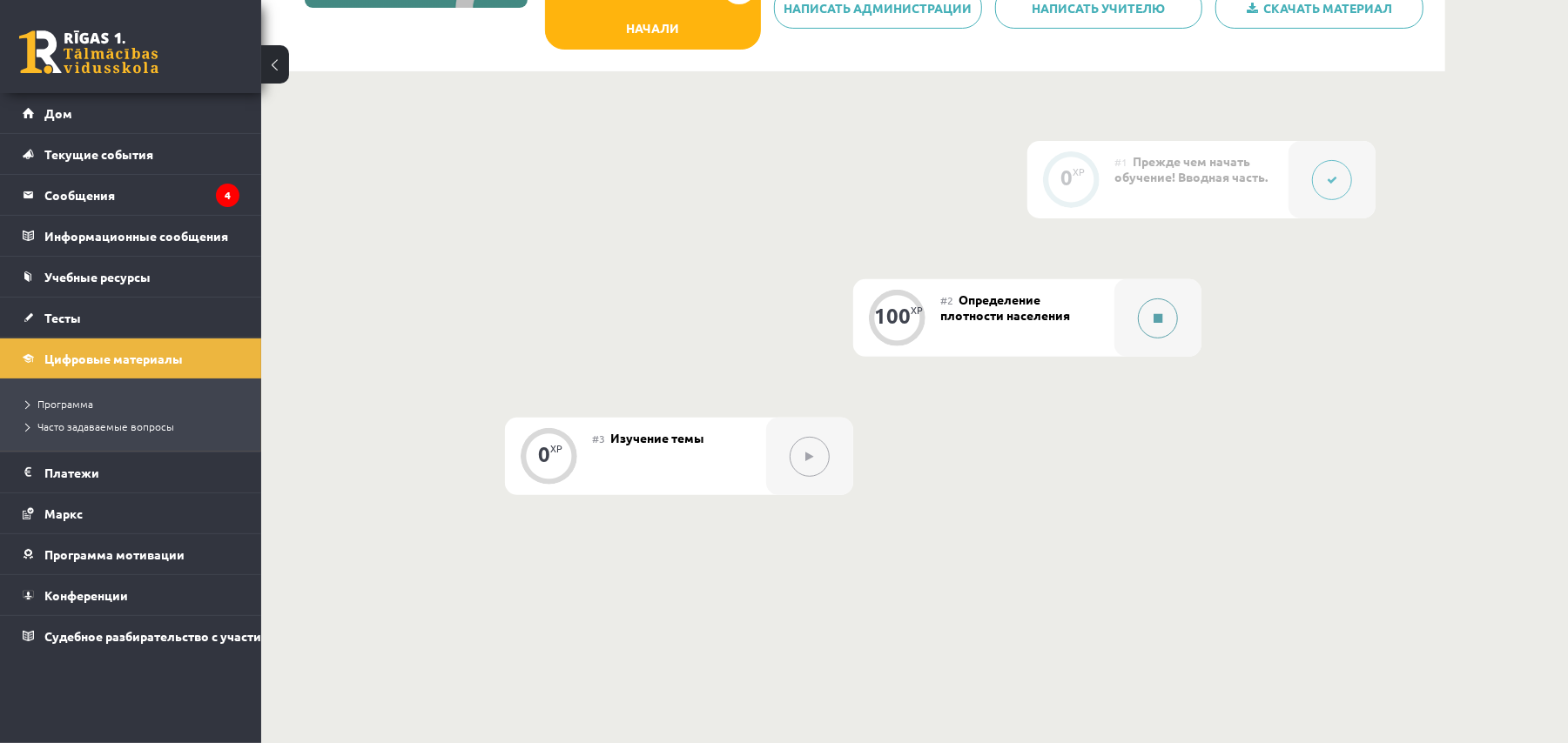
click at [1147, 311] on button at bounding box center [1158, 319] width 40 height 40
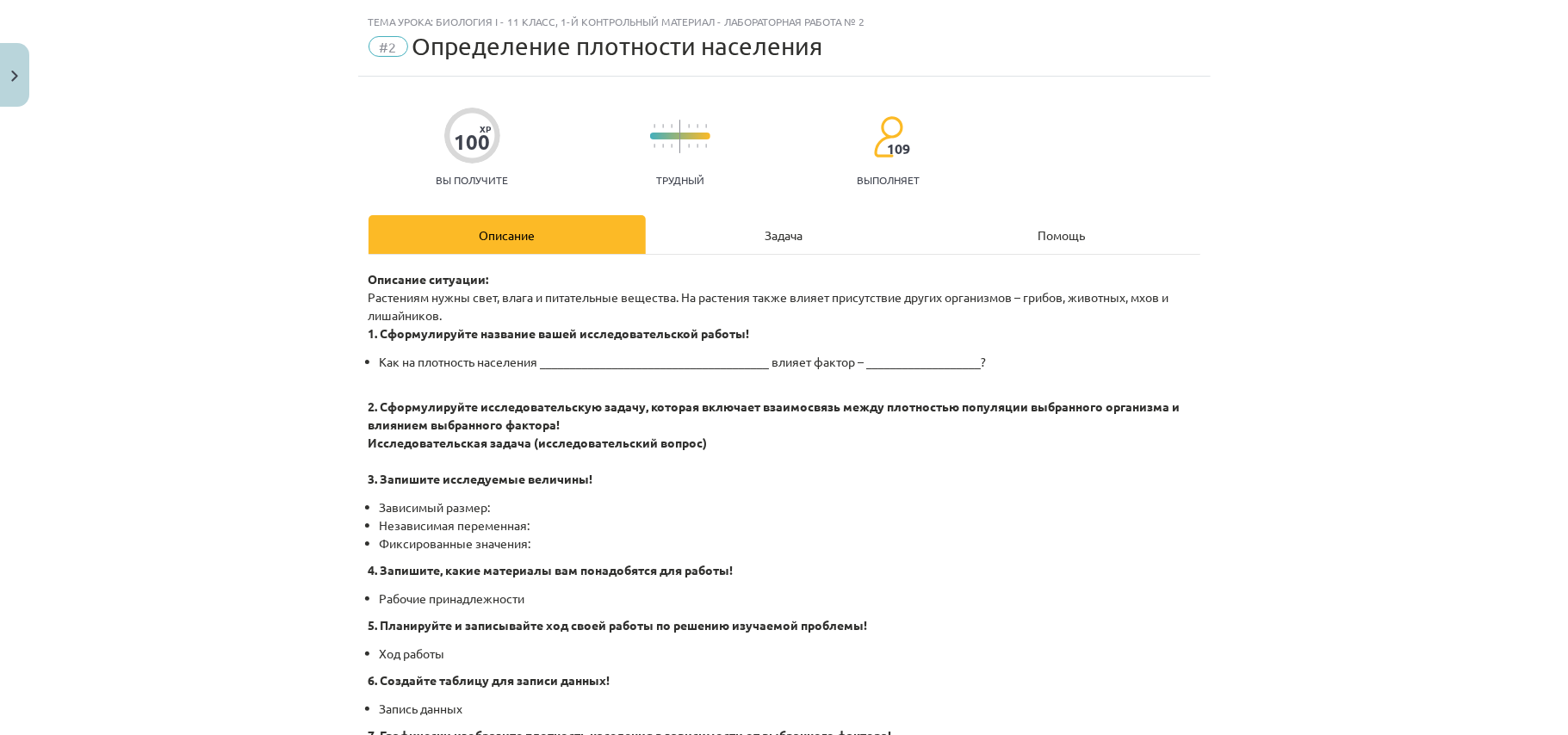
scroll to position [0, 0]
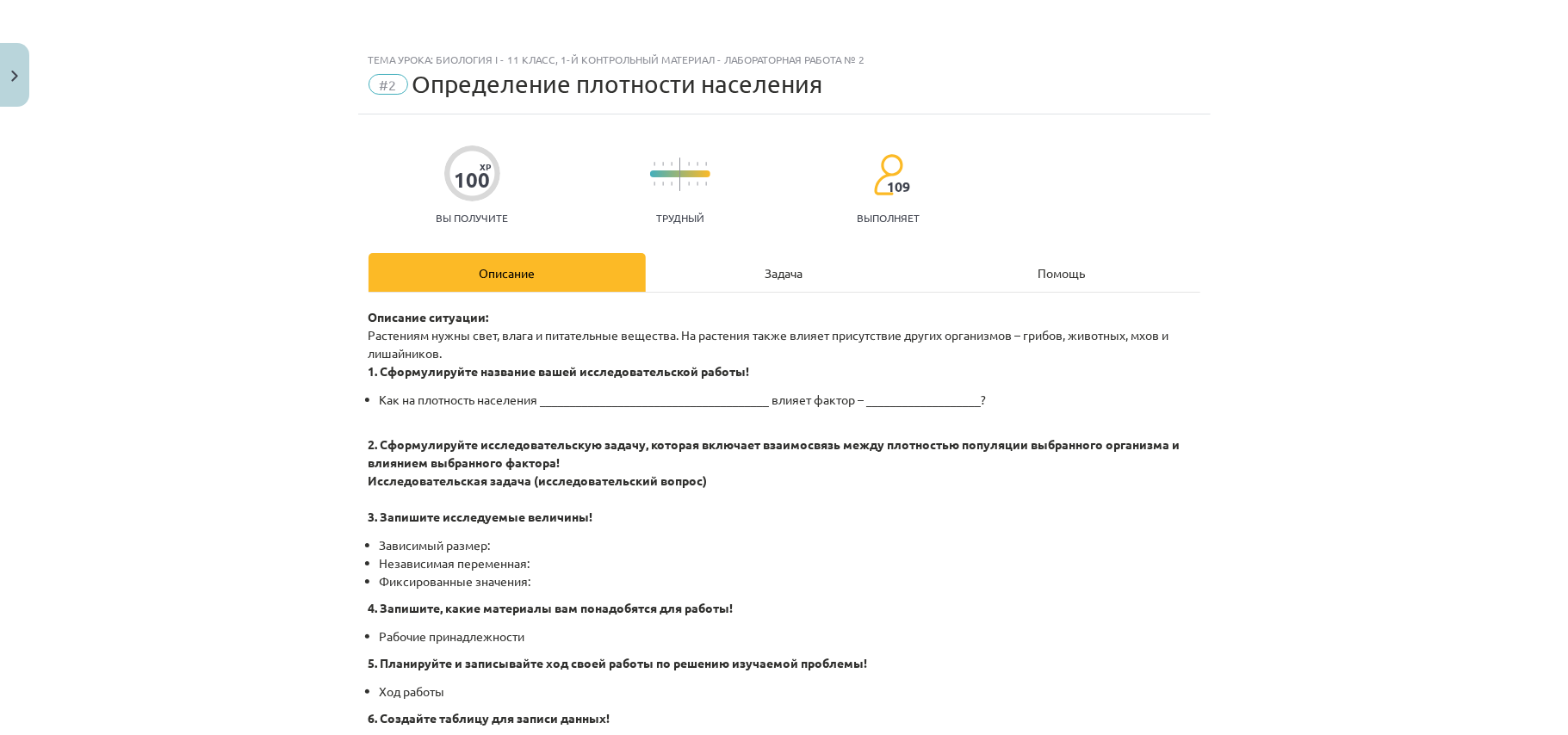
click at [1126, 296] on button at bounding box center [1145, 315] width 39 height 39
click at [783, 289] on div "Задача" at bounding box center [784, 272] width 277 height 39
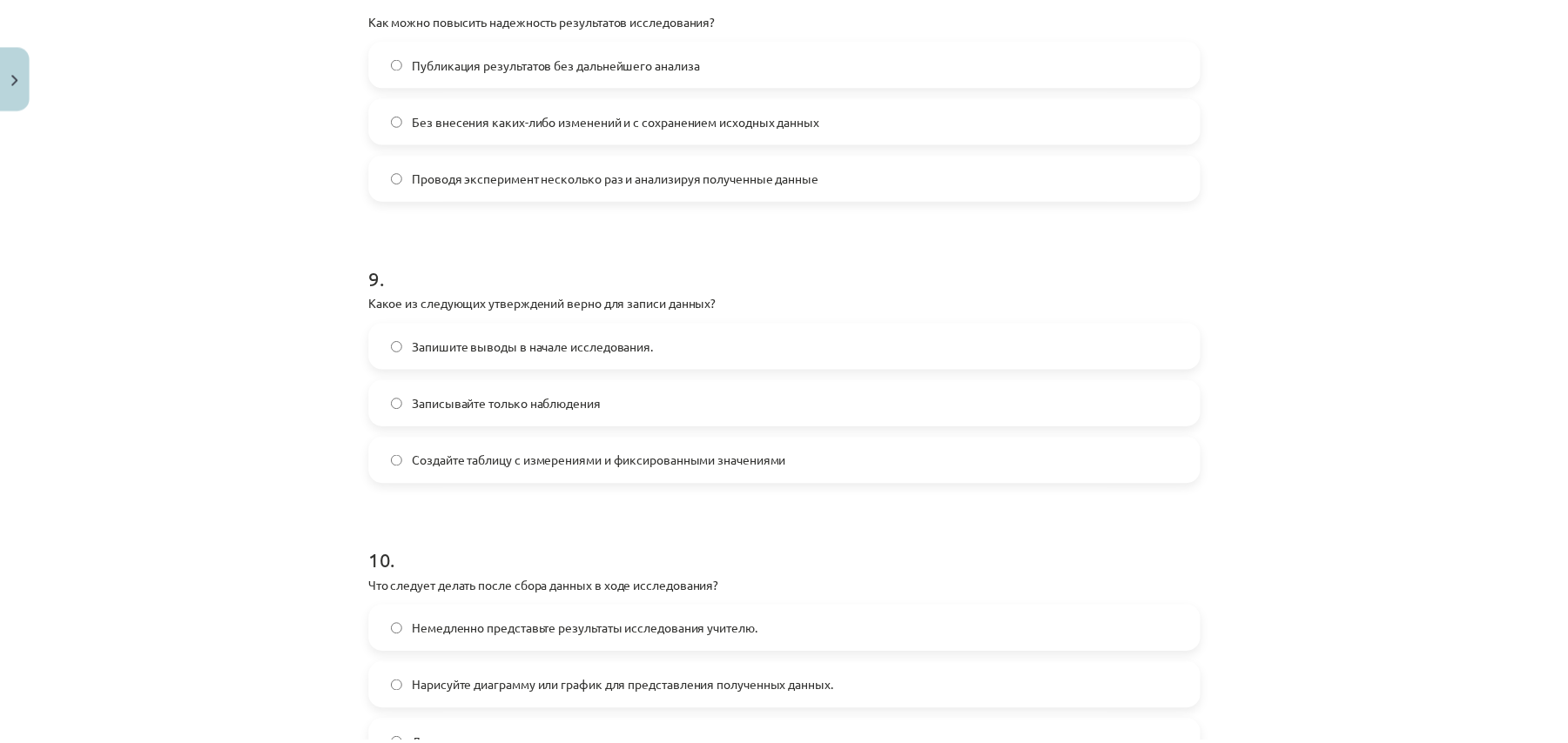
scroll to position [2617, 0]
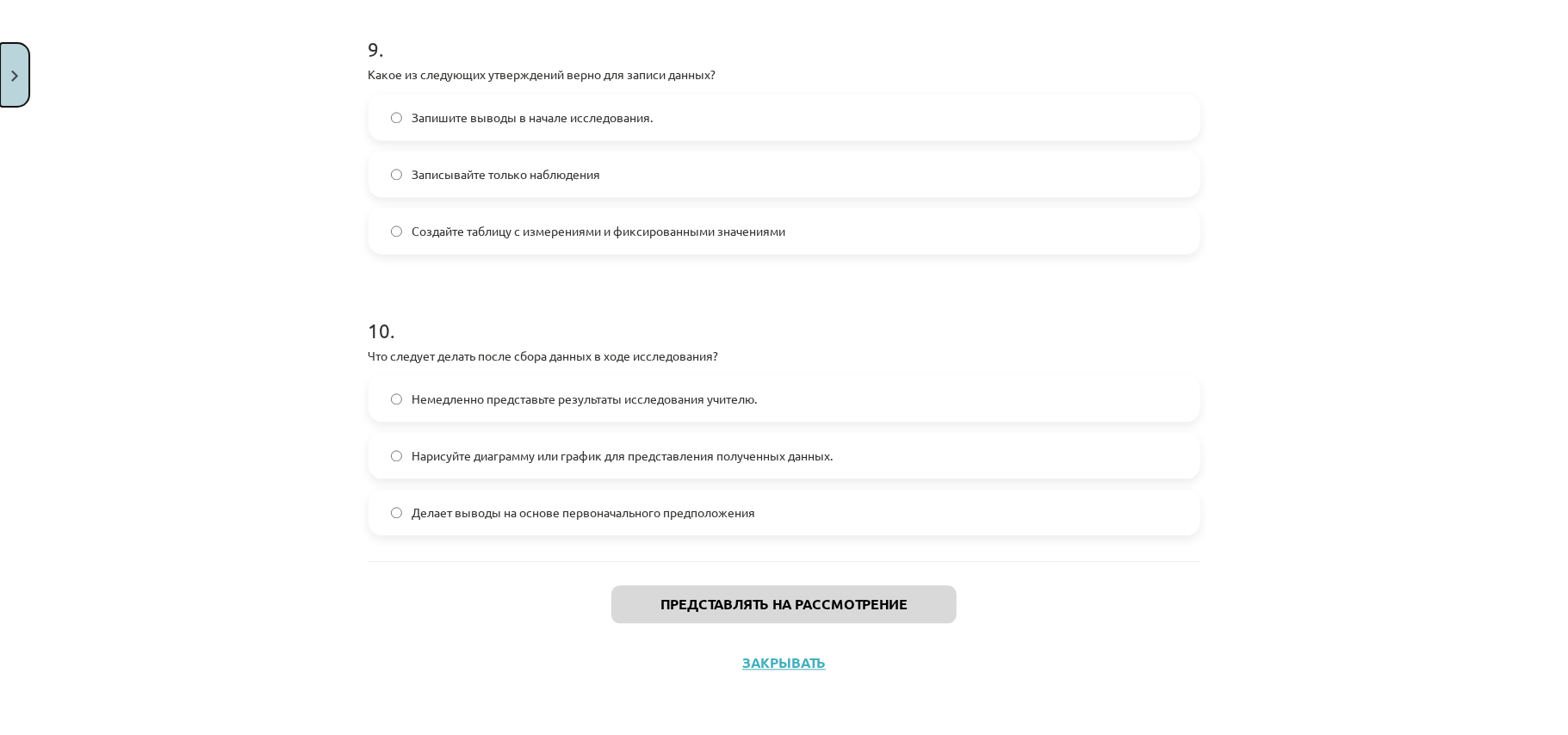
click at [0, 67] on button "Закрывать" at bounding box center [14, 75] width 29 height 63
drag, startPoint x: 94, startPoint y: 108, endPoint x: 76, endPoint y: 106, distance: 18.1
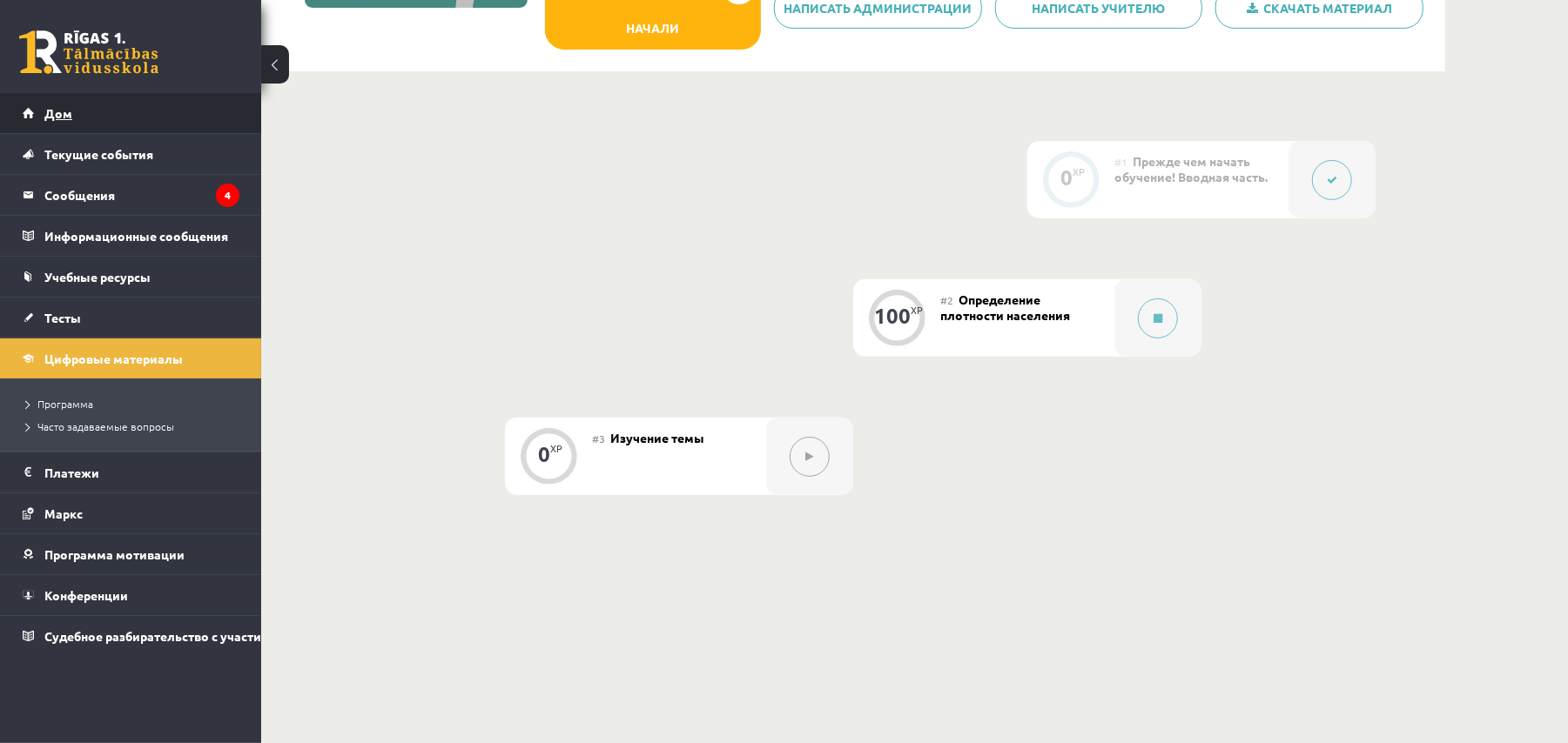
click at [77, 107] on link "Дом" at bounding box center [131, 113] width 217 height 40
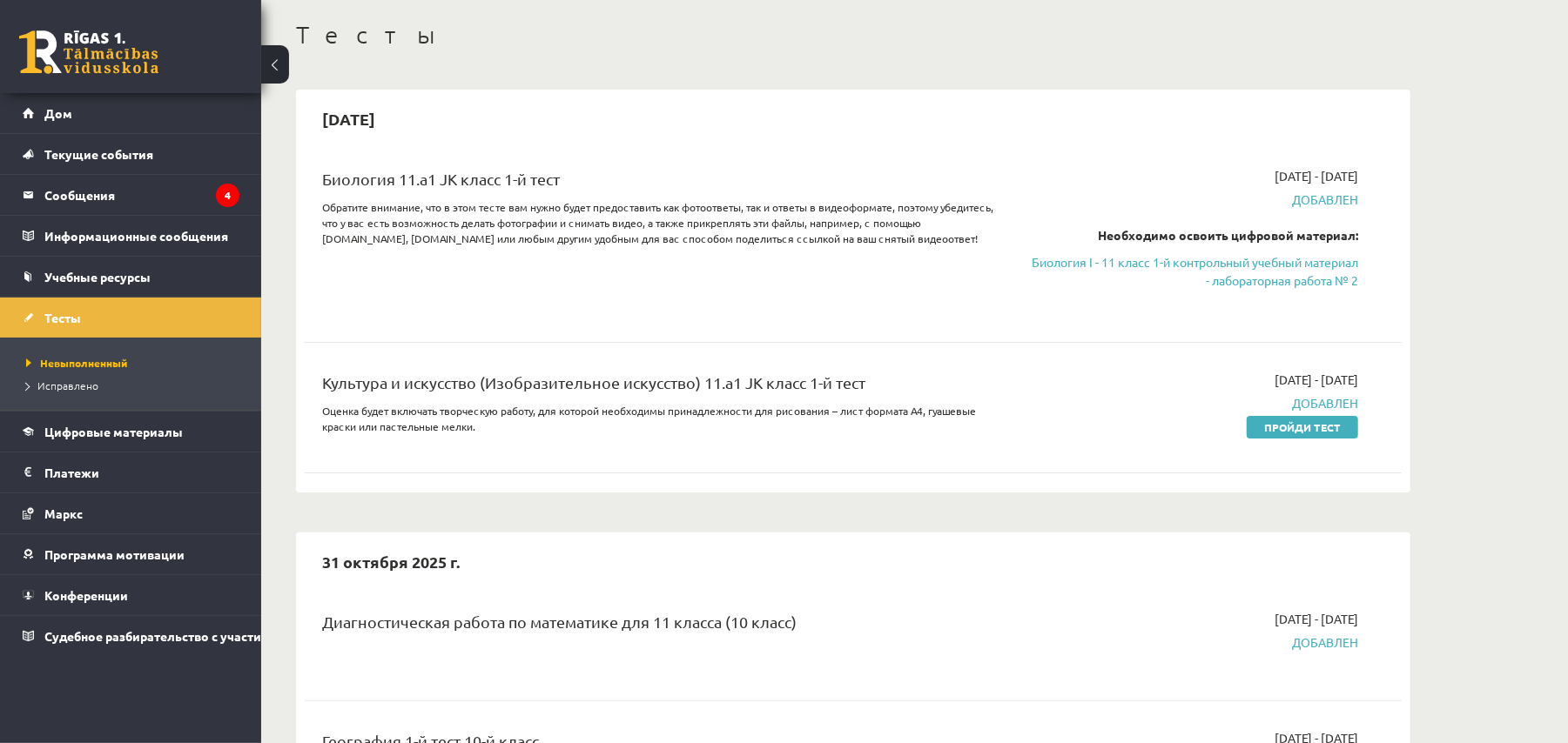
scroll to position [464, 0]
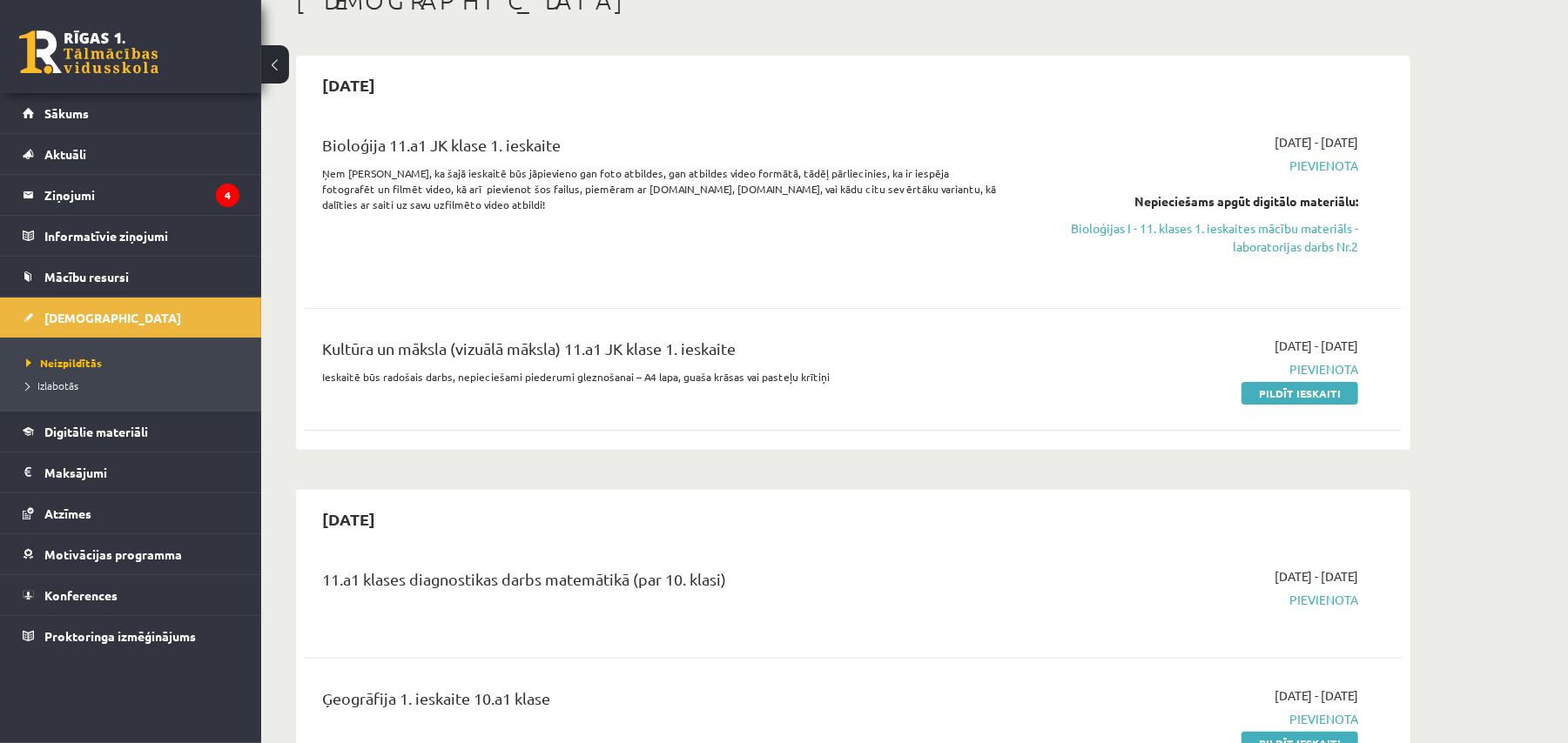
click at [740, 550] on div "11.a1 klases diagnostikas darbs matemātikā (par 10. klasi) [DATE] - [DATE] [GEO…" at bounding box center [852, 598] width 1097 height 97
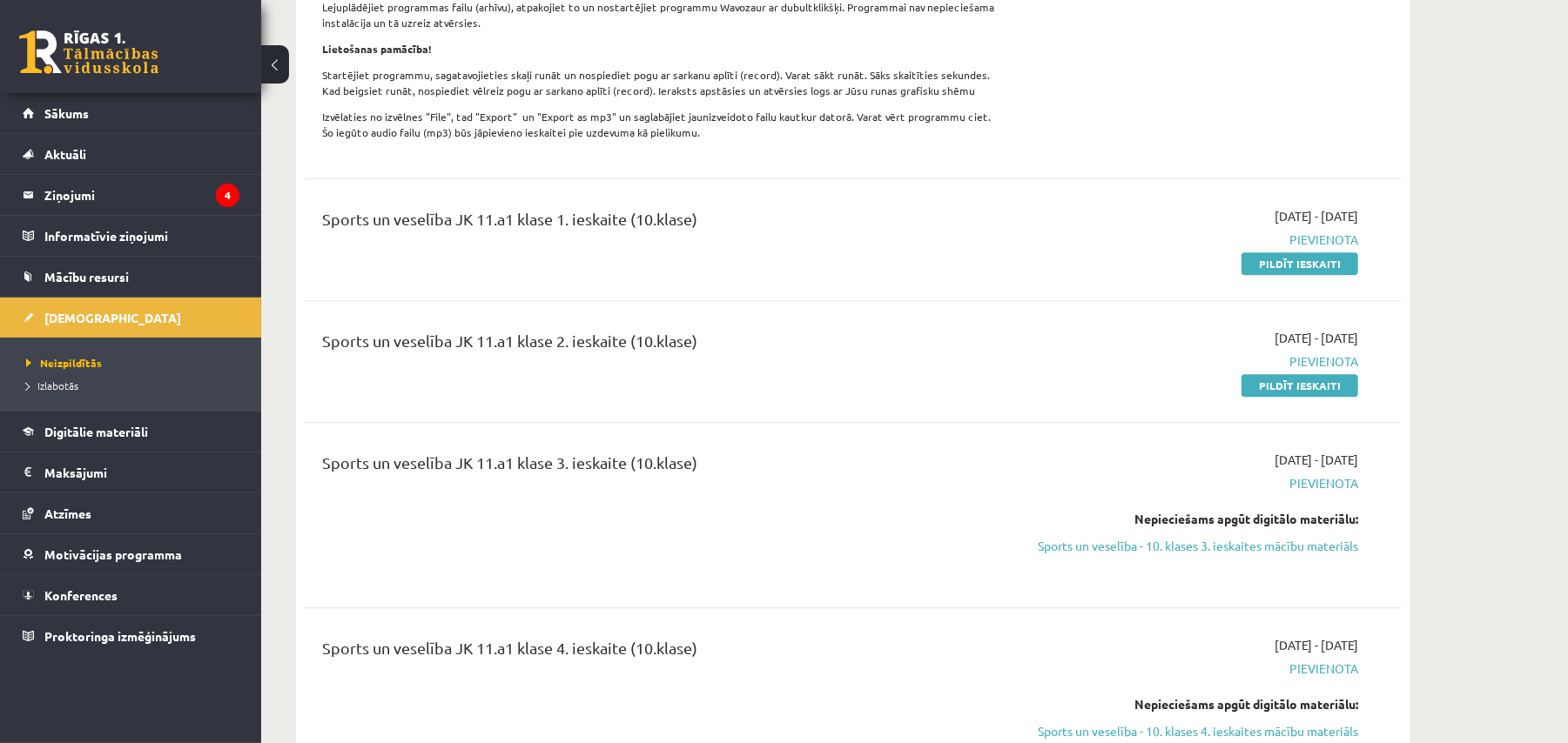
scroll to position [3133, 0]
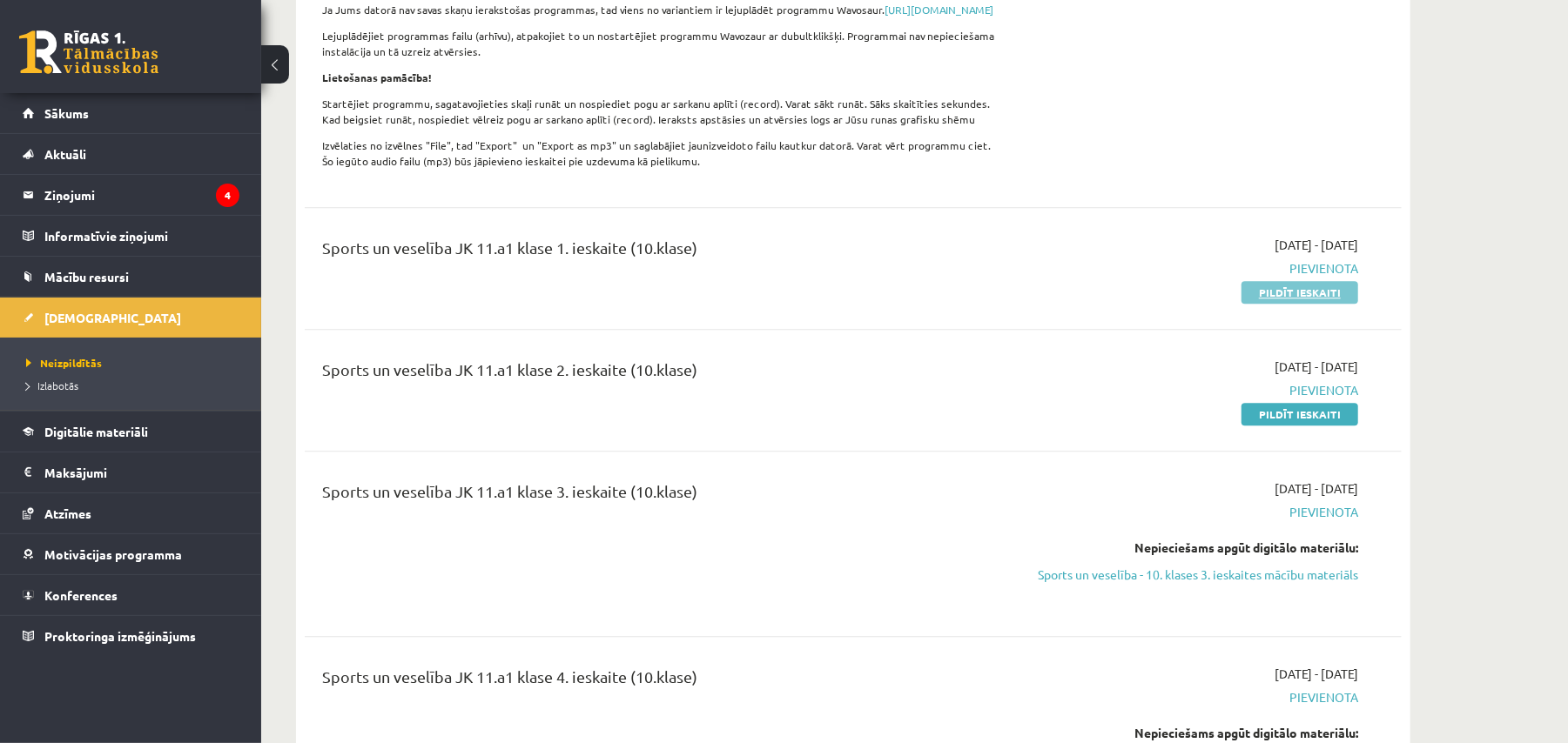
click at [1281, 301] on link "Pildīt ieskaiti" at bounding box center [1299, 292] width 117 height 23
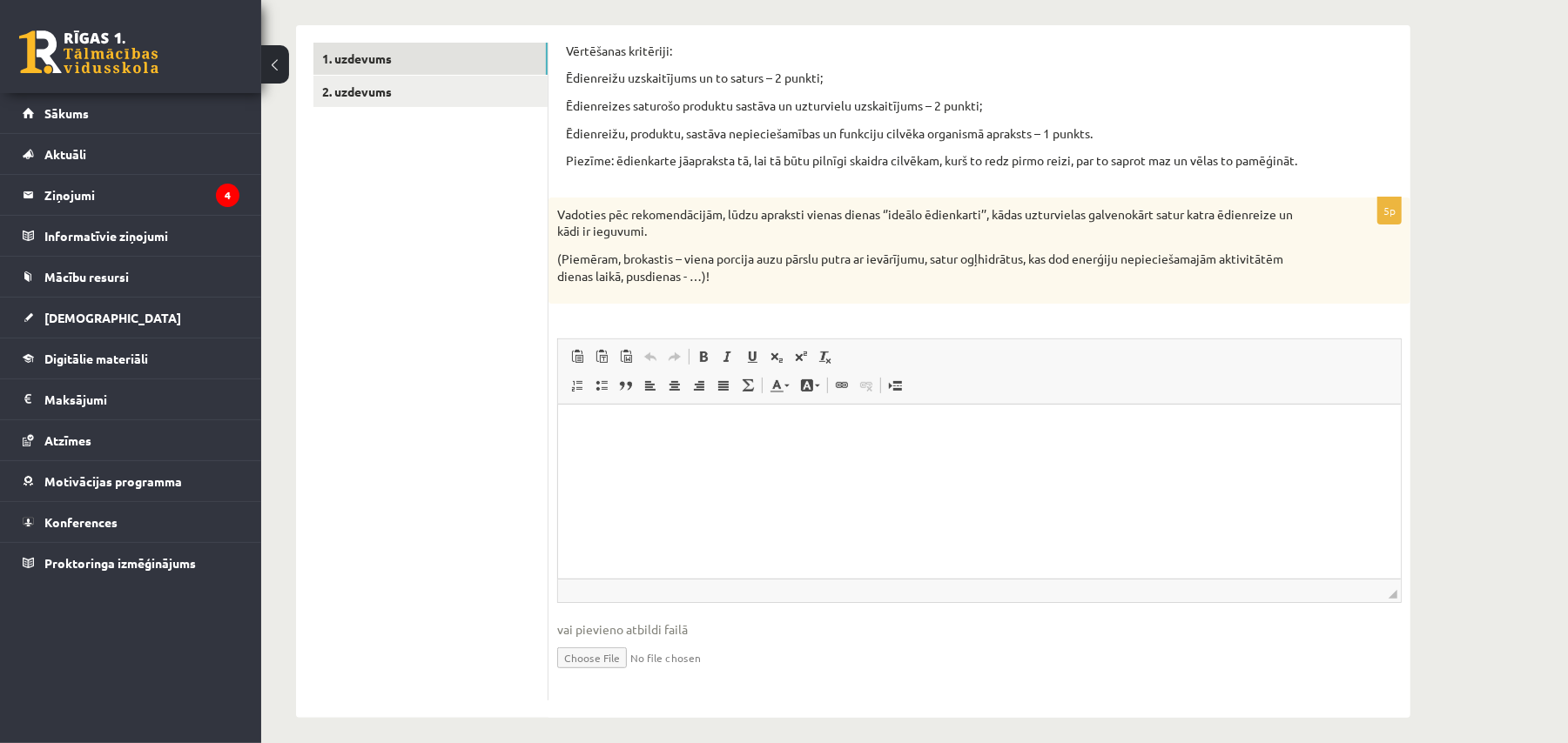
scroll to position [280, 0]
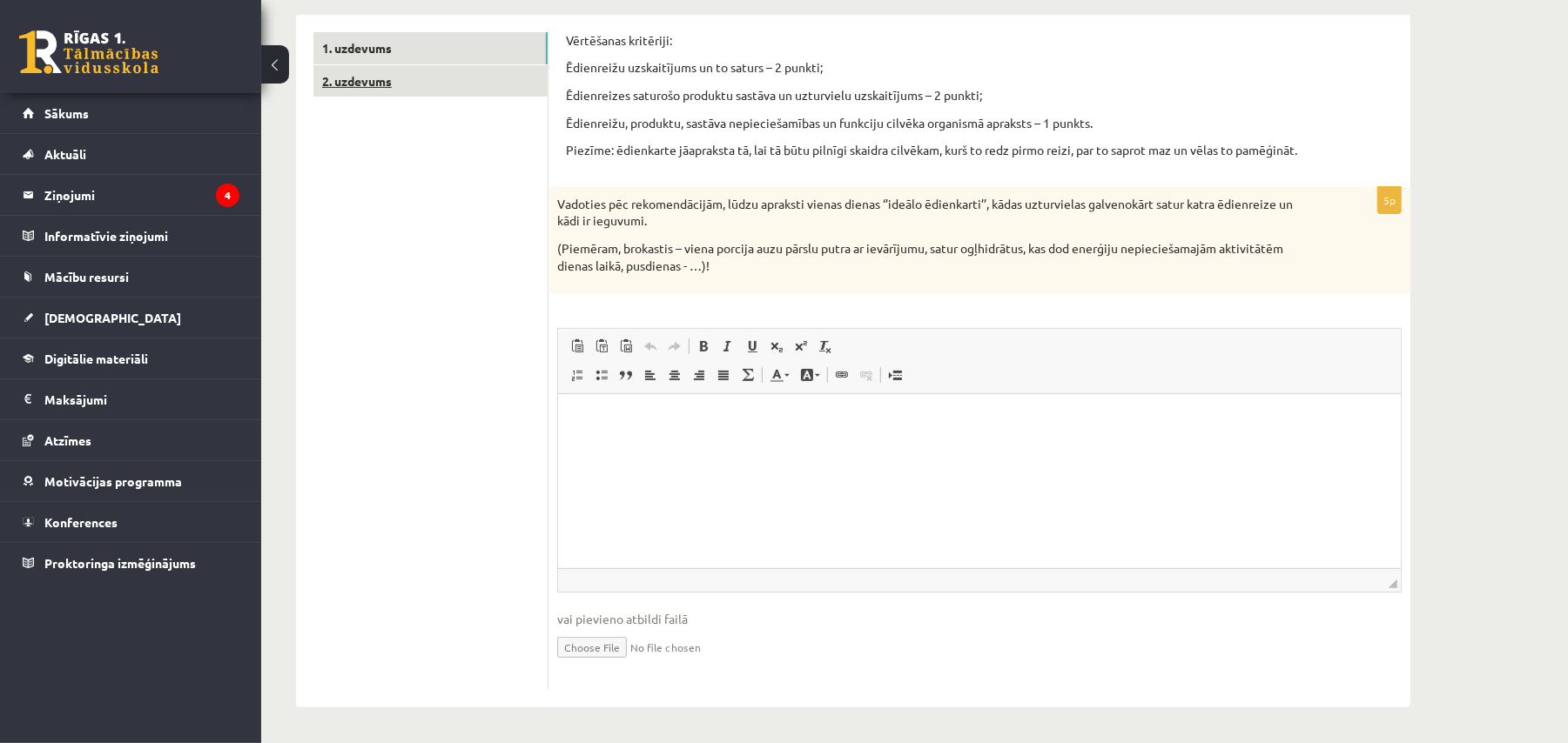
click at [443, 80] on link "2. uzdevums" at bounding box center [430, 81] width 234 height 32
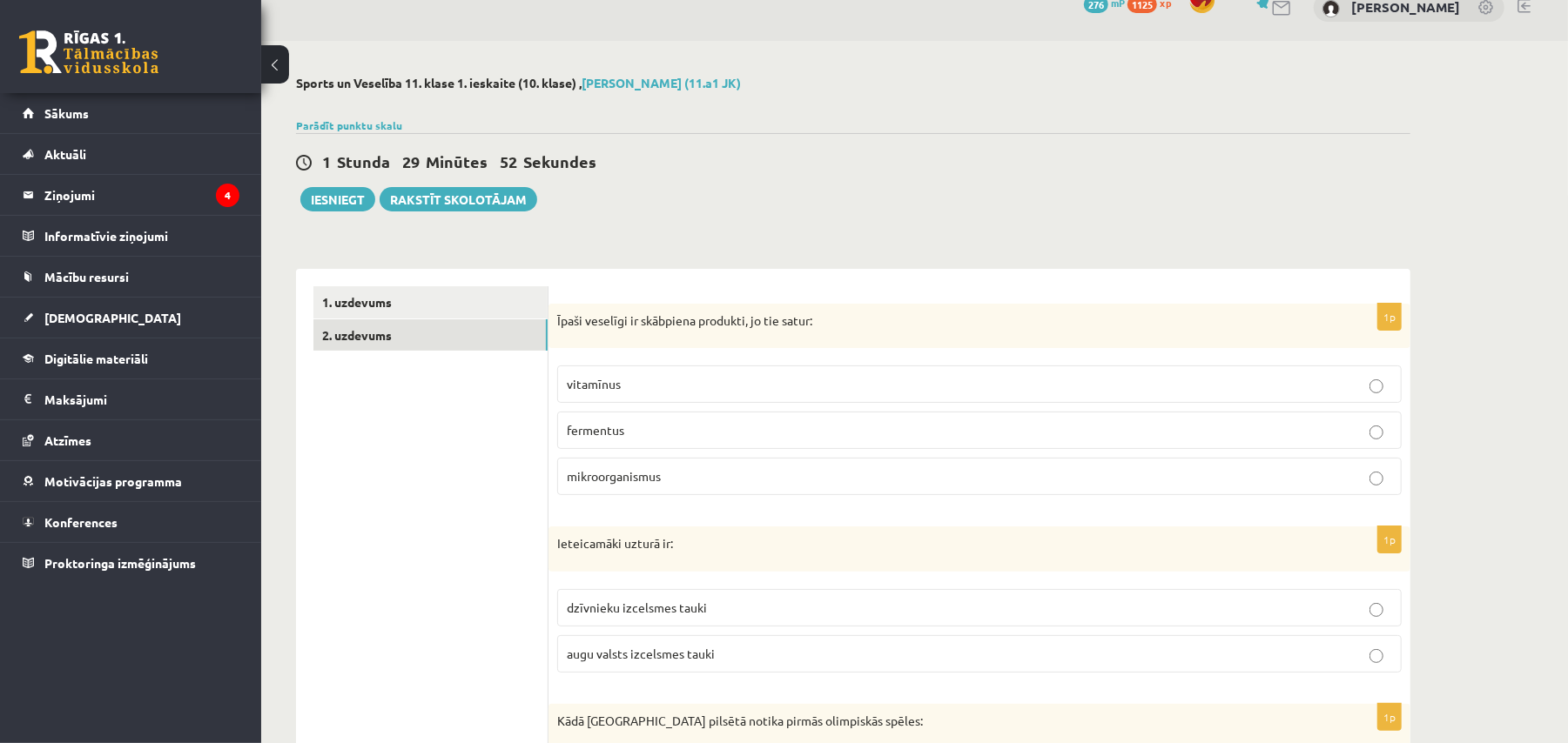
scroll to position [0, 0]
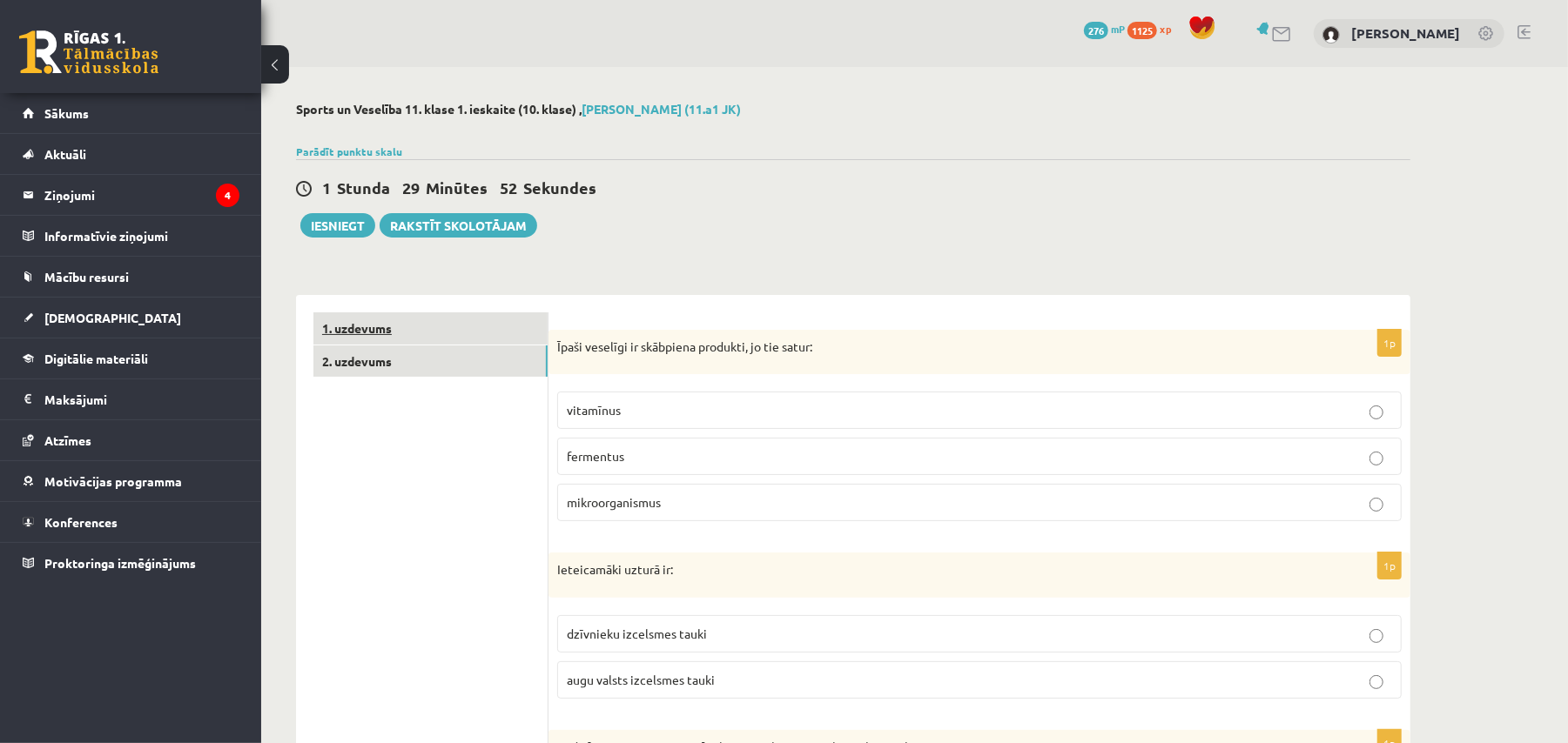
click at [488, 336] on link "1. uzdevums" at bounding box center [430, 328] width 234 height 32
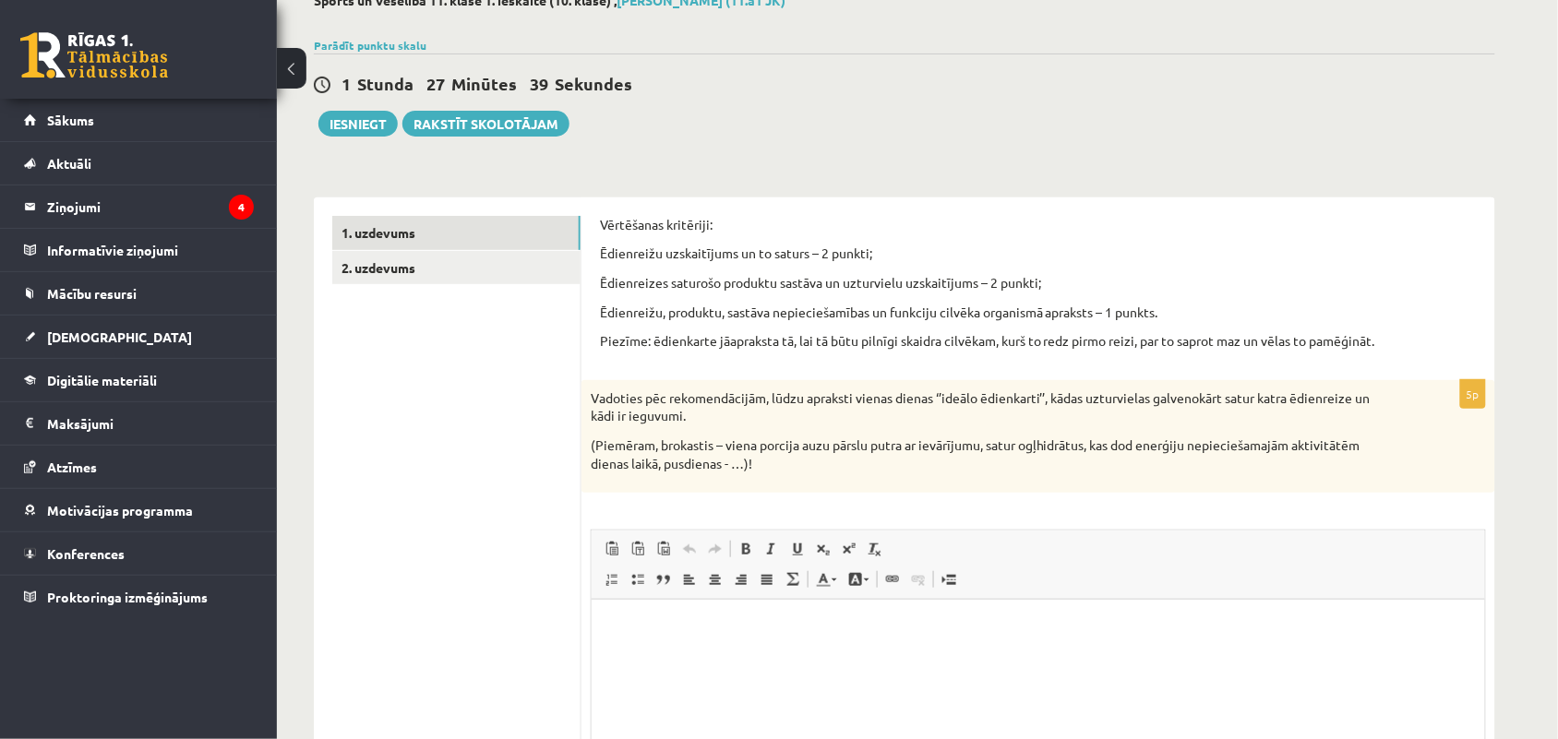
scroll to position [344, 0]
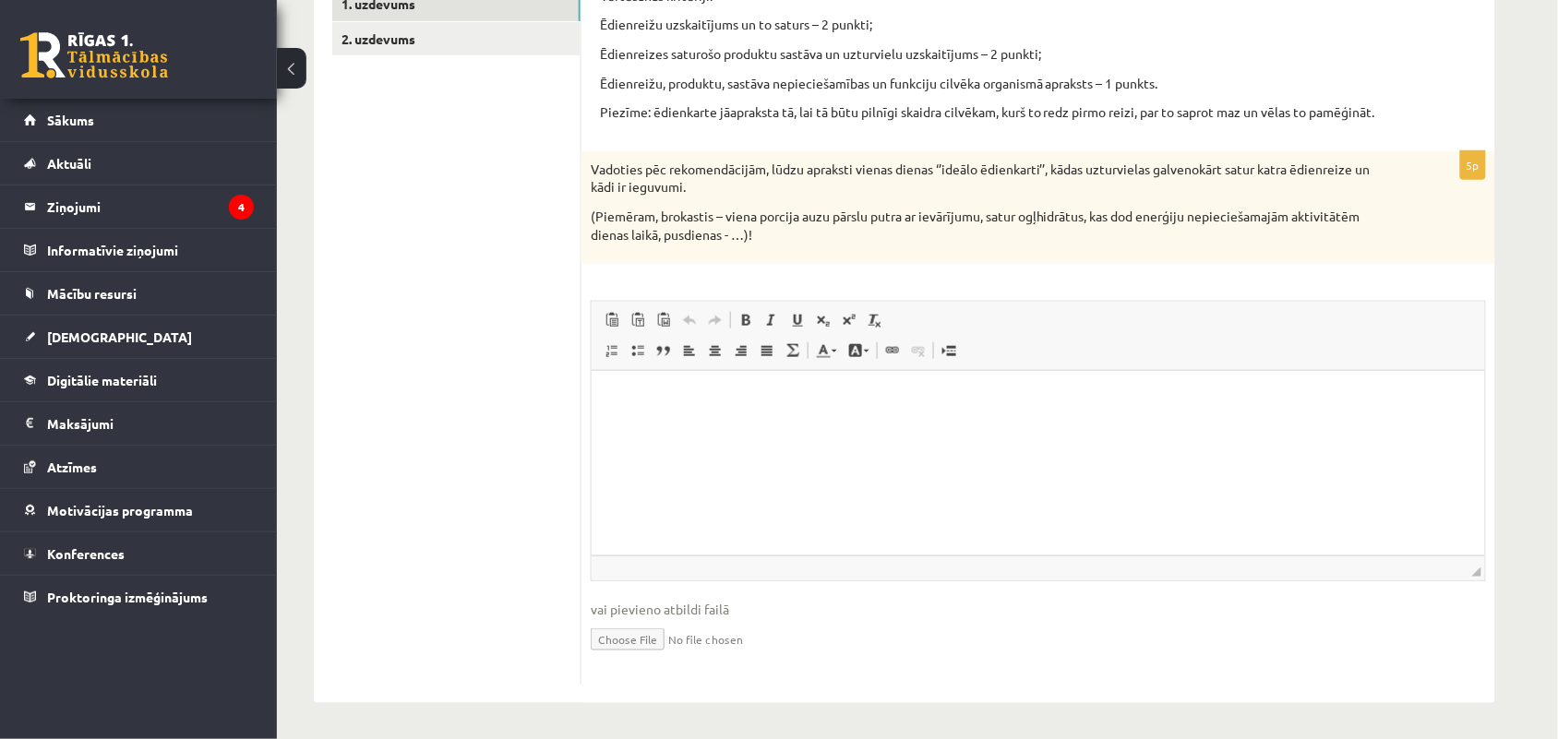
click at [619, 391] on p "Визуальный текстовый редактор, wiswyg-editor-user-answer-47433941416280" at bounding box center [1037, 398] width 857 height 19
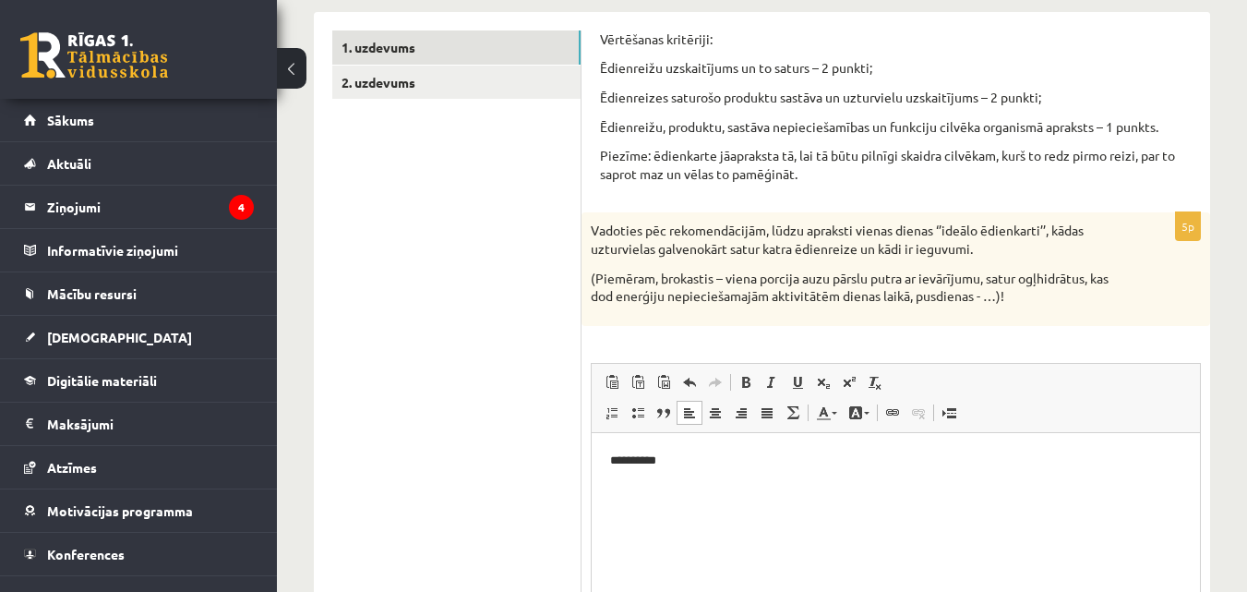
scroll to position [329, 0]
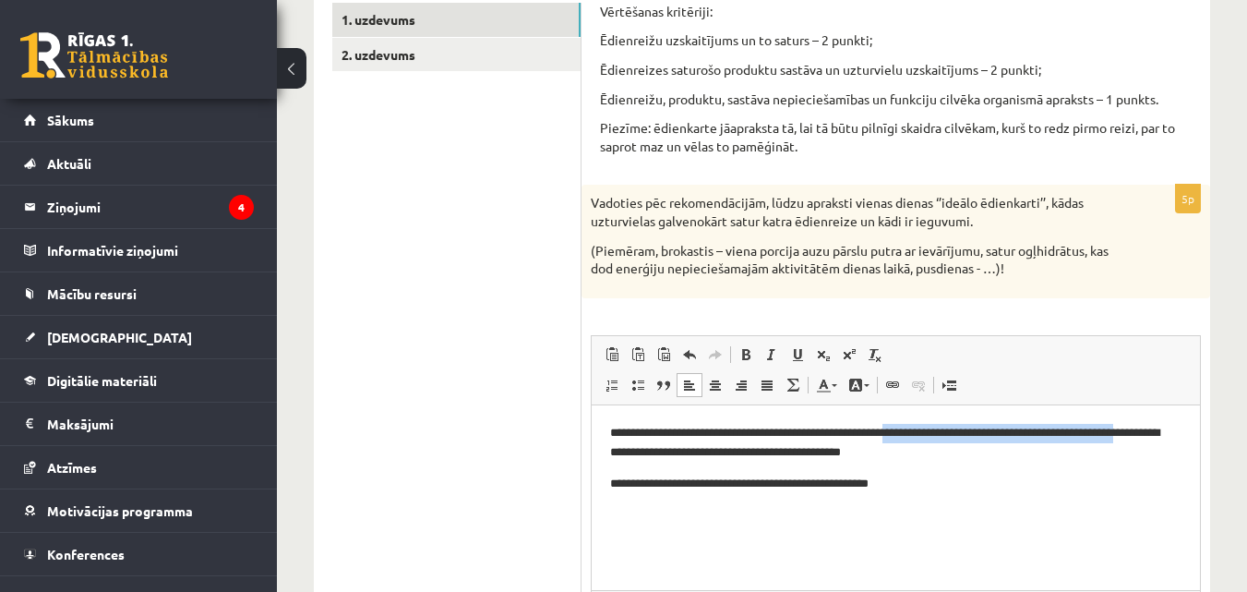
drag, startPoint x: 920, startPoint y: 427, endPoint x: 1170, endPoint y: 415, distance: 250.4
click at [1170, 415] on html "**********" at bounding box center [896, 457] width 608 height 106
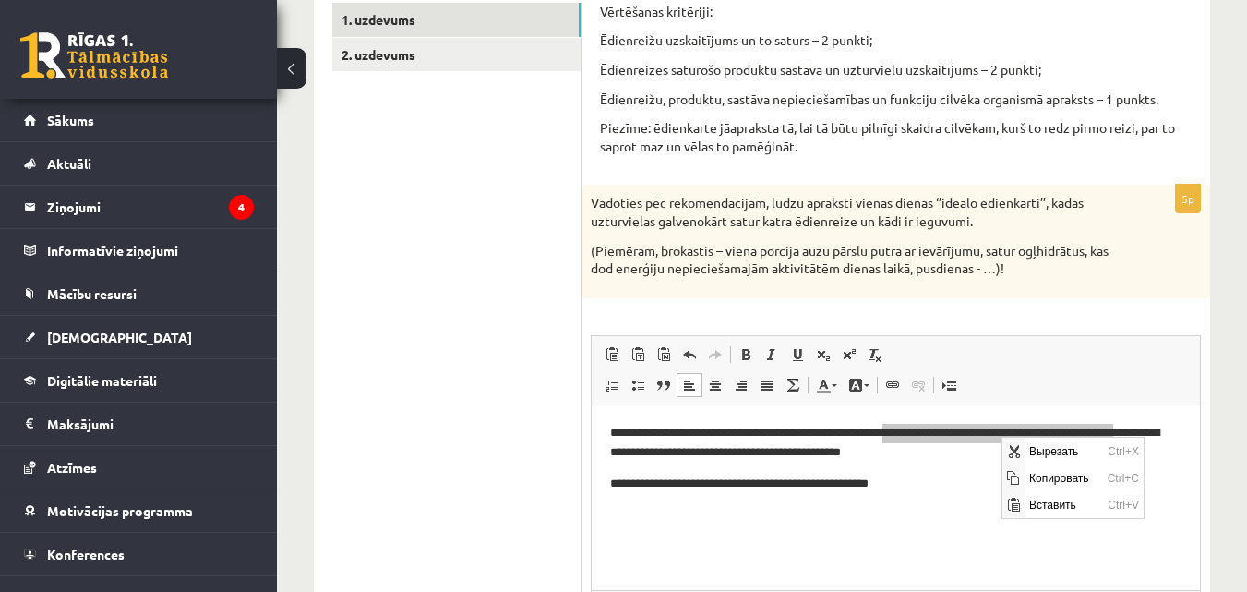
scroll to position [0, 0]
click at [1086, 476] on span "Копировать" at bounding box center [1064, 476] width 78 height 27
copy p "**********"
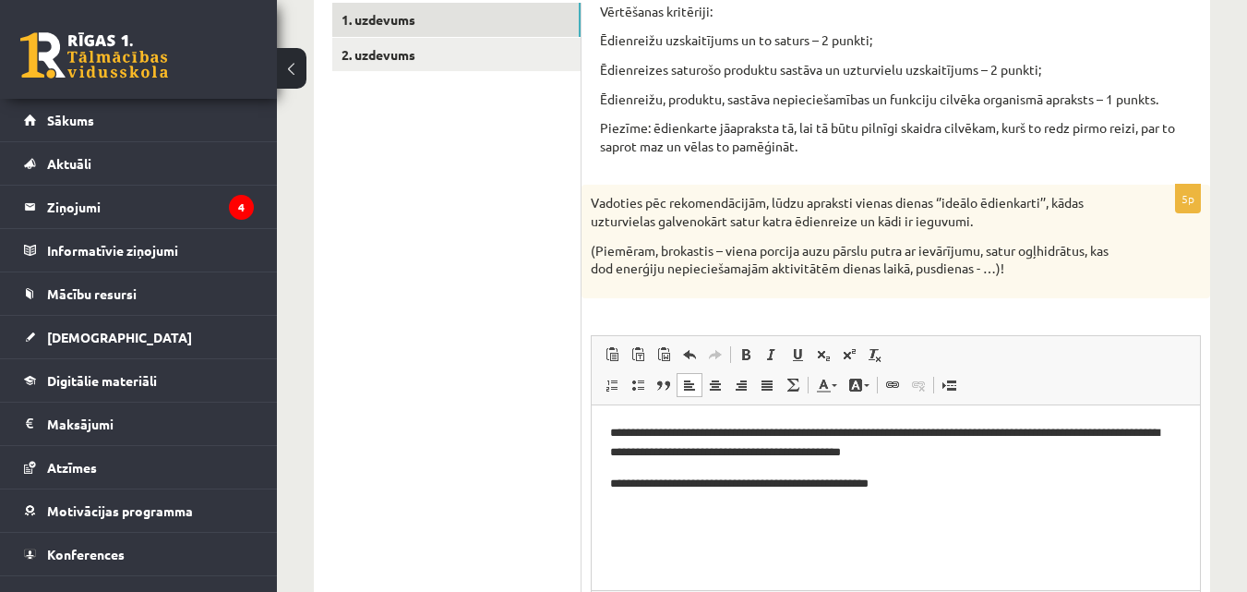
click at [959, 484] on p "**********" at bounding box center [895, 483] width 571 height 19
drag, startPoint x: 1091, startPoint y: 481, endPoint x: 1018, endPoint y: 477, distance: 73.0
click at [1018, 477] on p "**********" at bounding box center [895, 483] width 571 height 19
click at [1022, 482] on p "**********" at bounding box center [895, 483] width 571 height 19
click at [1027, 479] on p "**********" at bounding box center [895, 483] width 571 height 19
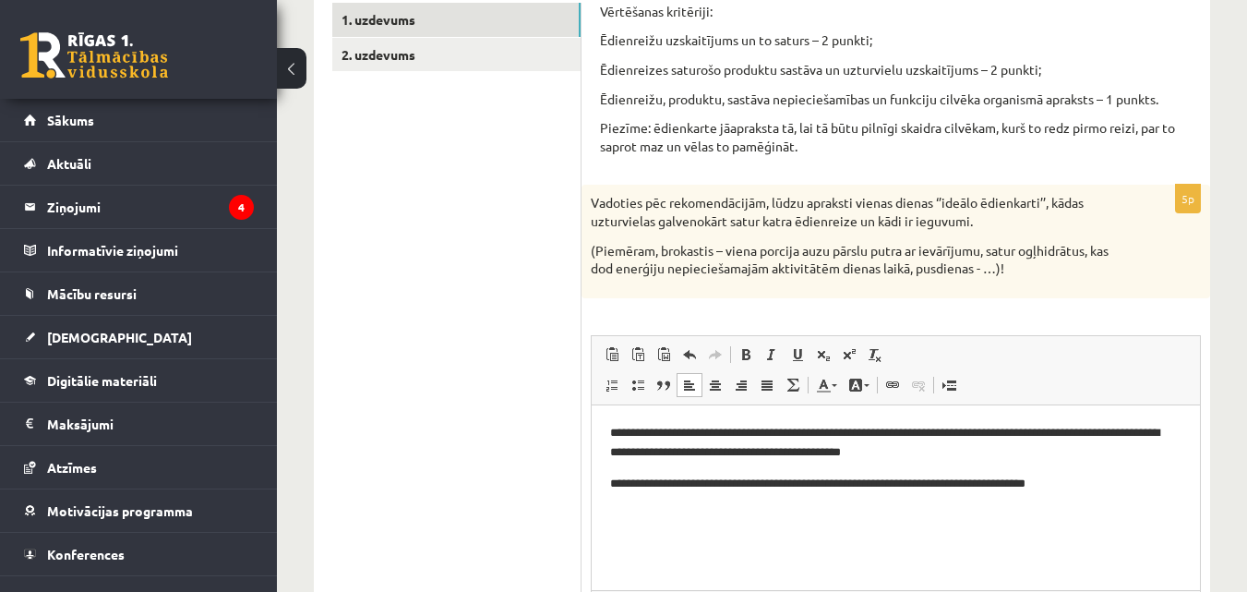
click at [1077, 480] on p "**********" at bounding box center [895, 483] width 571 height 19
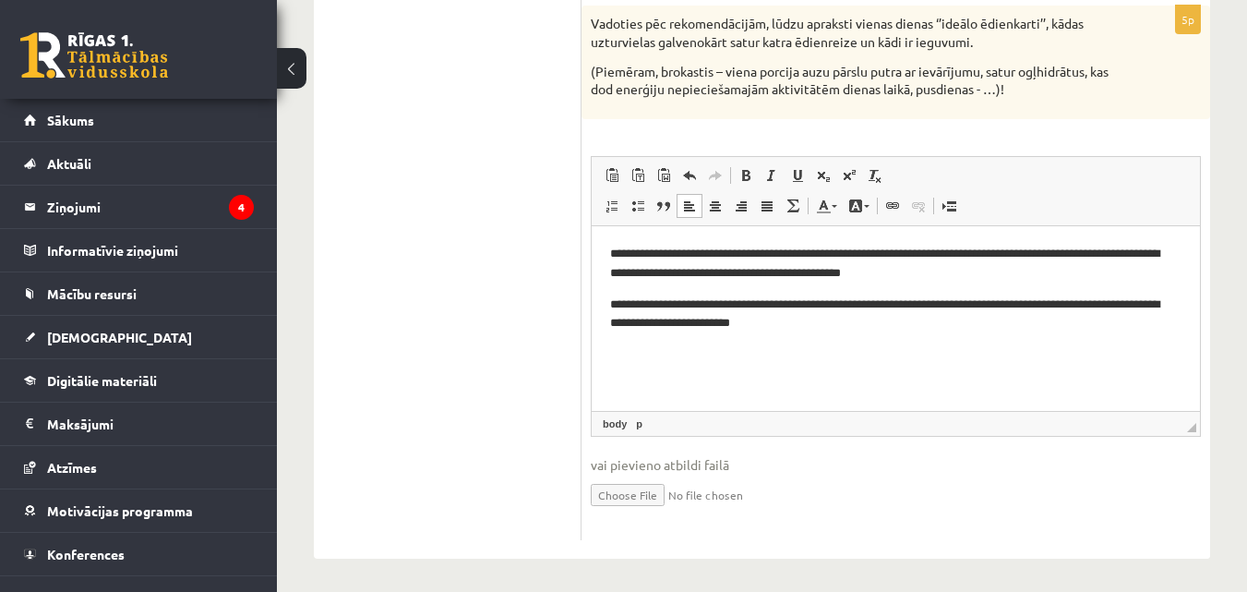
scroll to position [513, 0]
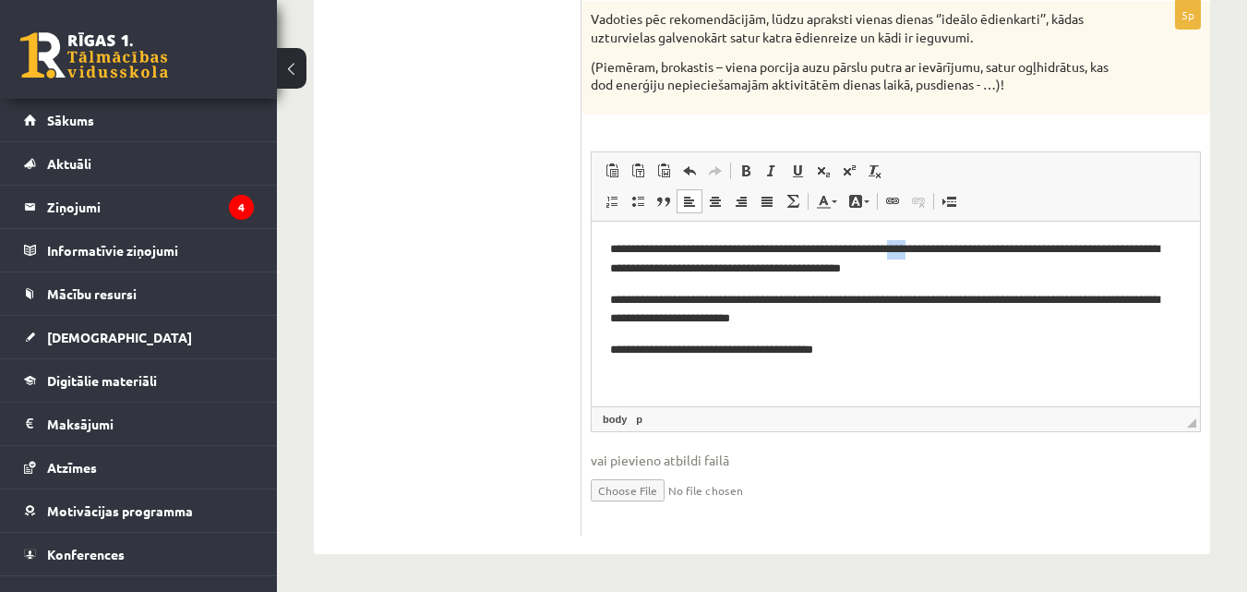
drag, startPoint x: 925, startPoint y: 245, endPoint x: 947, endPoint y: 245, distance: 22.2
click at [947, 245] on p "**********" at bounding box center [895, 258] width 571 height 39
click at [993, 340] on p "**********" at bounding box center [895, 349] width 571 height 19
drag, startPoint x: 904, startPoint y: 290, endPoint x: 1068, endPoint y: 295, distance: 164.4
click at [1068, 295] on p "**********" at bounding box center [895, 309] width 571 height 39
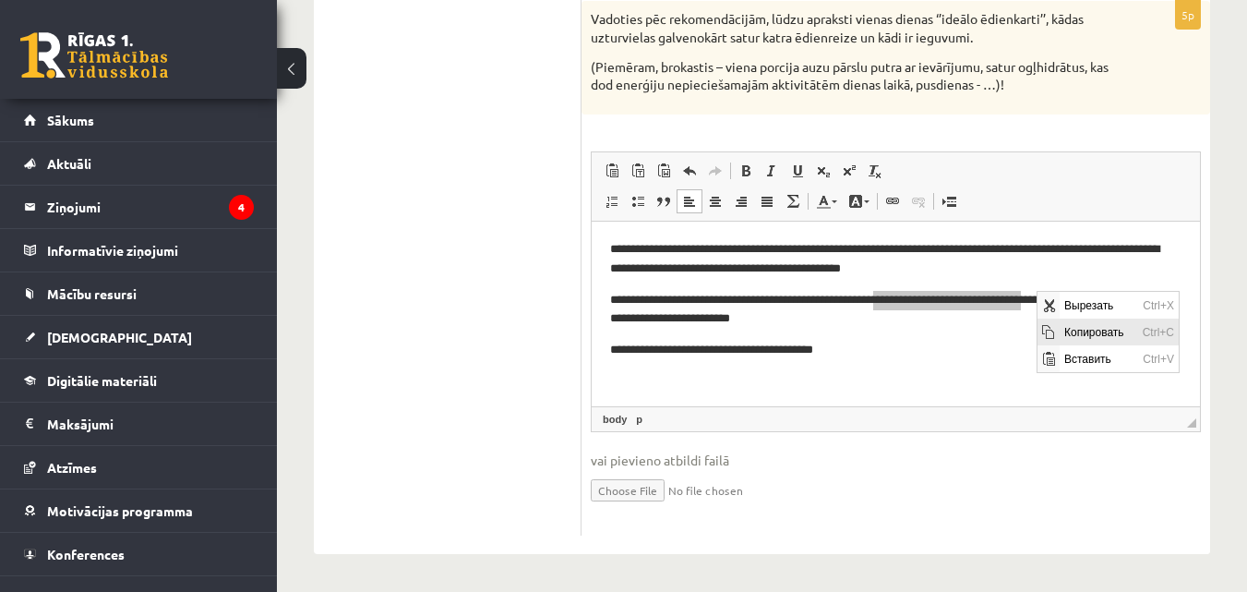
click at [1072, 329] on span "Копировать" at bounding box center [1099, 331] width 78 height 27
copy p "**********"
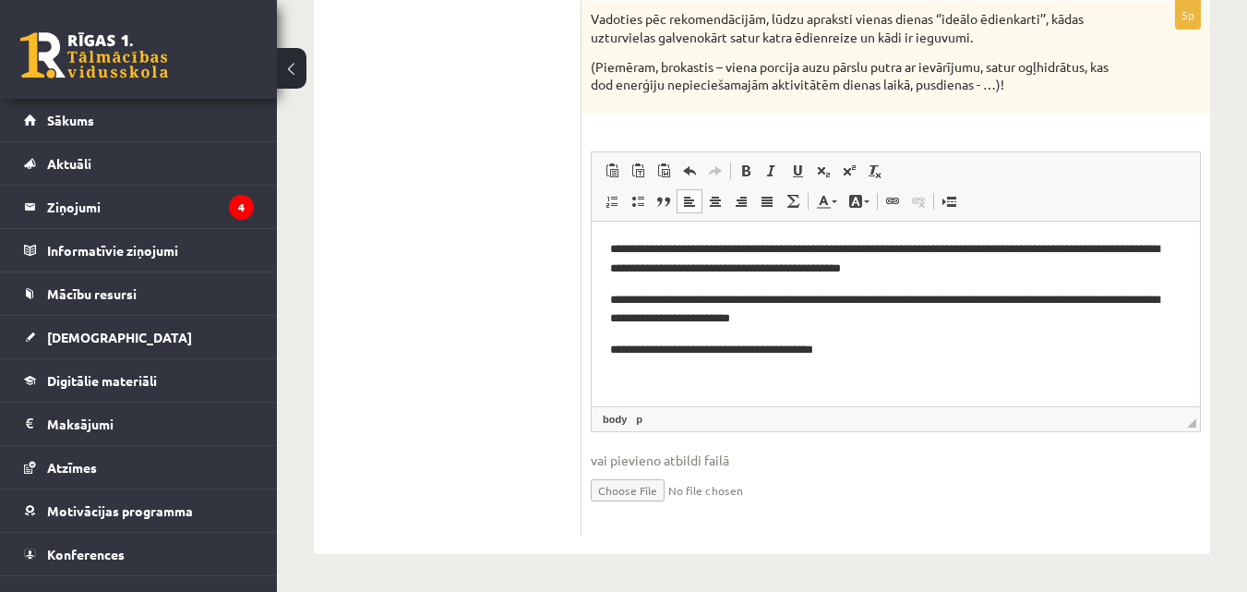
click at [907, 350] on p "**********" at bounding box center [895, 349] width 571 height 19
drag, startPoint x: 968, startPoint y: 347, endPoint x: 892, endPoint y: 346, distance: 76.6
click at [892, 346] on p "**********" at bounding box center [895, 349] width 571 height 19
click at [956, 354] on p "**********" at bounding box center [895, 349] width 571 height 19
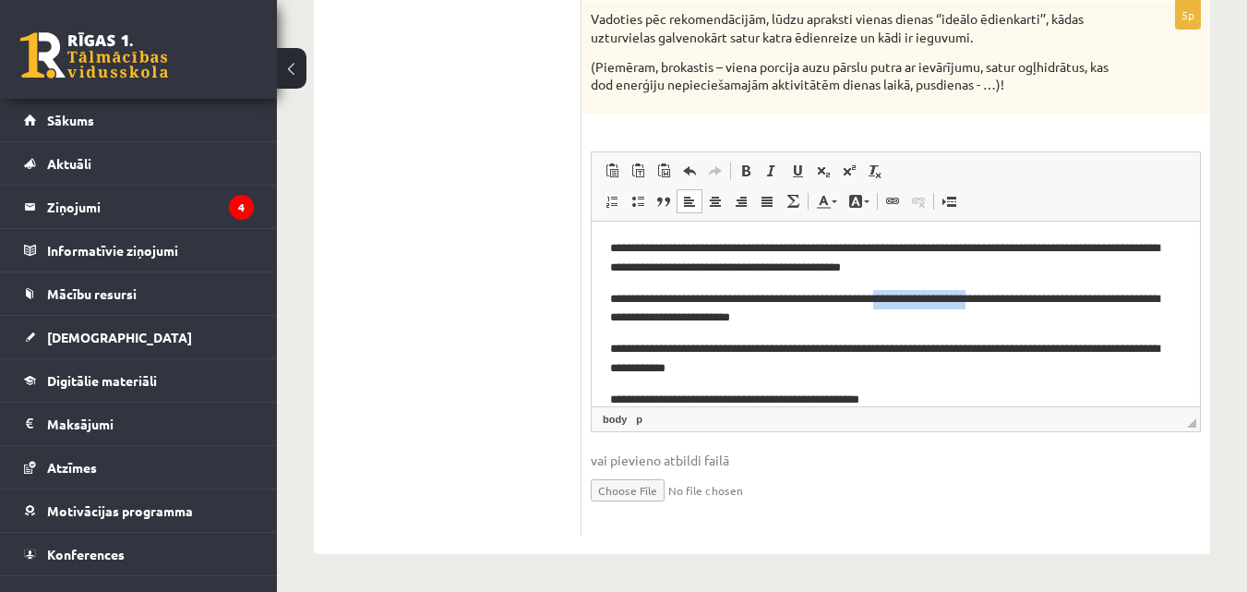
drag, startPoint x: 907, startPoint y: 297, endPoint x: 1011, endPoint y: 293, distance: 104.4
click at [1011, 293] on p "**********" at bounding box center [889, 308] width 558 height 39
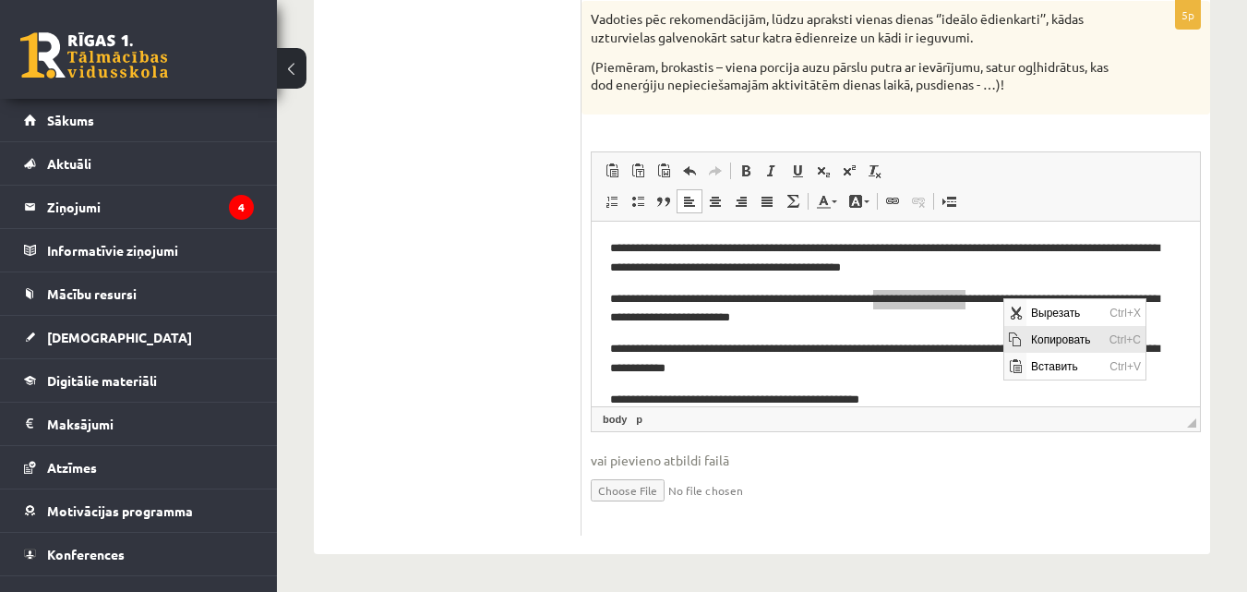
click at [1011, 330] on span "Копировать" at bounding box center [1015, 338] width 22 height 27
copy p "**********"
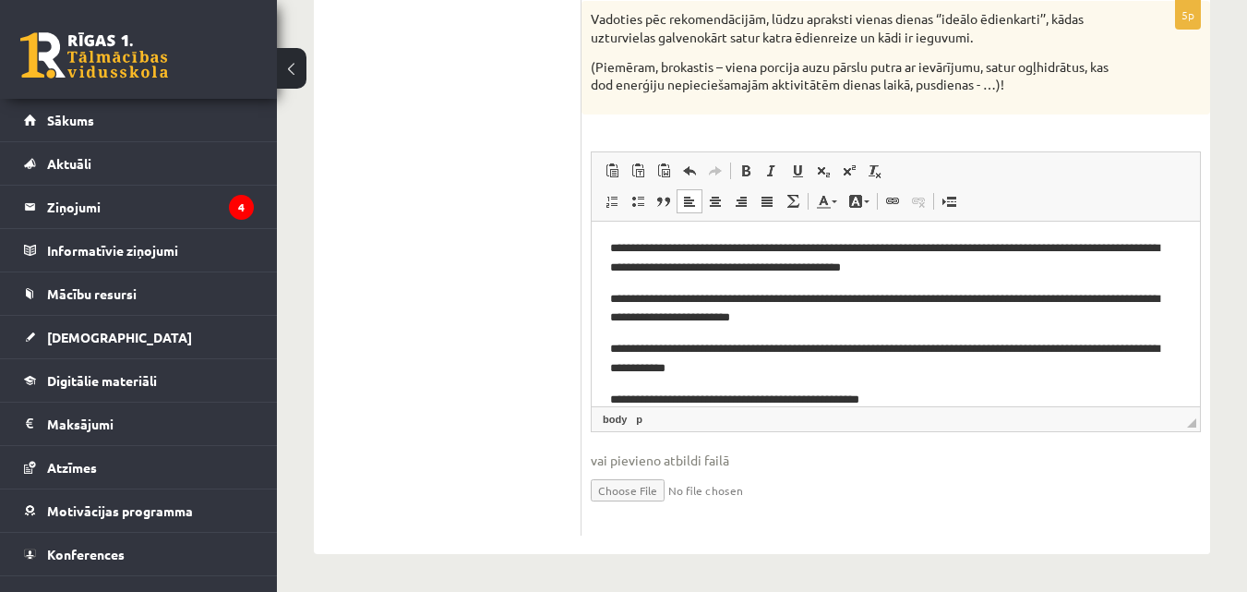
click at [932, 398] on p "**********" at bounding box center [889, 399] width 558 height 19
drag, startPoint x: 1016, startPoint y: 294, endPoint x: 1116, endPoint y: 293, distance: 99.7
click at [1116, 293] on p "**********" at bounding box center [889, 308] width 558 height 39
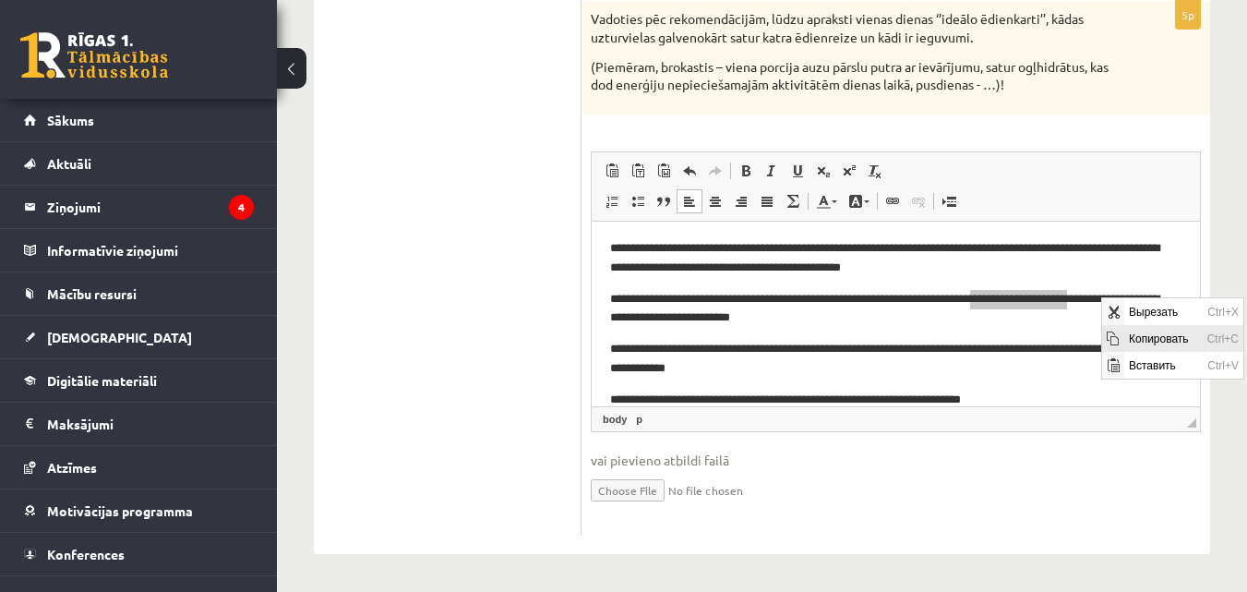
drag, startPoint x: 1107, startPoint y: 332, endPoint x: 1619, endPoint y: 408, distance: 517.9
click at [1109, 332] on span "Копировать" at bounding box center [1113, 338] width 15 height 15
copy p "**********"
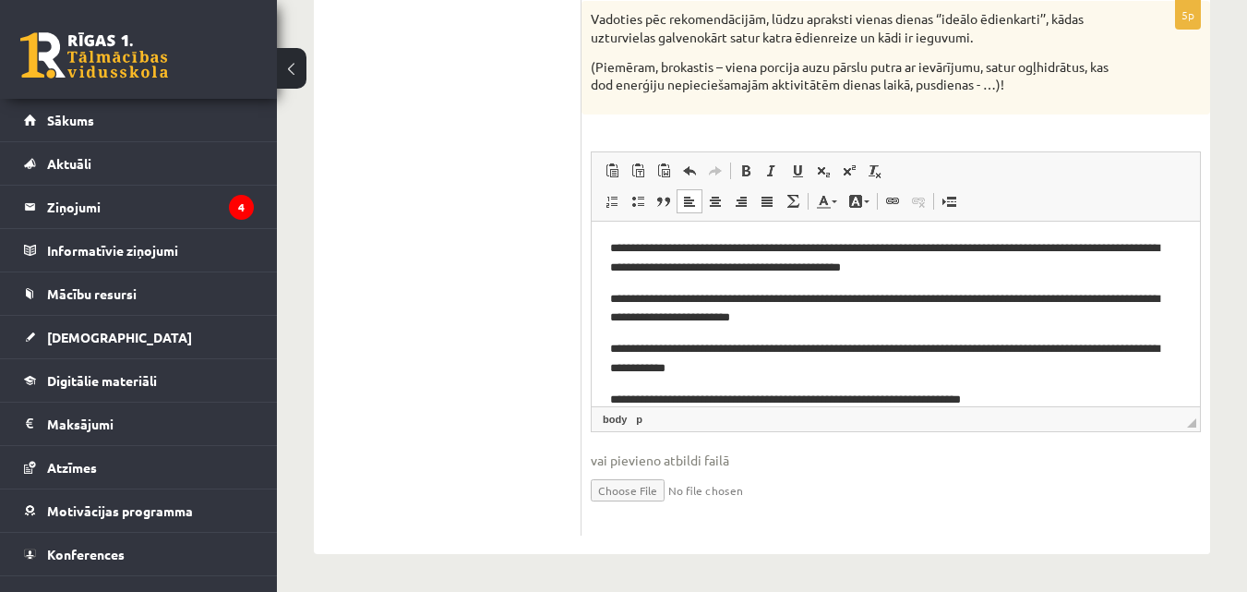
click at [1039, 402] on p "**********" at bounding box center [889, 399] width 558 height 19
drag, startPoint x: 1018, startPoint y: 394, endPoint x: 1035, endPoint y: 389, distance: 17.5
click at [1022, 391] on p "**********" at bounding box center [889, 399] width 558 height 19
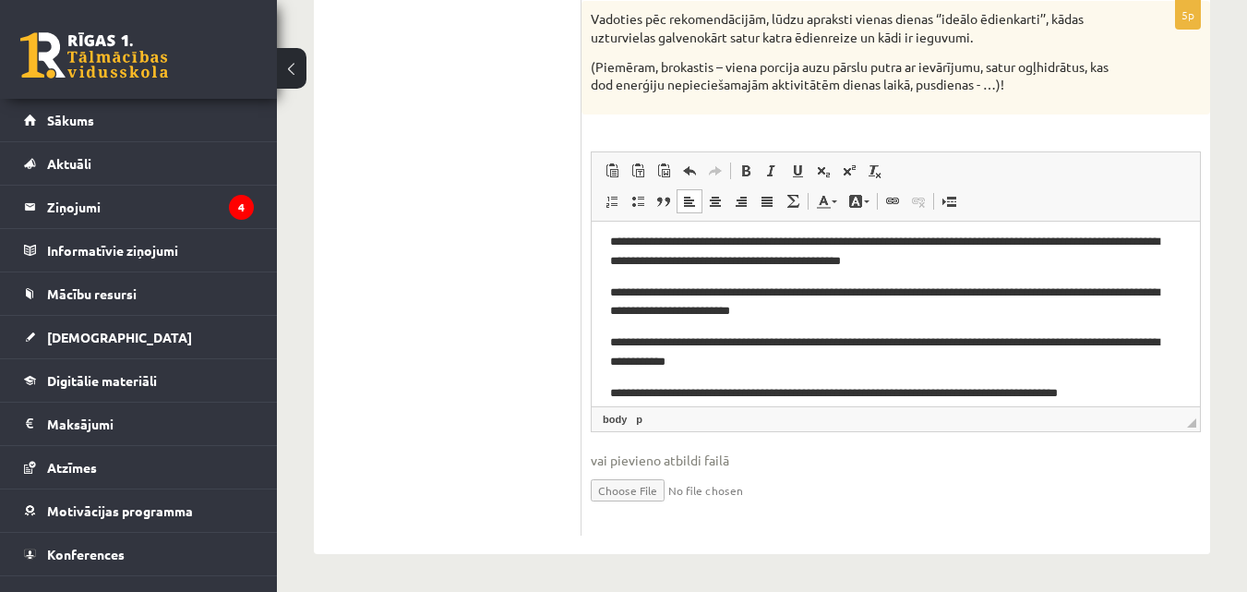
click at [1127, 392] on p "**********" at bounding box center [889, 392] width 558 height 19
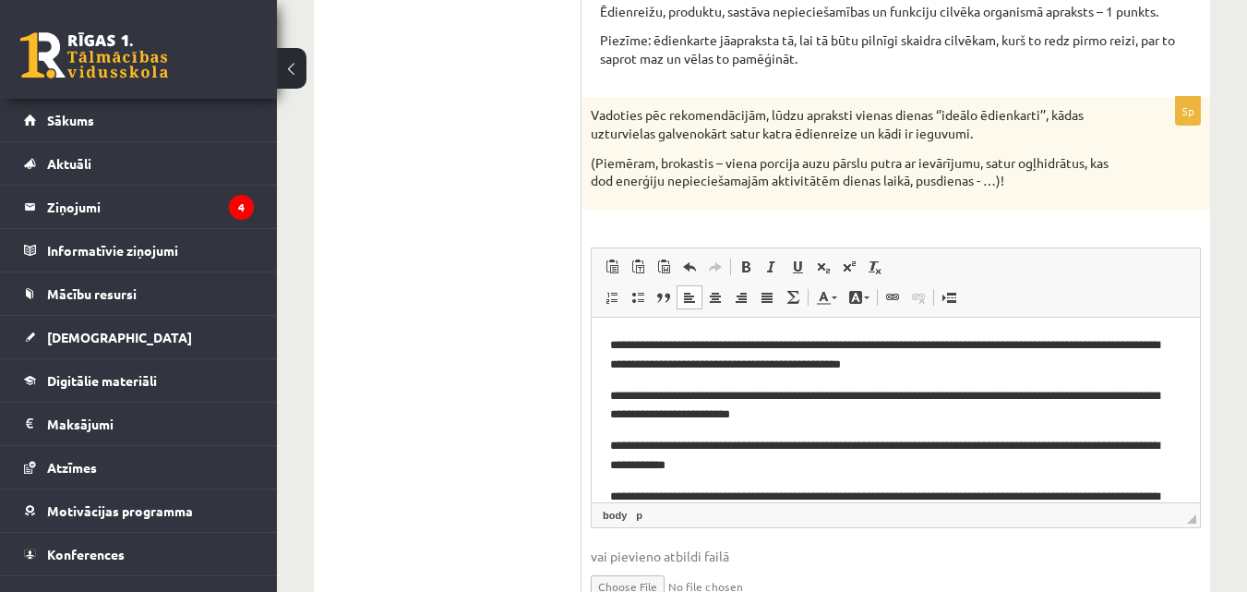
scroll to position [144, 0]
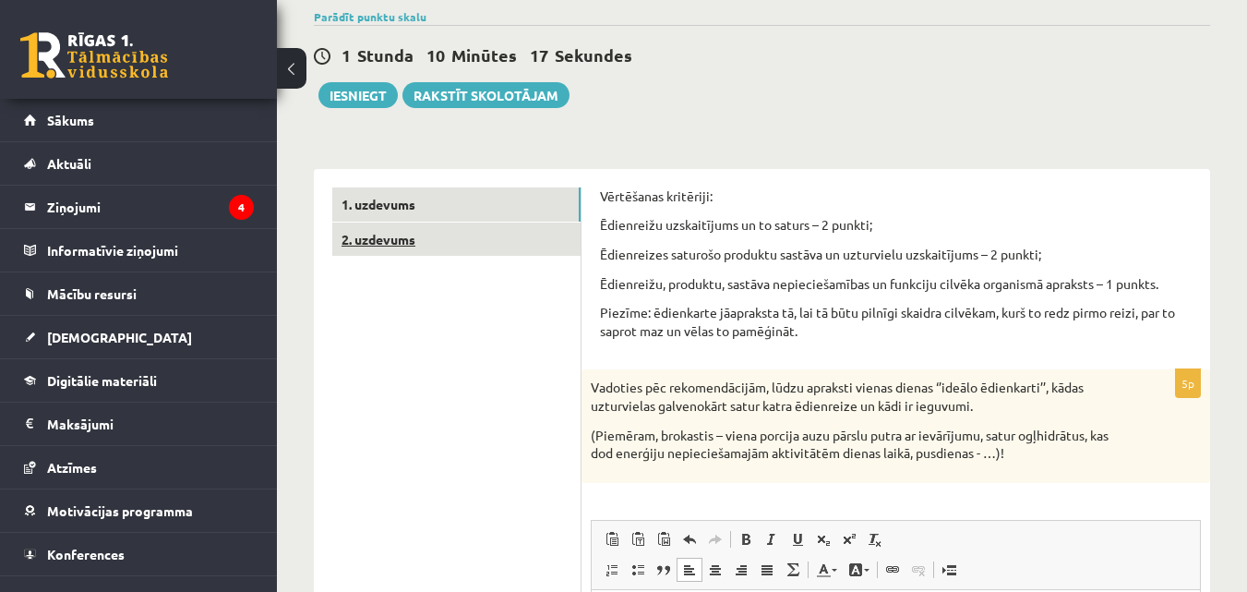
click at [456, 233] on link "2. uzdevums" at bounding box center [456, 239] width 248 height 34
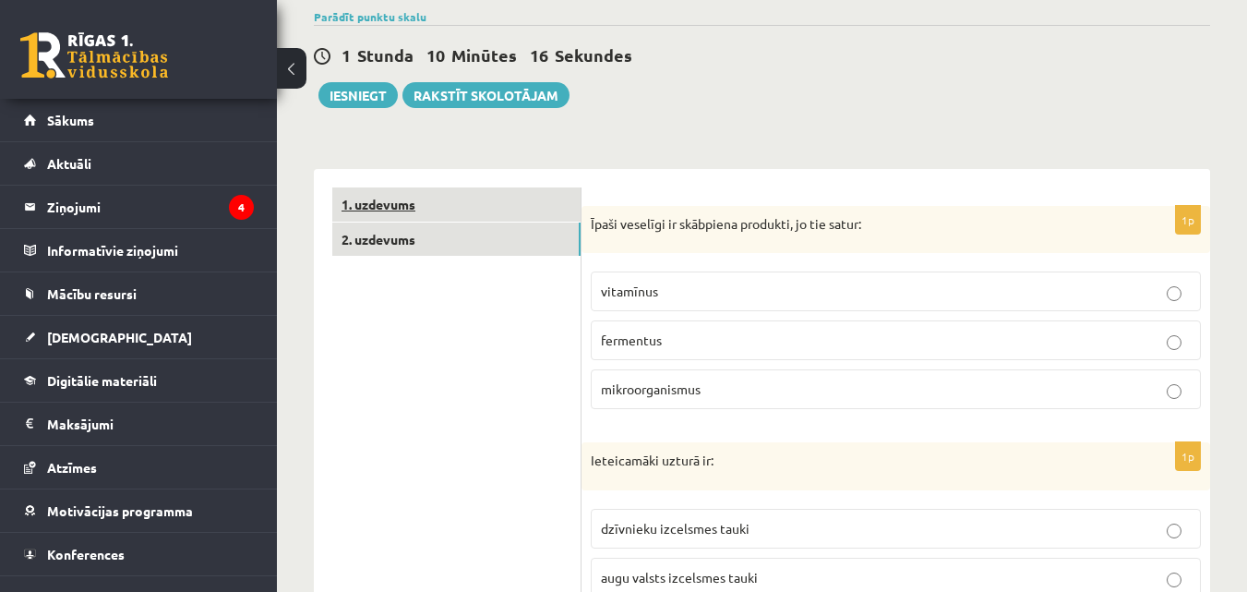
click at [476, 211] on link "1. uzdevums" at bounding box center [456, 204] width 248 height 34
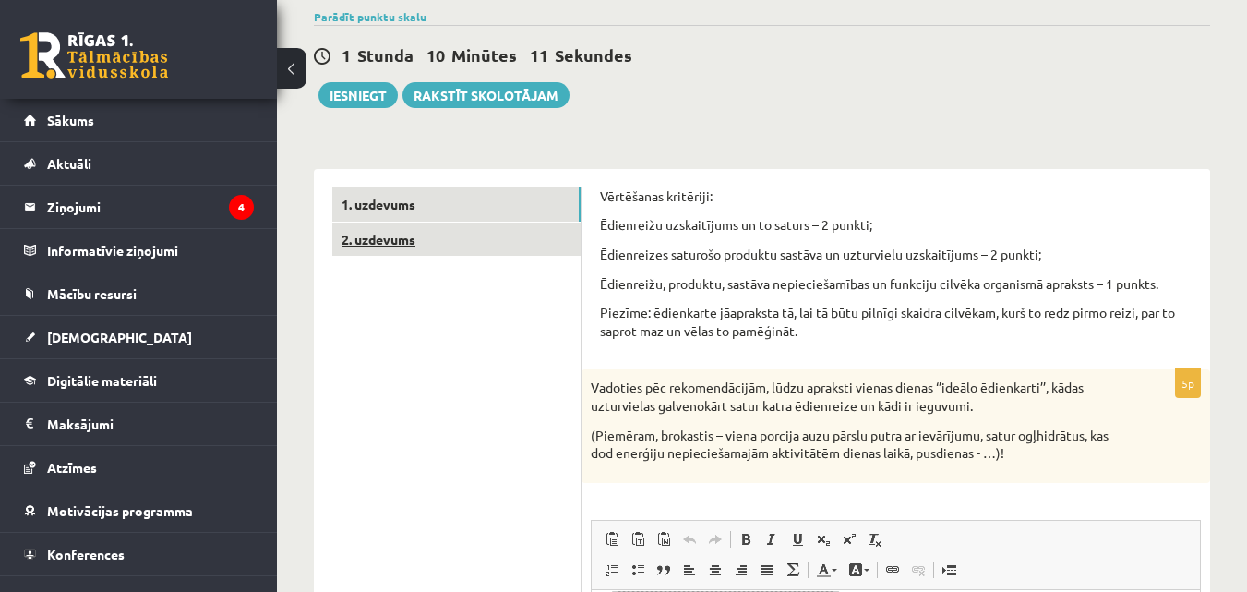
click at [533, 231] on link "2. uzdevums" at bounding box center [456, 239] width 248 height 34
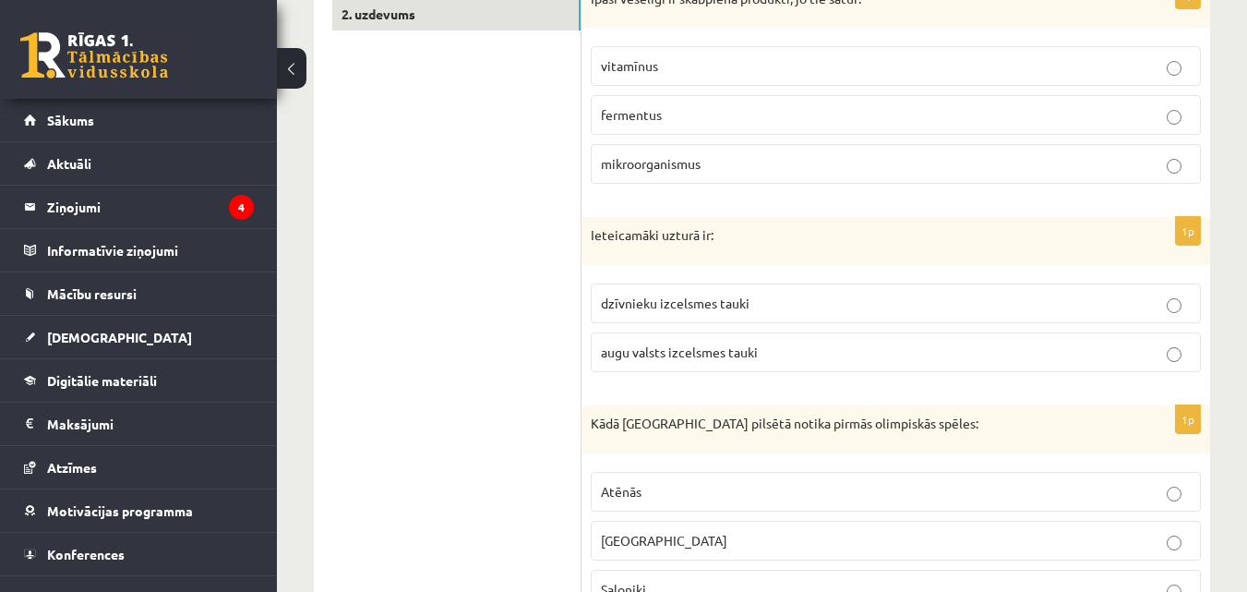
scroll to position [277, 0]
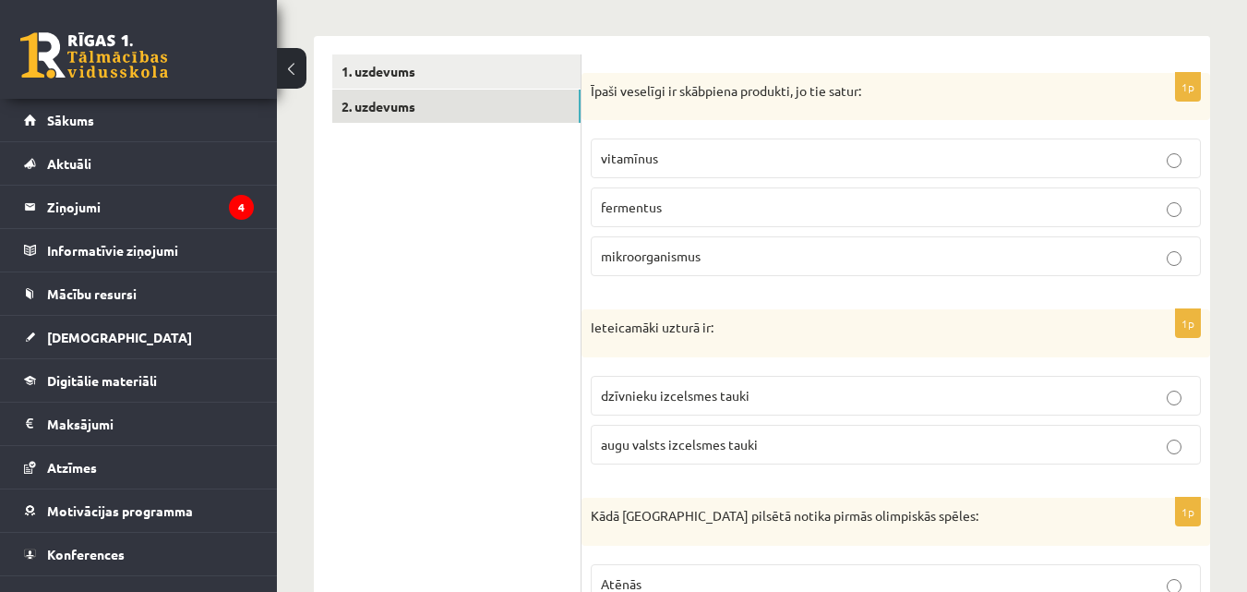
click at [644, 452] on p "augu valsts izcelsmes tauki" at bounding box center [896, 444] width 590 height 19
click at [694, 261] on span "mikroorganismus" at bounding box center [651, 255] width 100 height 17
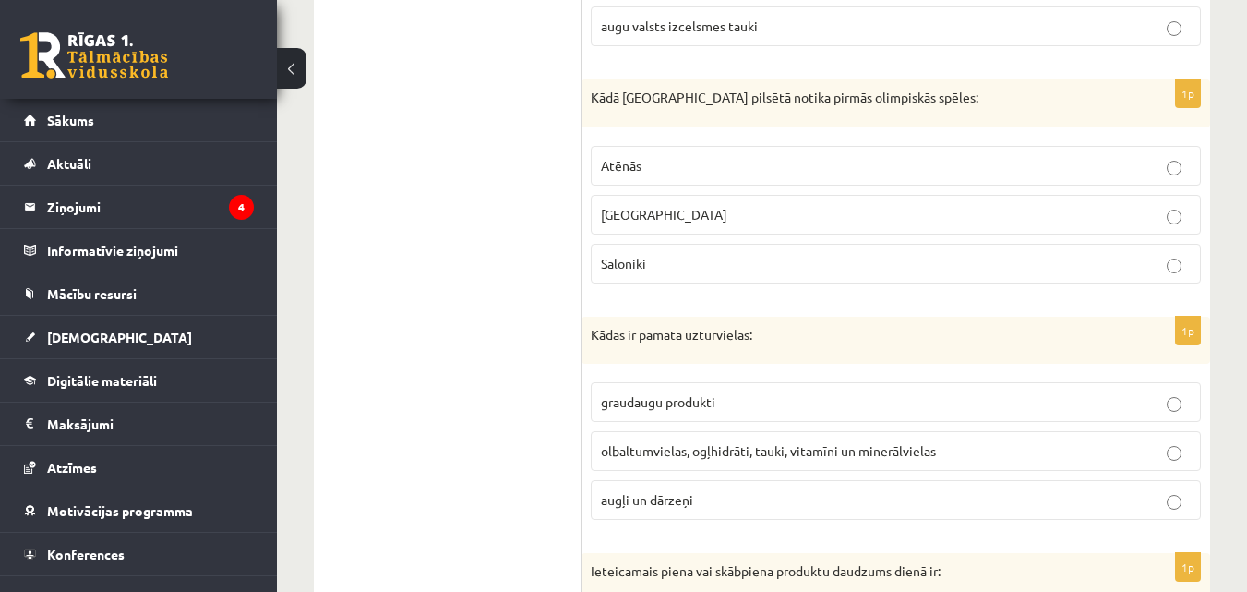
scroll to position [739, 0]
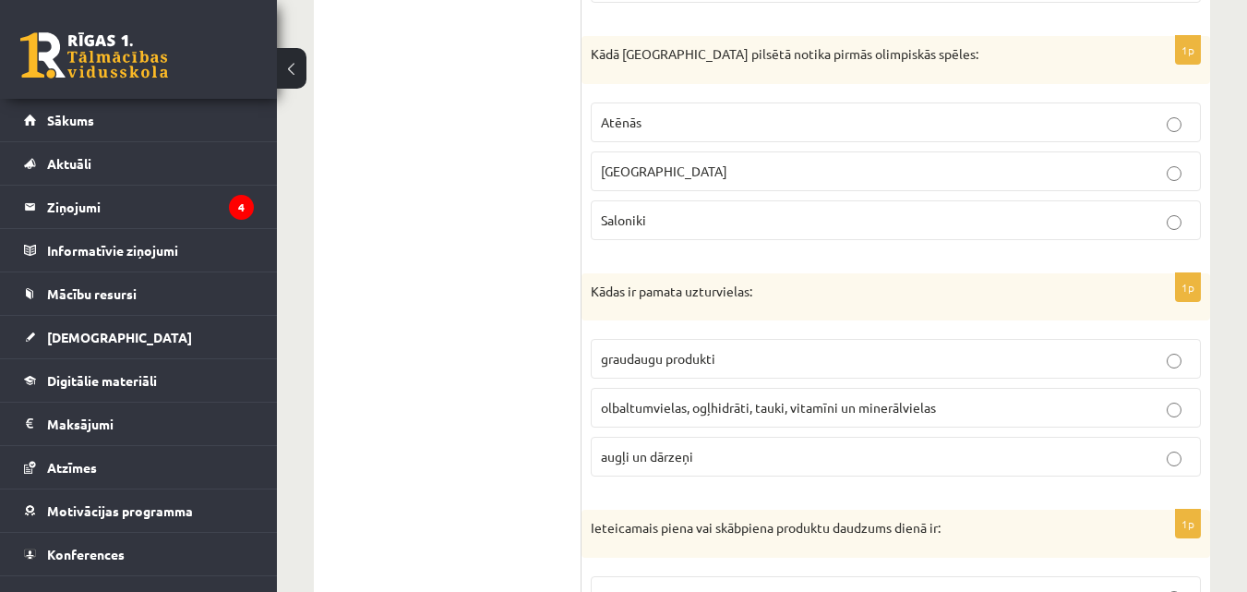
click at [680, 171] on p "Olimpijā" at bounding box center [896, 171] width 590 height 19
click at [738, 397] on label "olbaltumvielas, ogļhidrāti, tauki, vitamīni un minerālvielas" at bounding box center [896, 408] width 610 height 40
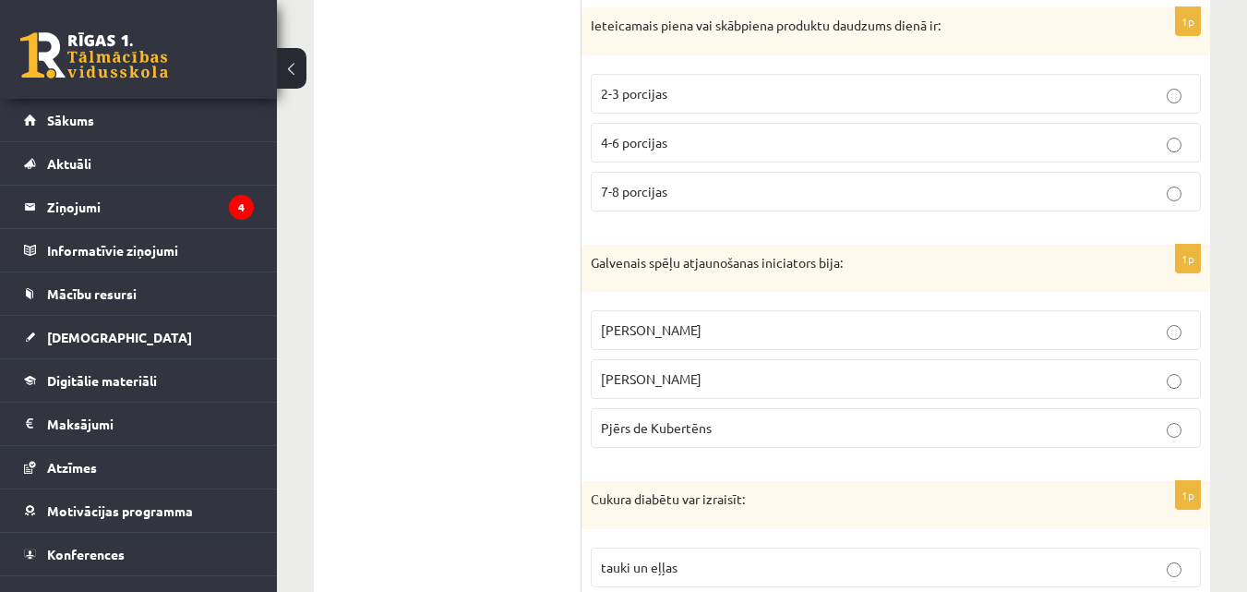
scroll to position [1200, 0]
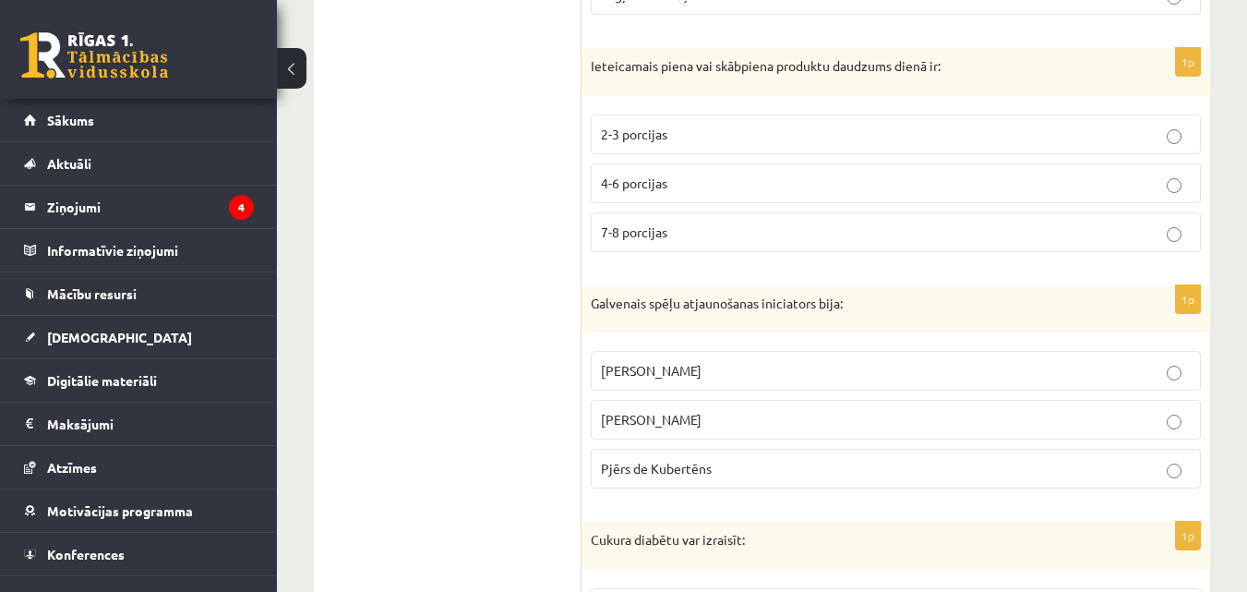
click at [673, 135] on p "2-3 porcijas" at bounding box center [896, 134] width 590 height 19
click at [657, 465] on span "Pjērs de Kubertēns" at bounding box center [656, 468] width 111 height 17
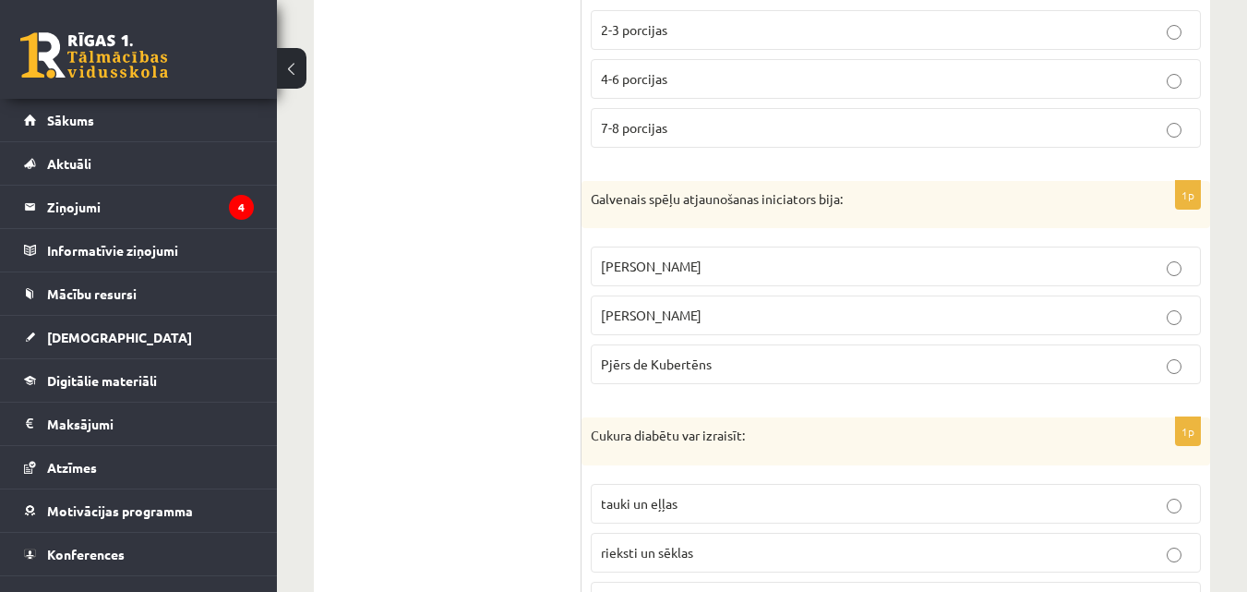
scroll to position [1662, 0]
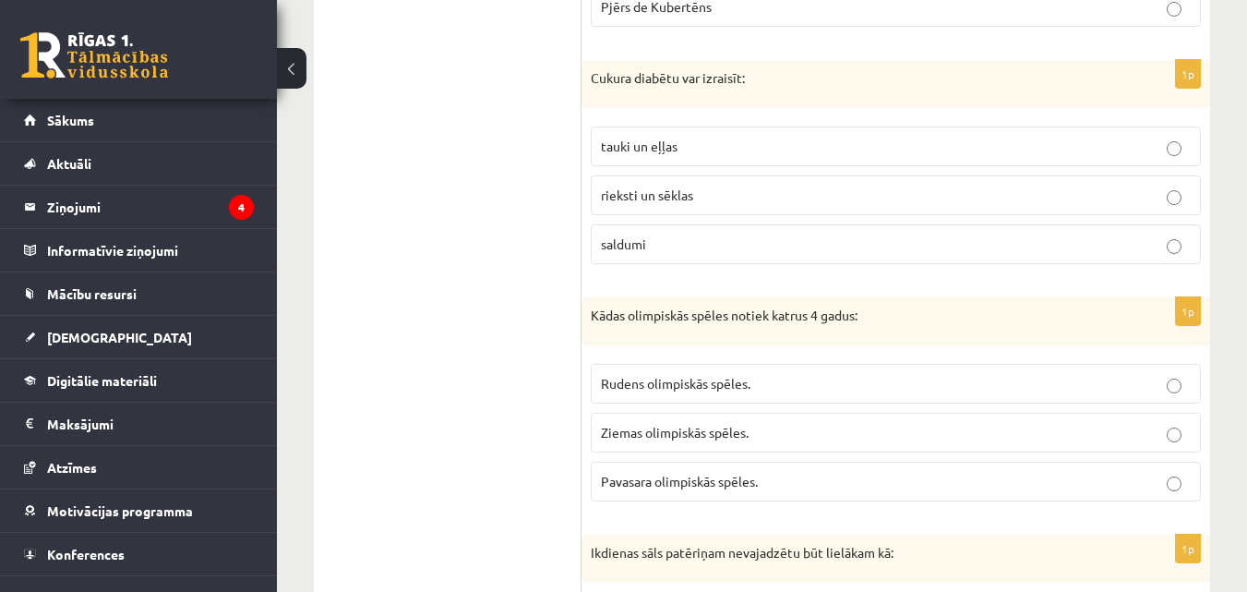
click at [678, 228] on label "saldumi" at bounding box center [896, 244] width 610 height 40
click at [726, 439] on span "Ziemas olimpiskās spēles." at bounding box center [675, 432] width 148 height 17
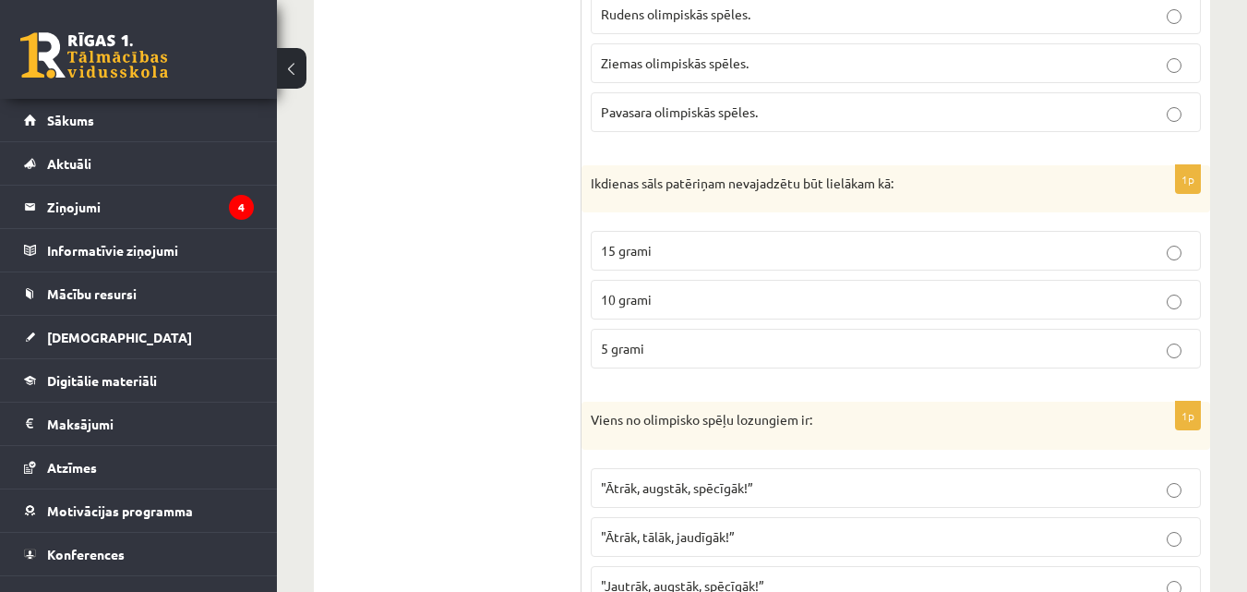
scroll to position [2117, 0]
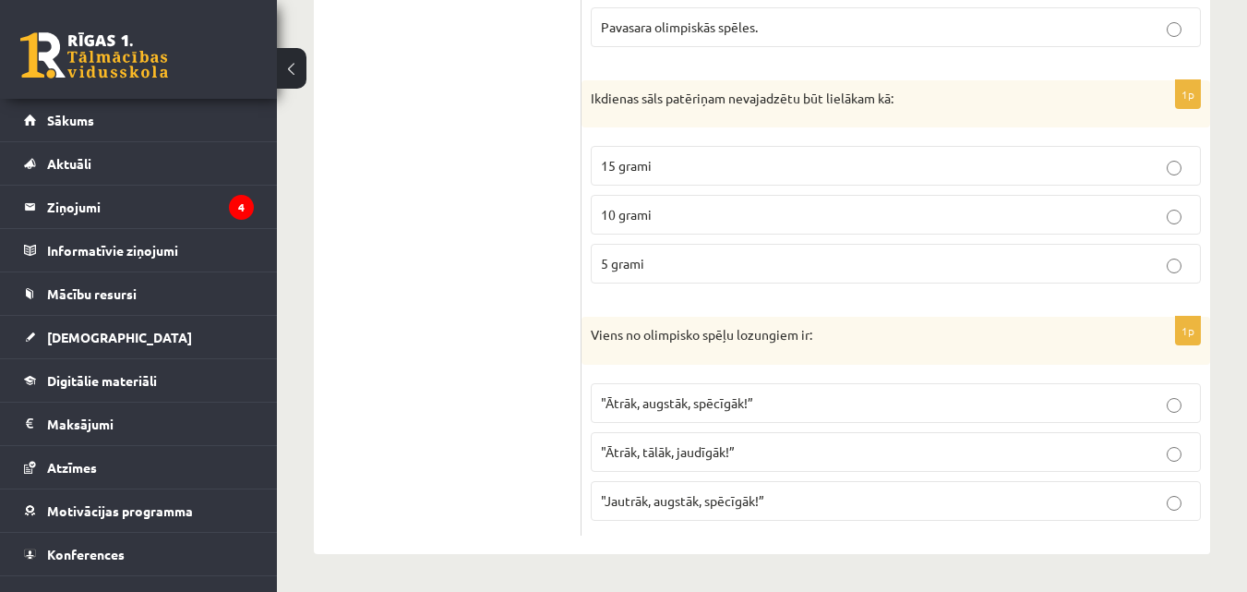
drag, startPoint x: 672, startPoint y: 270, endPoint x: 664, endPoint y: 263, distance: 10.5
click at [666, 270] on p "5 grami" at bounding box center [896, 263] width 590 height 19
click at [750, 404] on span ""Ātrāk, augstāk, spēcīgāk!”" at bounding box center [677, 402] width 152 height 17
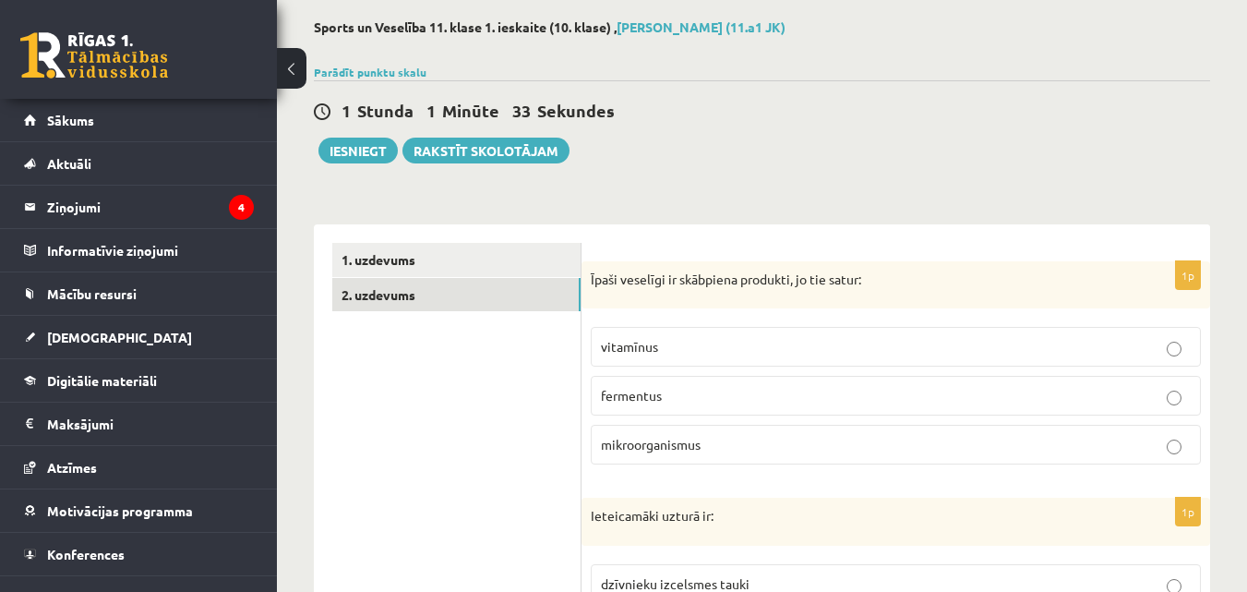
scroll to position [0, 0]
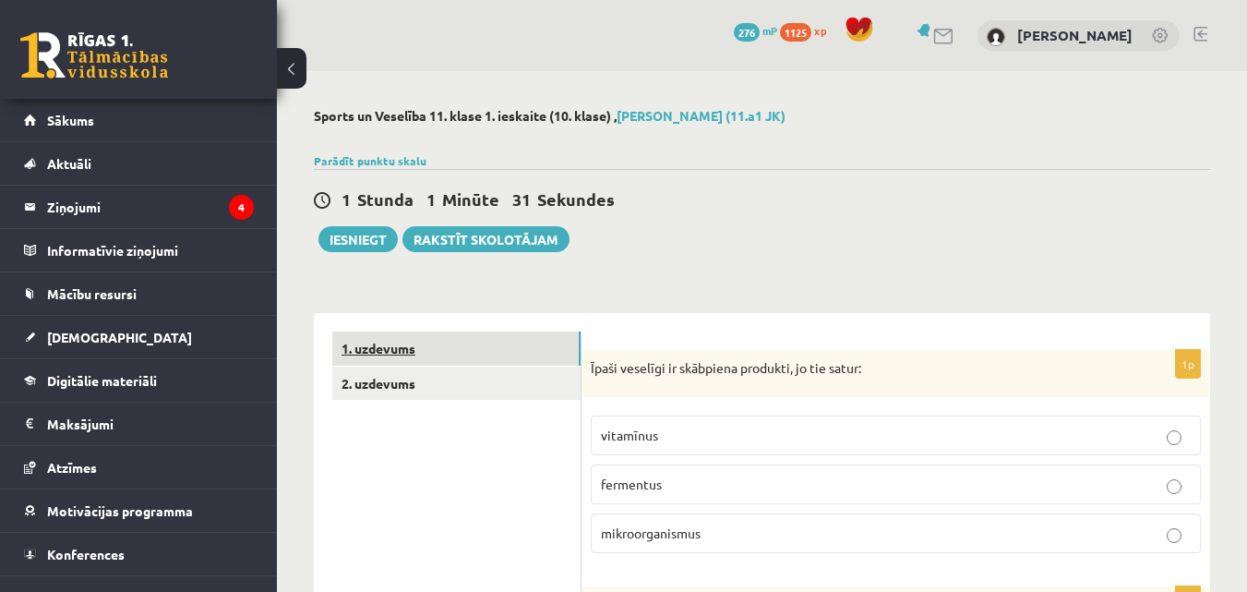
click at [421, 341] on link "1. uzdevums" at bounding box center [456, 348] width 248 height 34
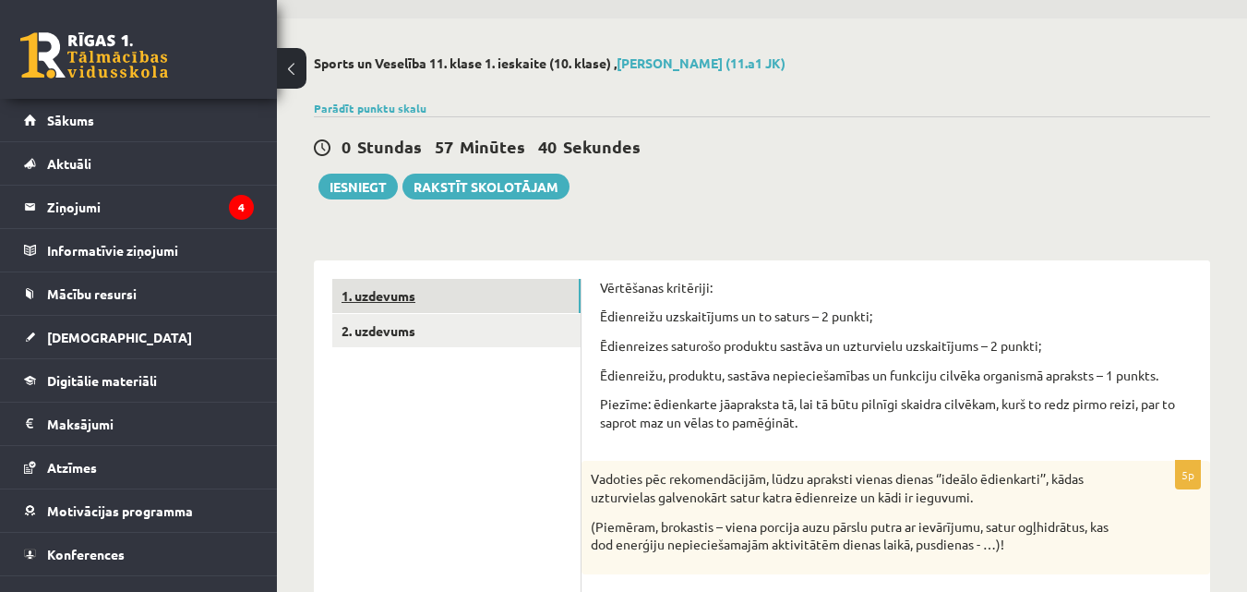
scroll to position [52, 0]
click at [511, 337] on link "2. uzdevums" at bounding box center [456, 332] width 248 height 34
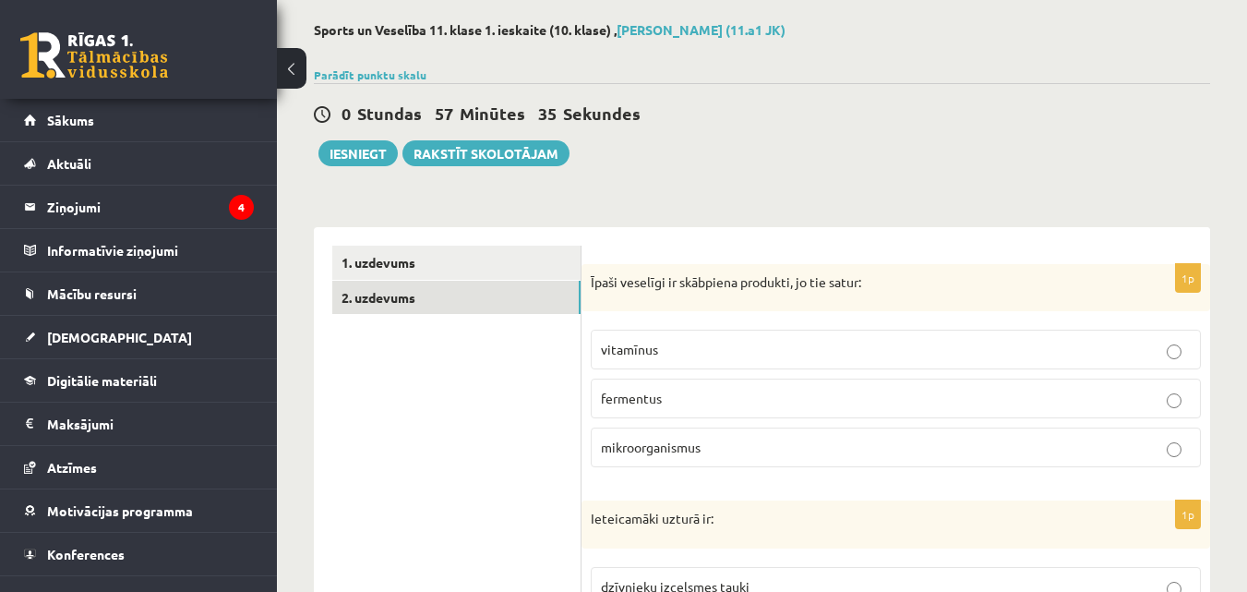
scroll to position [0, 0]
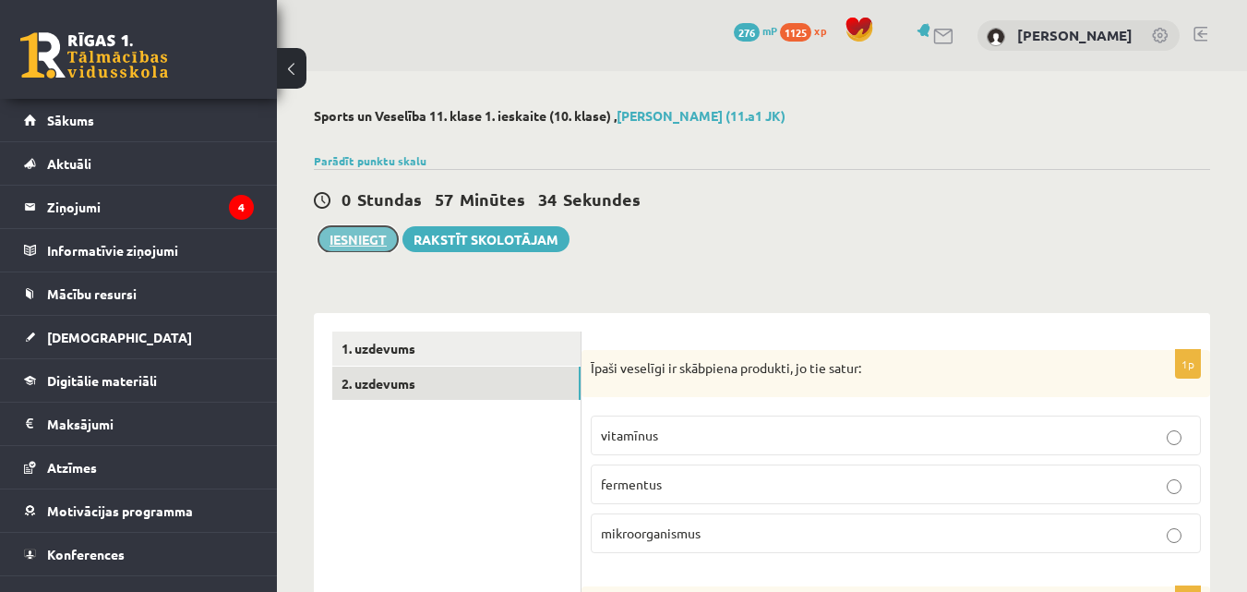
click at [377, 247] on button "Iesniegt" at bounding box center [358, 239] width 79 height 26
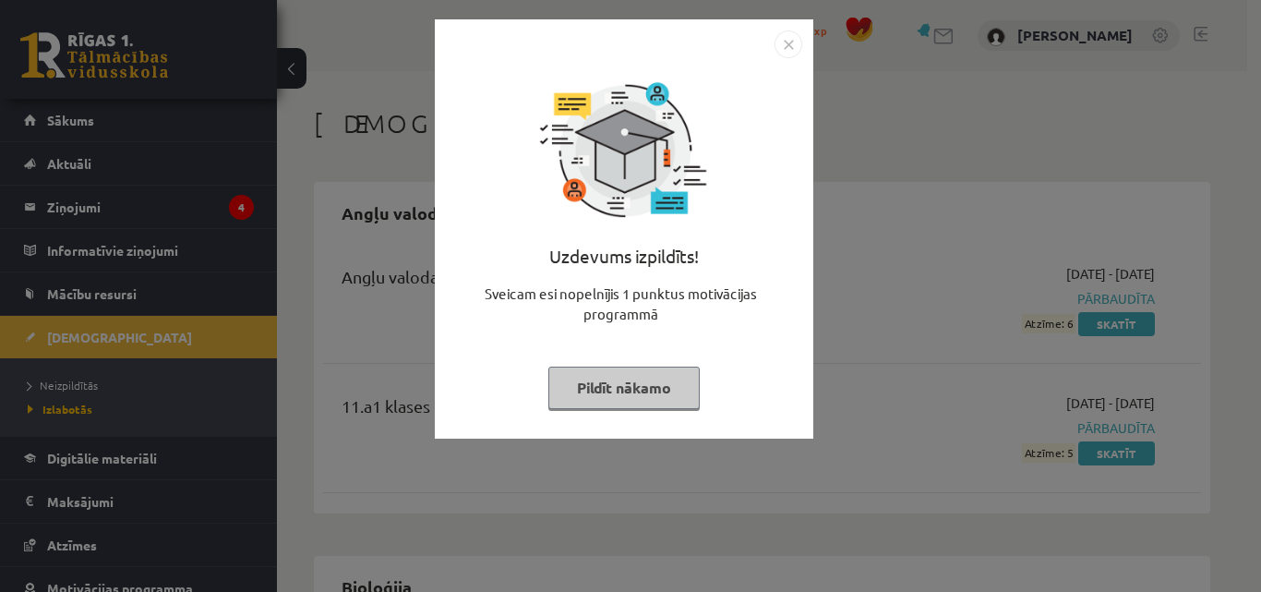
click at [598, 396] on button "Pildīt nākamo" at bounding box center [623, 388] width 151 height 42
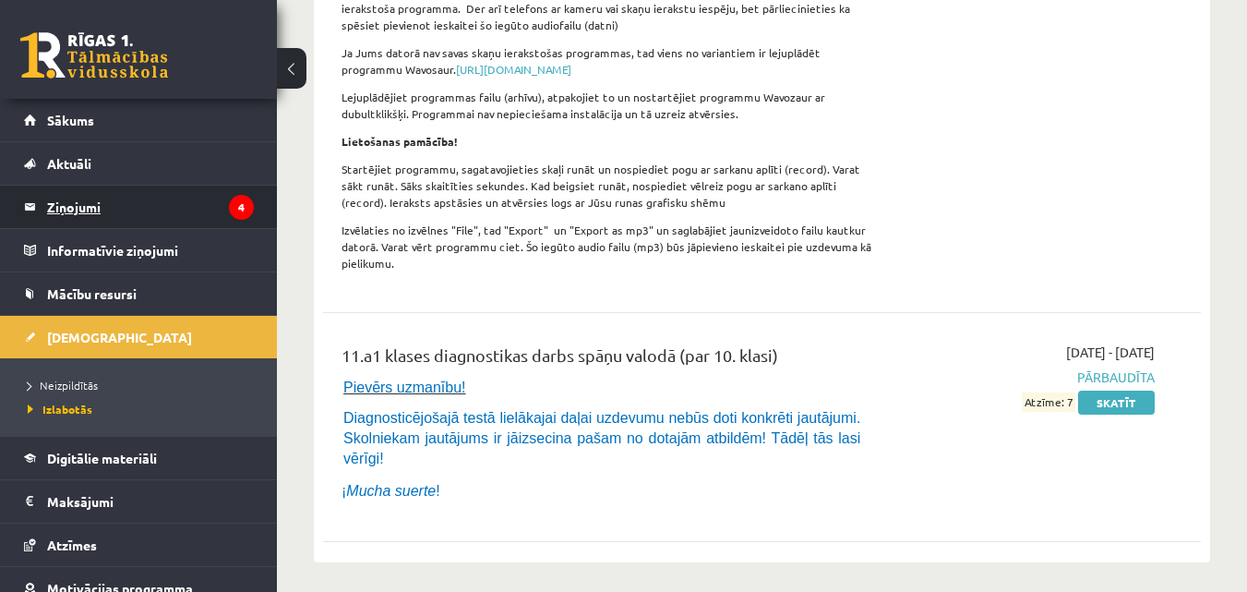
scroll to position [1745, 0]
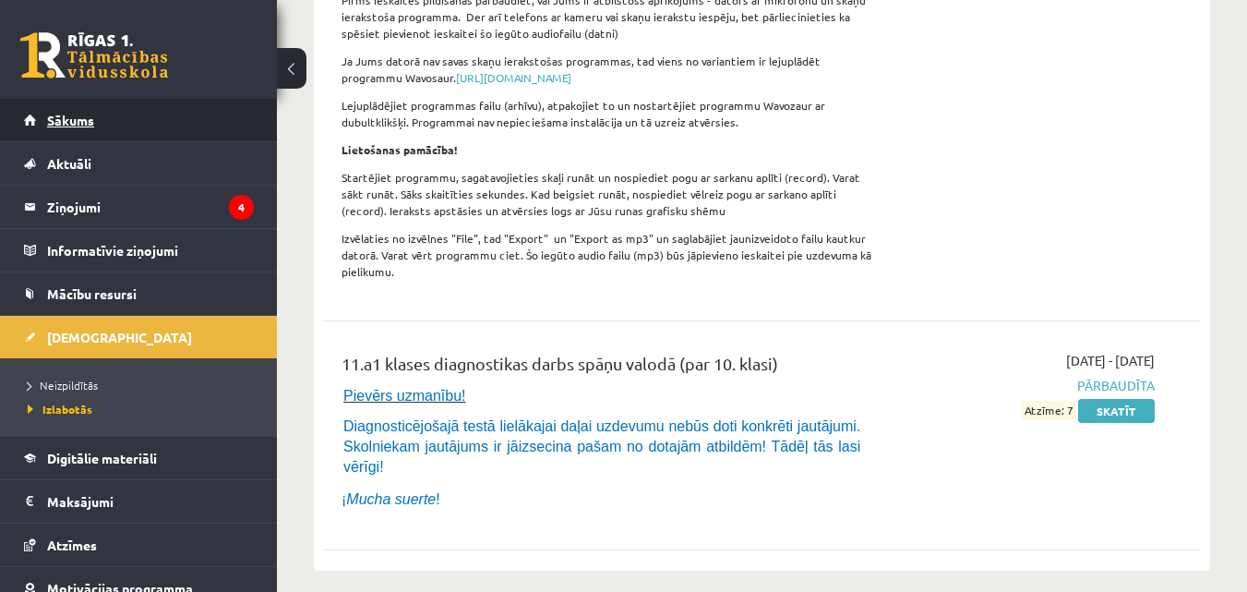
click at [89, 119] on span "Sākums" at bounding box center [70, 120] width 47 height 17
